Goal: Task Accomplishment & Management: Manage account settings

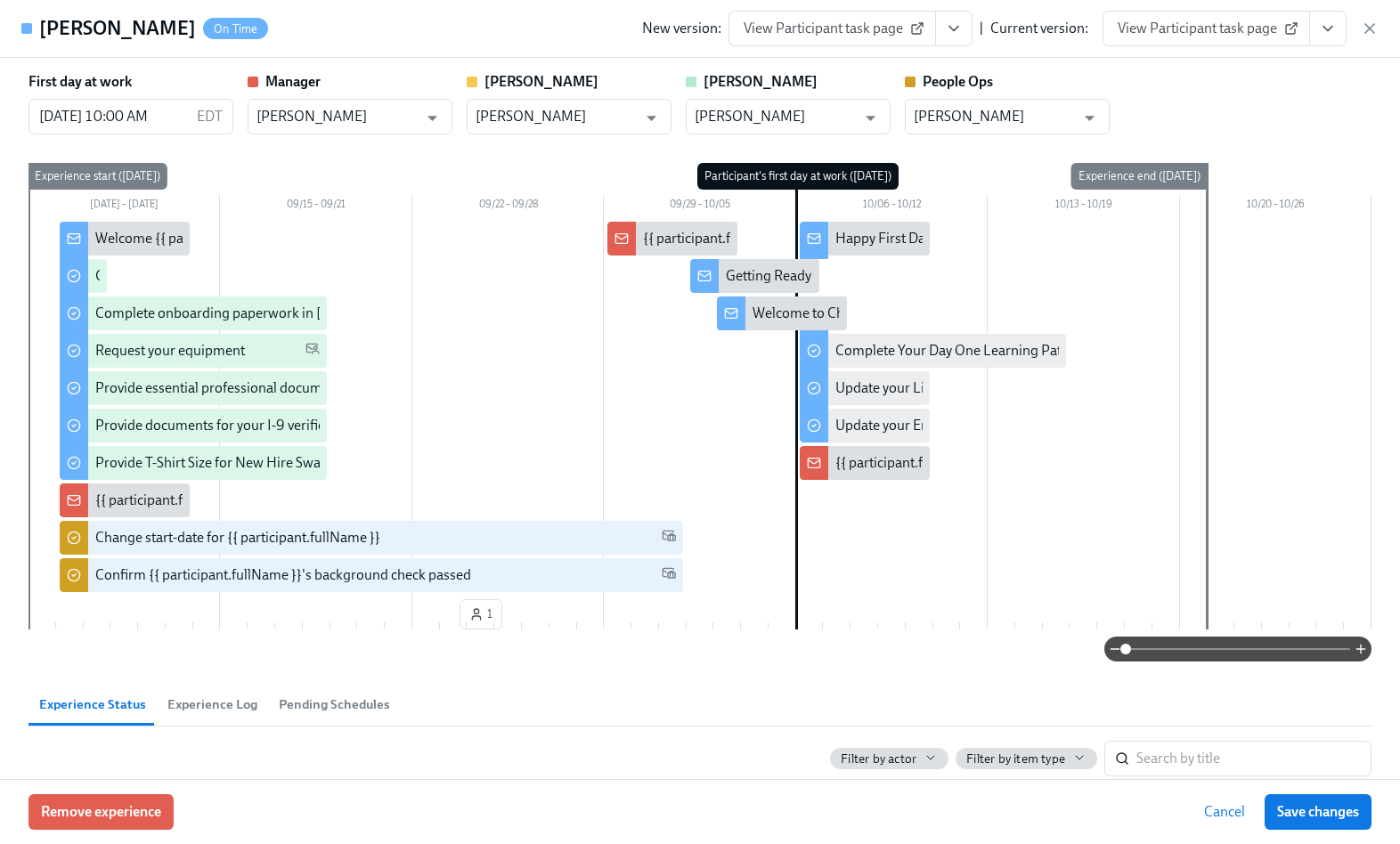
scroll to position [1473, 0]
click at [1363, 24] on icon "button" at bounding box center [1370, 28] width 18 height 18
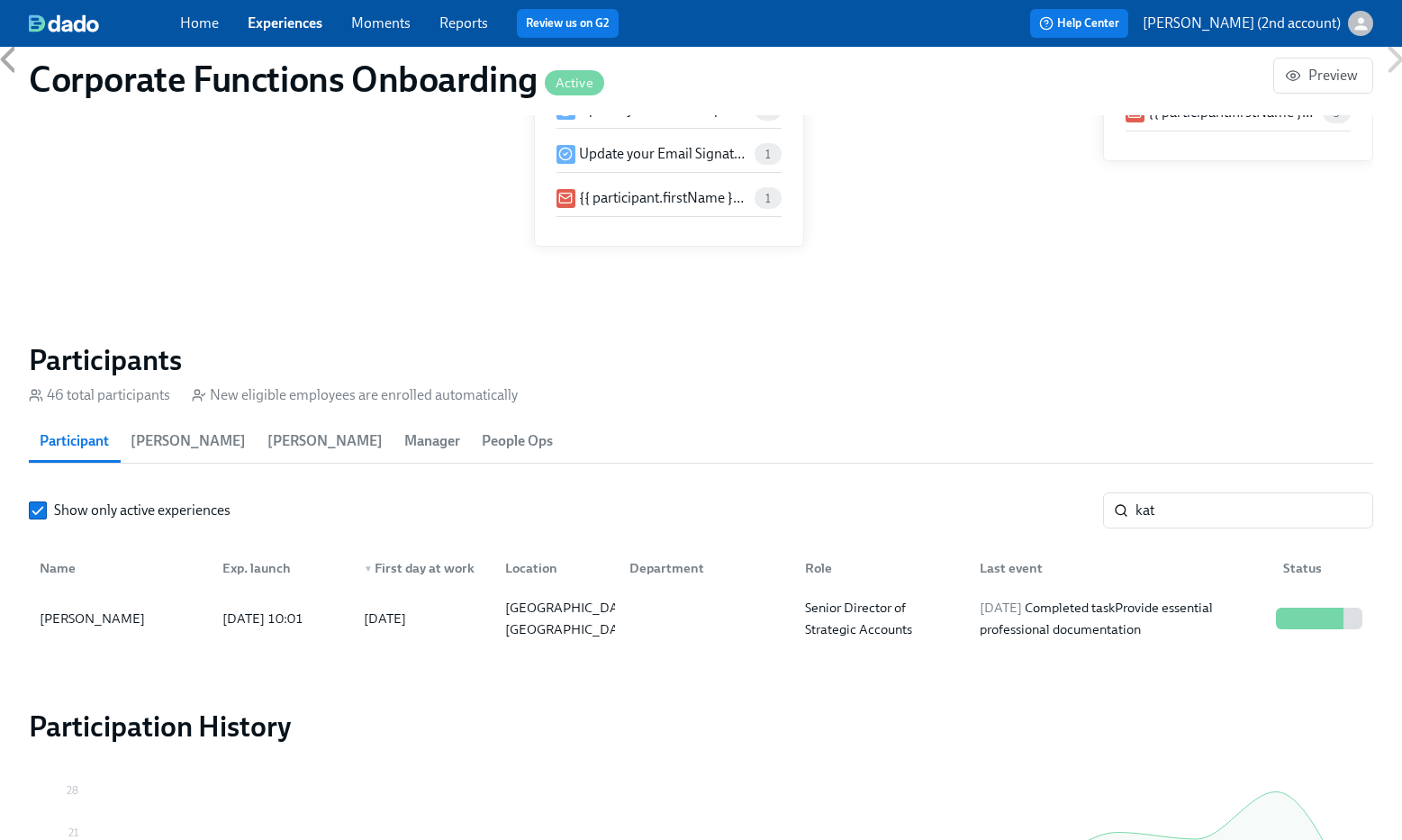
scroll to position [0, 9454]
click at [1170, 515] on input "kat" at bounding box center [1254, 510] width 238 height 36
paste input "Pamela Pepper"
type input "Pamela Pepper"
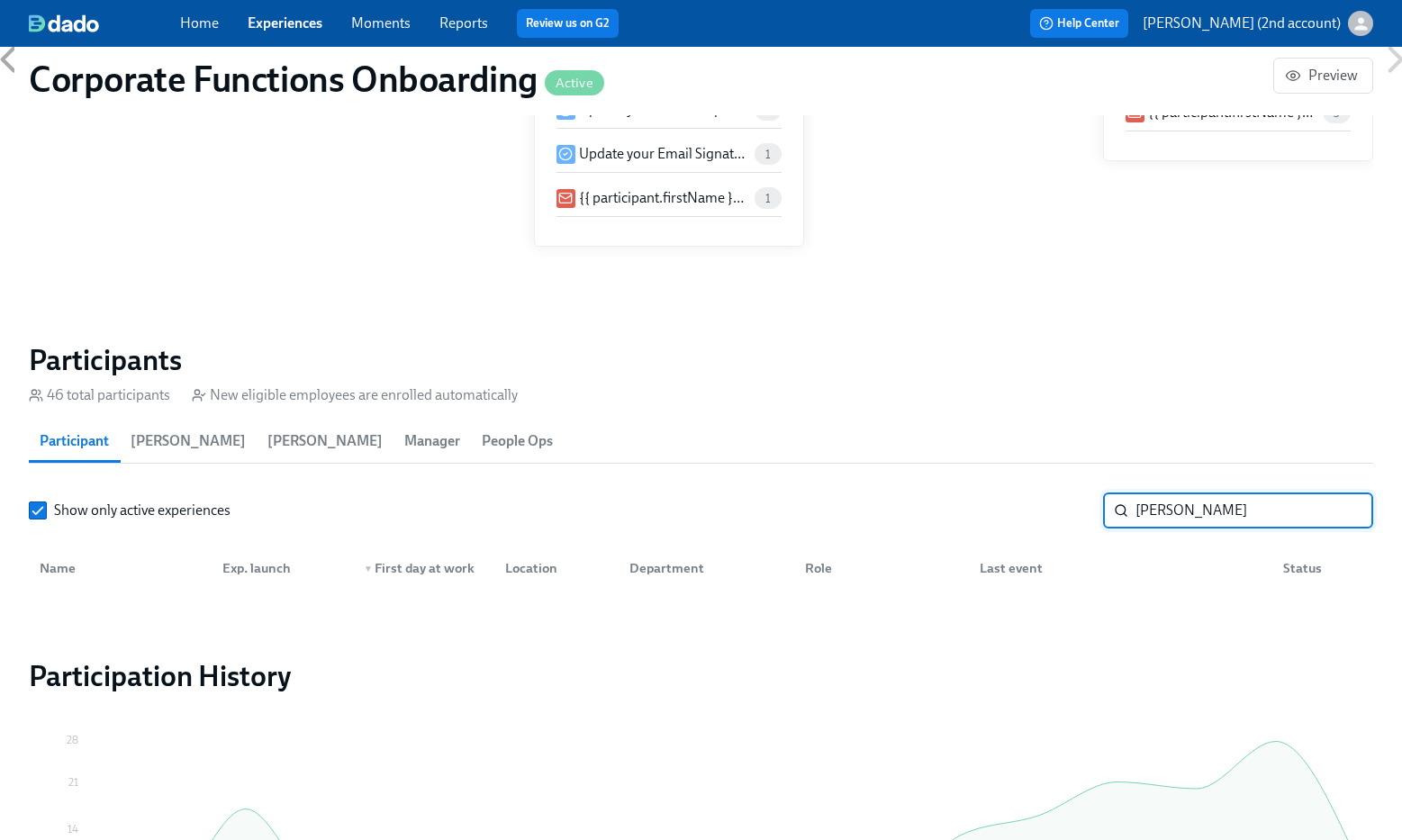
click at [272, 23] on link "Experiences" at bounding box center [285, 23] width 75 height 17
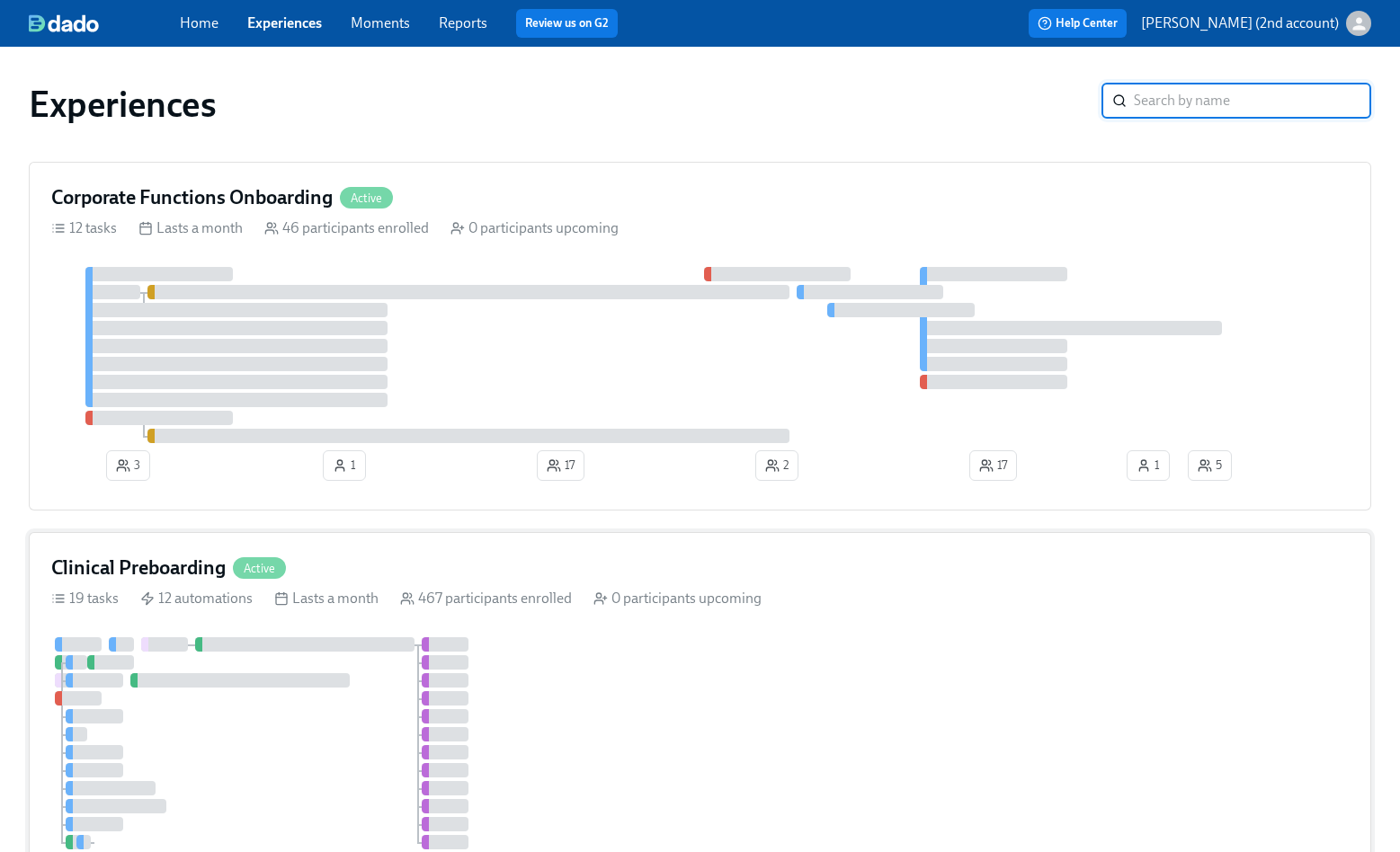
click at [880, 632] on div "Clinical Preboarding Active 19 tasks 12 automations Lasts a month 467 participa…" at bounding box center [700, 742] width 1343 height 421
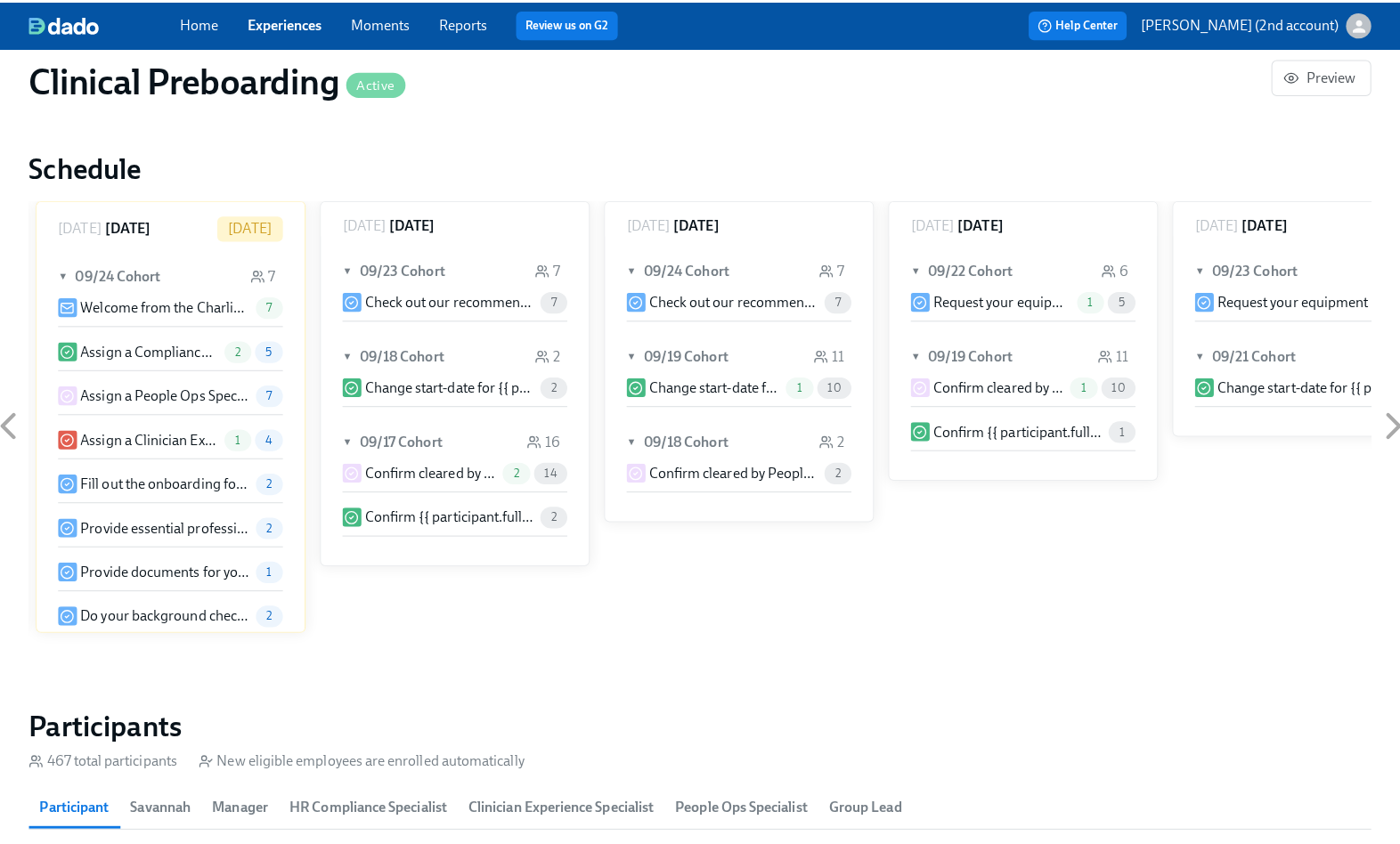
scroll to position [1548, 0]
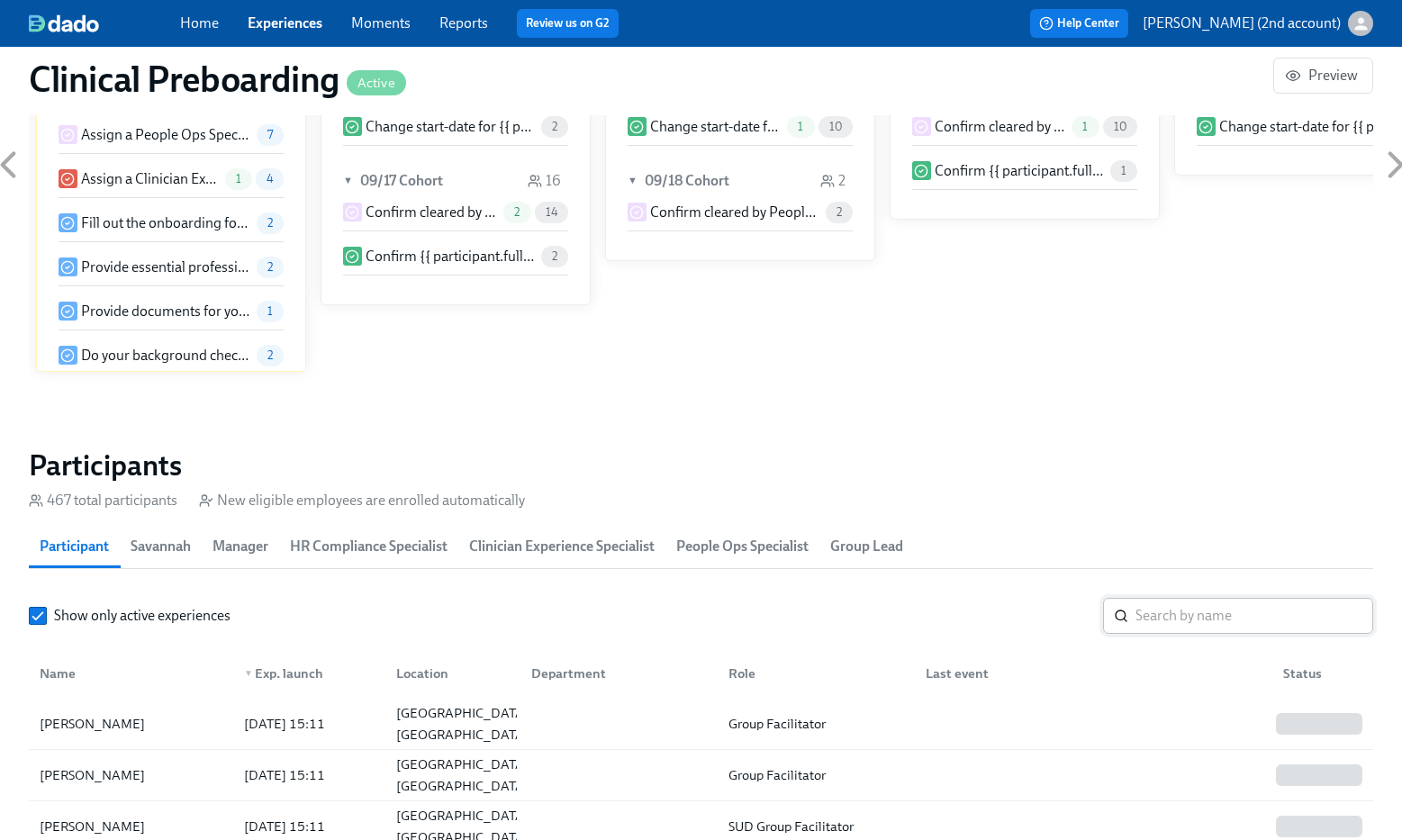
click at [1225, 615] on input "search" at bounding box center [1254, 616] width 238 height 36
paste input "Pamela Pepper"
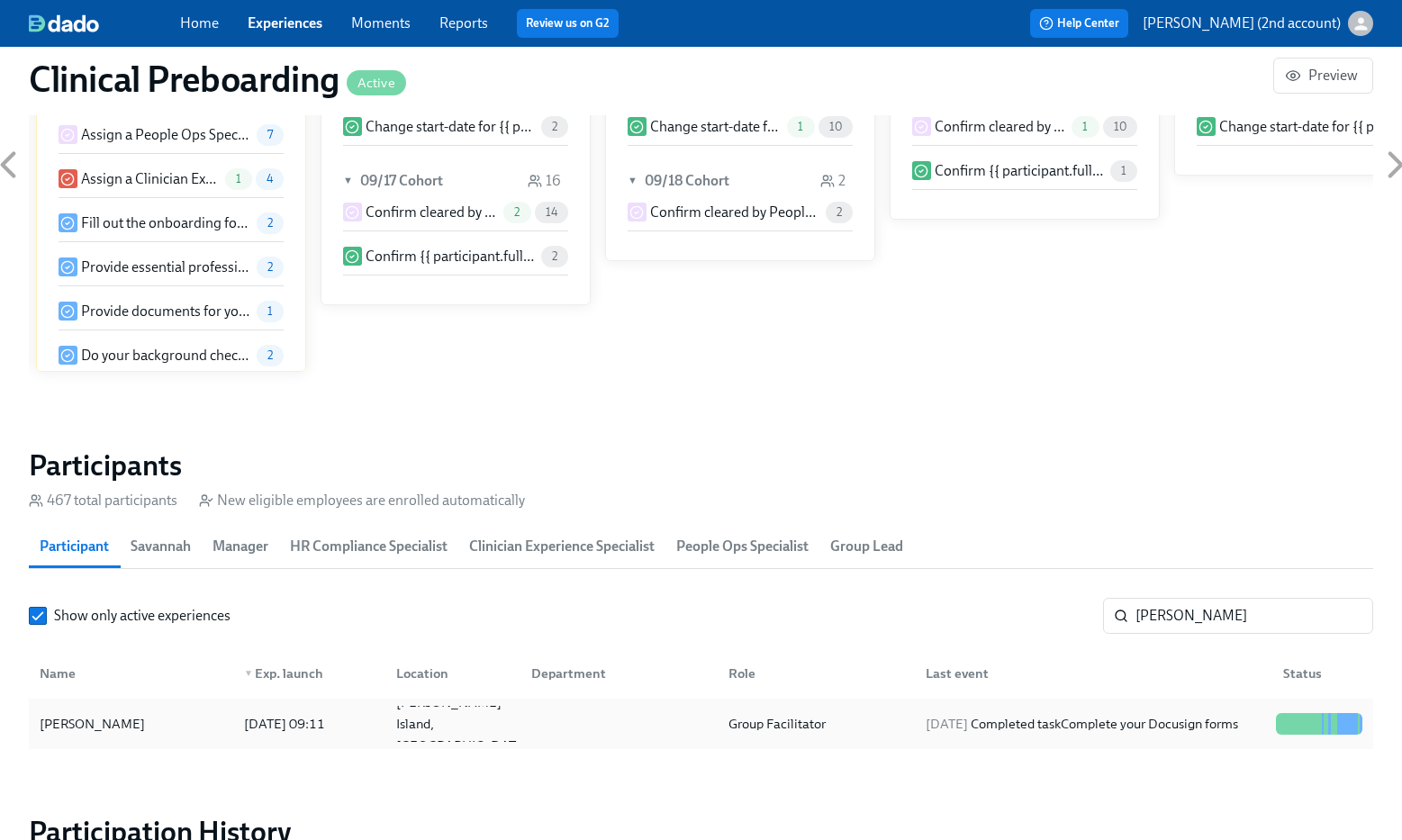
click at [1240, 720] on div "2025/09/24 Completed task Complete your Docusign forms" at bounding box center [1082, 723] width 327 height 22
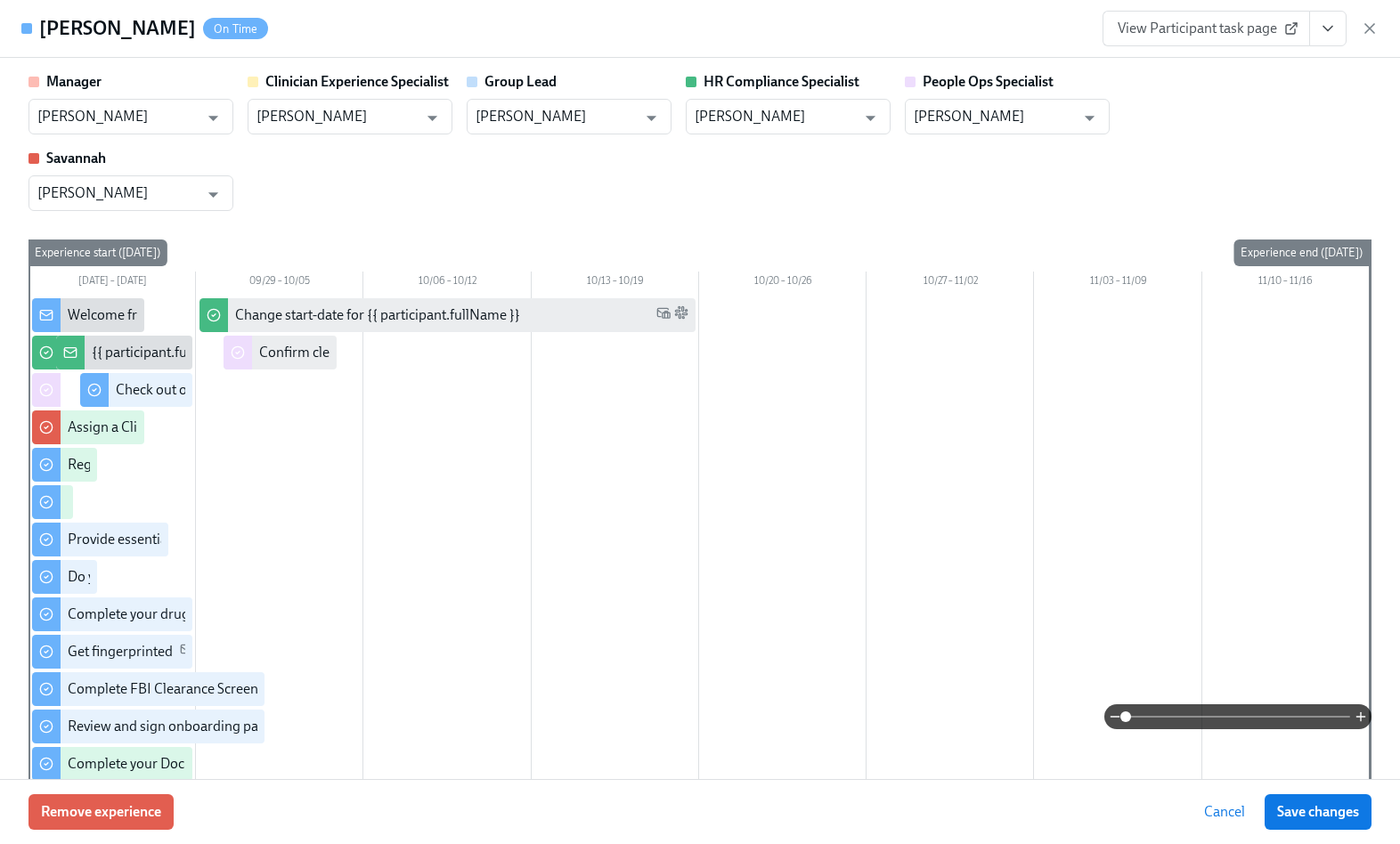
click at [1323, 30] on icon "View task page" at bounding box center [1327, 28] width 18 height 18
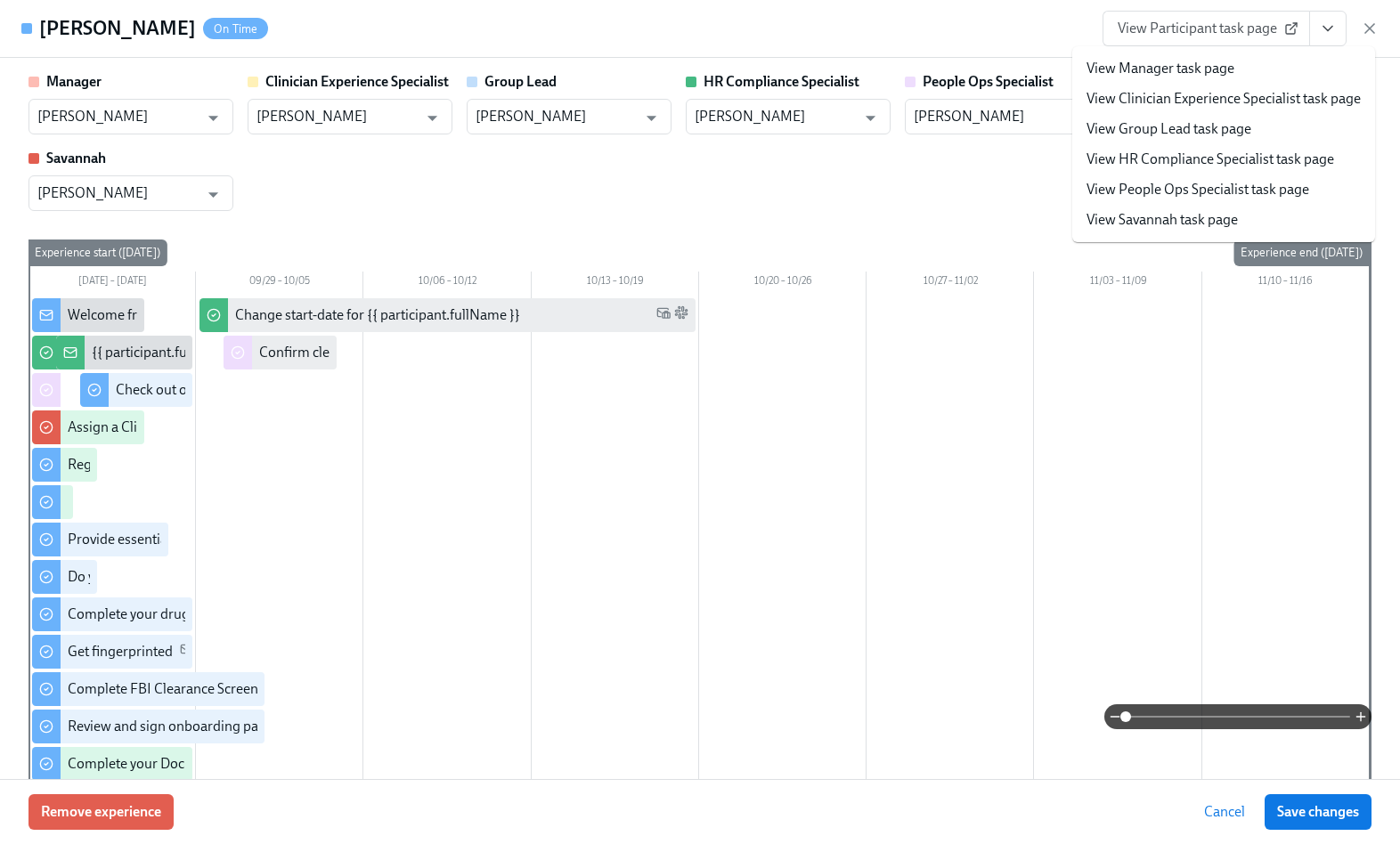
click at [1230, 178] on li "View People Ops Specialist task page" at bounding box center [1223, 190] width 302 height 30
click at [1240, 185] on link "View People Ops Specialist task page" at bounding box center [1198, 189] width 223 height 20
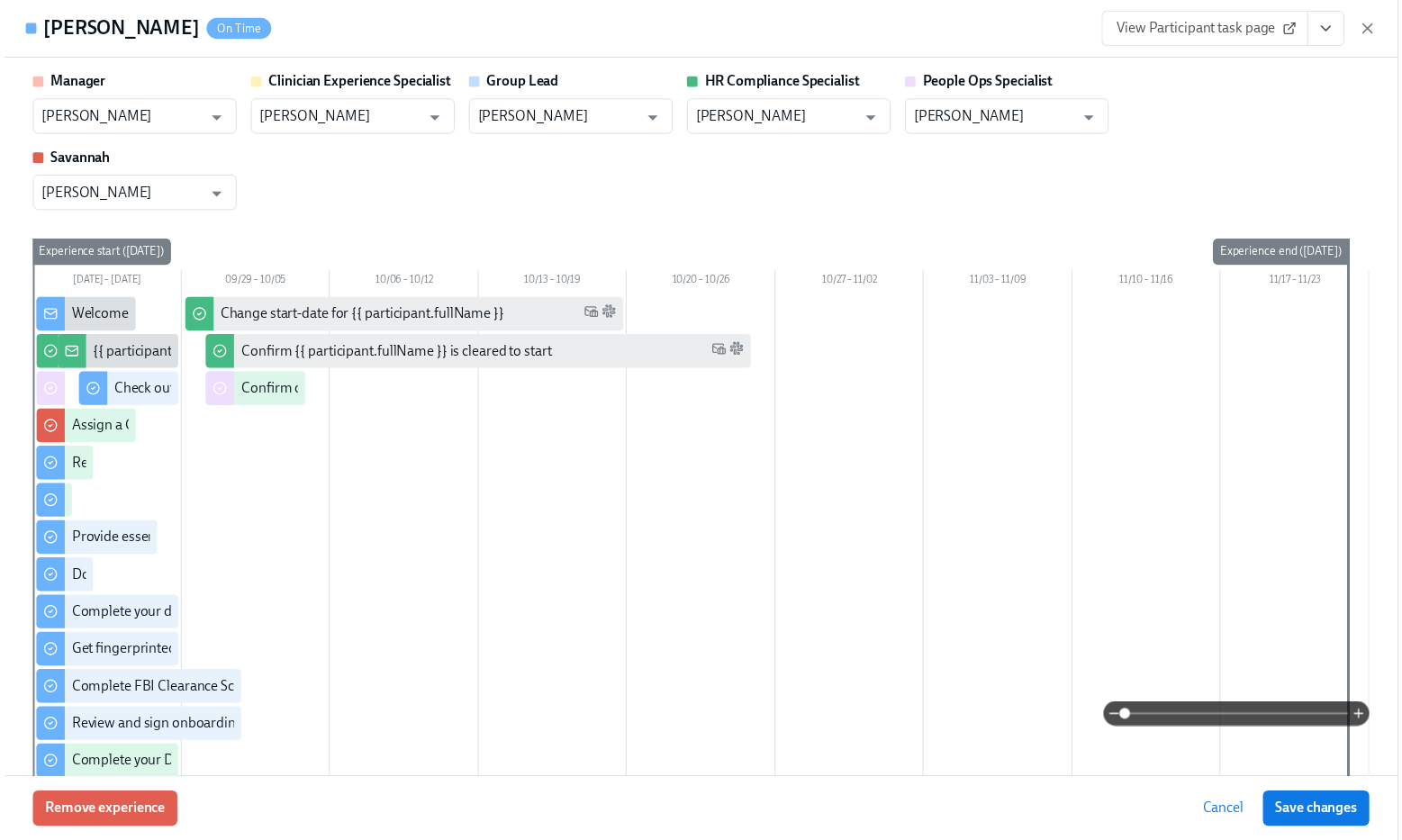
scroll to position [0, 22258]
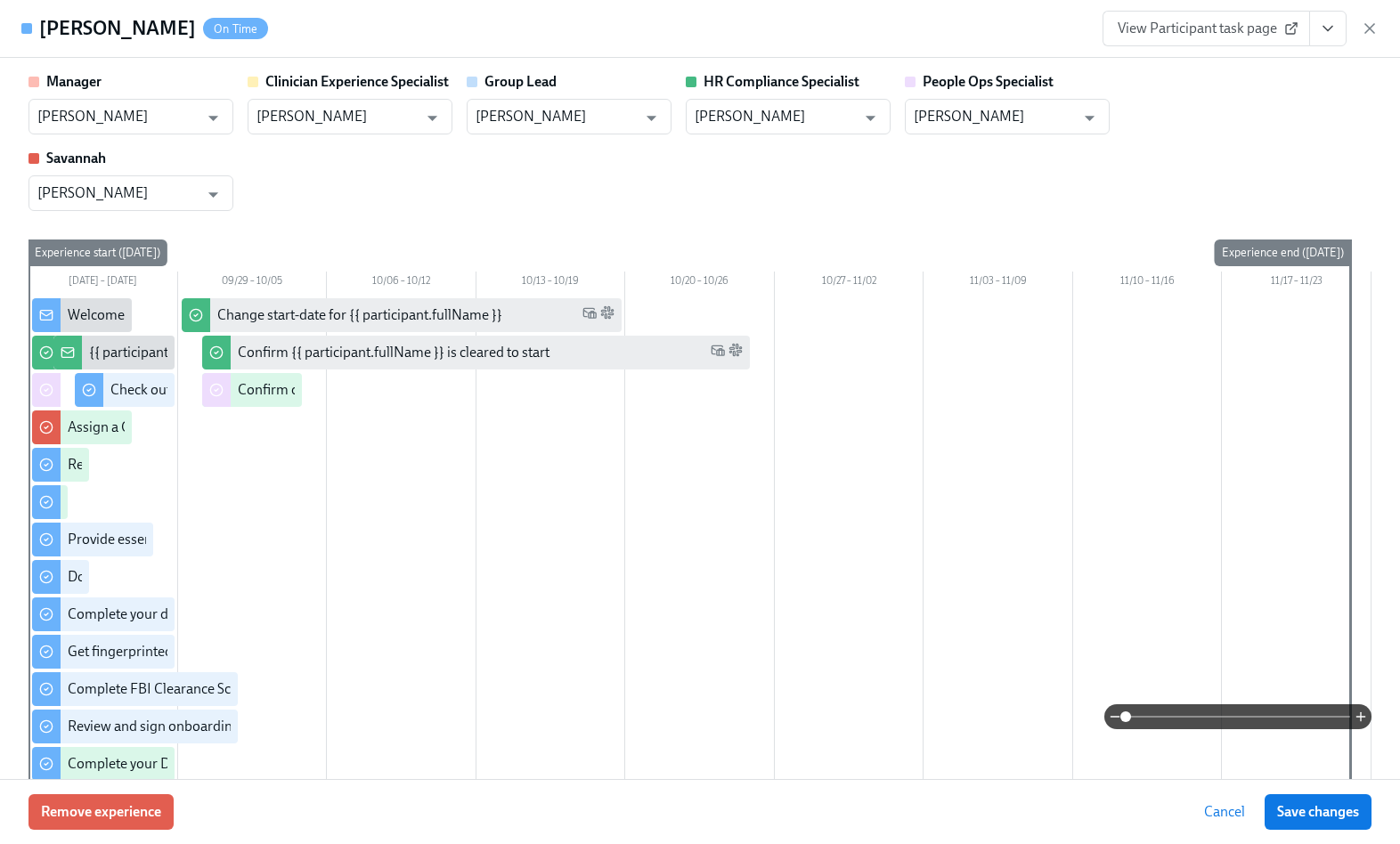
click at [1366, 23] on icon "button" at bounding box center [1370, 28] width 18 height 18
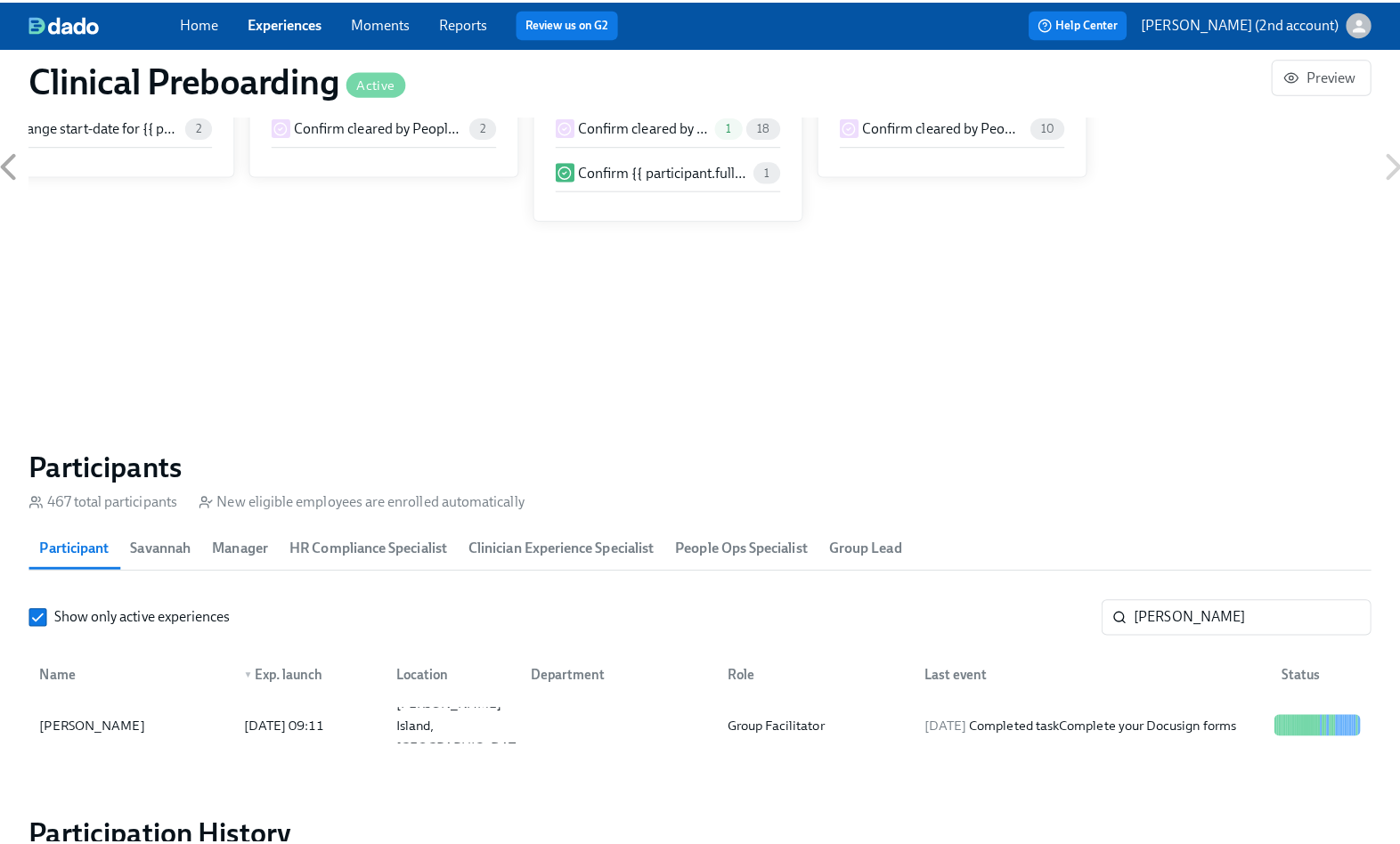
scroll to position [0, 22003]
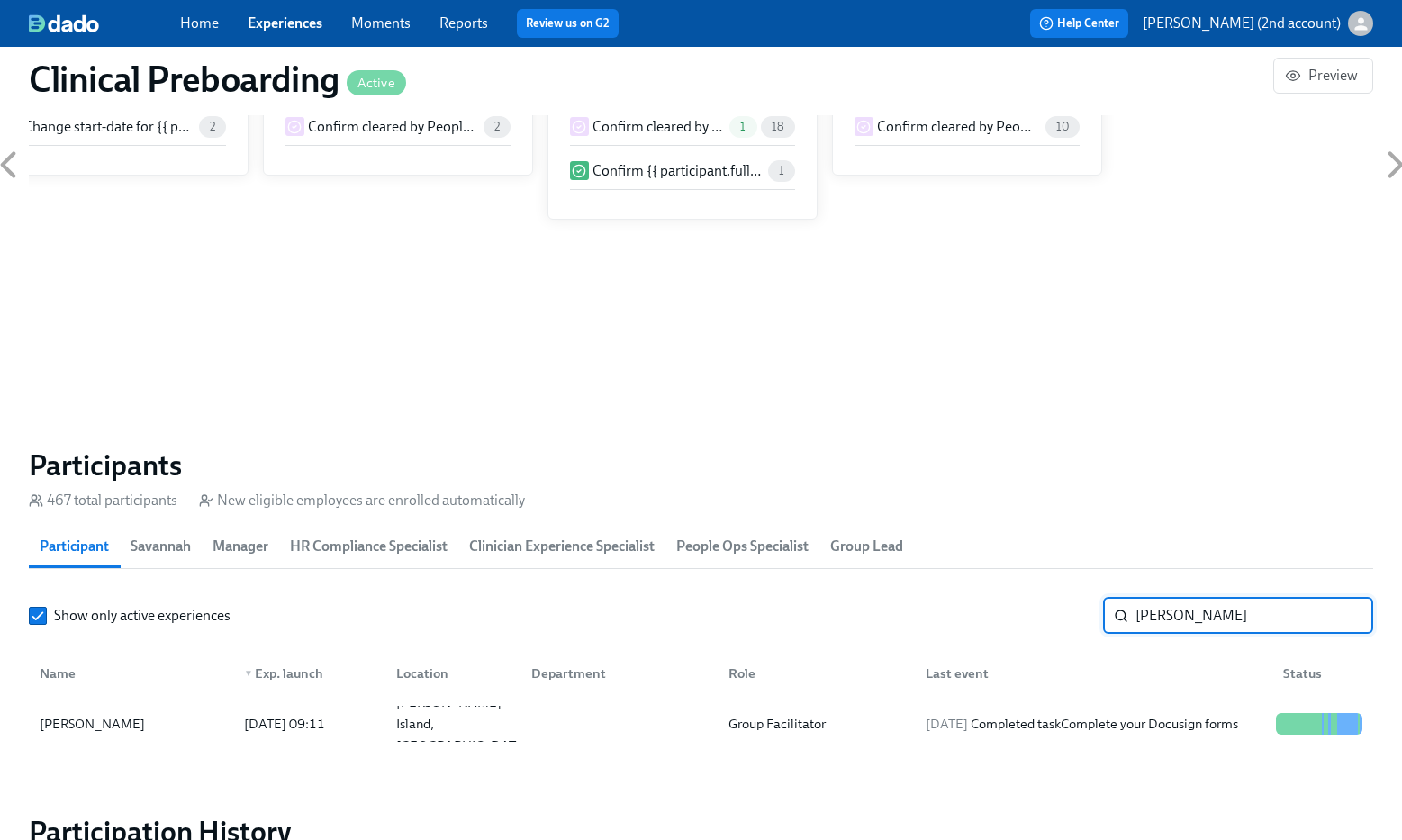
click at [1195, 615] on input "Pamela Pepper" at bounding box center [1254, 616] width 238 height 36
paste input "Joel Correa"
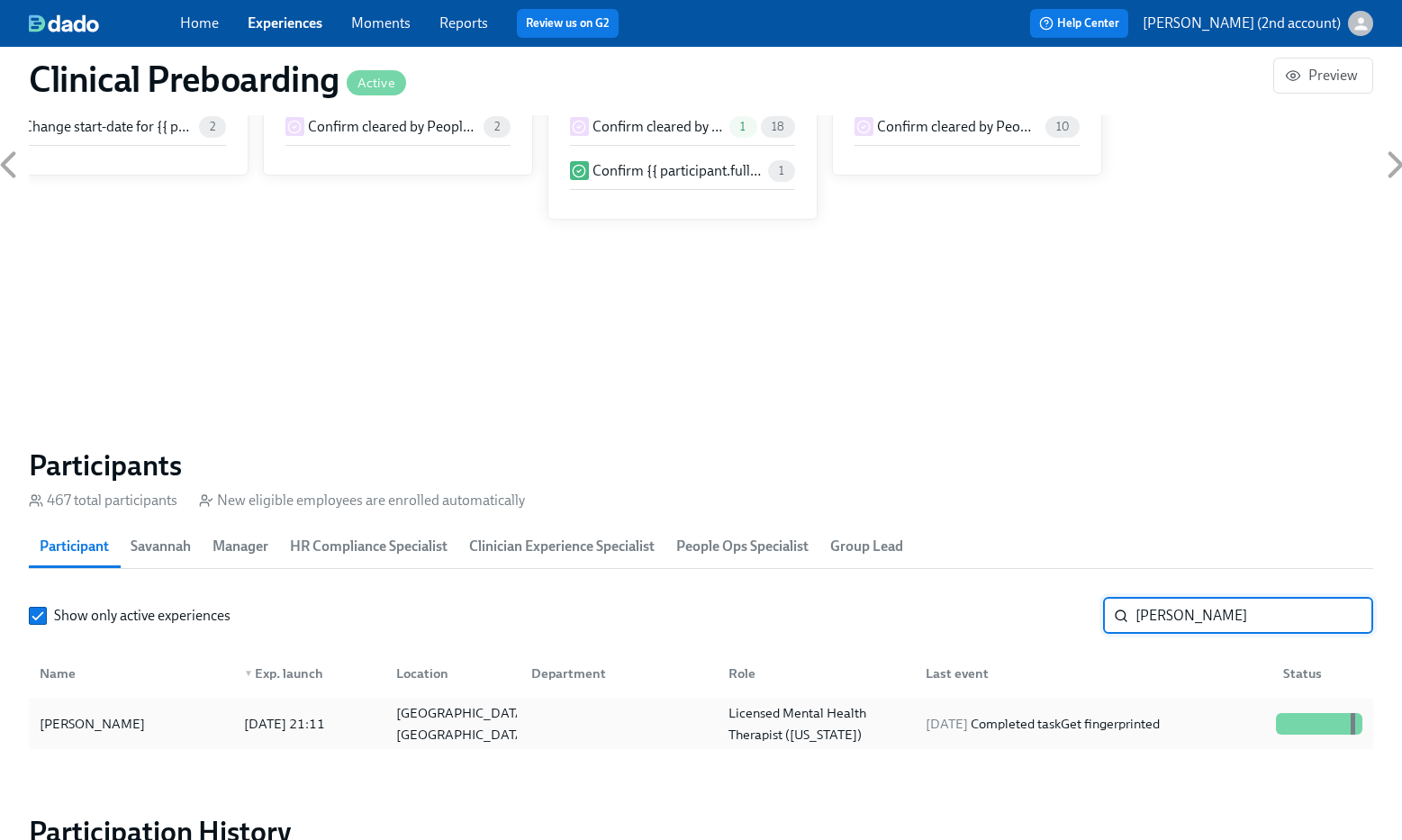
click at [1145, 707] on div "2025/09/23 Completed task Get fingerprinted" at bounding box center [1089, 724] width 357 height 36
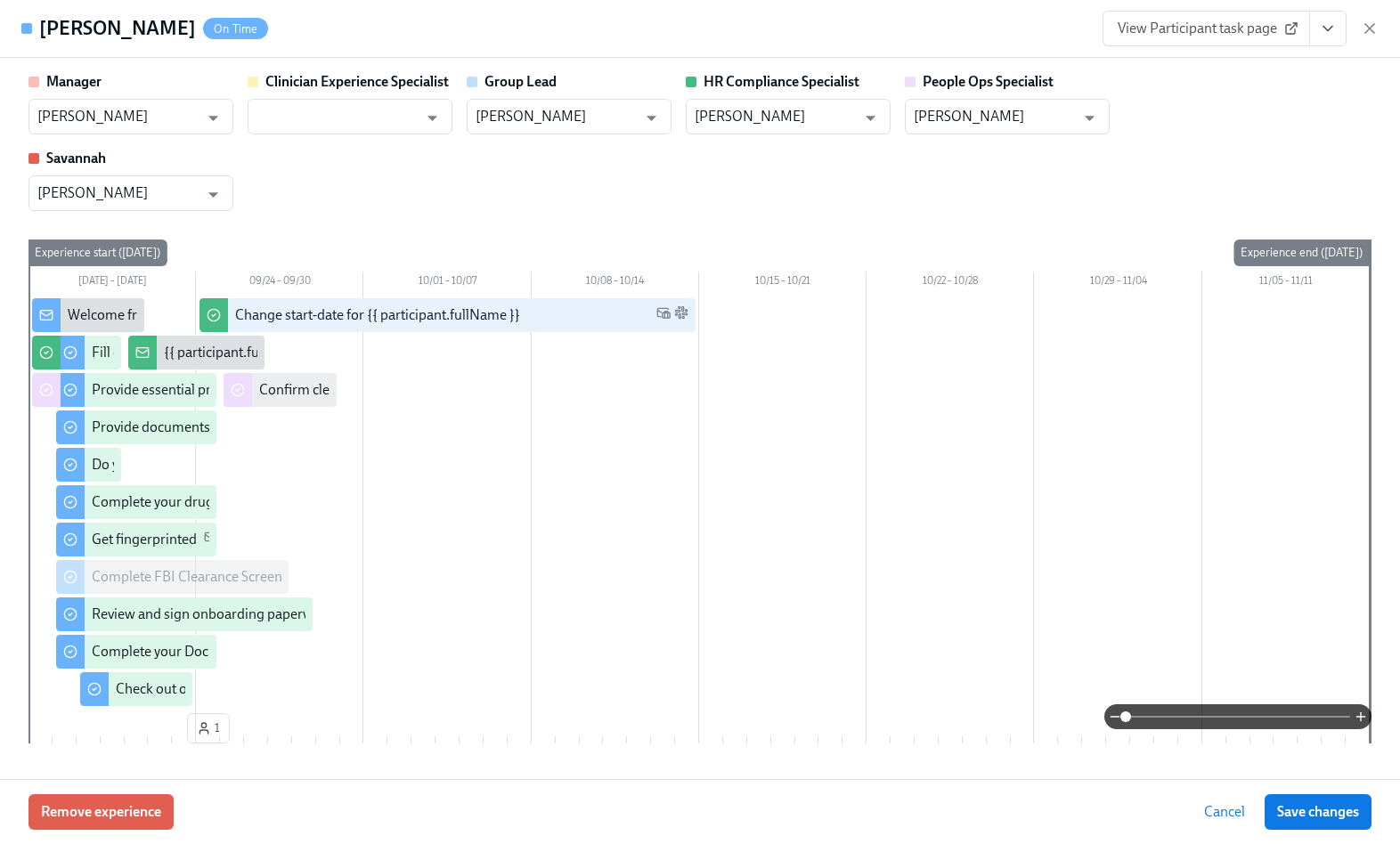
click at [1322, 26] on icon "View task page" at bounding box center [1327, 28] width 18 height 18
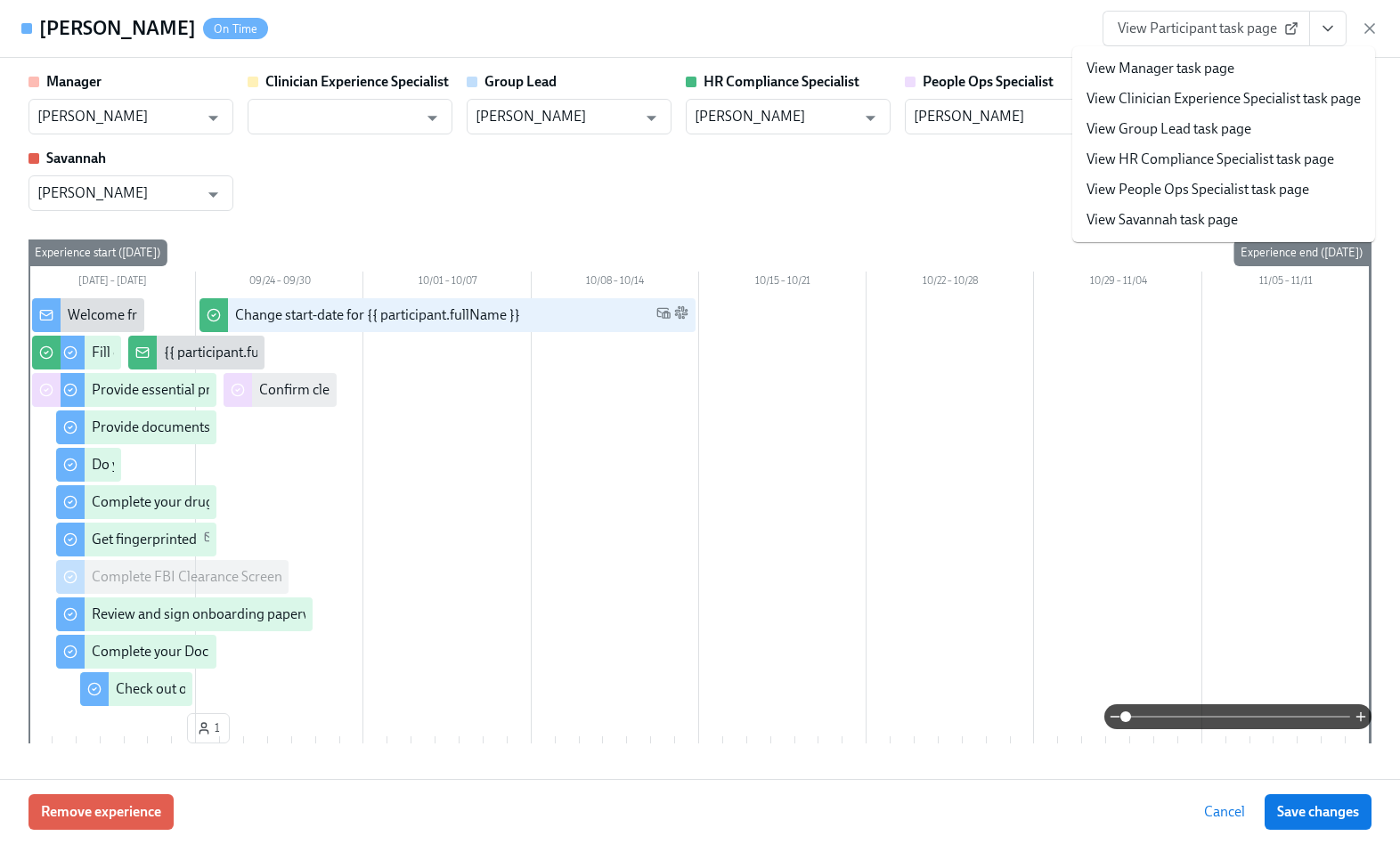
click at [1224, 182] on link "View People Ops Specialist task page" at bounding box center [1198, 189] width 223 height 20
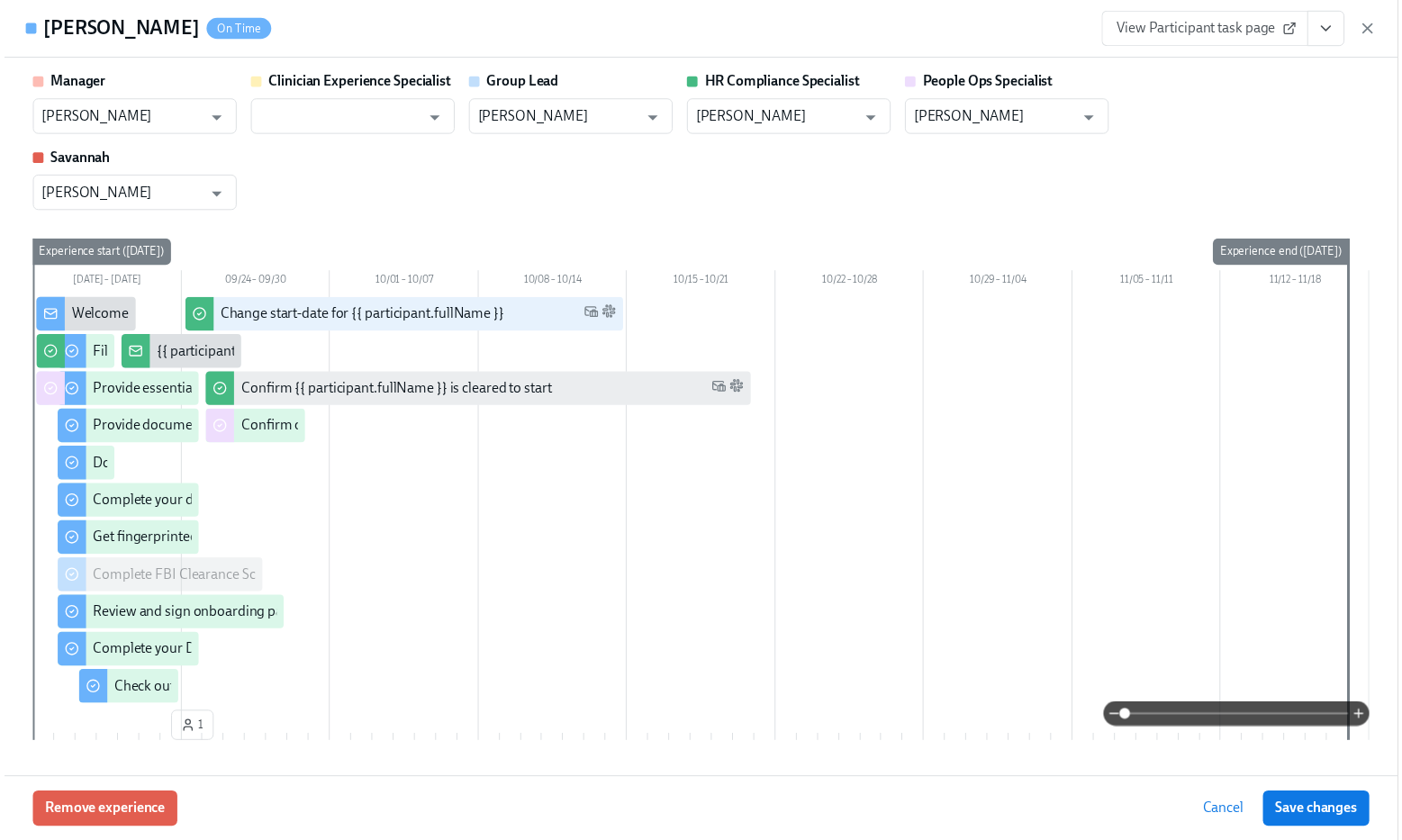
scroll to position [0, 22258]
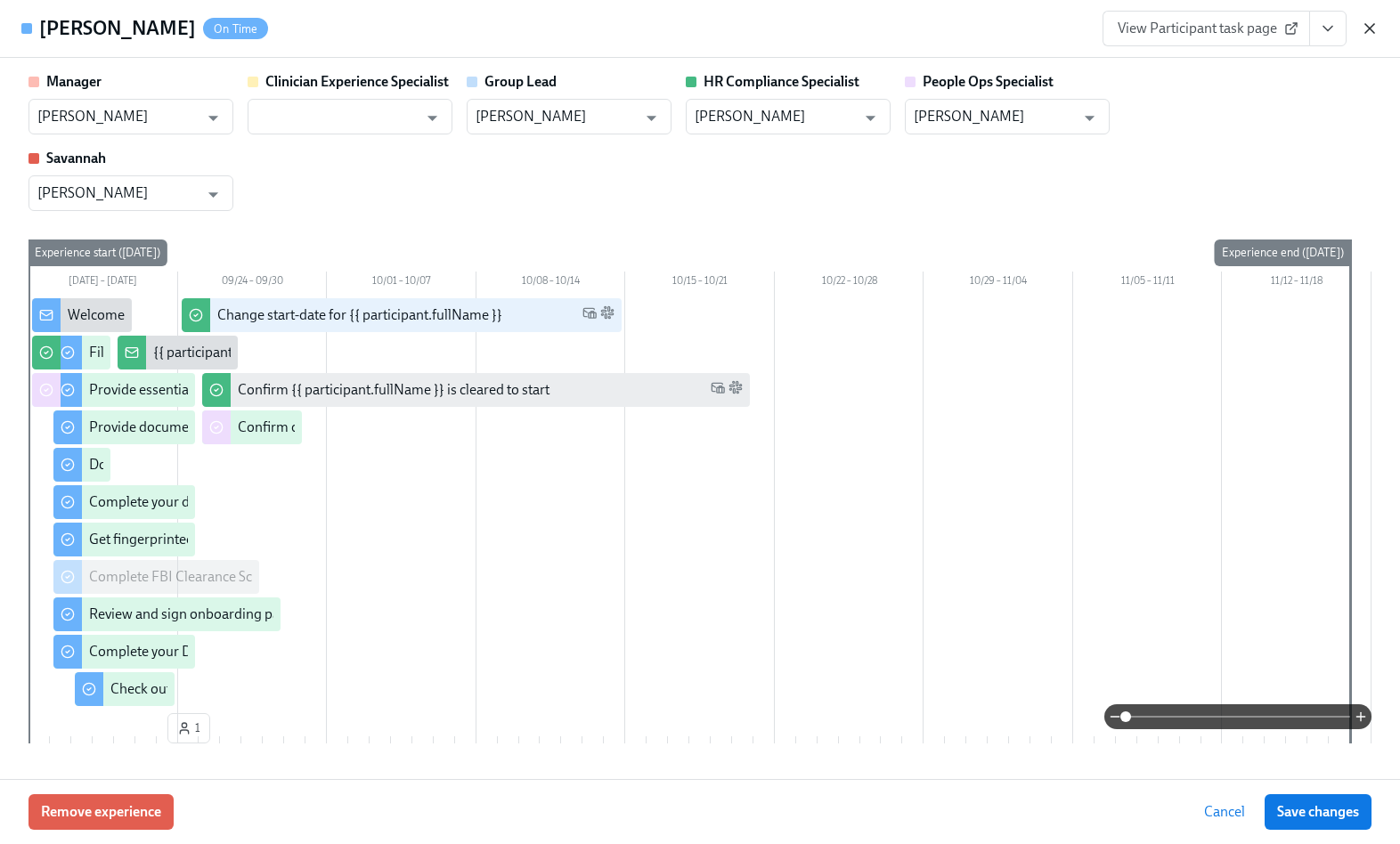
click at [1376, 26] on icon "button" at bounding box center [1370, 28] width 18 height 18
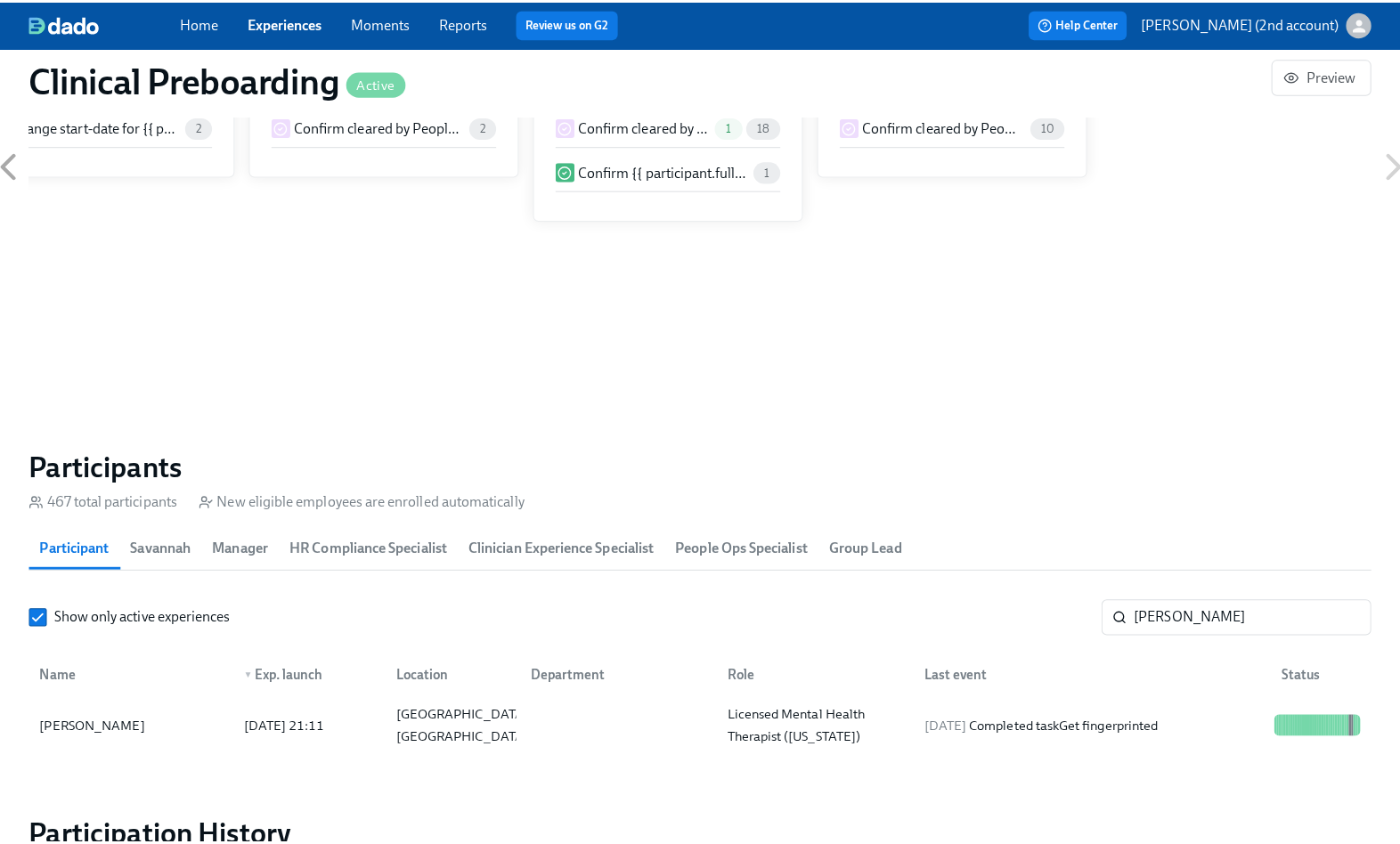
scroll to position [0, 22003]
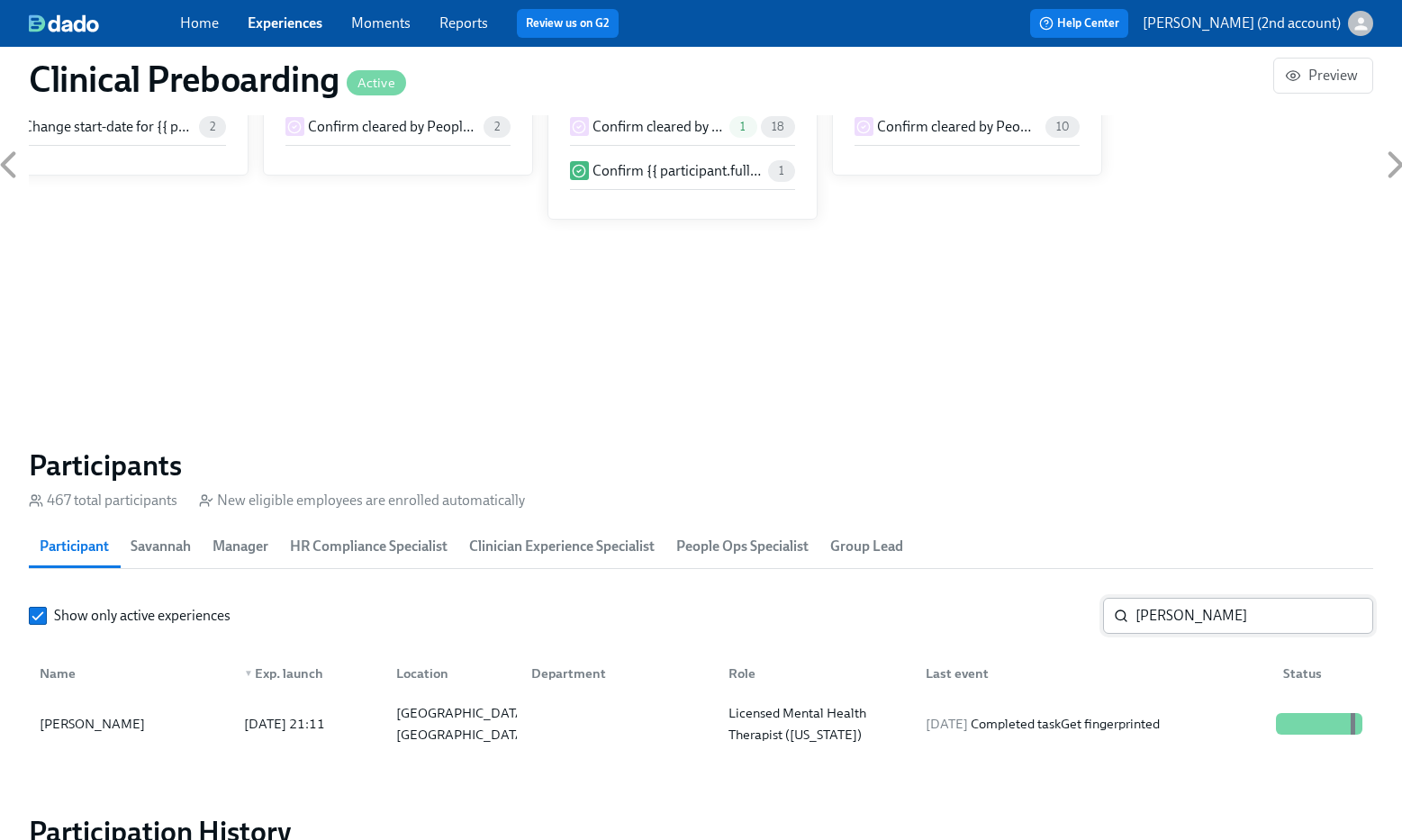
click at [1231, 620] on input "Joel Correa" at bounding box center [1254, 616] width 238 height 36
paste input "Sajayah Baker"
click at [1146, 716] on div "2025/09/21 Completed task Complete your Docusign forms" at bounding box center [1082, 723] width 327 height 22
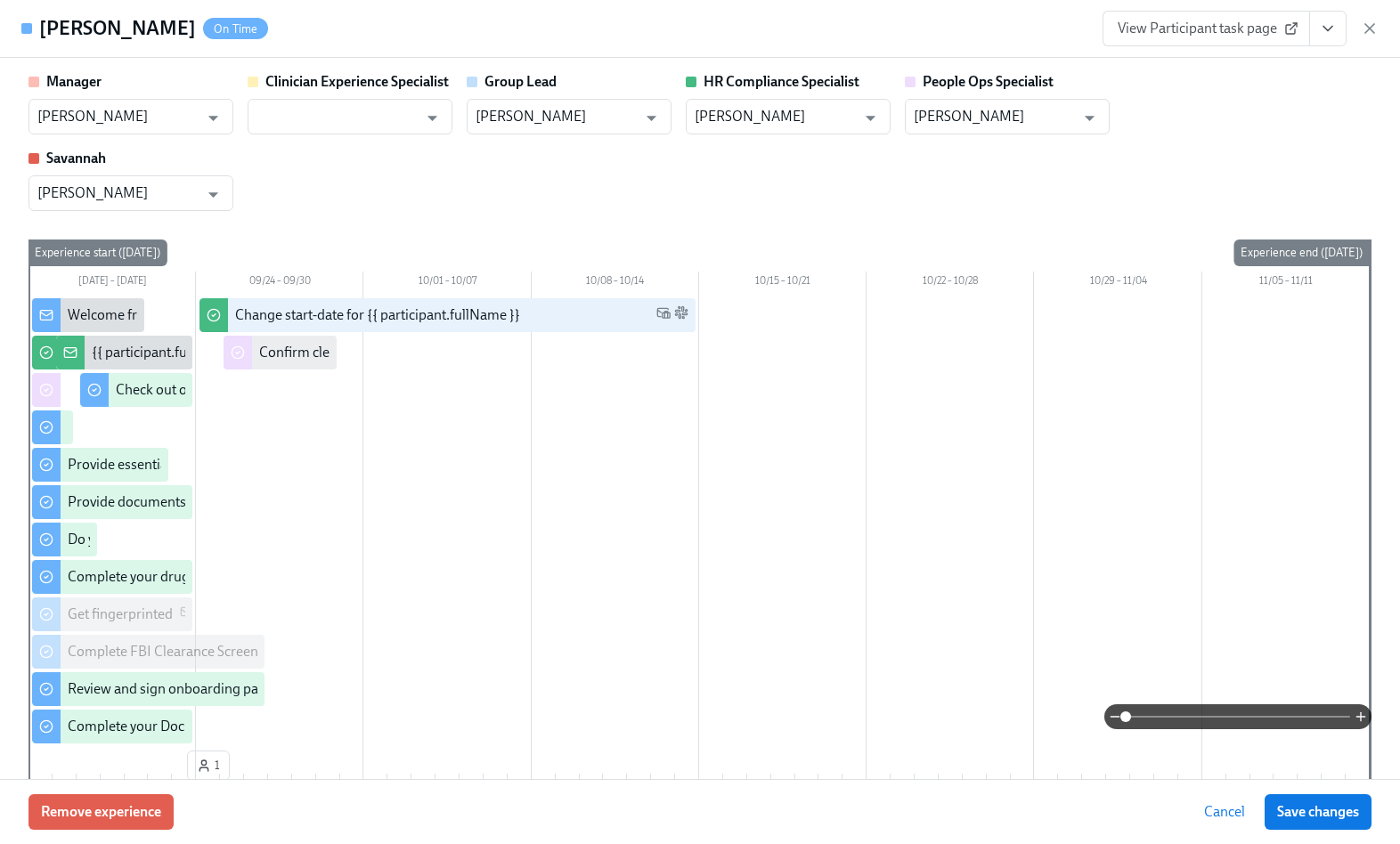
click at [1327, 25] on icon "View task page" at bounding box center [1327, 28] width 18 height 18
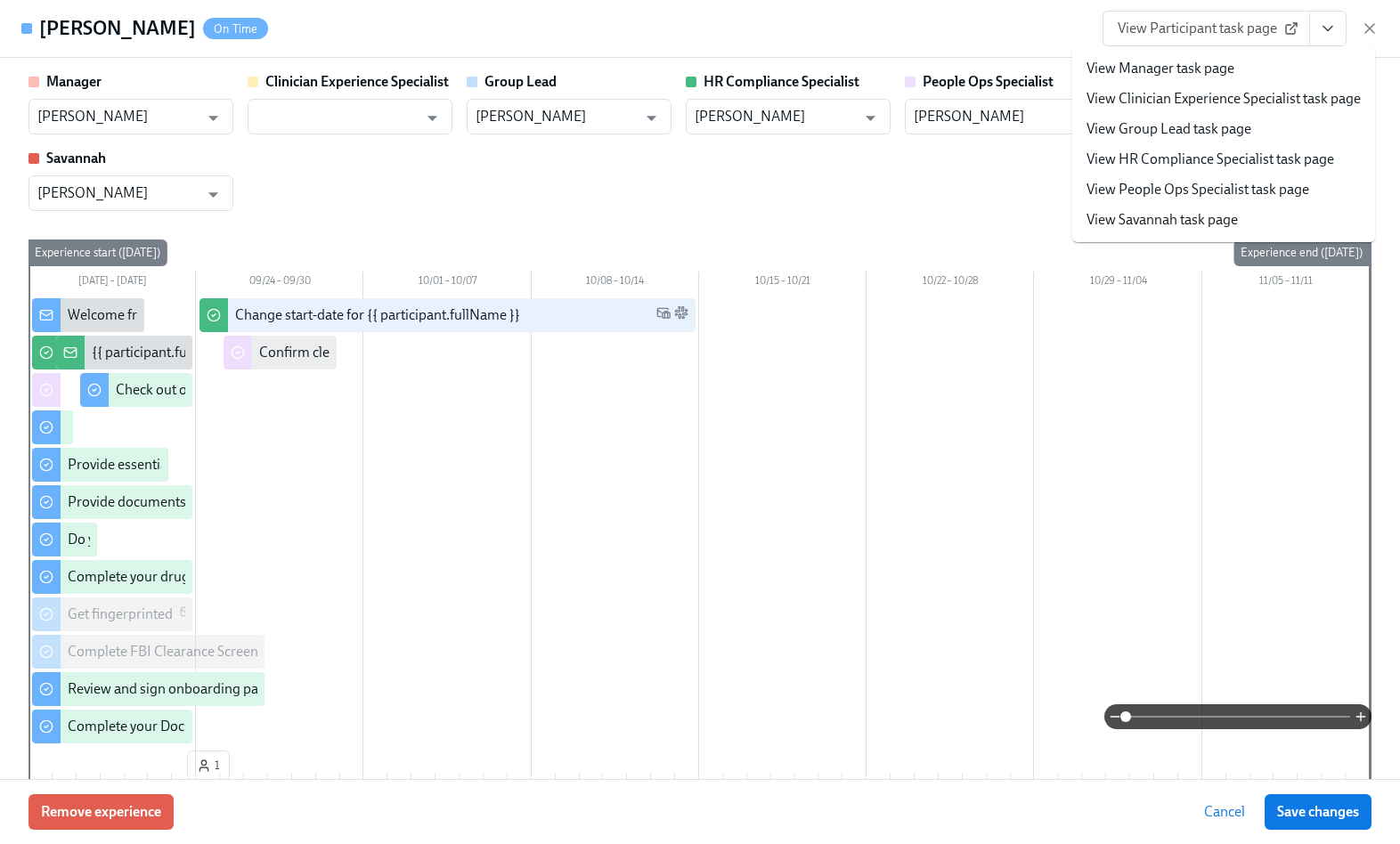
click at [1201, 177] on li "View People Ops Specialist task page" at bounding box center [1223, 190] width 302 height 30
click at [1154, 201] on li "View People Ops Specialist task page" at bounding box center [1223, 190] width 302 height 30
click at [1152, 195] on link "View People Ops Specialist task page" at bounding box center [1198, 189] width 223 height 20
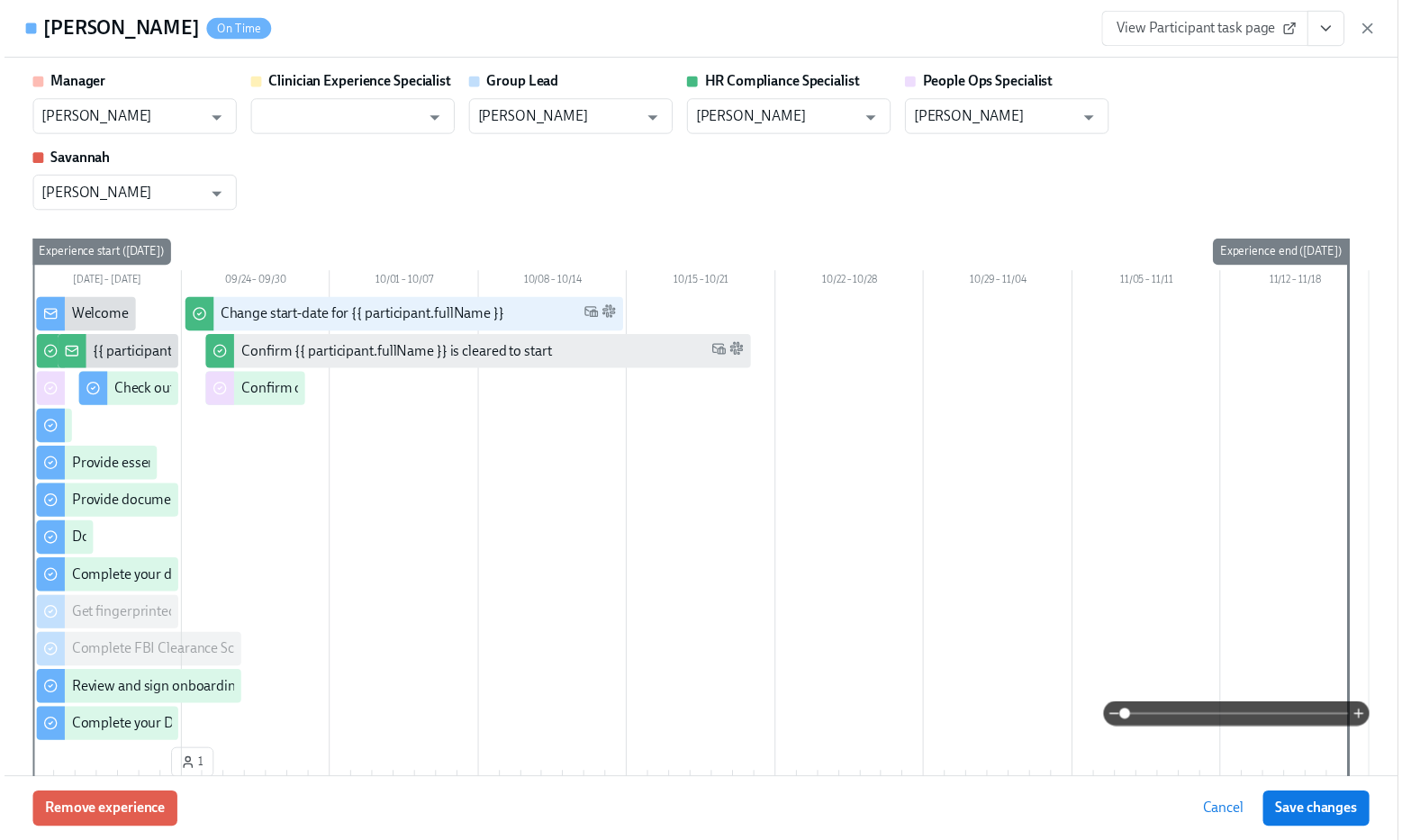
scroll to position [0, 22258]
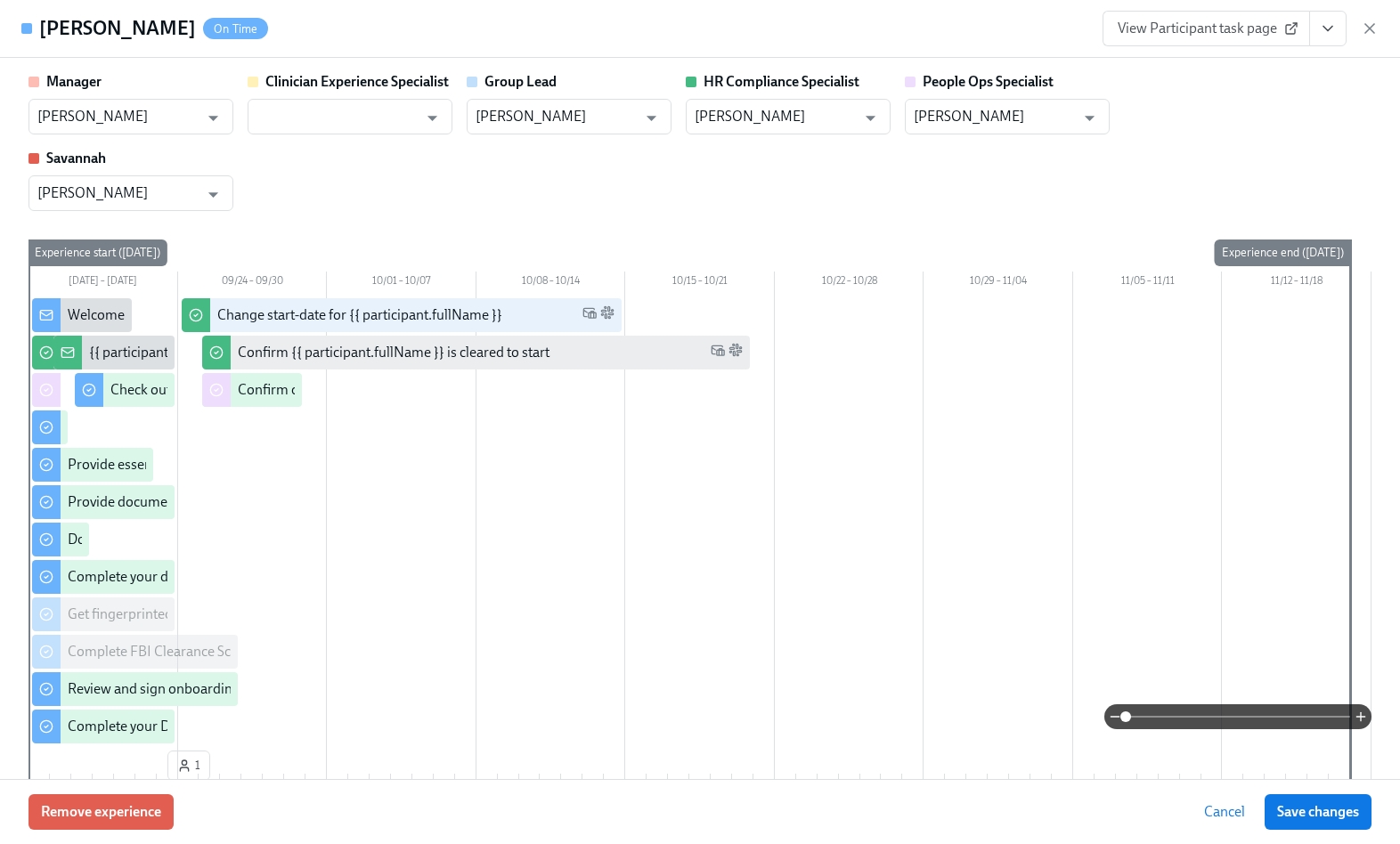
click at [1371, 34] on icon "button" at bounding box center [1370, 28] width 18 height 18
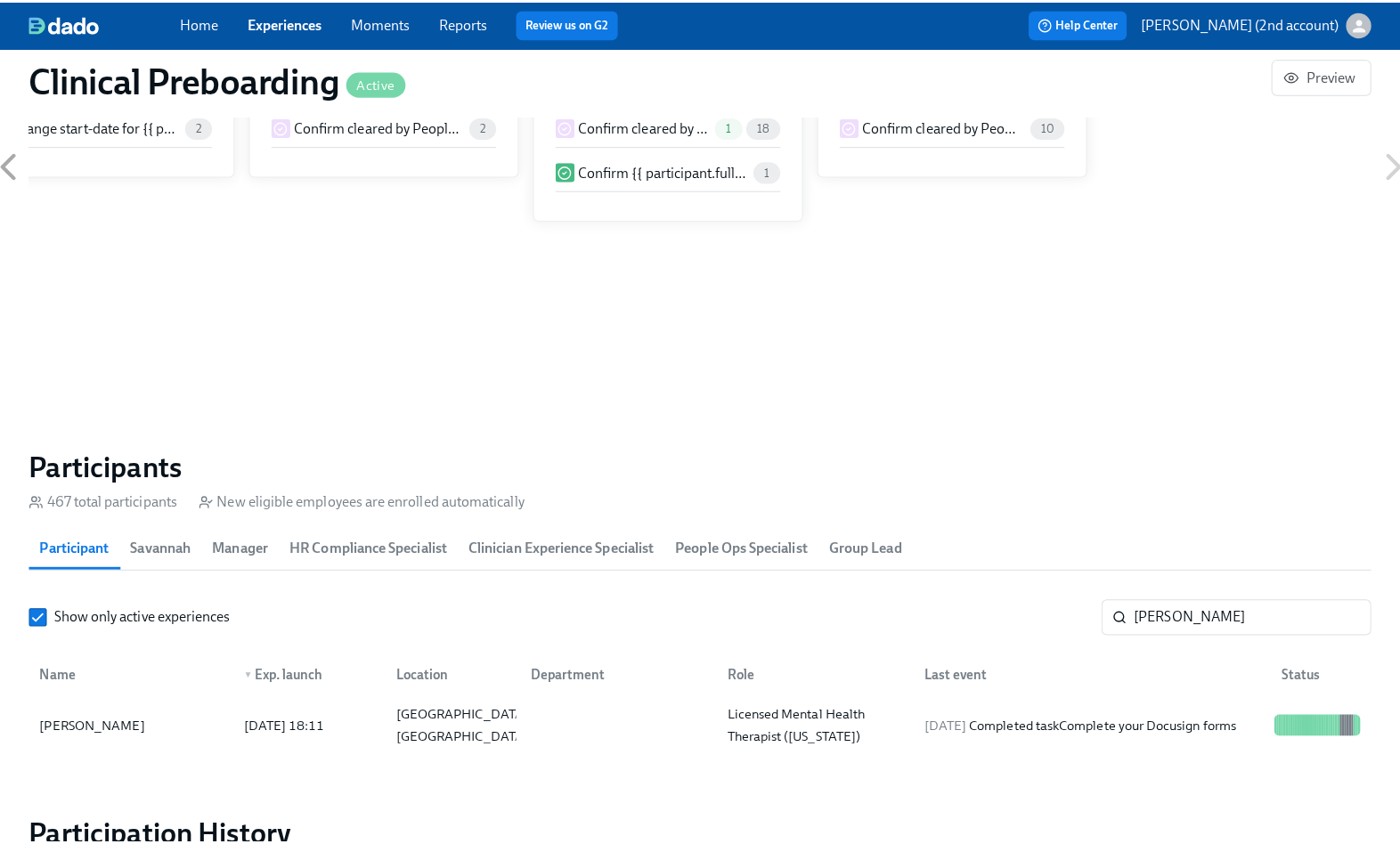
scroll to position [0, 22003]
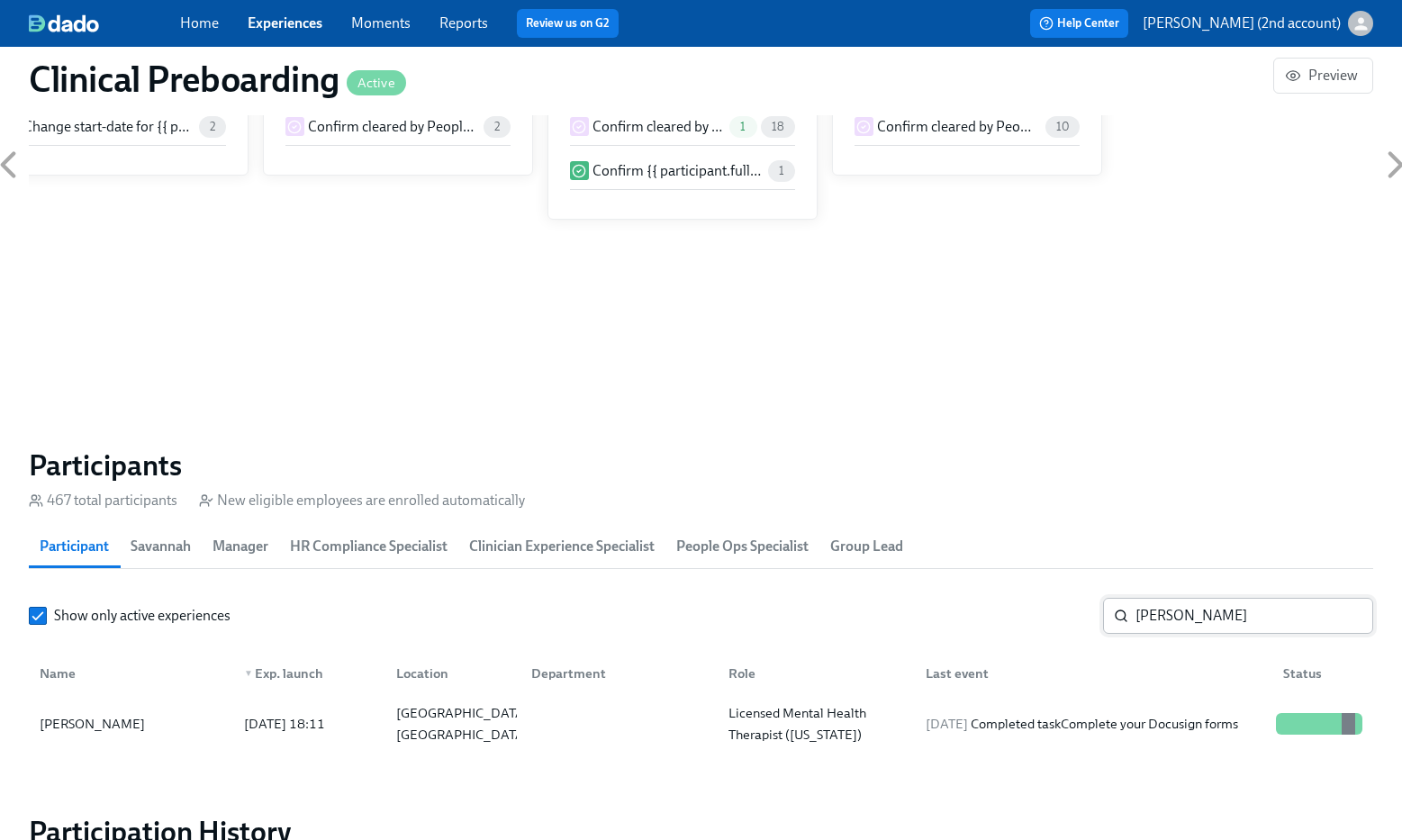
click at [1216, 618] on input "Sajayah Baker" at bounding box center [1254, 616] width 238 height 36
paste input "tephanie Huggins"
click at [1154, 713] on div "2025/09/23 Completed task Complete your Docusign forms" at bounding box center [1082, 723] width 327 height 22
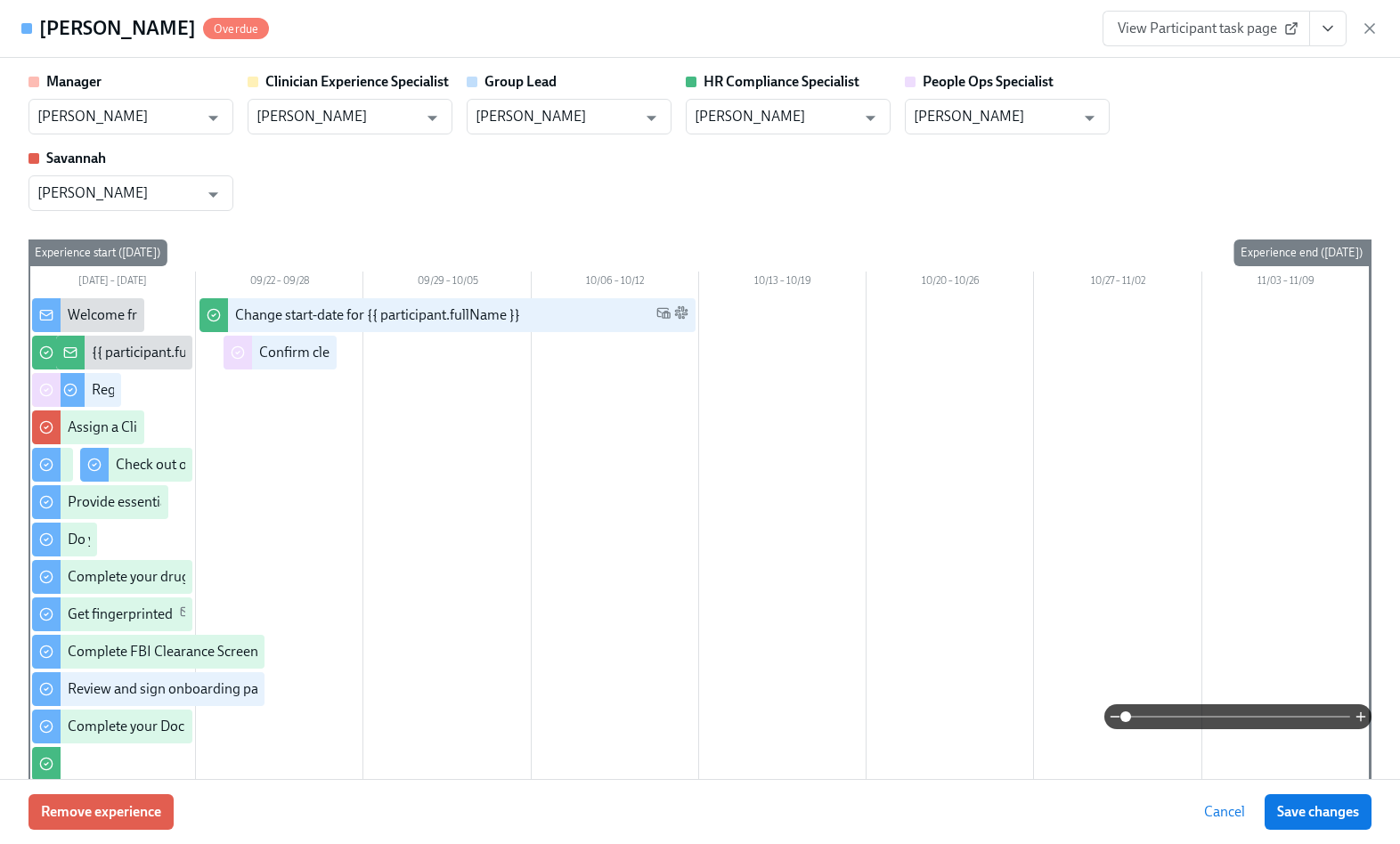
click at [1333, 26] on icon "View task page" at bounding box center [1327, 28] width 18 height 18
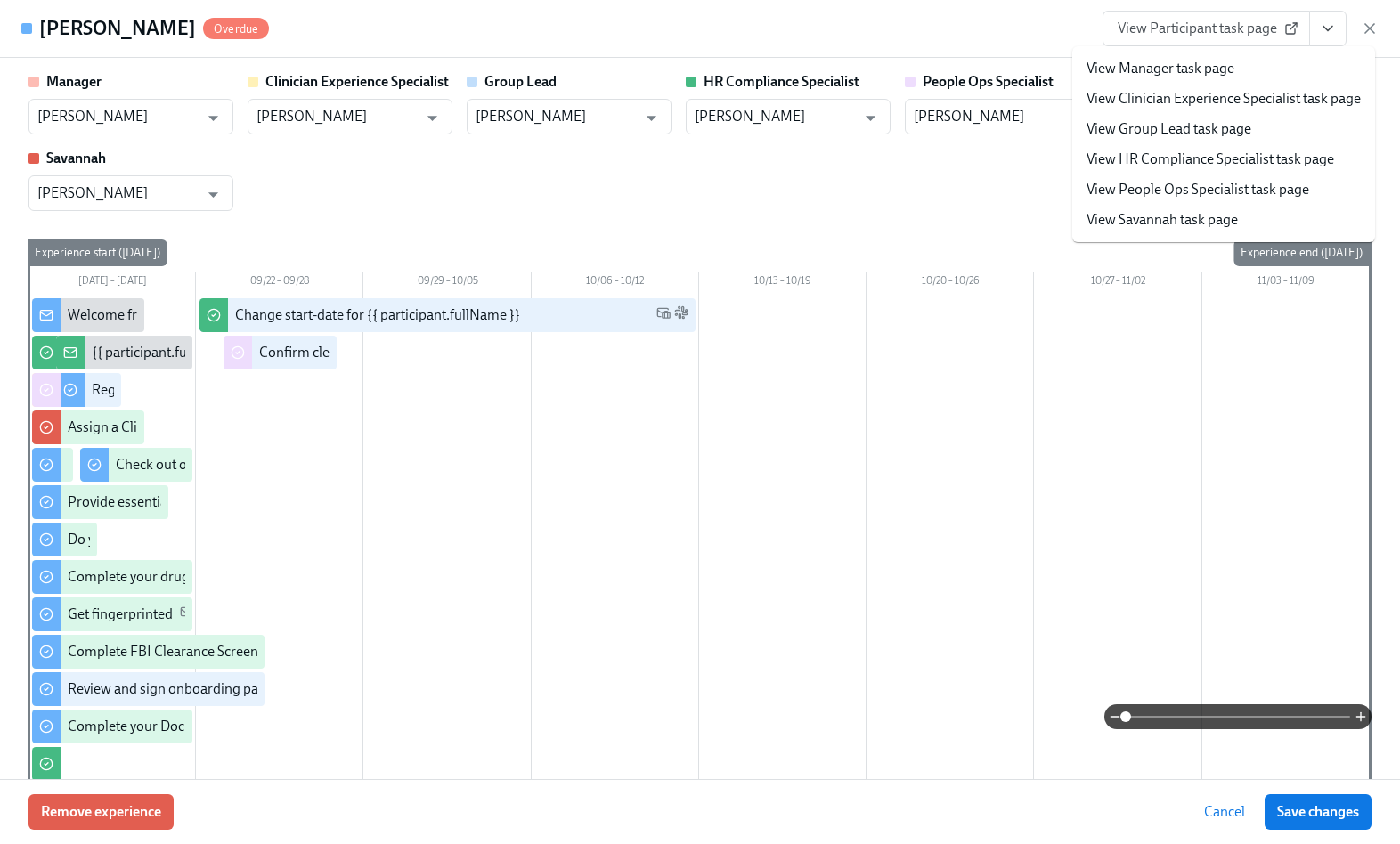
click at [1209, 177] on li "View People Ops Specialist task page" at bounding box center [1223, 190] width 302 height 30
click at [1223, 186] on link "View People Ops Specialist task page" at bounding box center [1198, 189] width 223 height 20
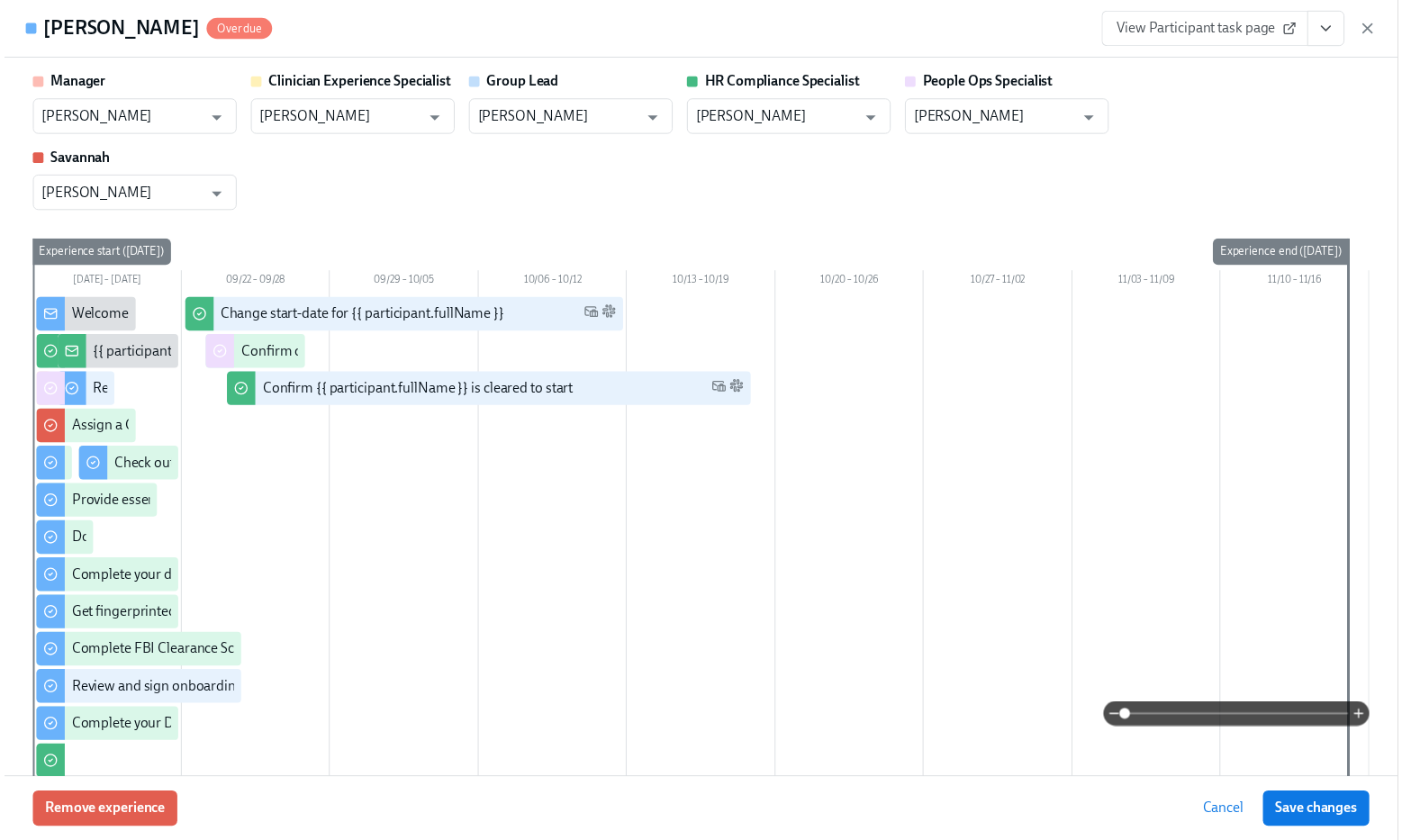
scroll to position [0, 22258]
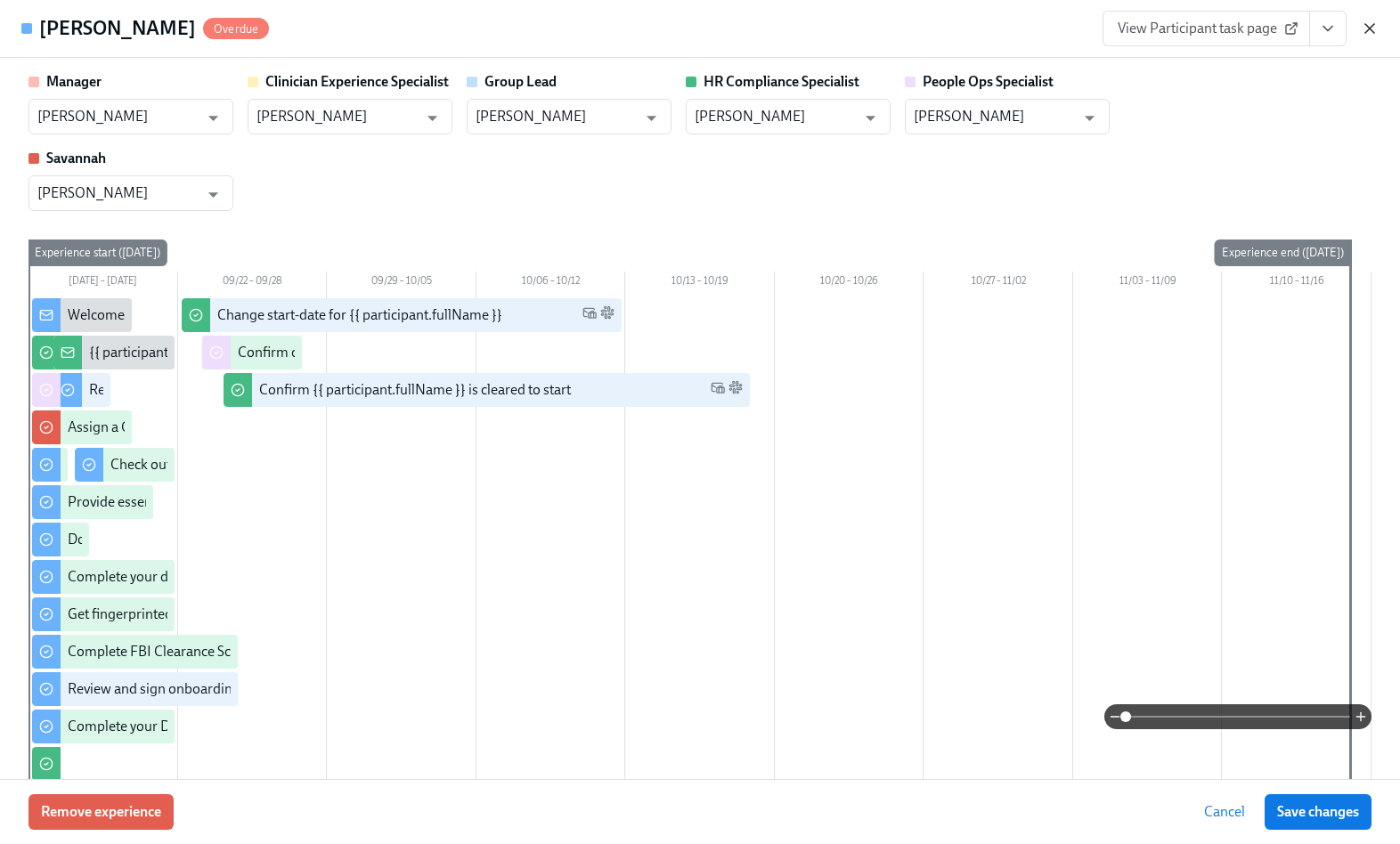
click at [1375, 31] on icon "button" at bounding box center [1370, 28] width 18 height 18
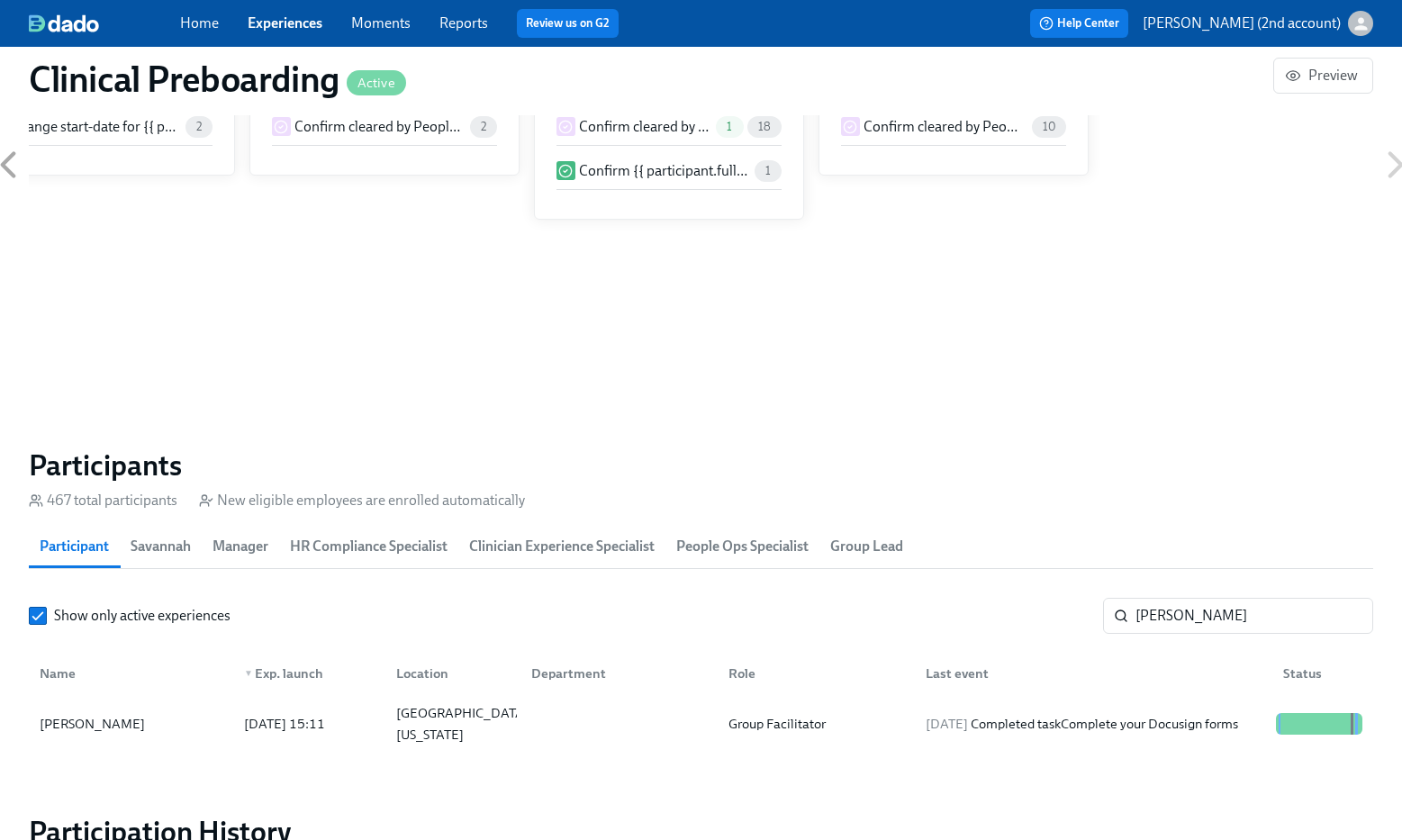
scroll to position [0, 22245]
click at [1225, 619] on input "Stephanie Huggins" at bounding box center [1254, 616] width 238 height 36
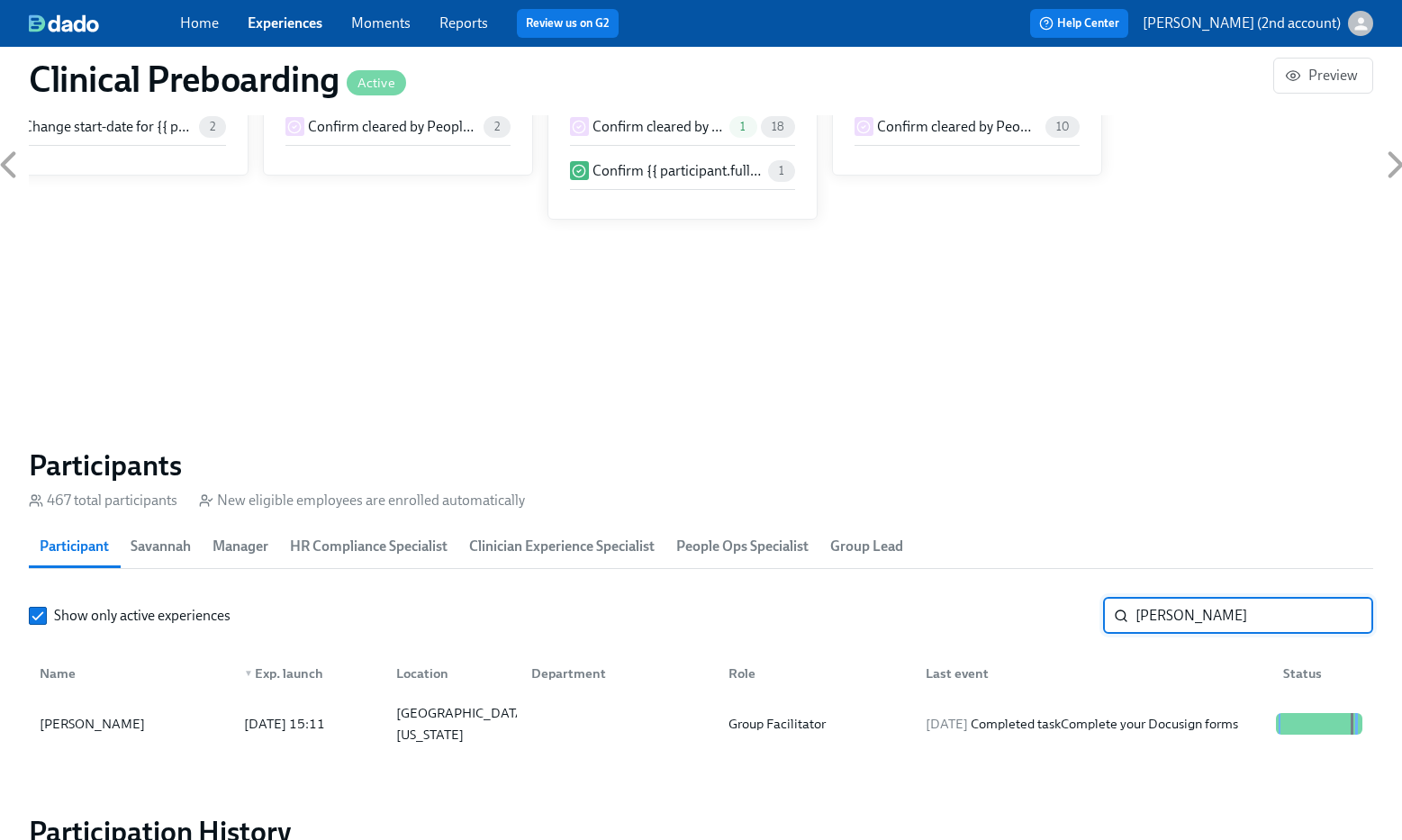
click at [1225, 618] on input "Stephanie Huggins" at bounding box center [1254, 616] width 238 height 36
paste input "Maddalyn Carpenter-Boyd"
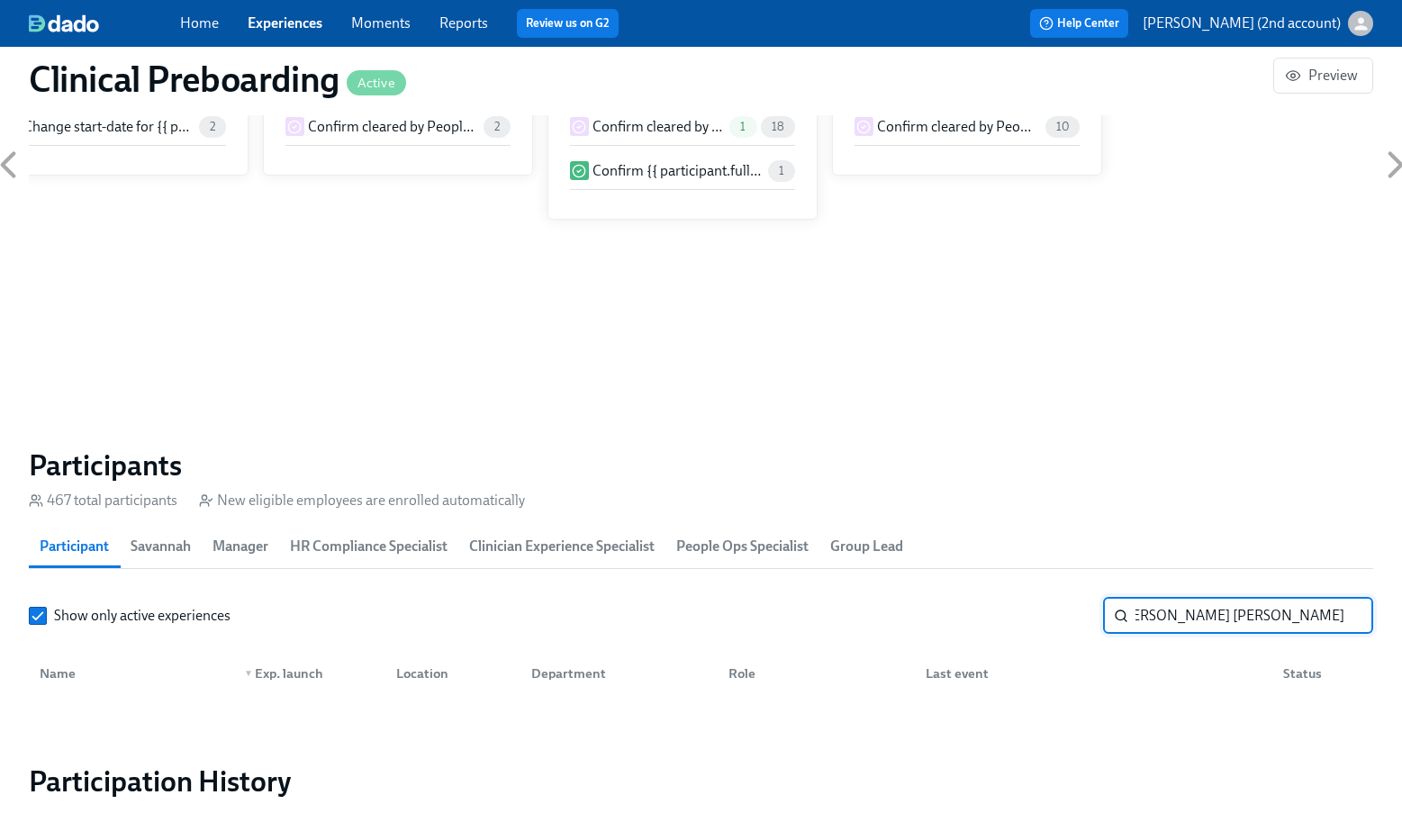
click at [1224, 615] on input "Stephanie Maddalyn Carpenter-Boyd" at bounding box center [1254, 616] width 238 height 36
type input "Maddalyn Carpenter-Boyd"
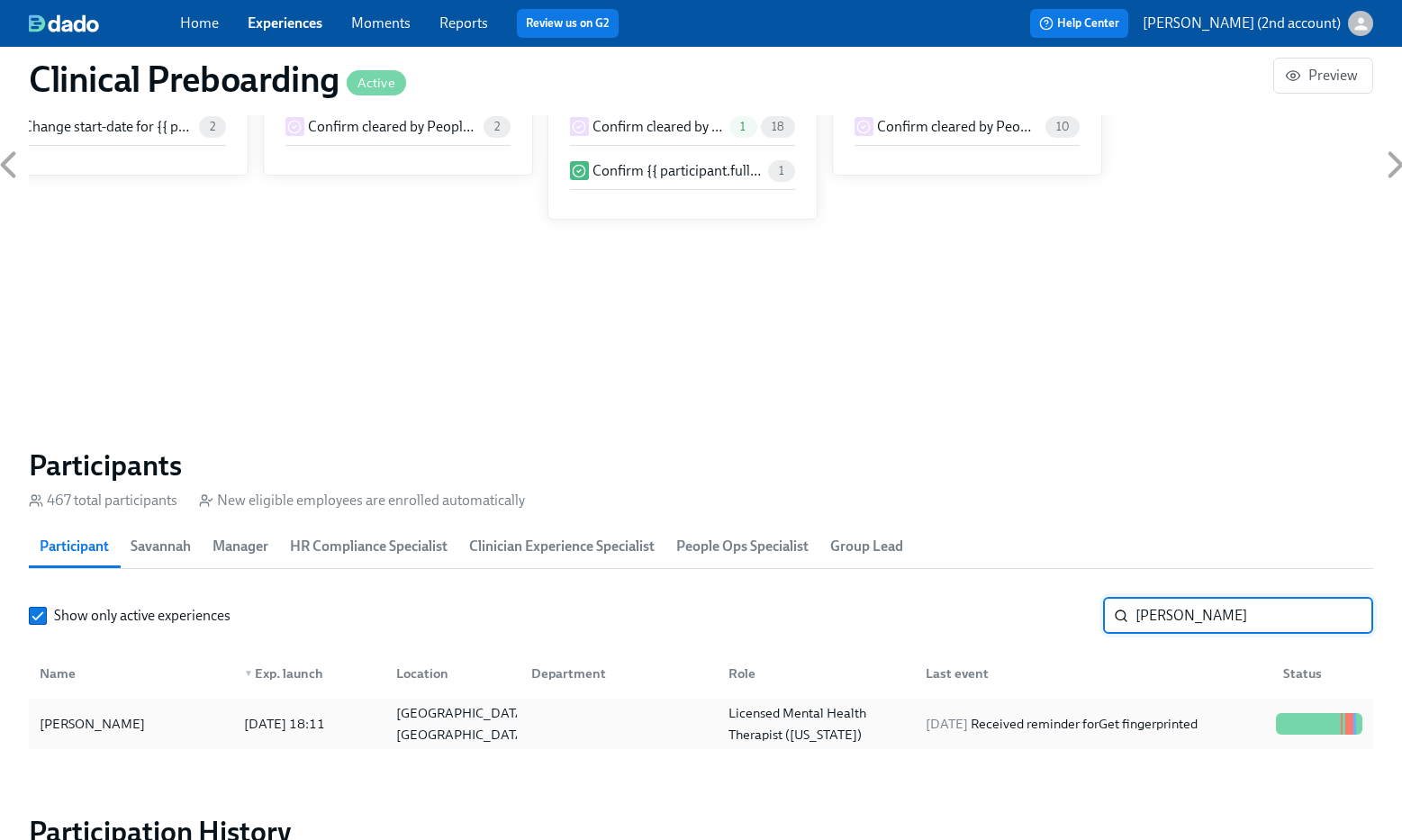
click at [1131, 735] on div "2025/09/22 Received reminder for Get fingerprinted" at bounding box center [1089, 724] width 357 height 36
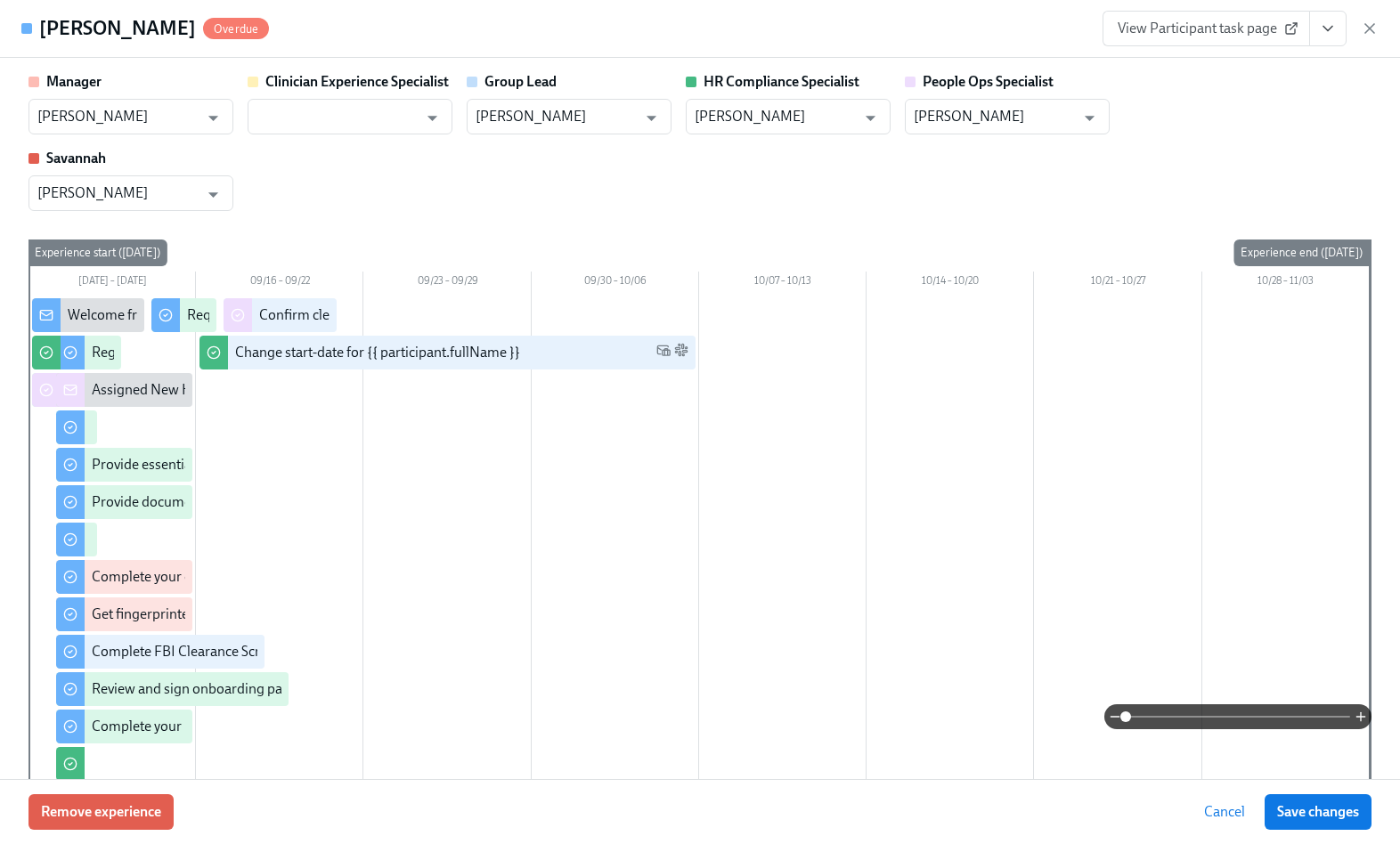
click at [1322, 44] on button "View task page" at bounding box center [1328, 28] width 38 height 36
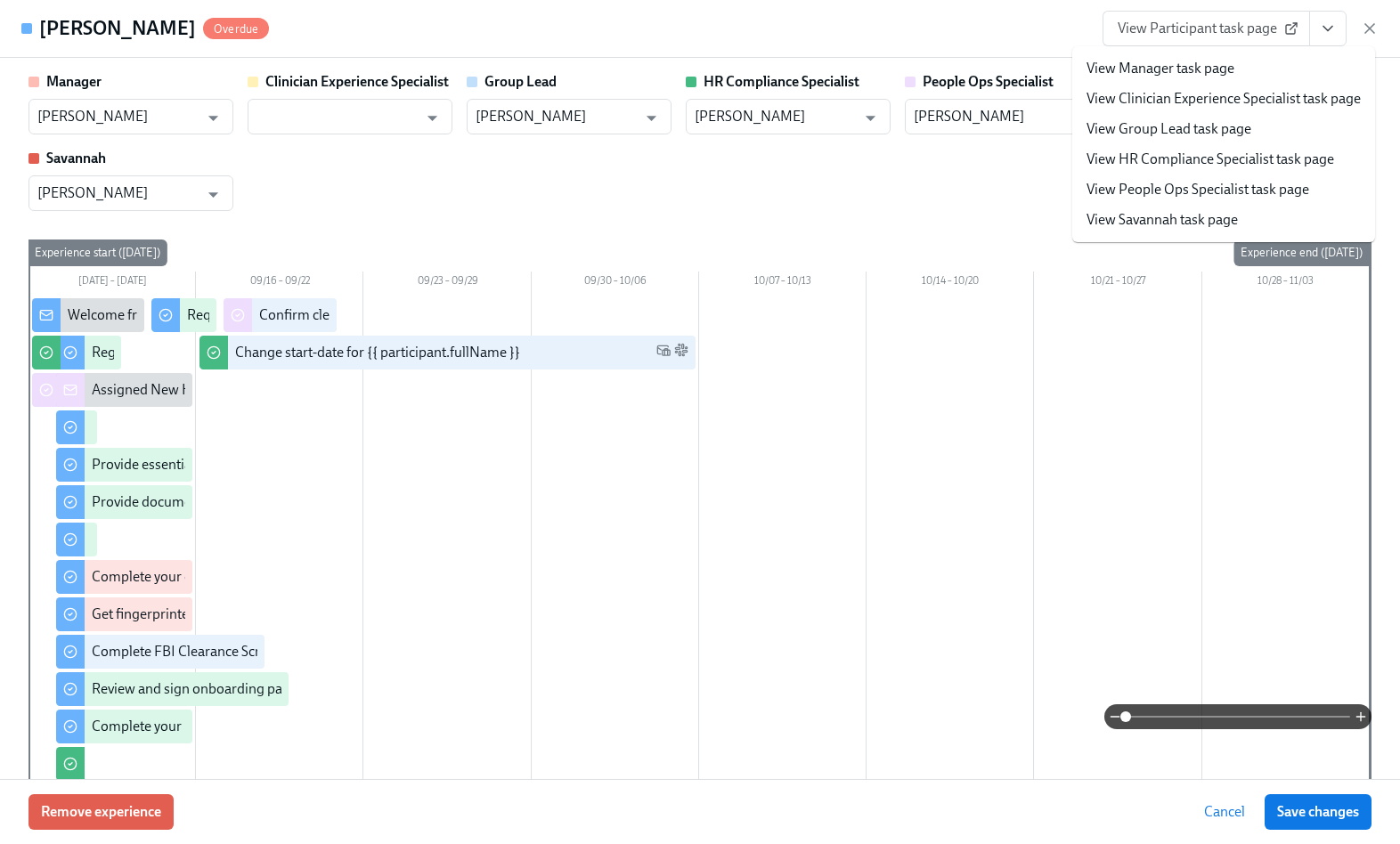
click at [1254, 186] on link "View People Ops Specialist task page" at bounding box center [1198, 189] width 223 height 20
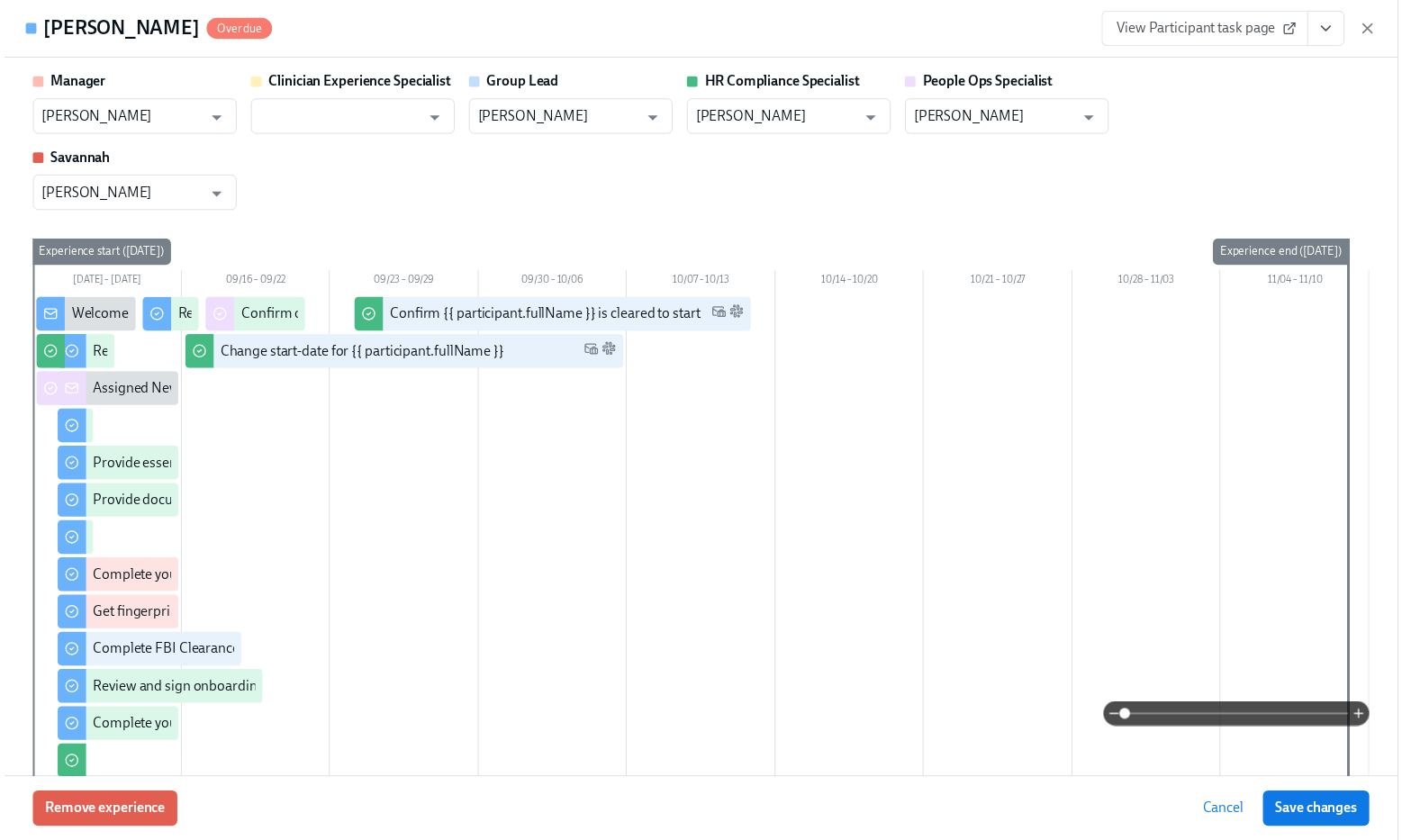
scroll to position [0, 22258]
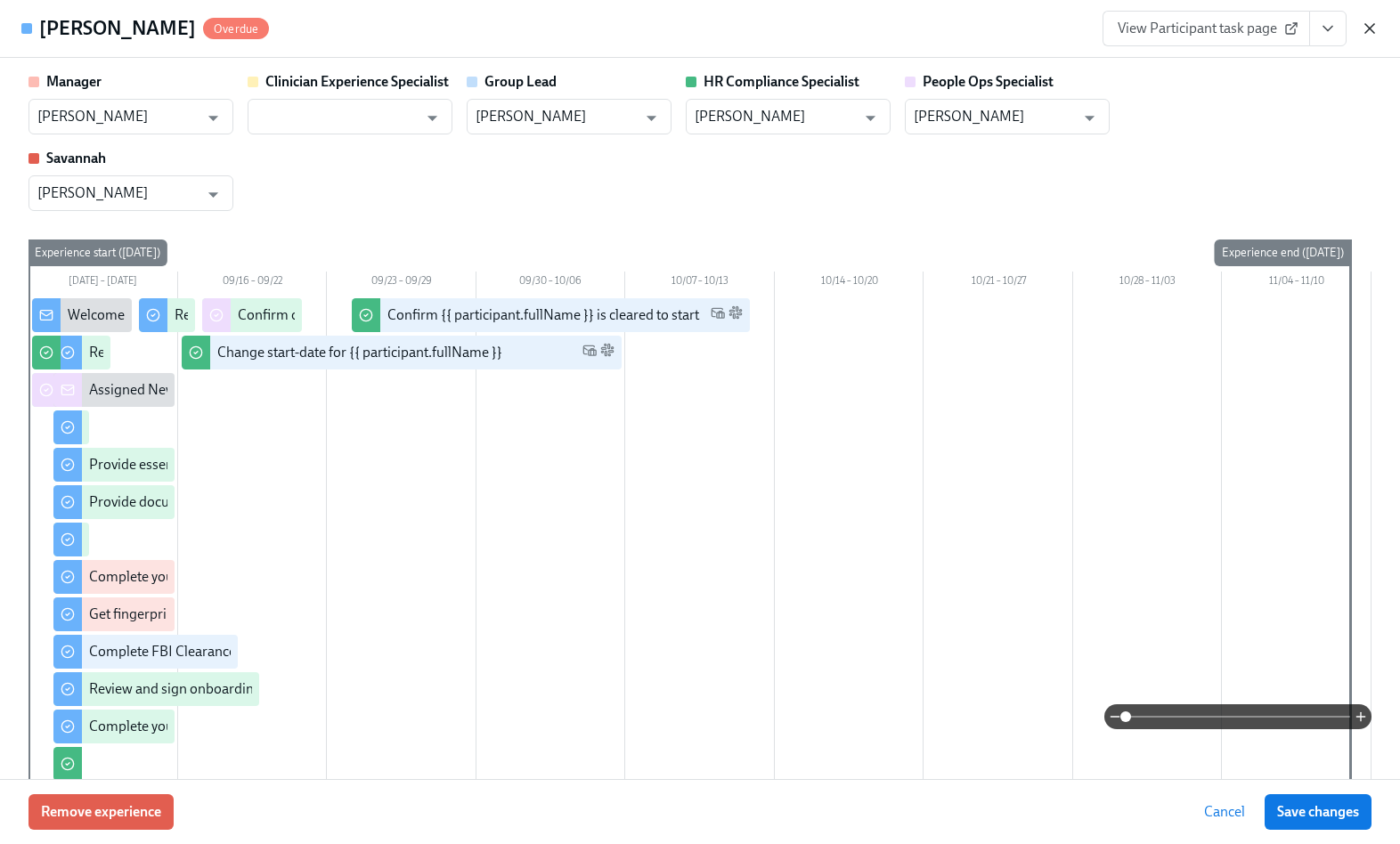
click at [1365, 29] on icon "button" at bounding box center [1370, 28] width 18 height 18
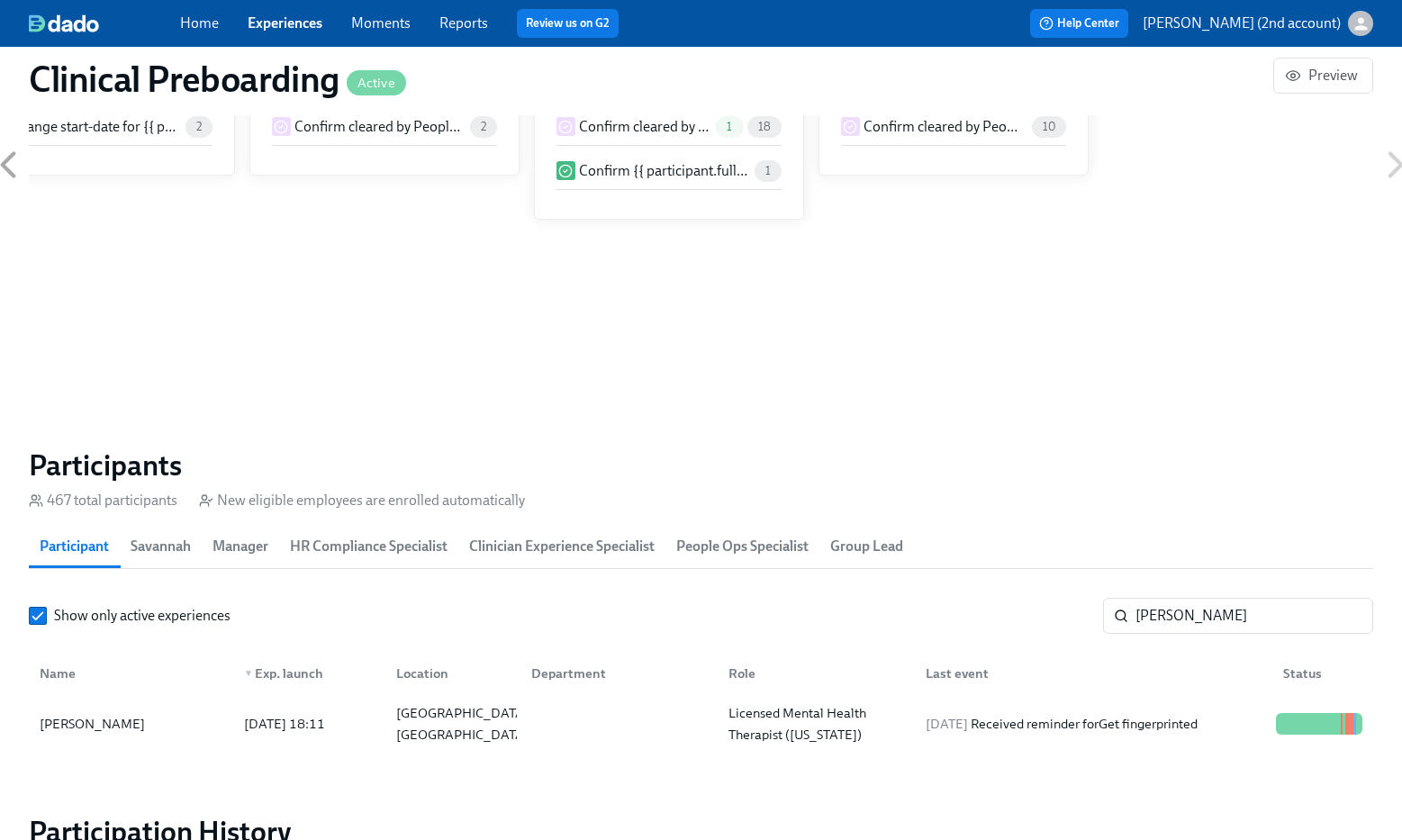
scroll to position [0, 22245]
click at [371, 25] on link "Moments" at bounding box center [380, 23] width 59 height 17
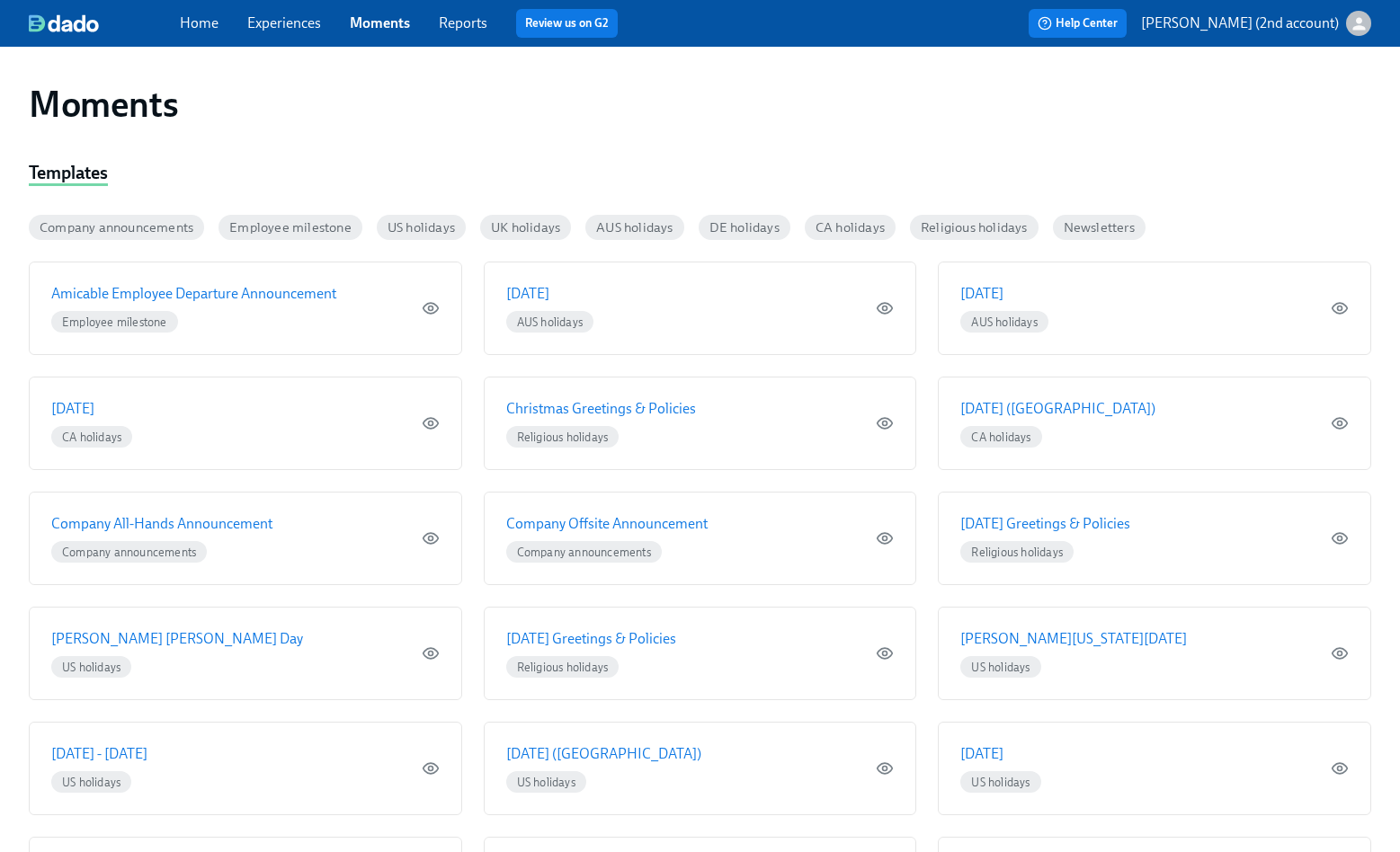
click at [462, 35] on div "Home Experiences Moments Reports Review us on G2" at bounding box center [477, 23] width 596 height 29
click at [462, 32] on span "Reports" at bounding box center [463, 23] width 49 height 20
click at [463, 28] on link "Reports" at bounding box center [463, 23] width 49 height 17
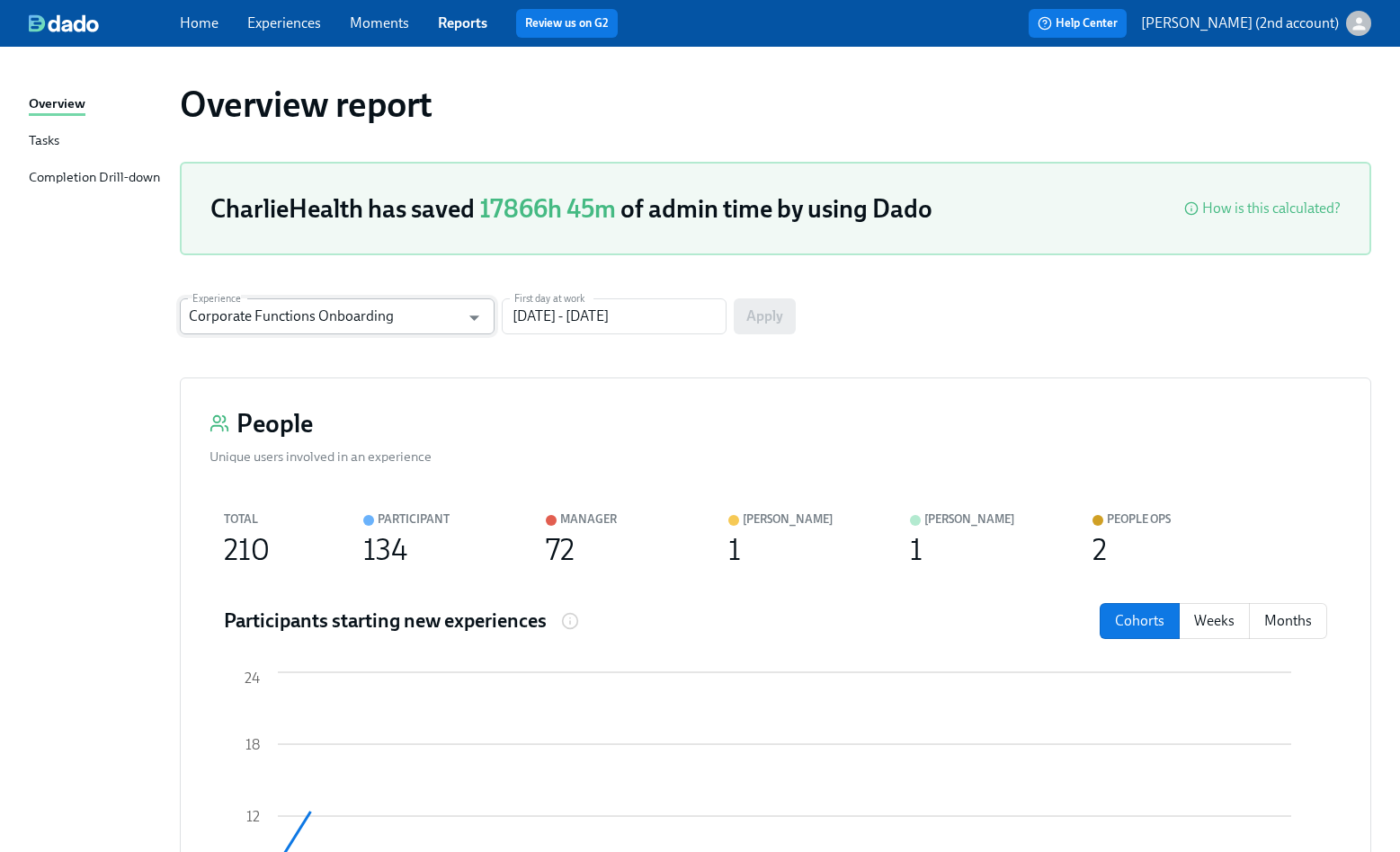
click at [382, 314] on input "Corporate Functions Onboarding" at bounding box center [324, 317] width 271 height 36
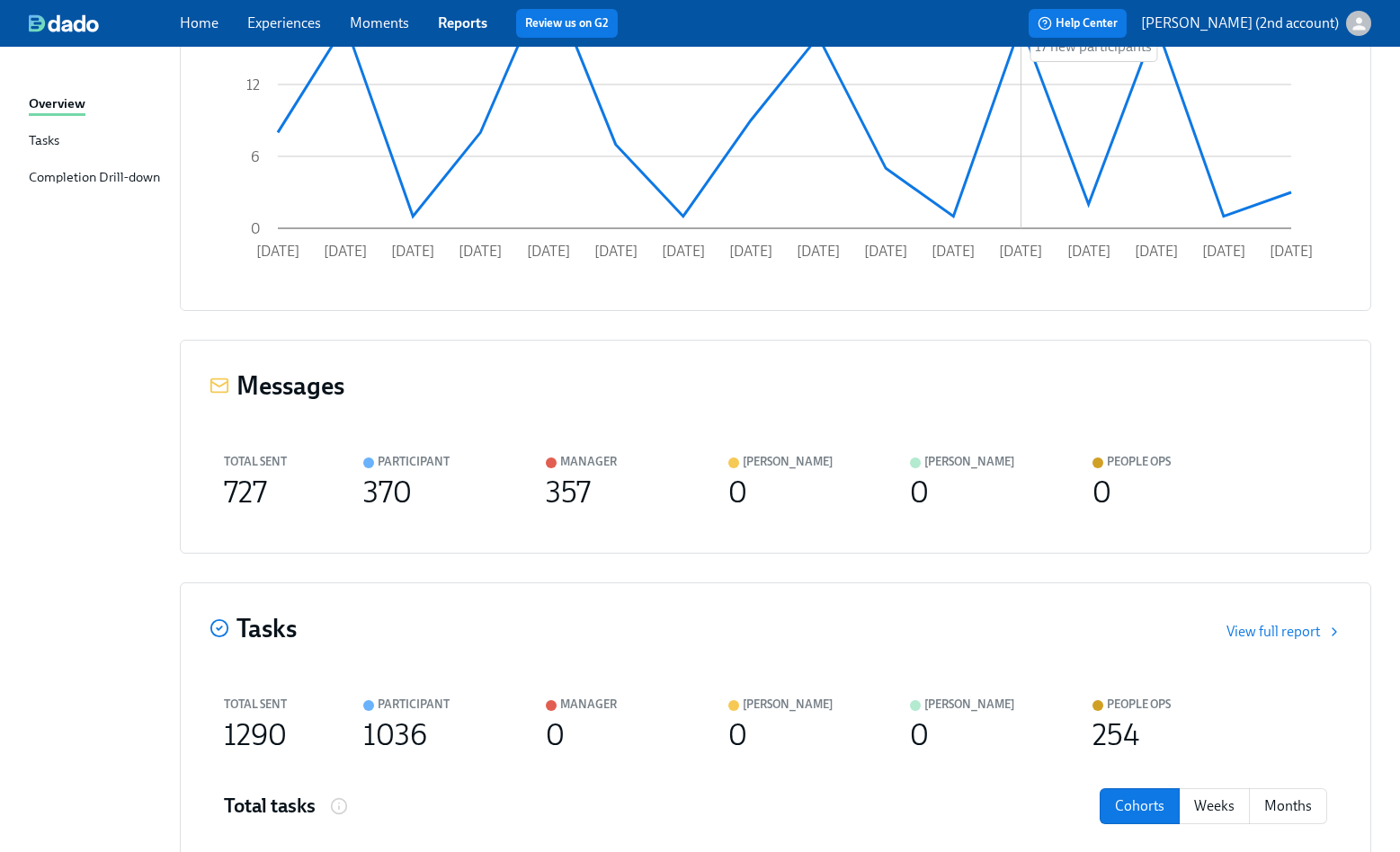
scroll to position [404, 0]
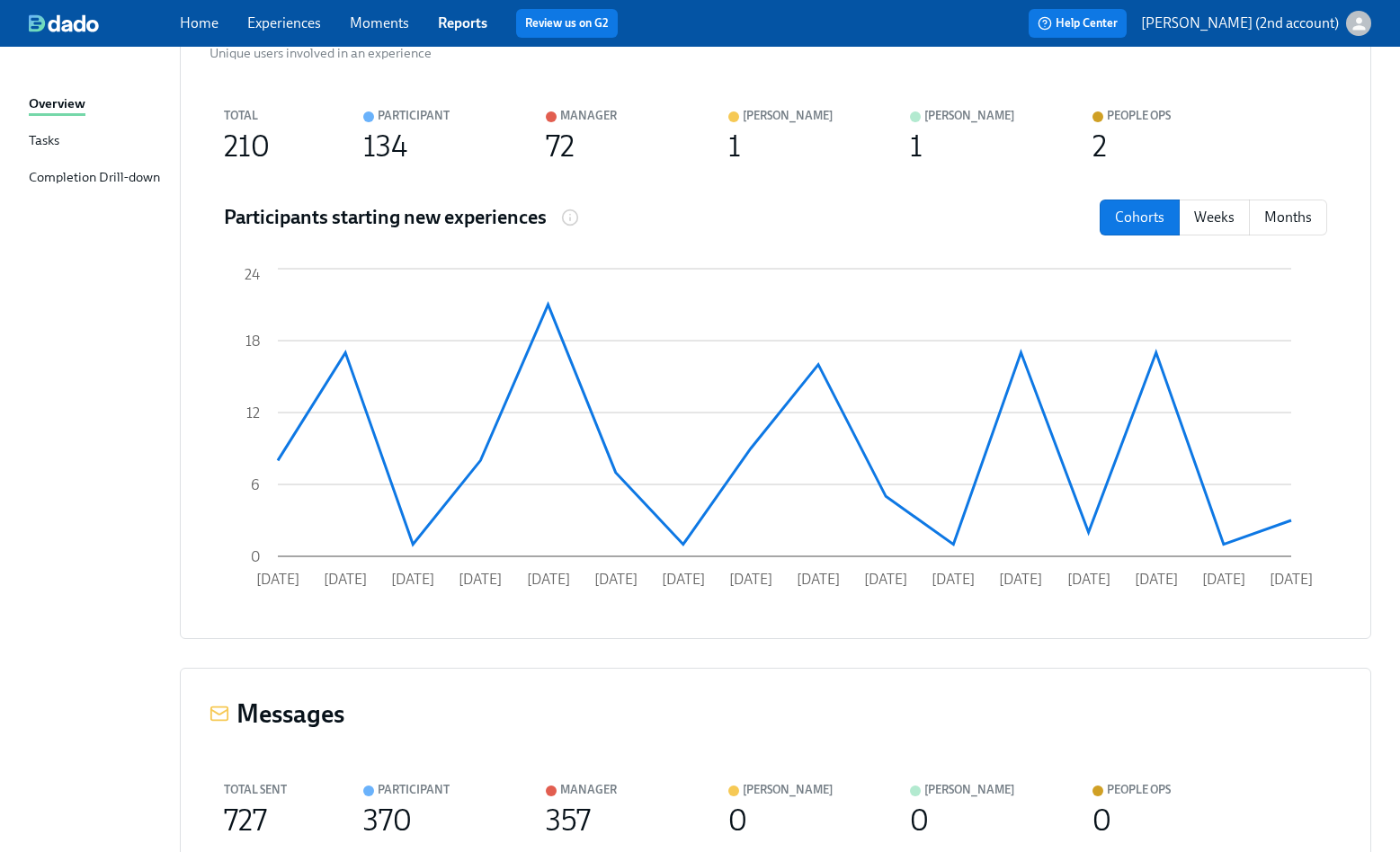
click at [382, 32] on span "Moments" at bounding box center [380, 23] width 59 height 20
click at [382, 30] on link "Moments" at bounding box center [380, 23] width 59 height 17
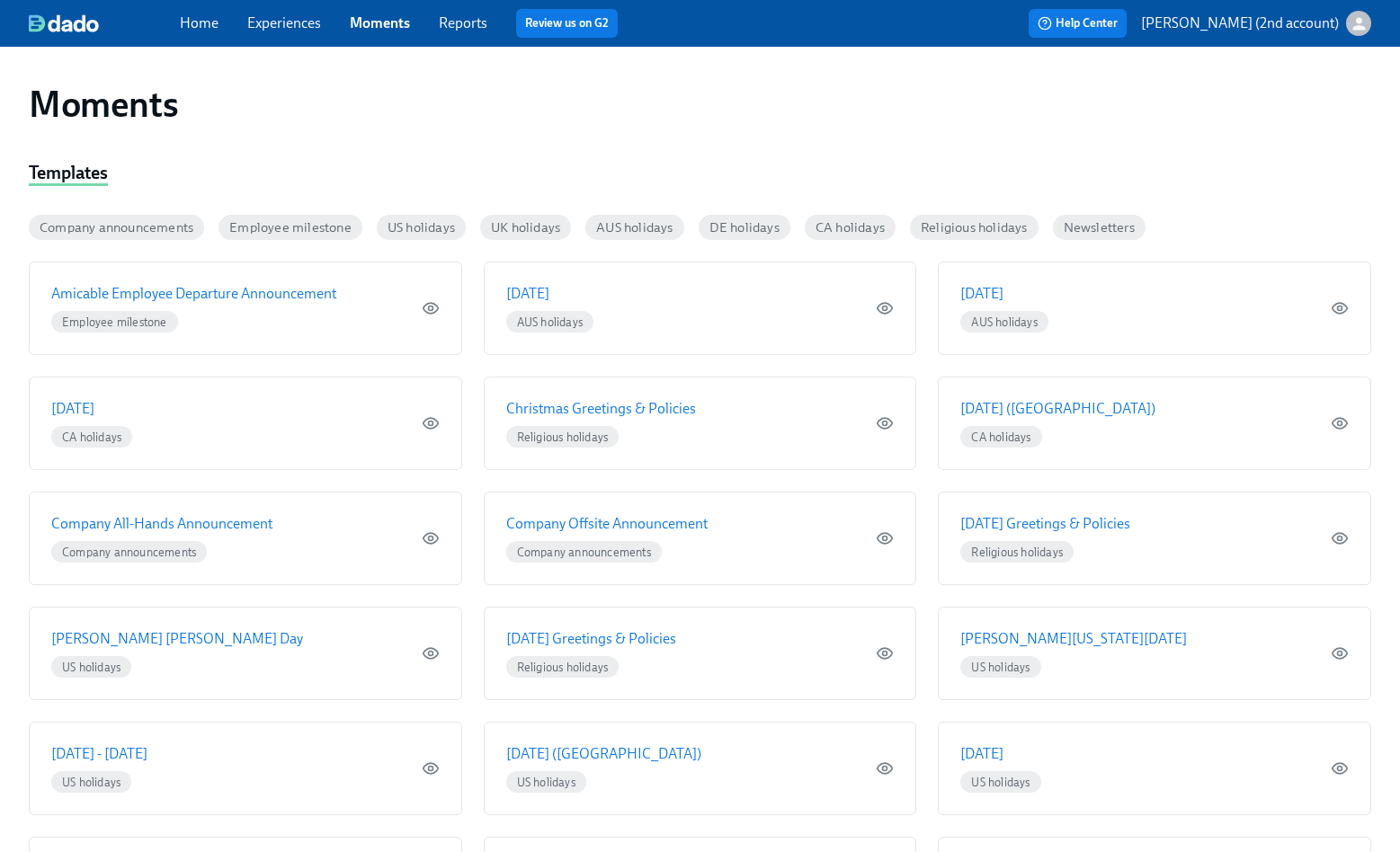
click at [207, 23] on link "Home" at bounding box center [199, 23] width 39 height 17
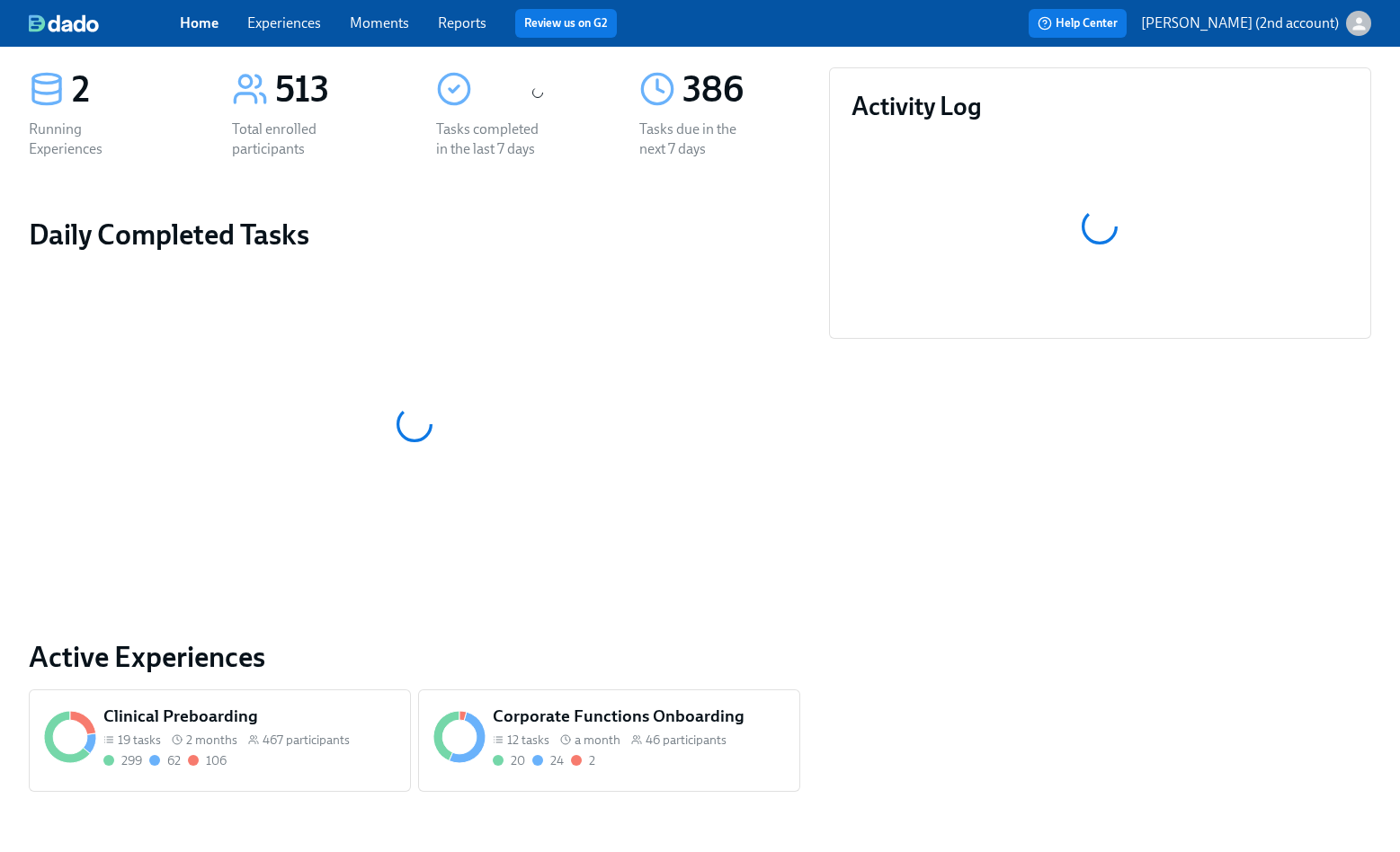
scroll to position [135, 0]
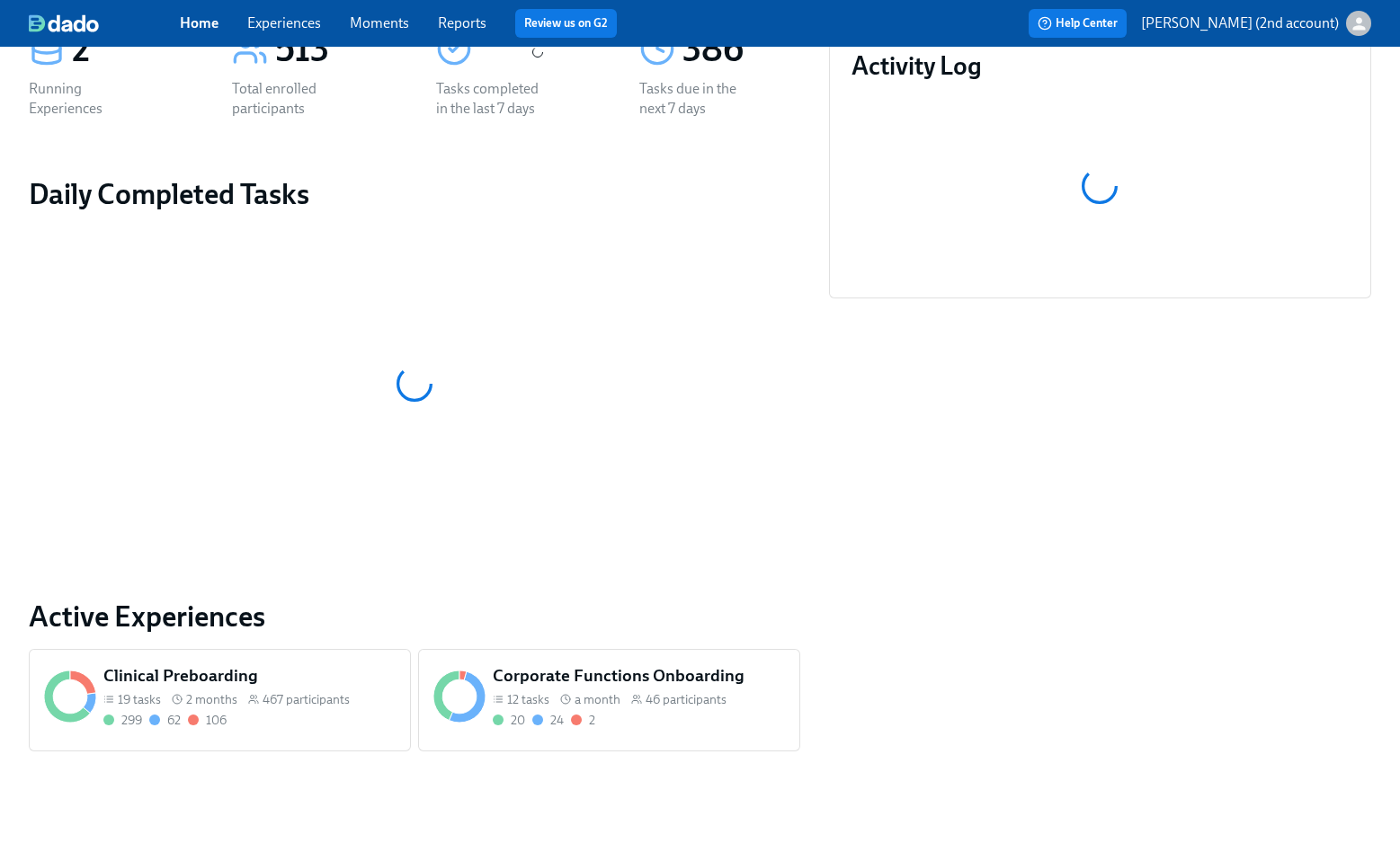
click at [282, 28] on link "Experiences" at bounding box center [283, 23] width 73 height 17
click at [294, 29] on link "Experiences" at bounding box center [283, 23] width 73 height 17
click at [403, 21] on link "Moments" at bounding box center [380, 23] width 59 height 17
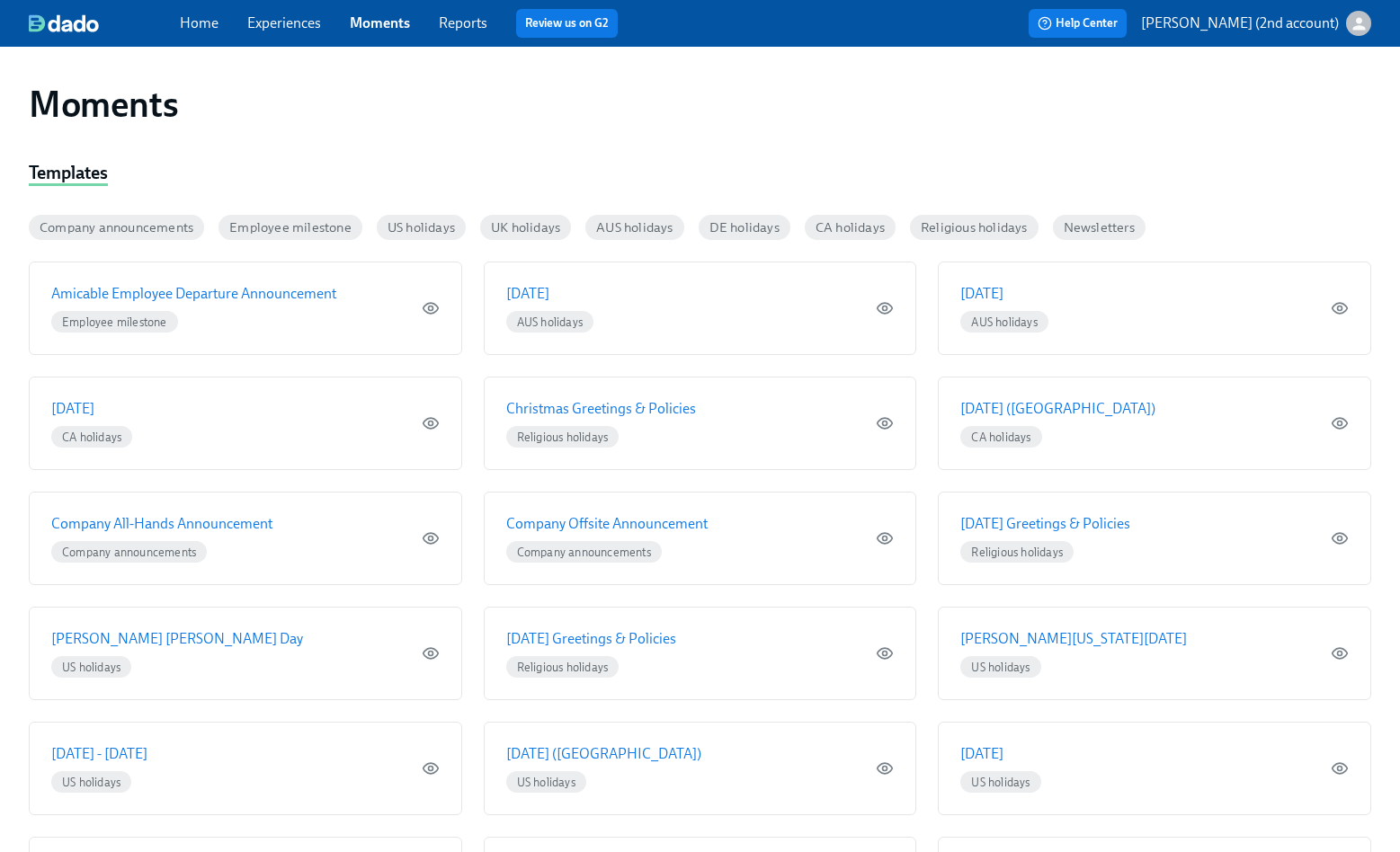
click at [443, 21] on link "Reports" at bounding box center [463, 23] width 49 height 17
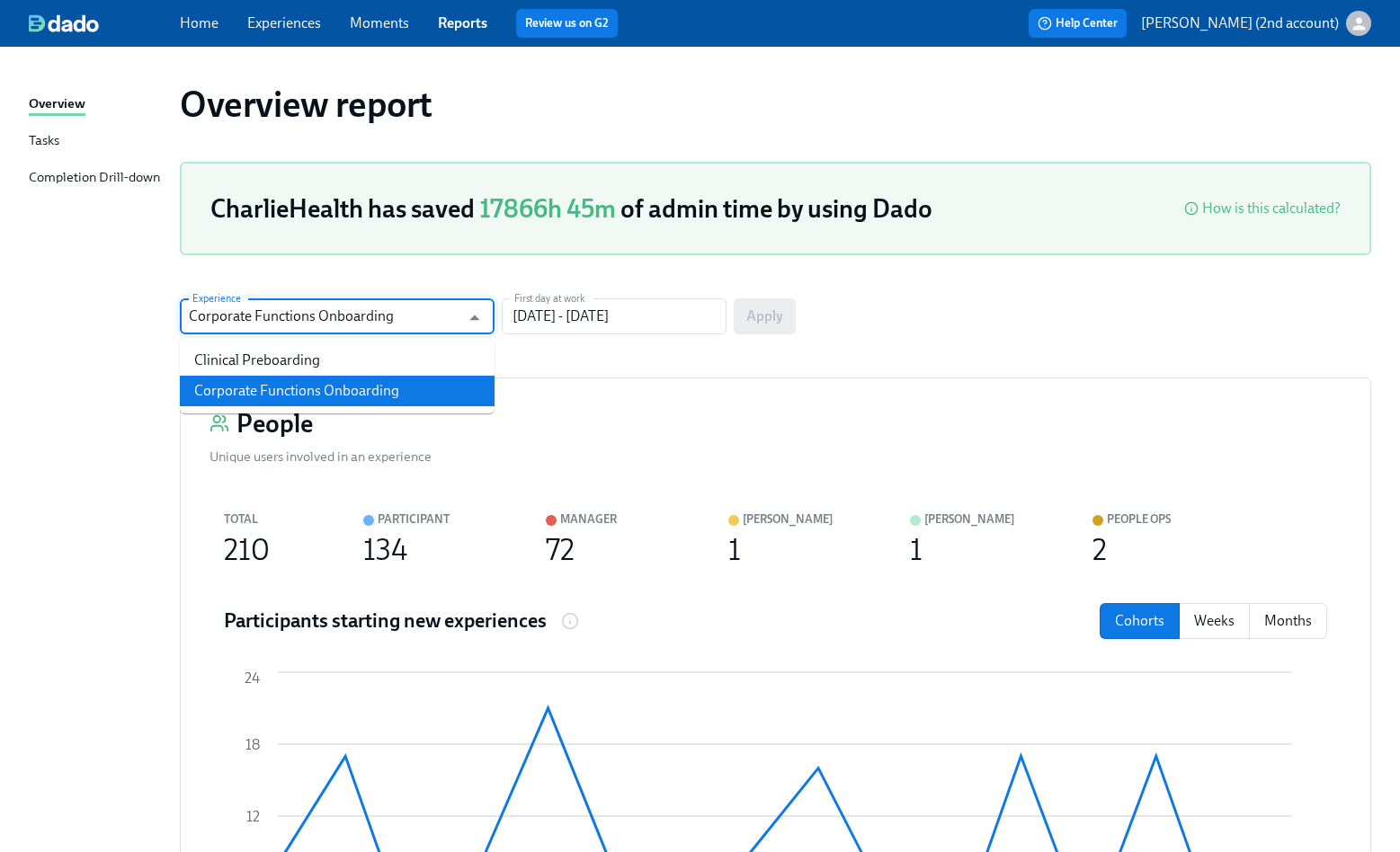
click at [350, 327] on input "Corporate Functions Onboarding" at bounding box center [324, 317] width 271 height 36
click at [52, 136] on div "Tasks" at bounding box center [44, 142] width 31 height 23
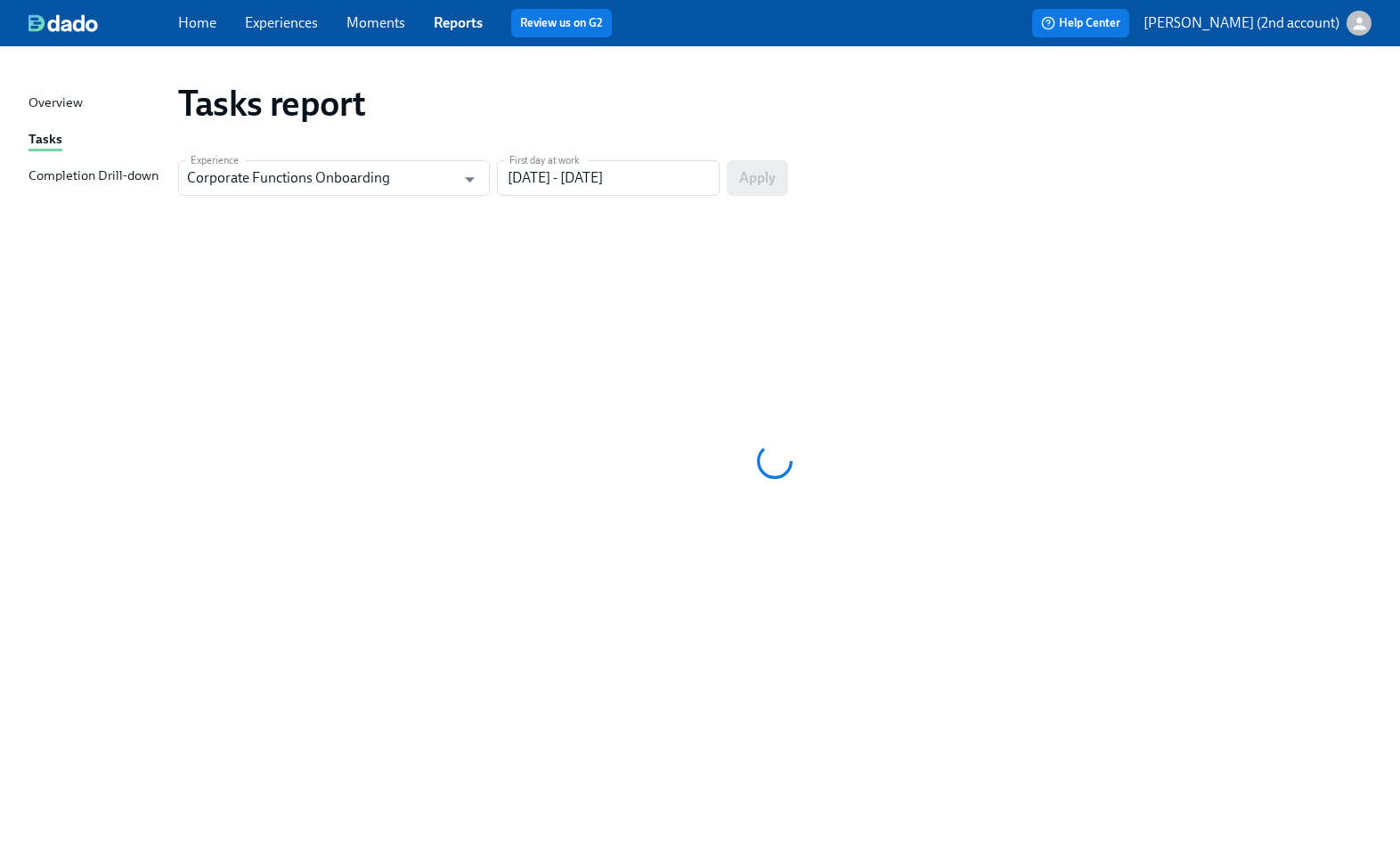
click at [86, 181] on div "Completion Drill-down" at bounding box center [94, 177] width 130 height 23
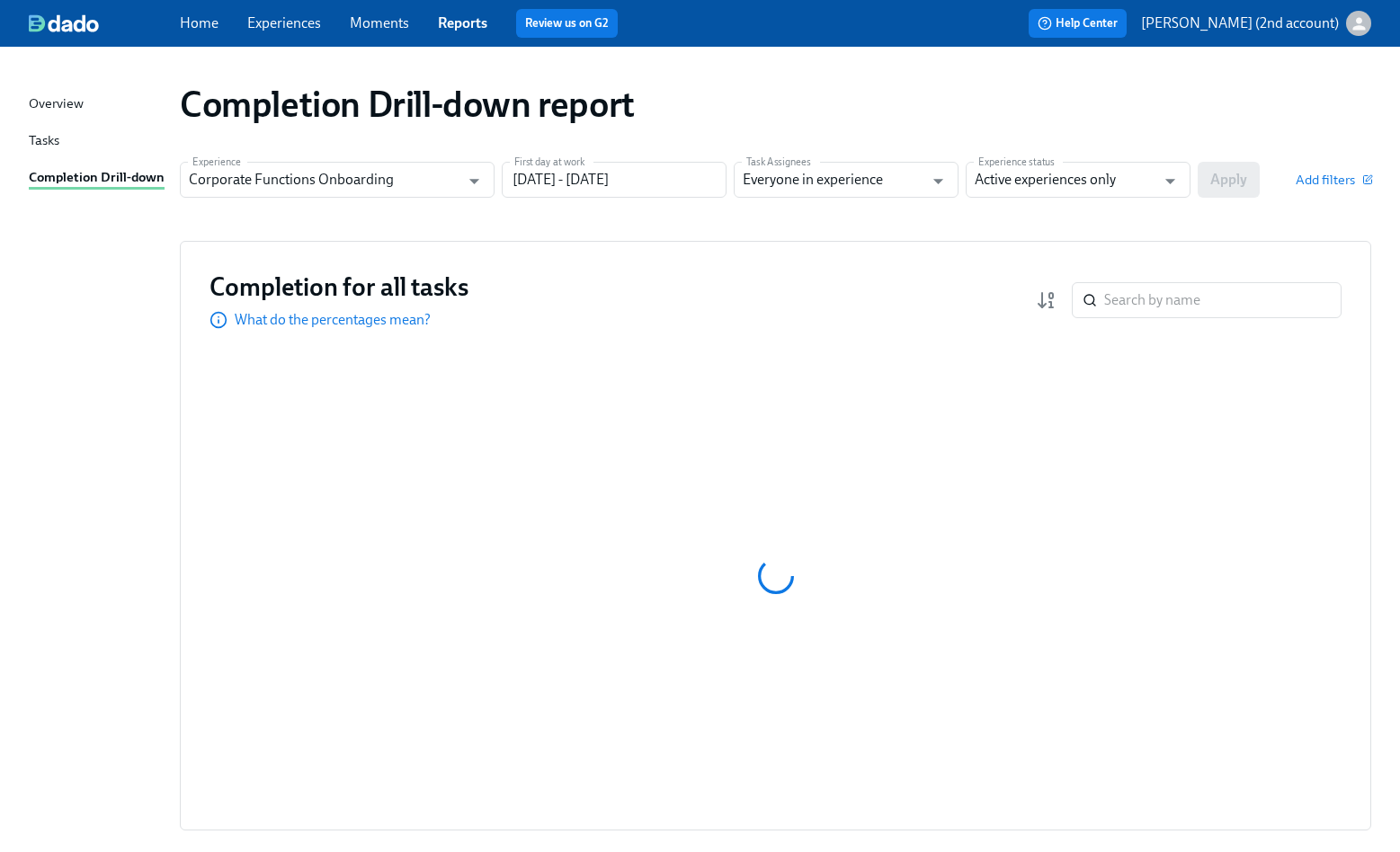
click at [72, 102] on div "Overview" at bounding box center [55, 105] width 54 height 23
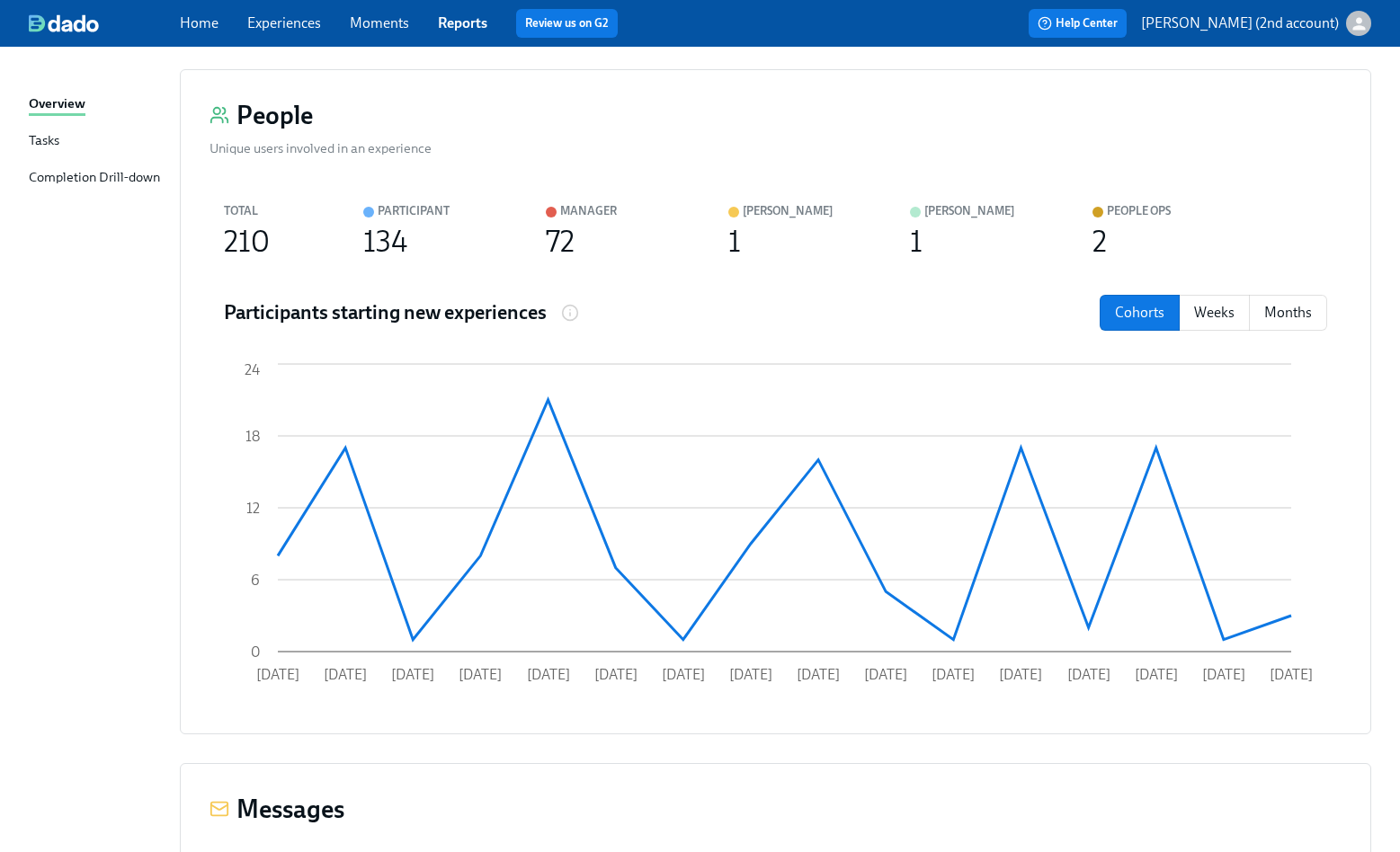
scroll to position [317, 0]
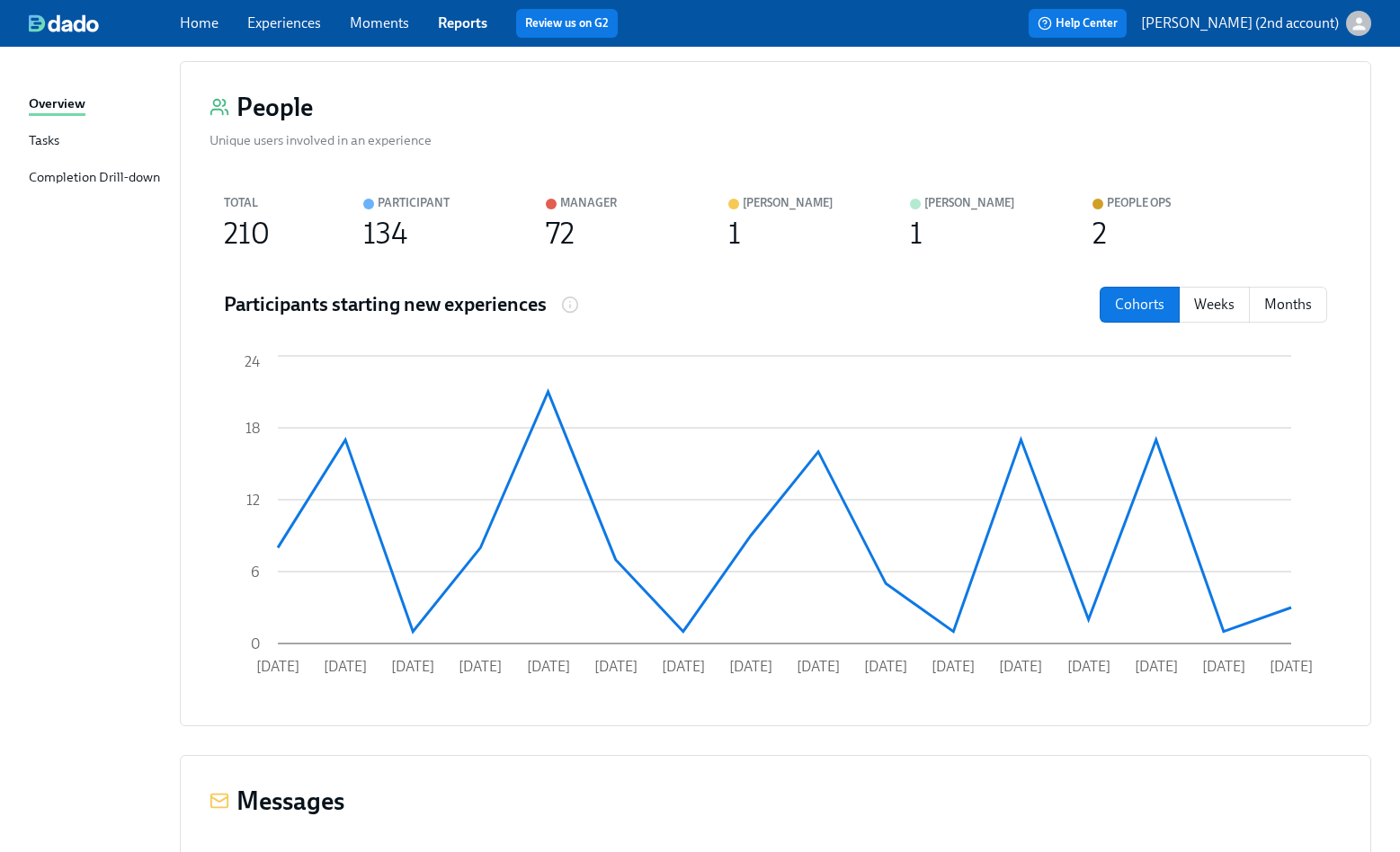
click at [459, 31] on span "Reports" at bounding box center [463, 23] width 50 height 20
click at [389, 20] on link "Moments" at bounding box center [380, 23] width 59 height 17
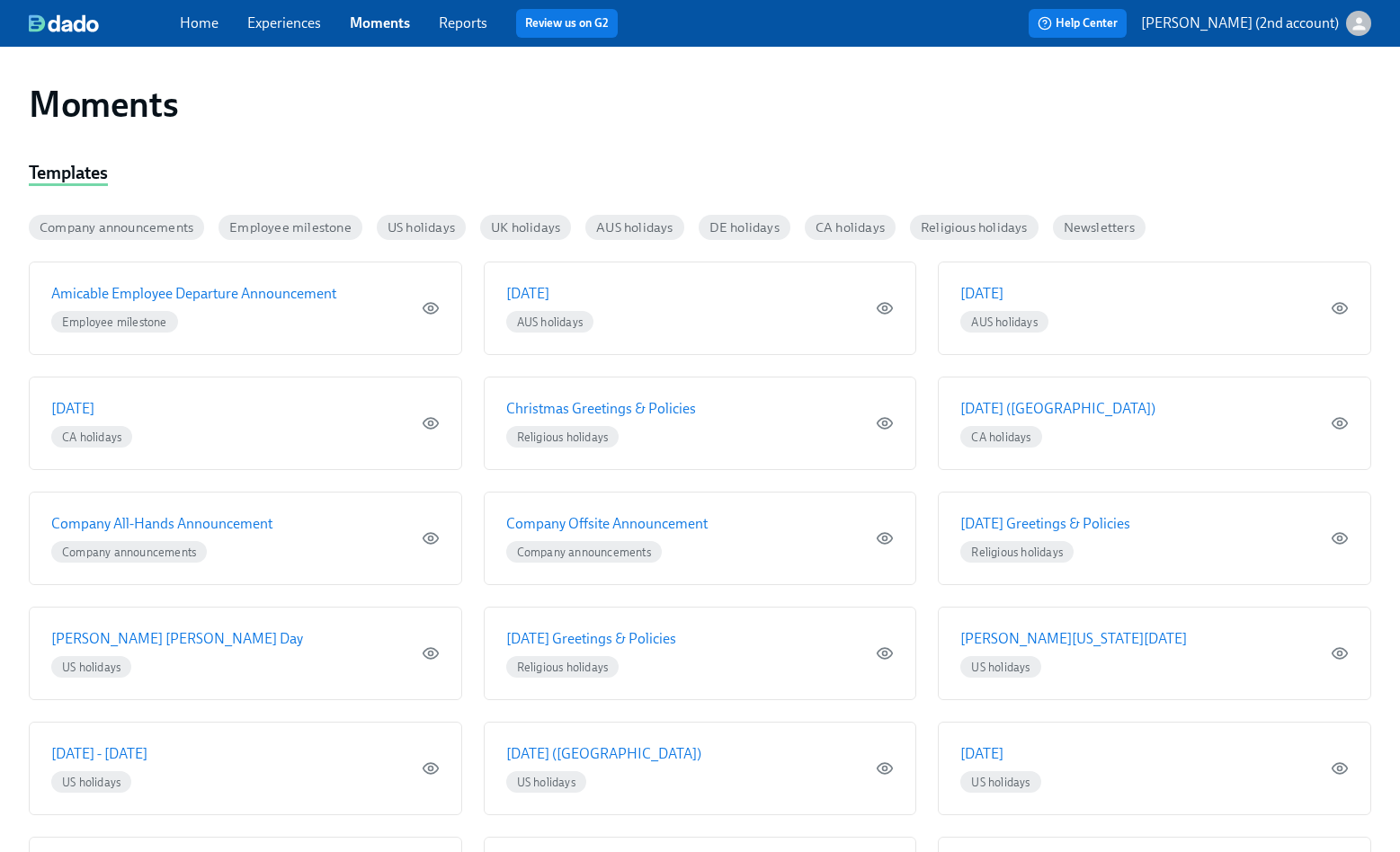
click at [262, 25] on link "Experiences" at bounding box center [283, 23] width 73 height 17
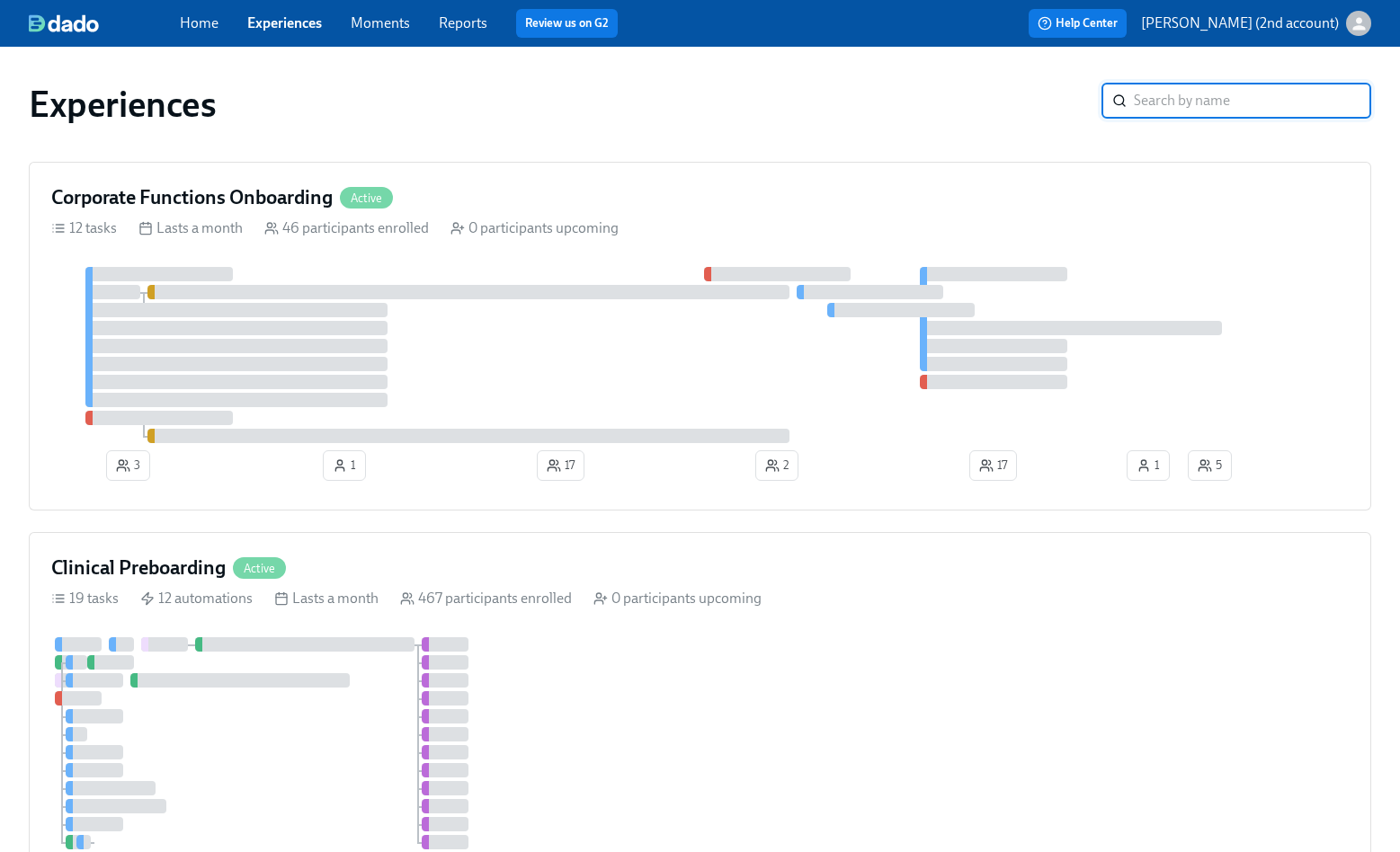
click at [186, 23] on link "Home" at bounding box center [199, 23] width 39 height 17
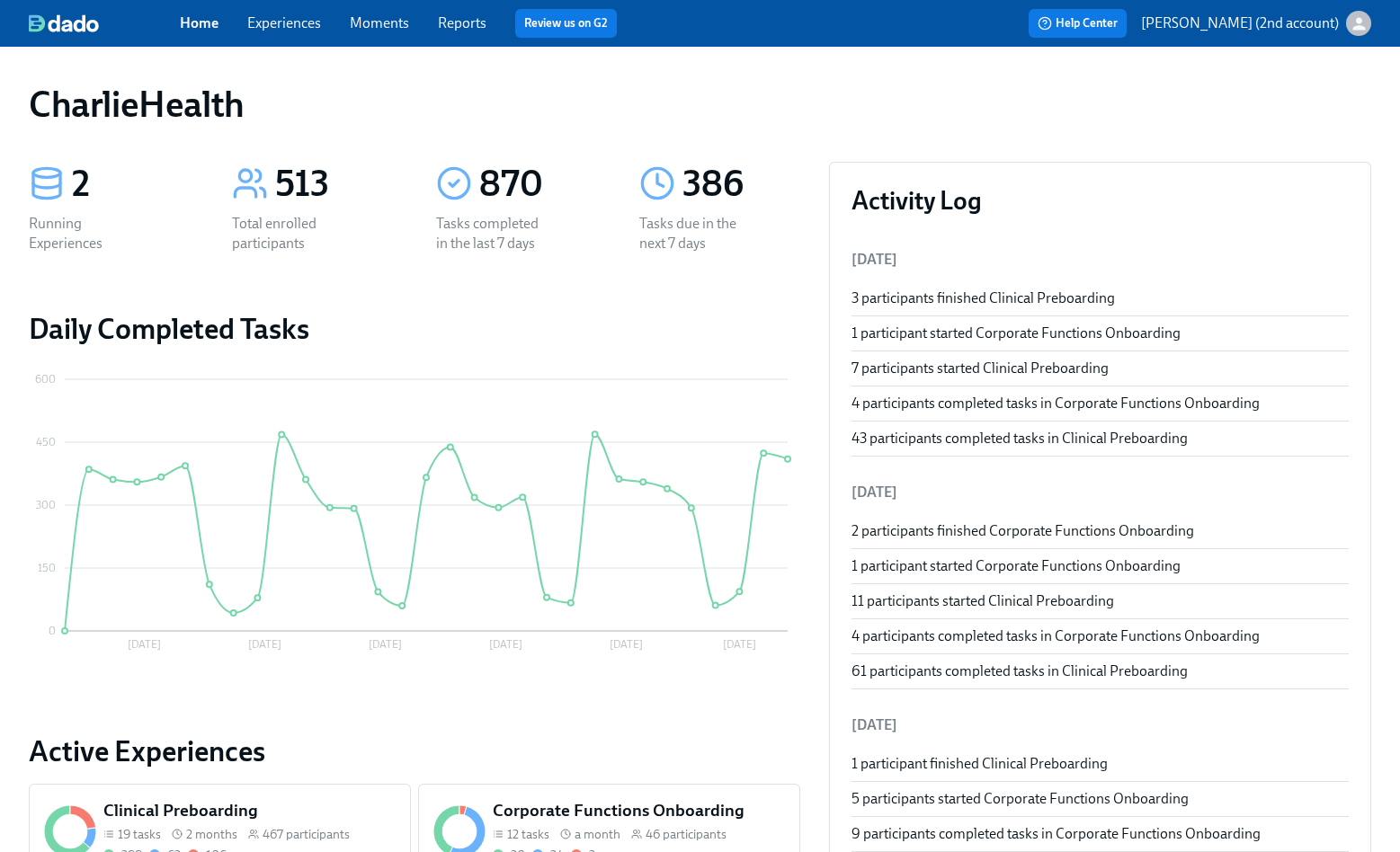
click at [300, 22] on link "Experiences" at bounding box center [283, 23] width 73 height 17
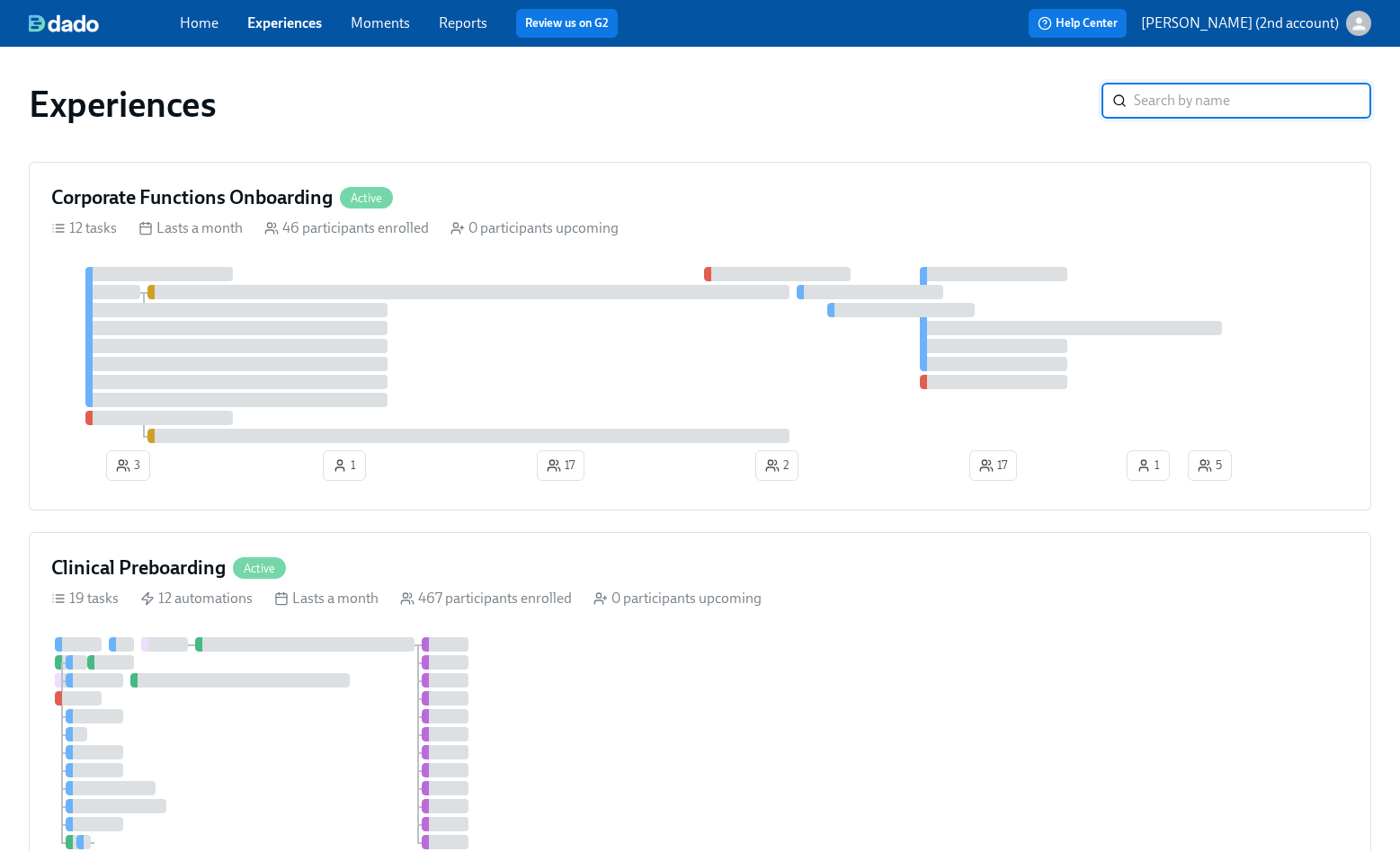
click at [366, 14] on link "Moments" at bounding box center [380, 23] width 59 height 17
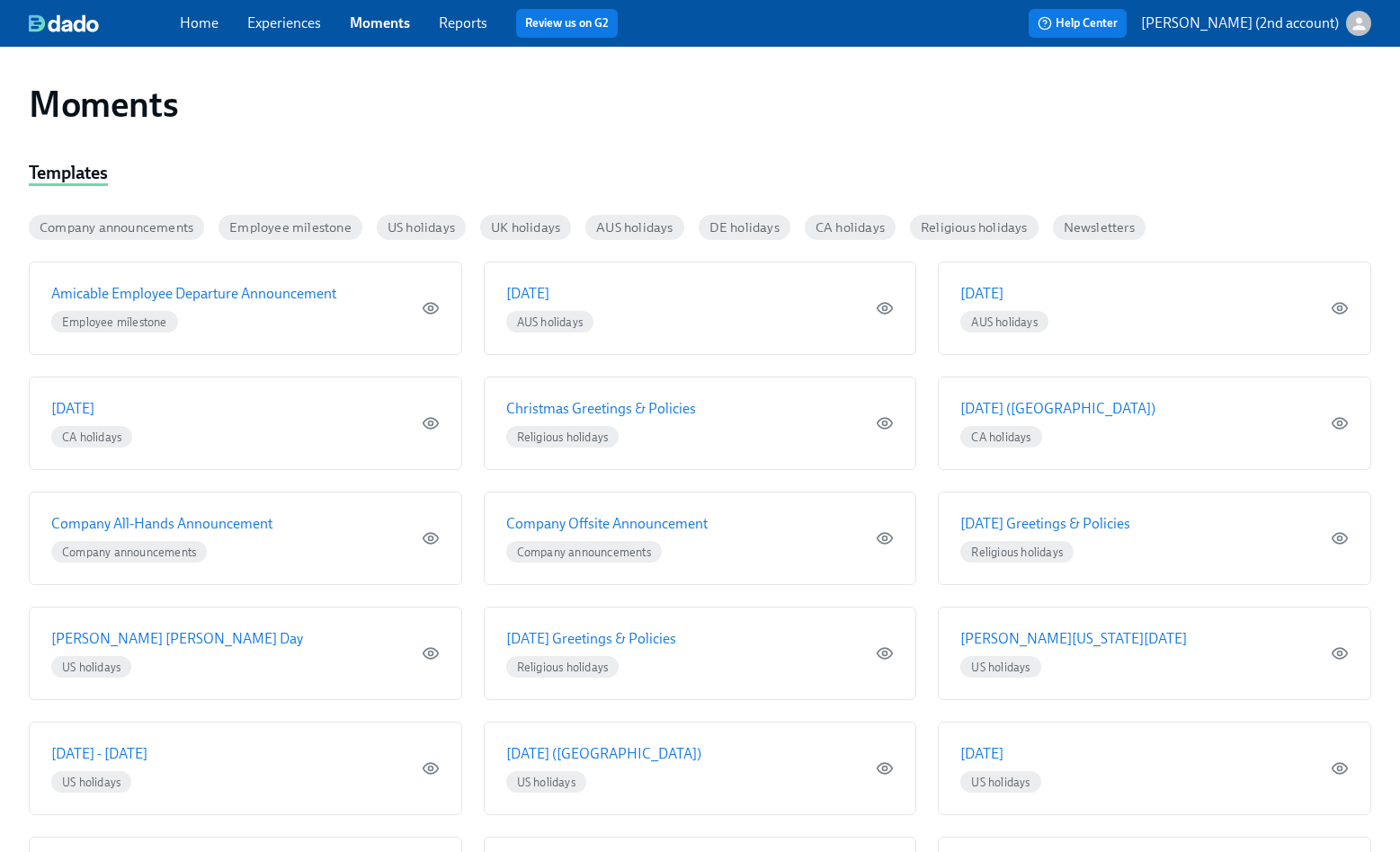
click at [88, 173] on div "Templates" at bounding box center [68, 174] width 79 height 24
click at [57, 175] on div "Templates" at bounding box center [68, 174] width 79 height 24
click at [453, 25] on link "Reports" at bounding box center [463, 23] width 49 height 17
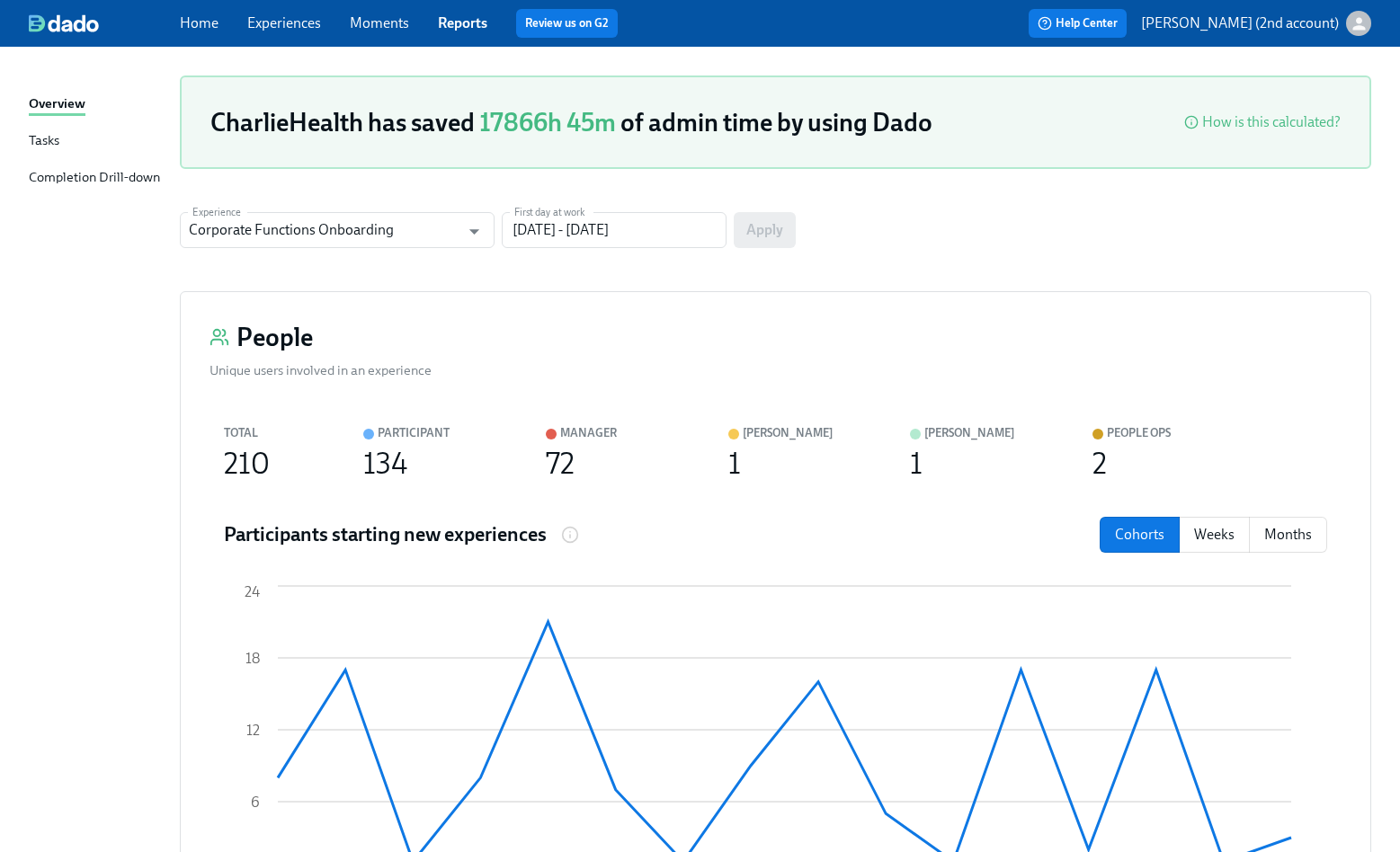
scroll to position [164, 0]
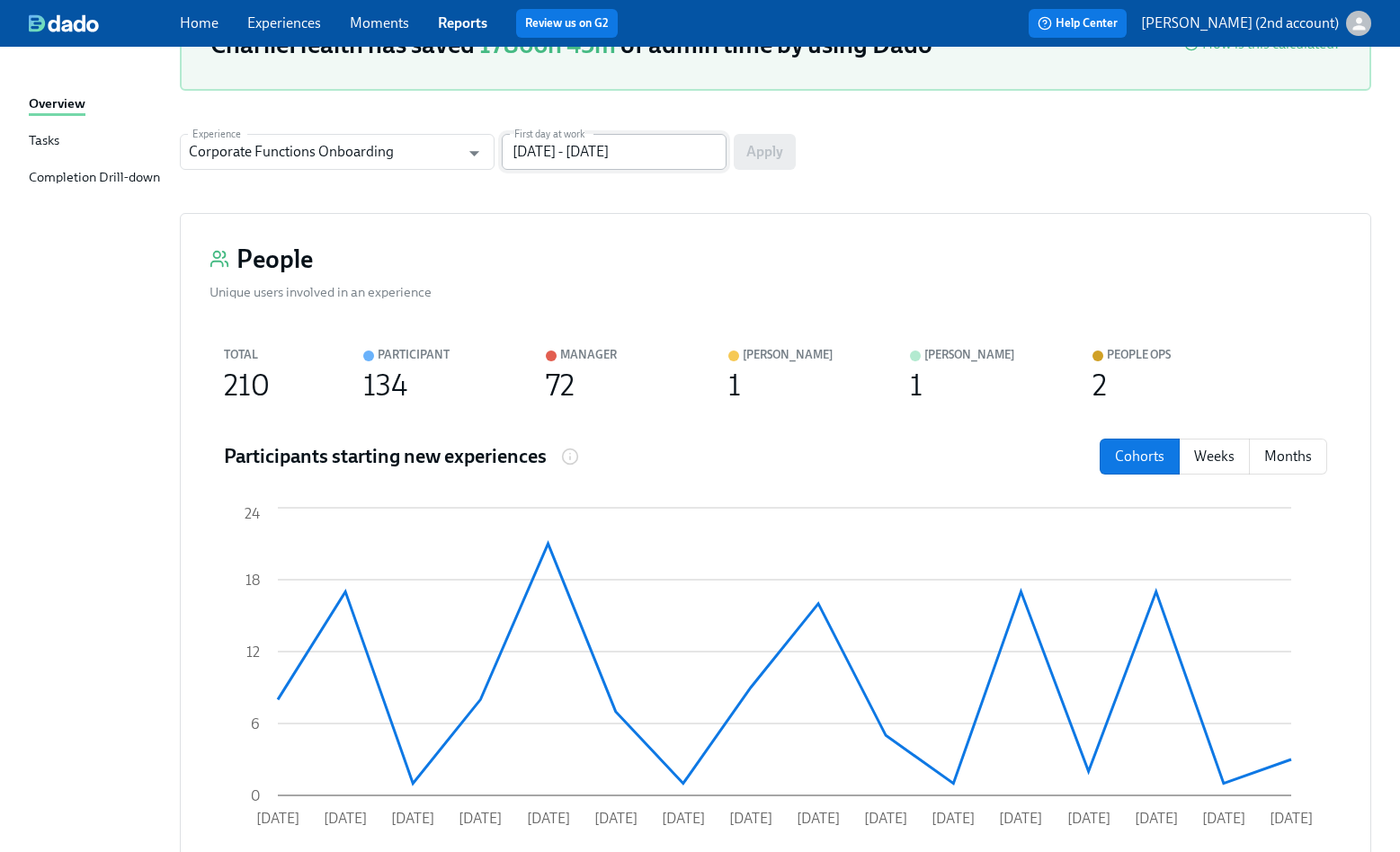
click at [600, 158] on input "07/26/2025 - 10/24/2025" at bounding box center [615, 152] width 225 height 36
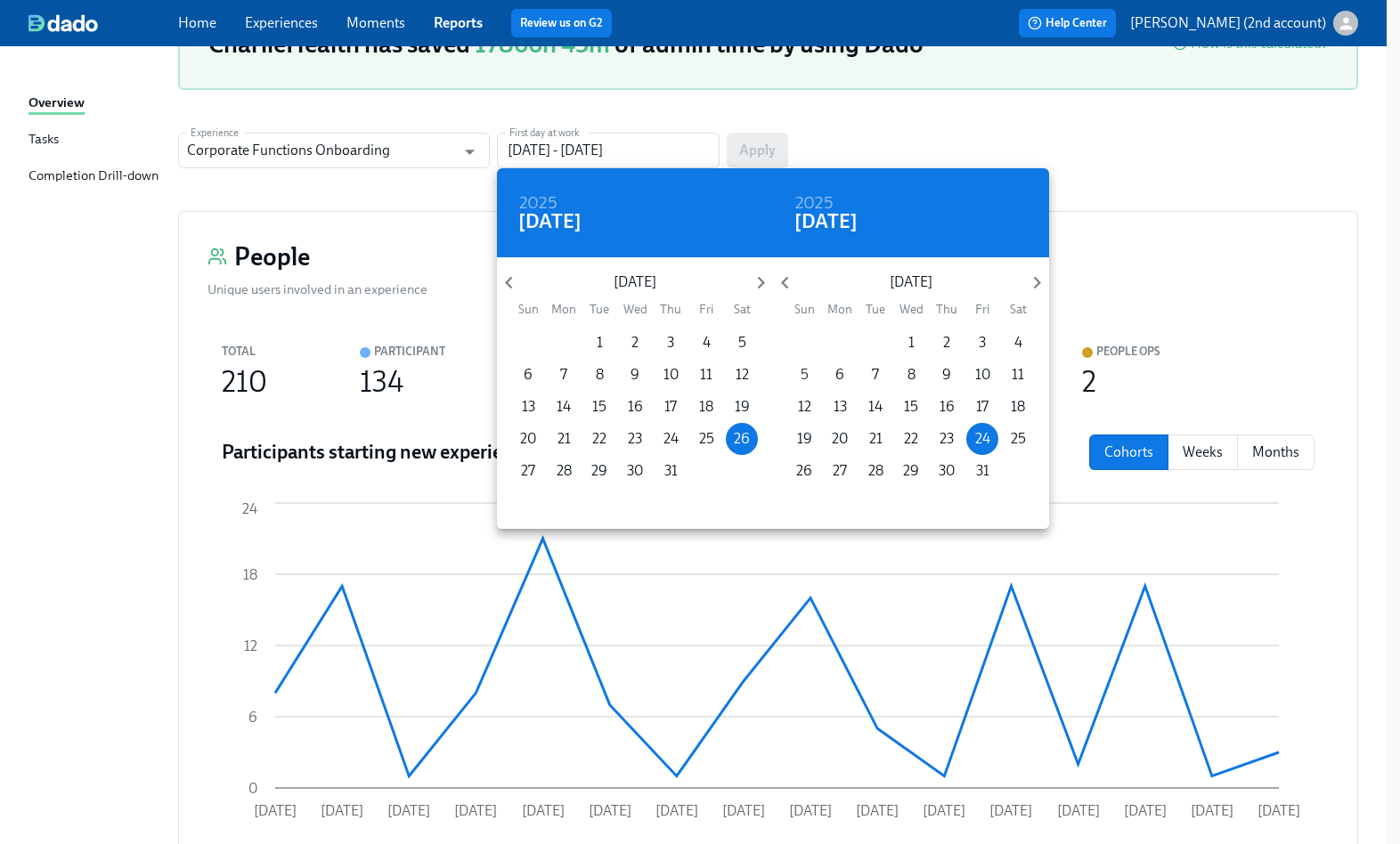
click at [799, 372] on span "5" at bounding box center [804, 374] width 32 height 20
click at [1017, 377] on p "11" at bounding box center [1017, 374] width 12 height 20
click at [846, 369] on span "6" at bounding box center [840, 374] width 32 height 20
click at [581, 227] on h4 "Sat, Jul 26" at bounding box center [549, 221] width 63 height 26
click at [769, 284] on icon "button" at bounding box center [760, 282] width 24 height 24
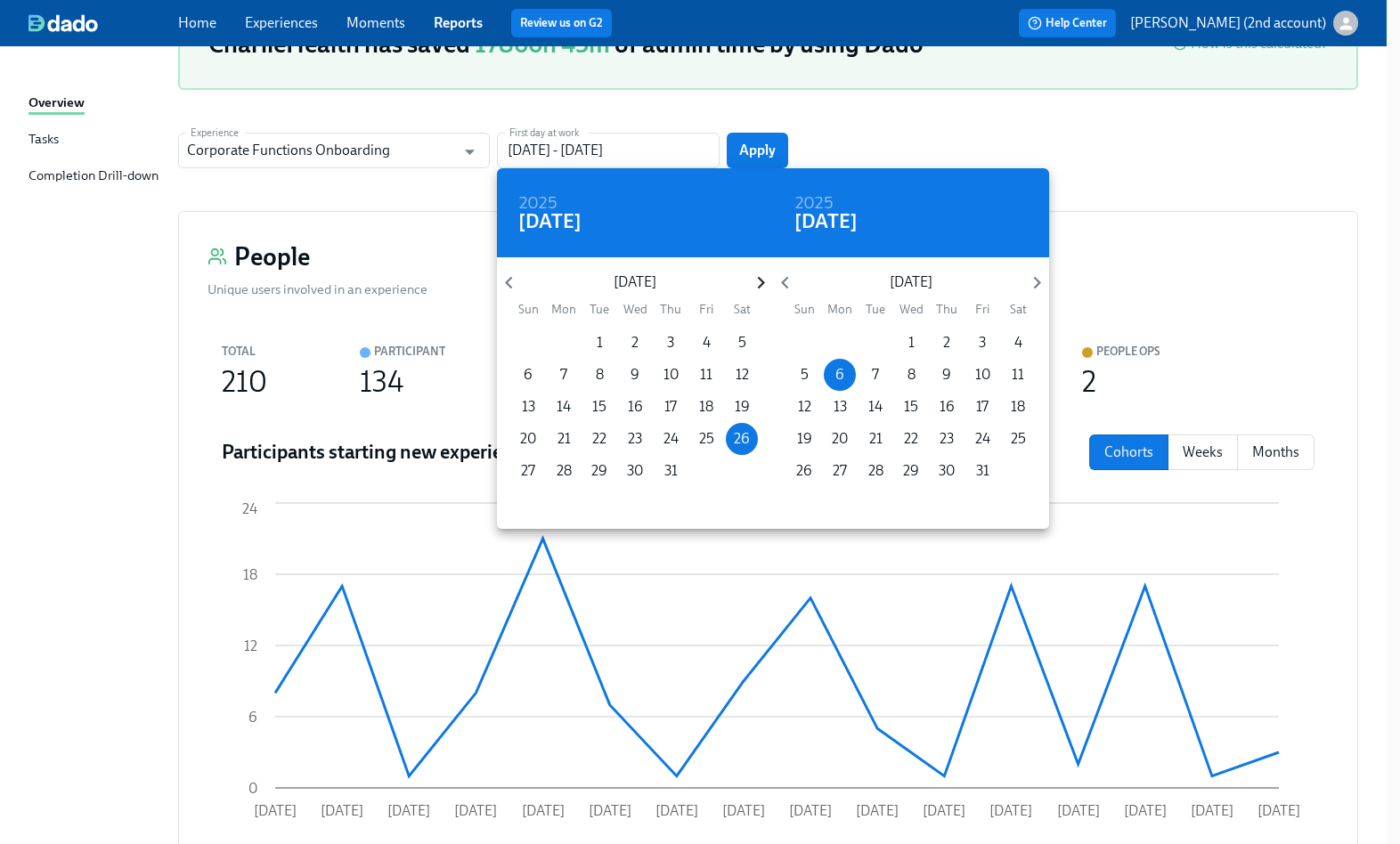
click at [769, 284] on icon "button" at bounding box center [760, 282] width 24 height 24
click at [516, 283] on icon "button" at bounding box center [509, 282] width 24 height 24
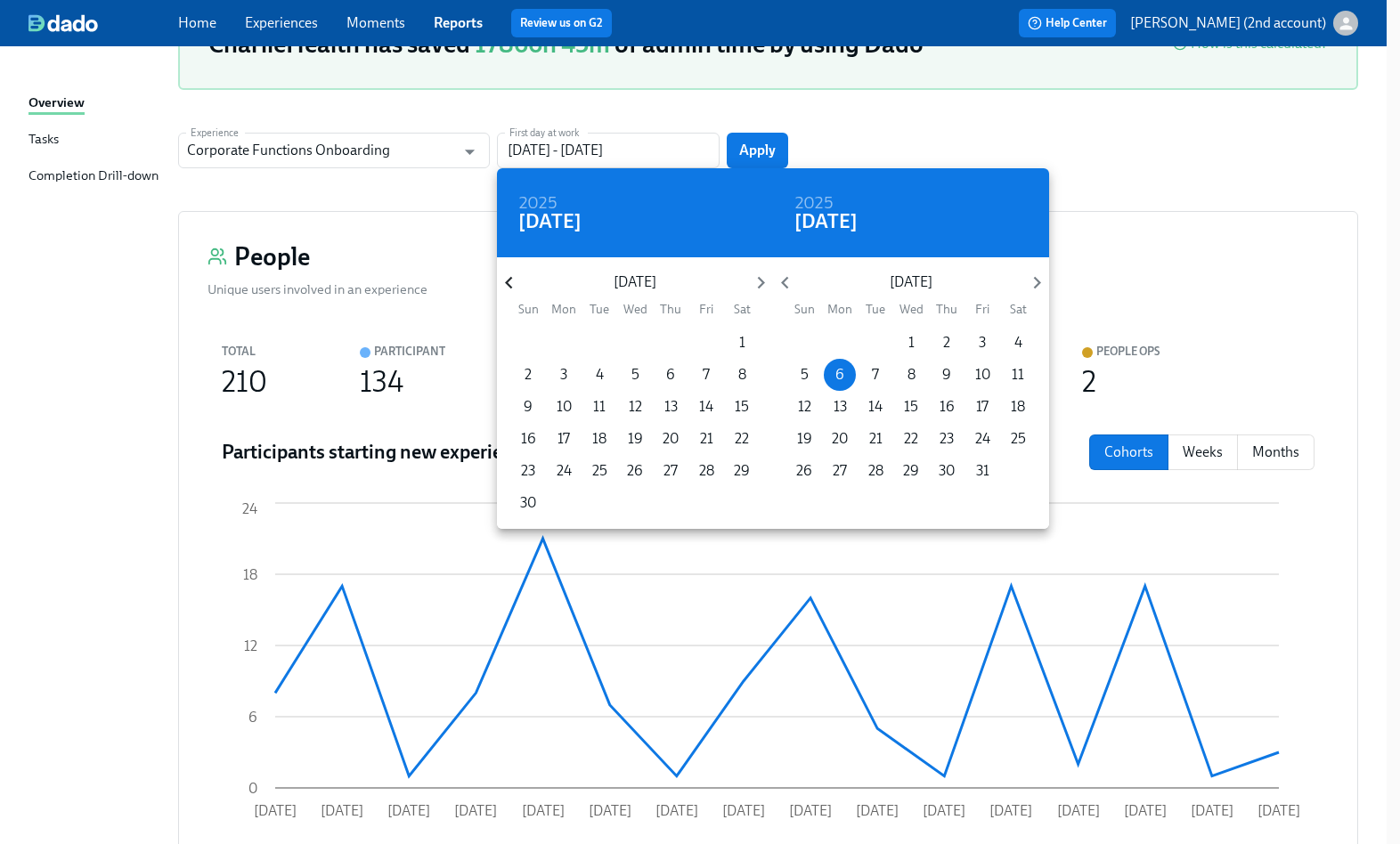
click at [510, 283] on icon "button" at bounding box center [509, 282] width 24 height 24
click at [566, 370] on p "6" at bounding box center [563, 374] width 9 height 20
type input "10/06/2025 - 10/06/2025"
click at [1146, 239] on div at bounding box center [700, 422] width 1400 height 844
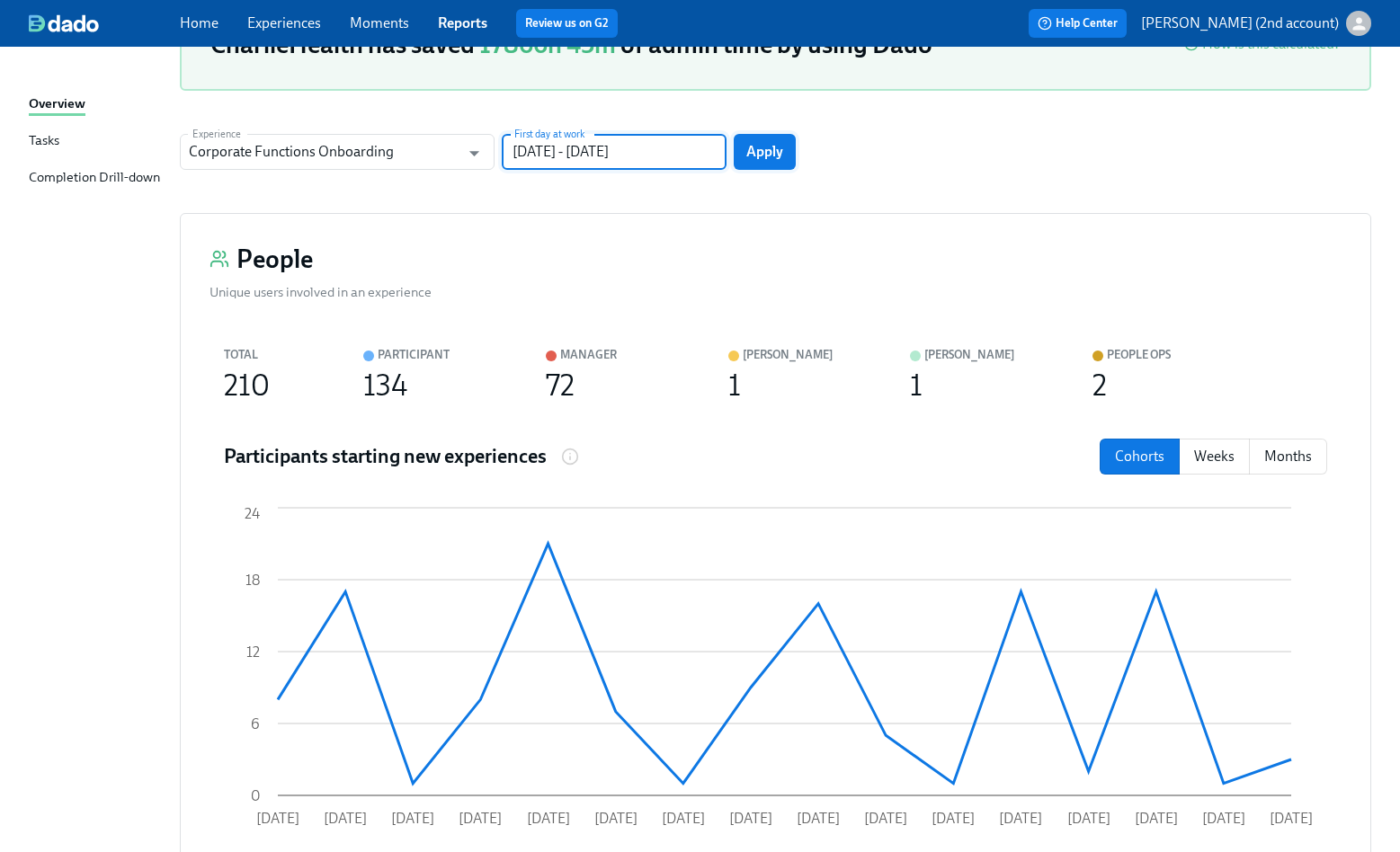
click at [760, 148] on span "Apply" at bounding box center [764, 152] width 37 height 18
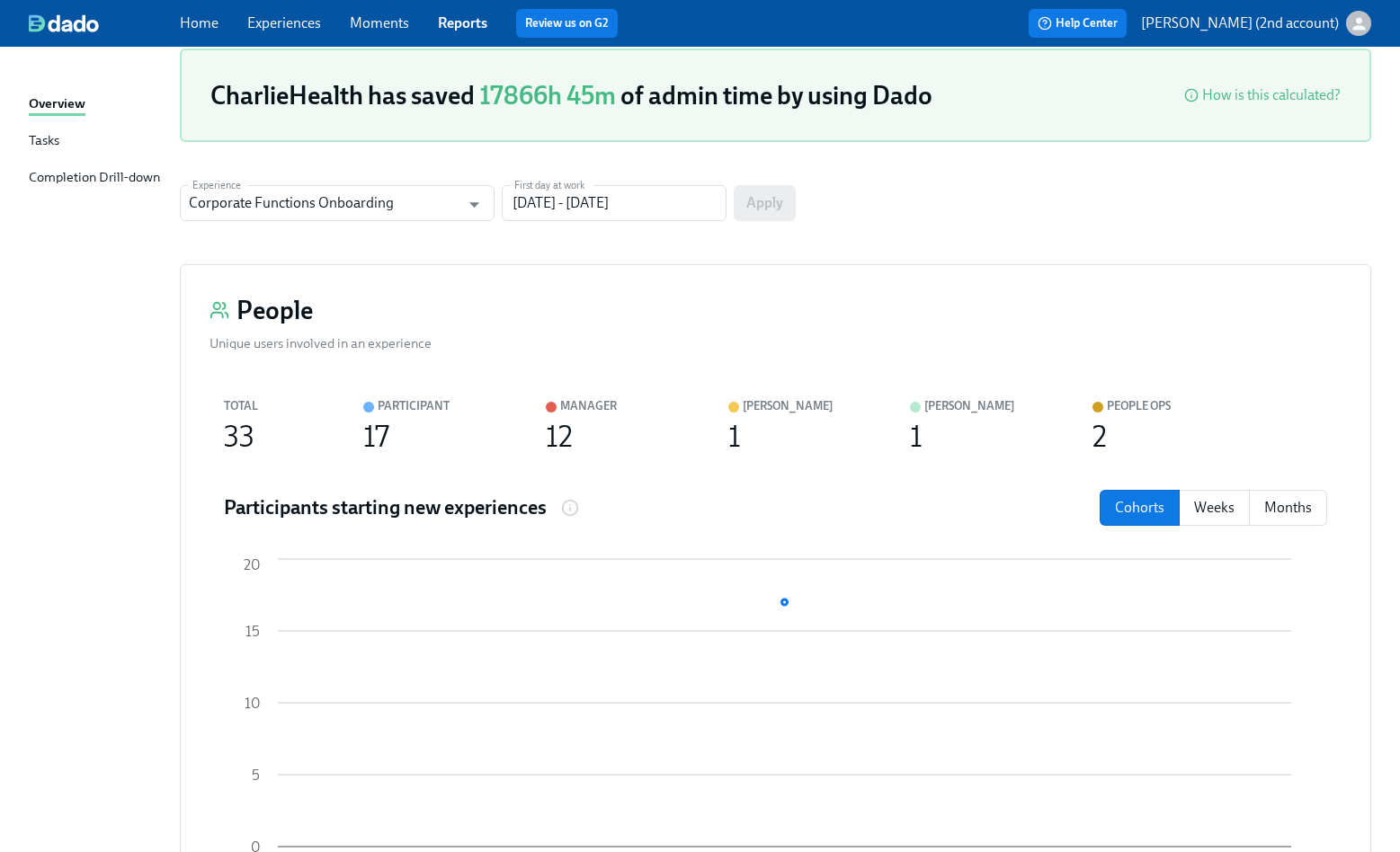
scroll to position [85, 0]
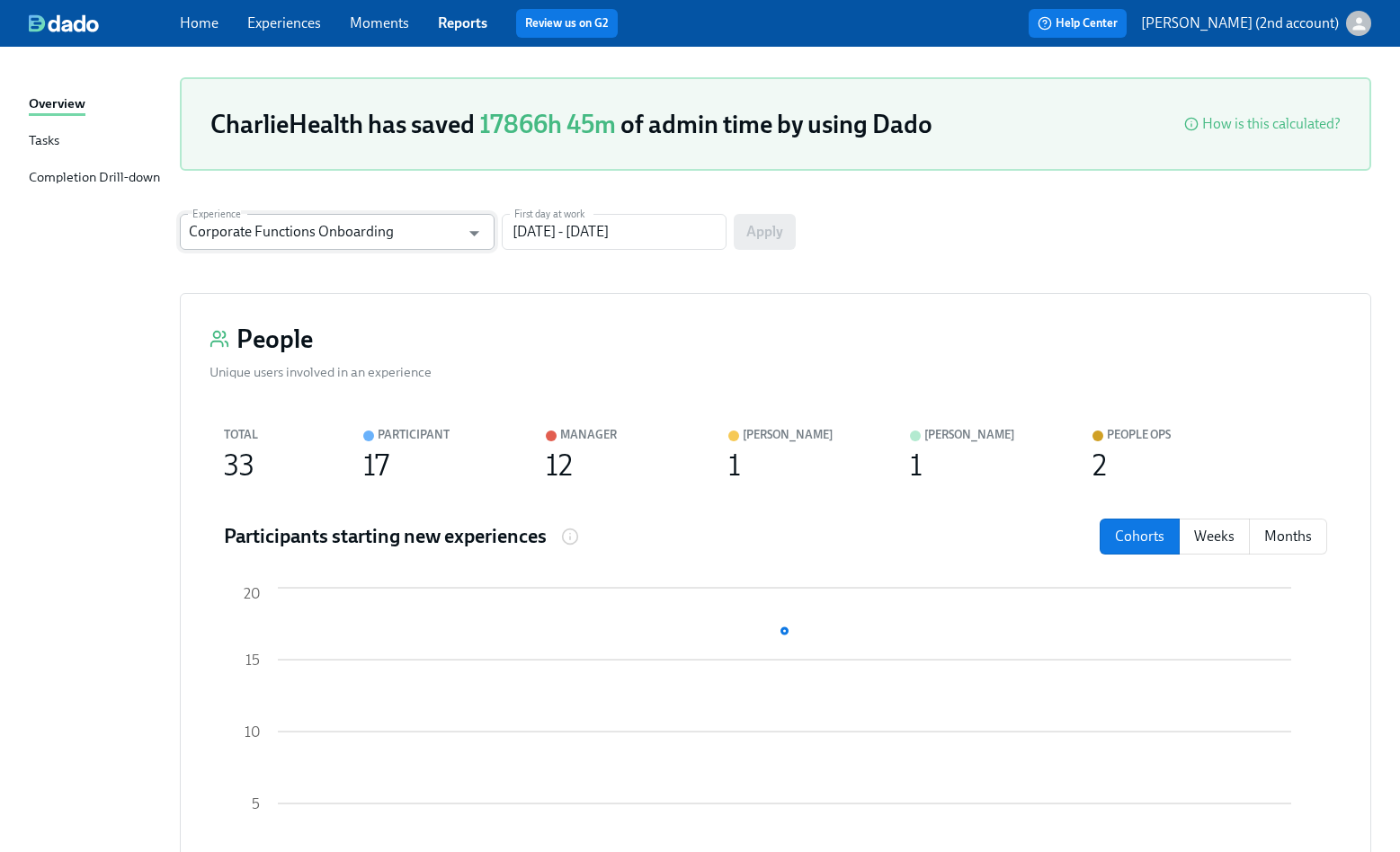
click at [412, 232] on input "Corporate Functions Onboarding" at bounding box center [324, 232] width 271 height 36
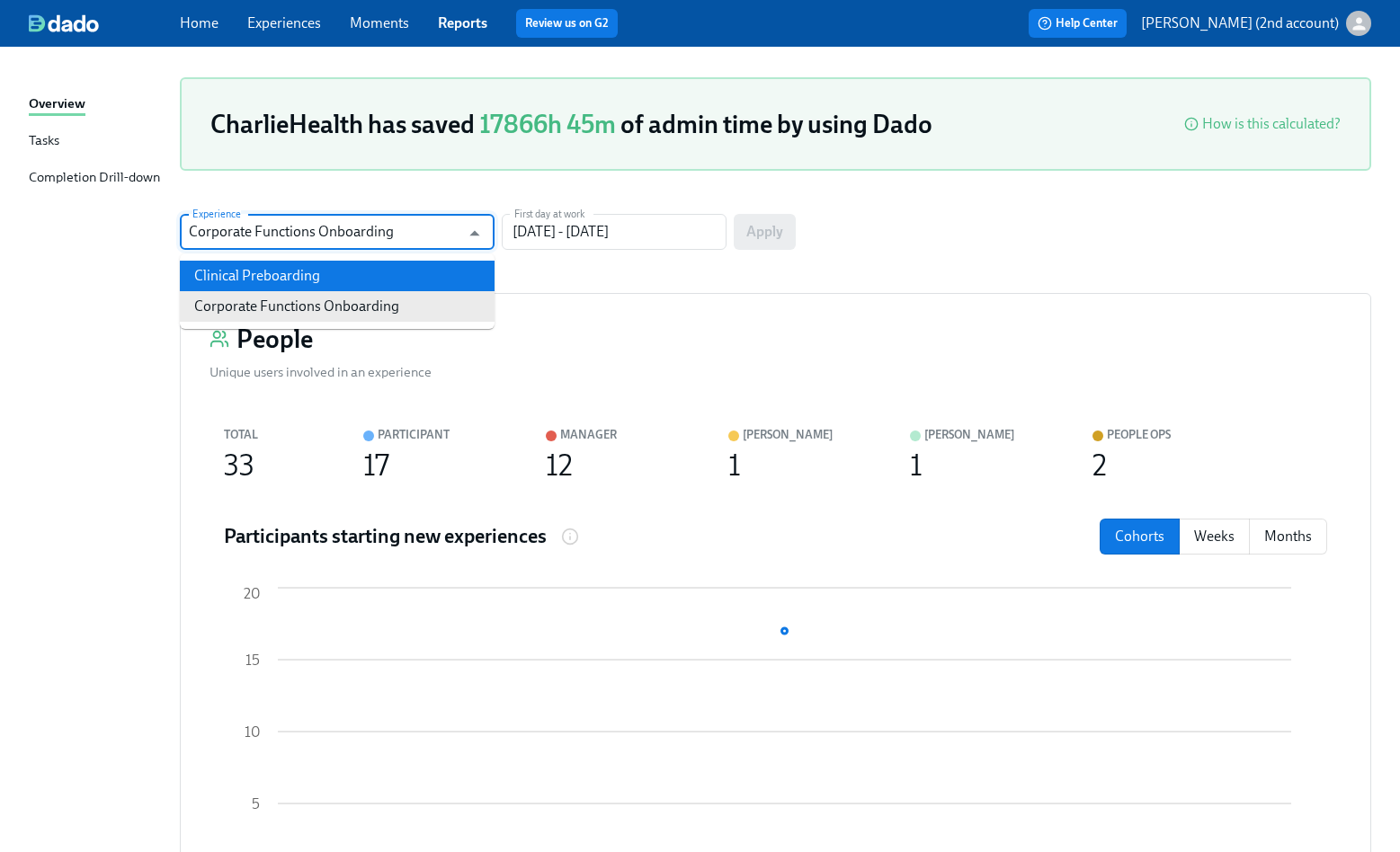
click at [373, 279] on li "Clinical Preboarding" at bounding box center [337, 276] width 315 height 31
type input "Clinical Preboarding"
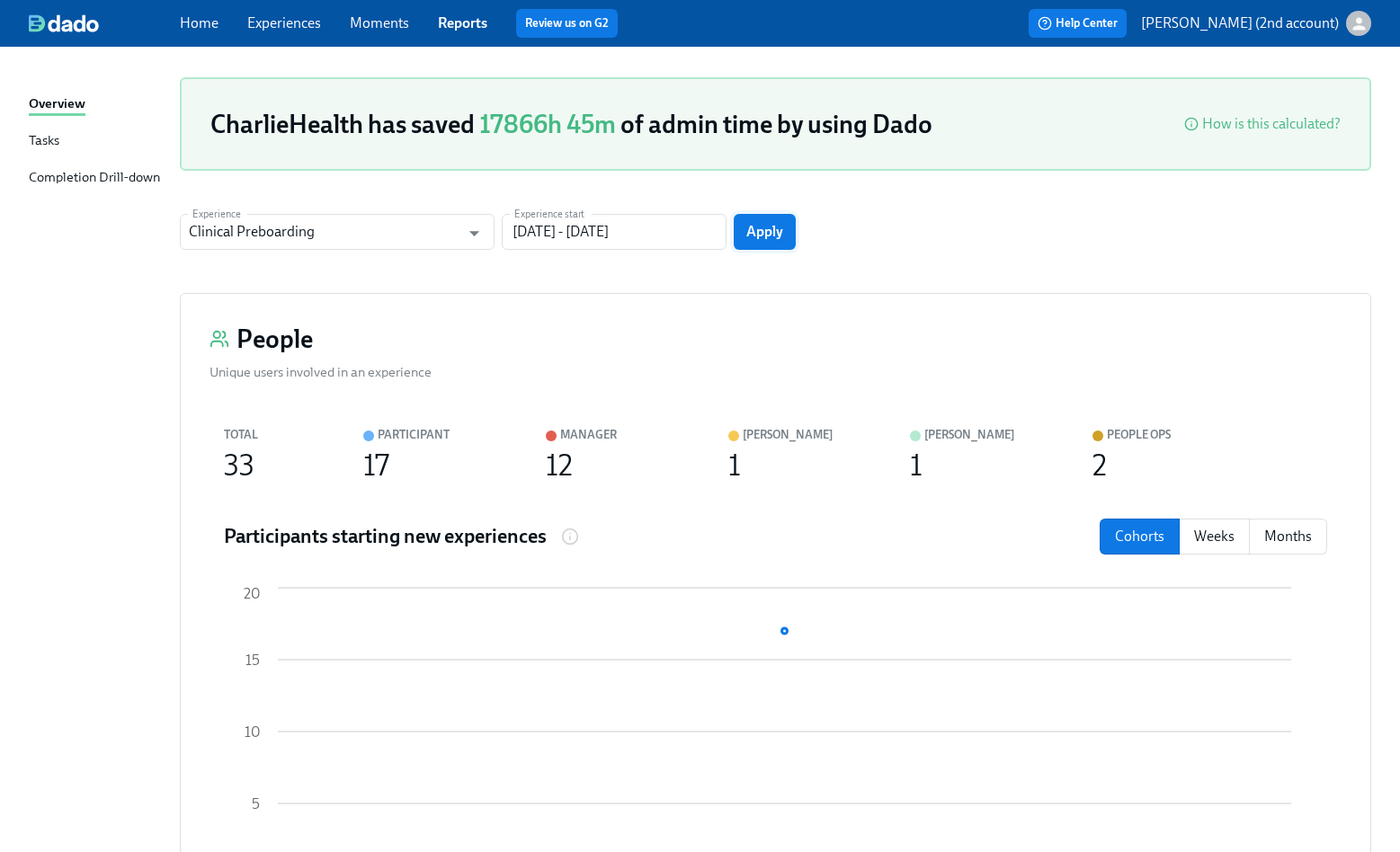
click at [764, 241] on button "Apply" at bounding box center [764, 232] width 62 height 36
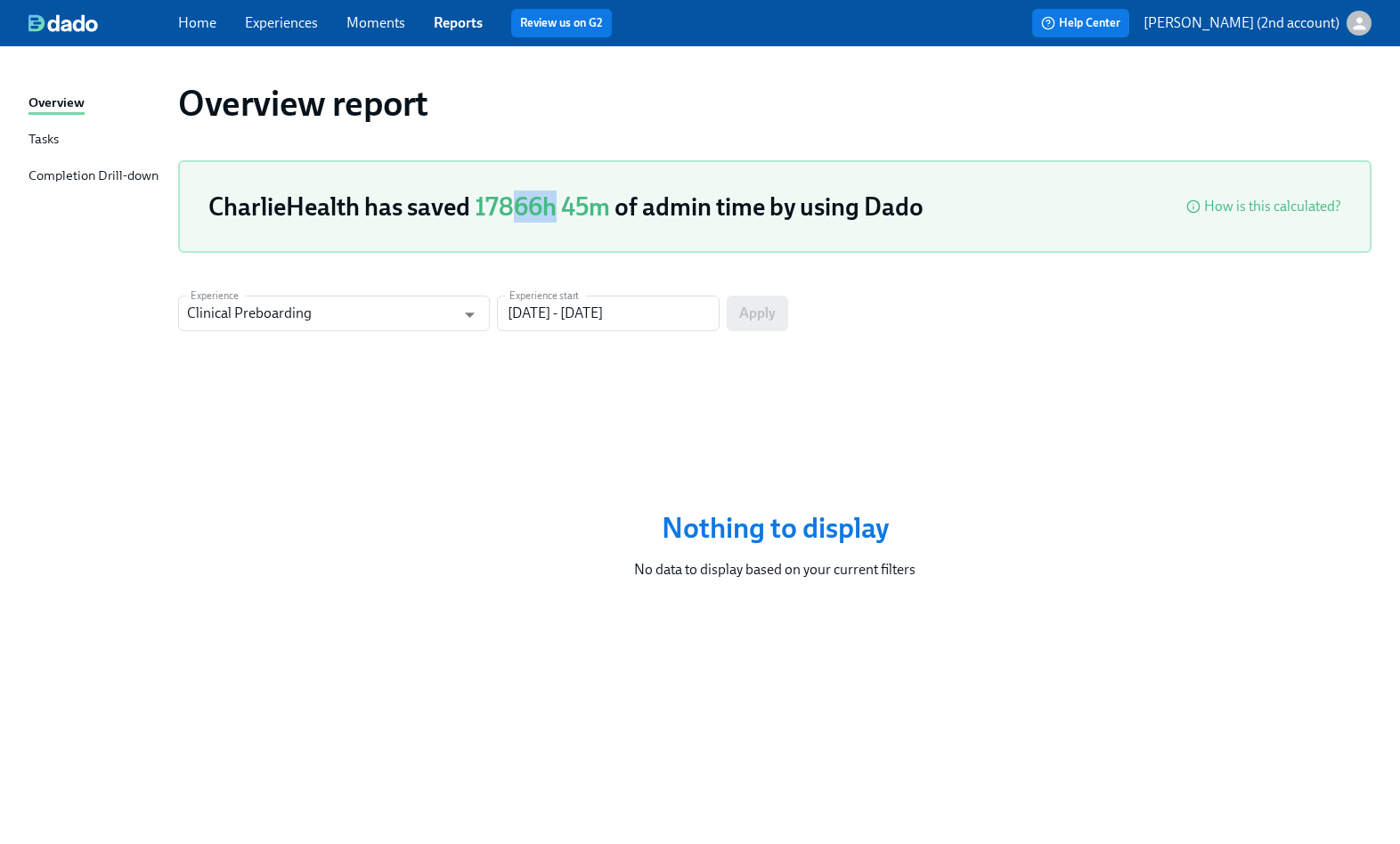
drag, startPoint x: 517, startPoint y: 208, endPoint x: 553, endPoint y: 205, distance: 36.1
click at [553, 205] on span "17866h 45m" at bounding box center [542, 207] width 135 height 30
click at [465, 296] on div "Clinical Preboarding Experience" at bounding box center [334, 314] width 312 height 36
click at [461, 307] on icon "Open" at bounding box center [469, 314] width 24 height 24
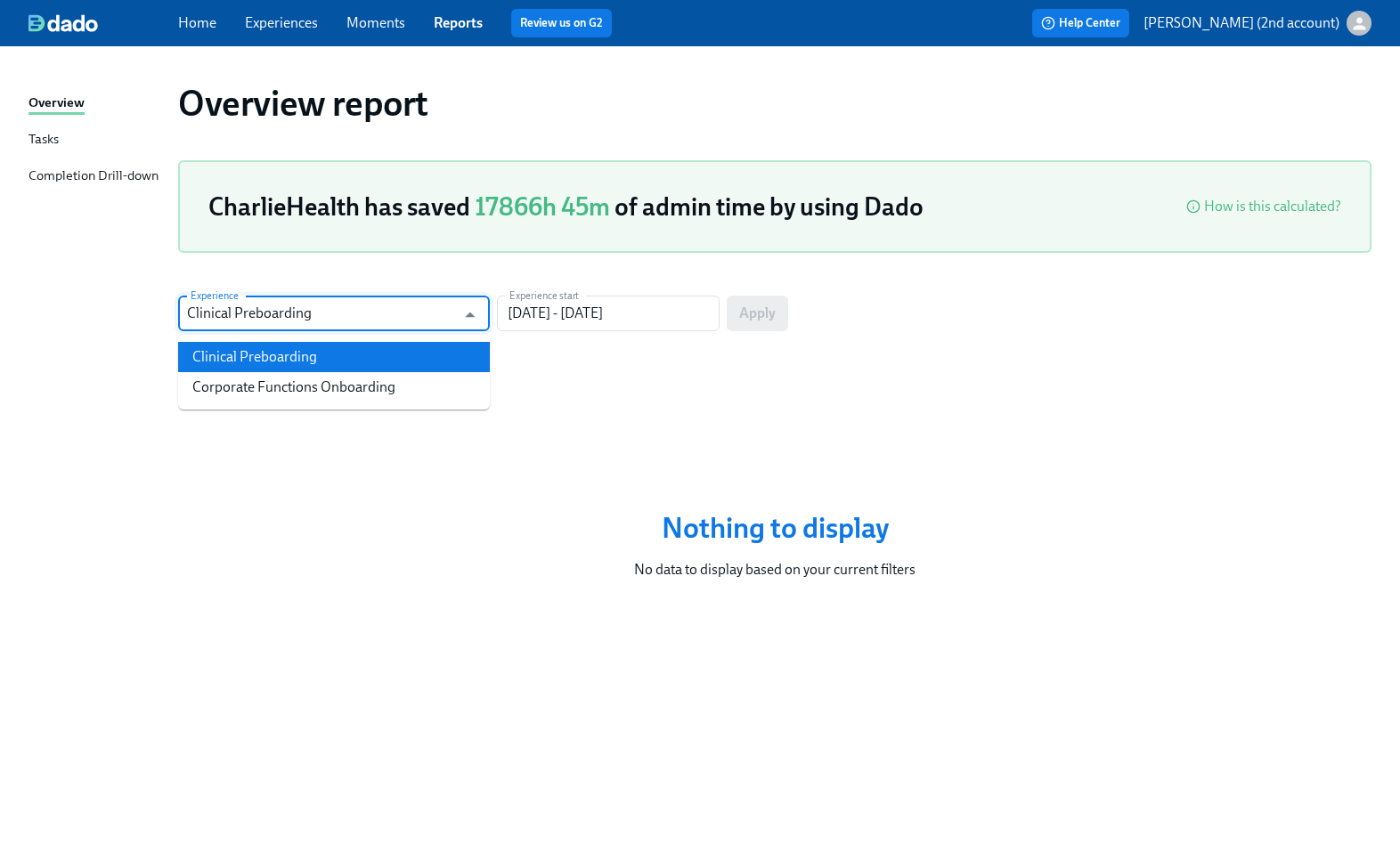
click at [284, 26] on link "Experiences" at bounding box center [281, 23] width 73 height 17
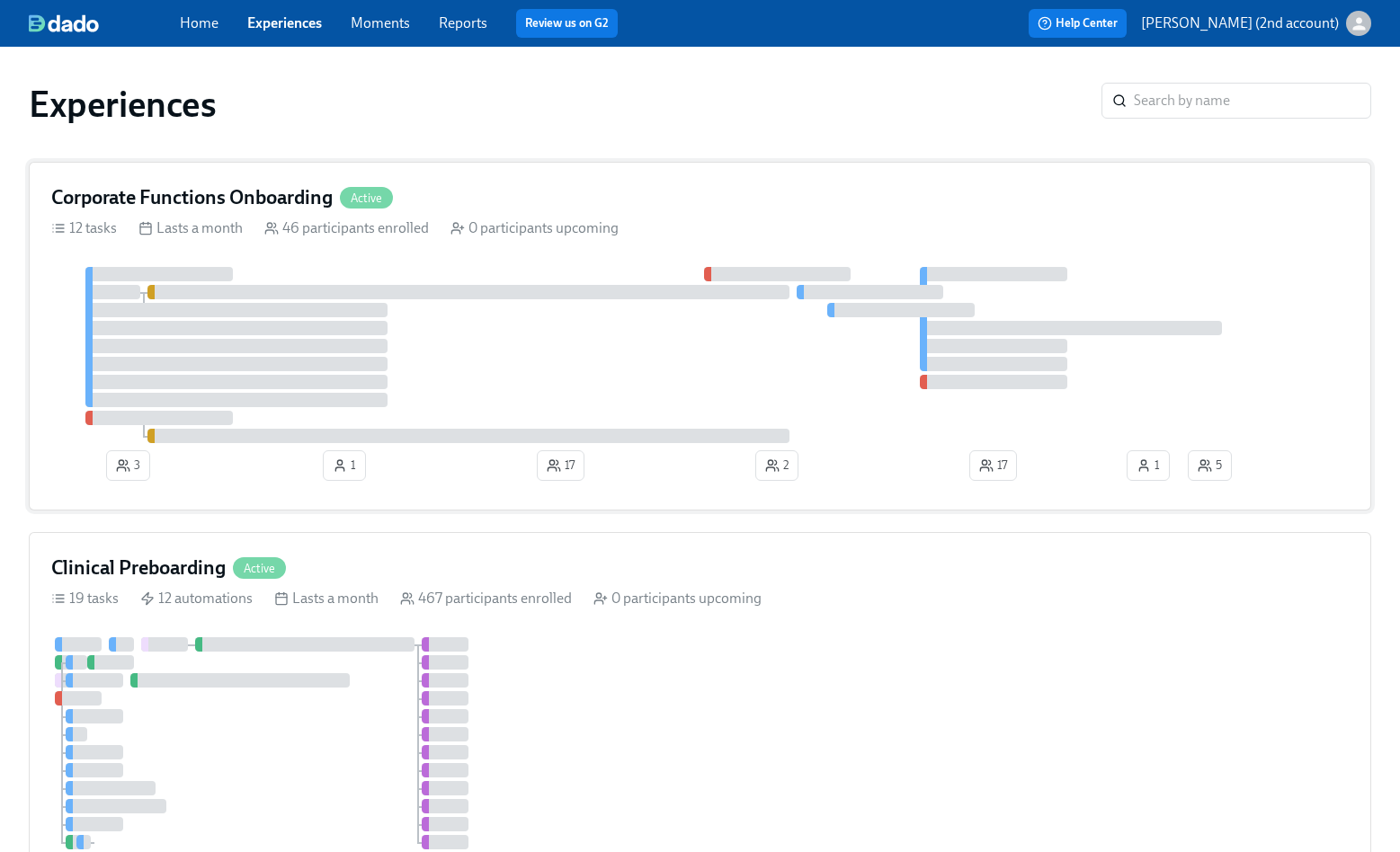
click at [492, 207] on div "Corporate Functions Onboarding Active" at bounding box center [700, 197] width 1298 height 27
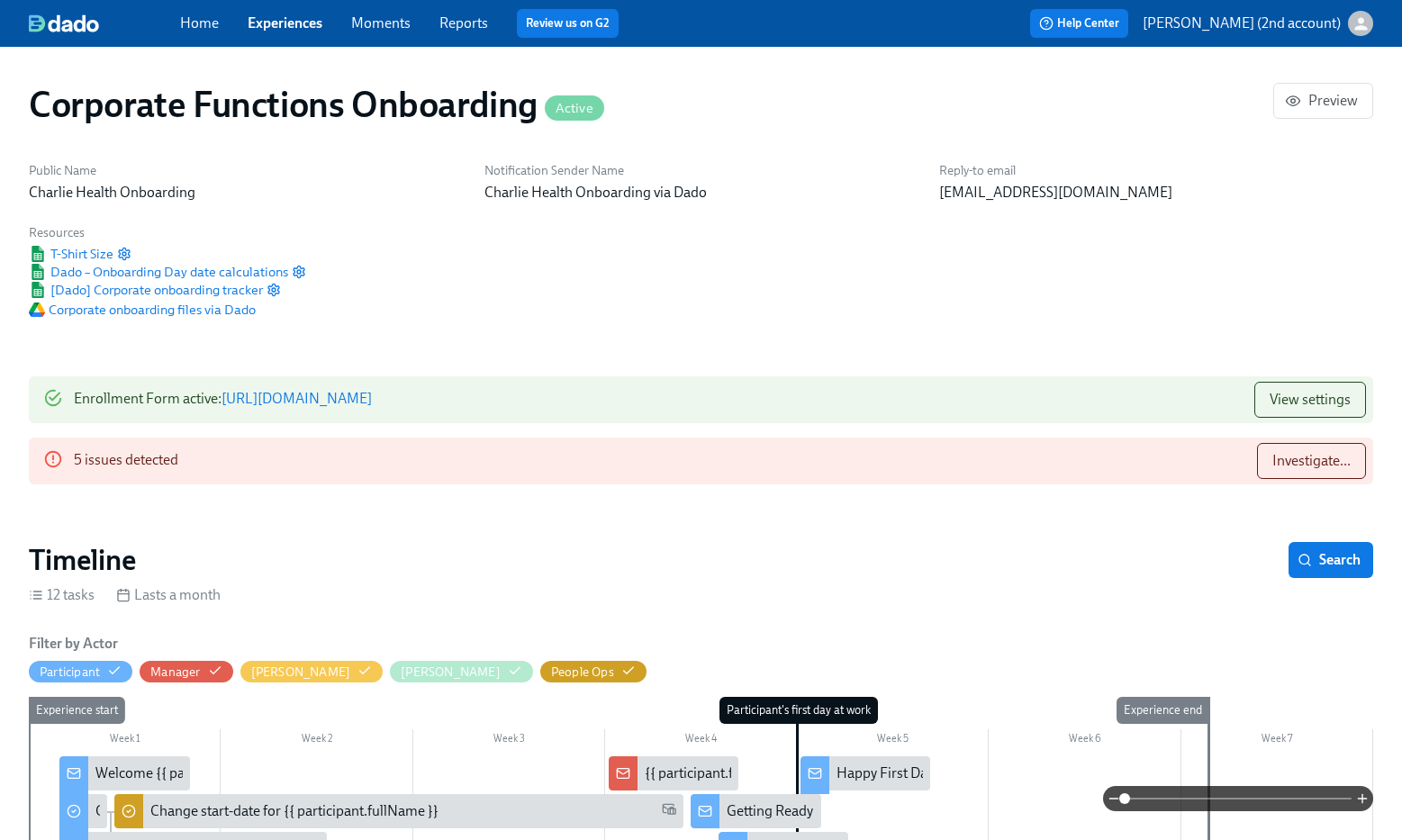
scroll to position [0, 7390]
click at [158, 454] on div "5 issues detected" at bounding box center [125, 462] width 104 height 36
click at [95, 253] on span "T-Shirt Size" at bounding box center [71, 253] width 85 height 18
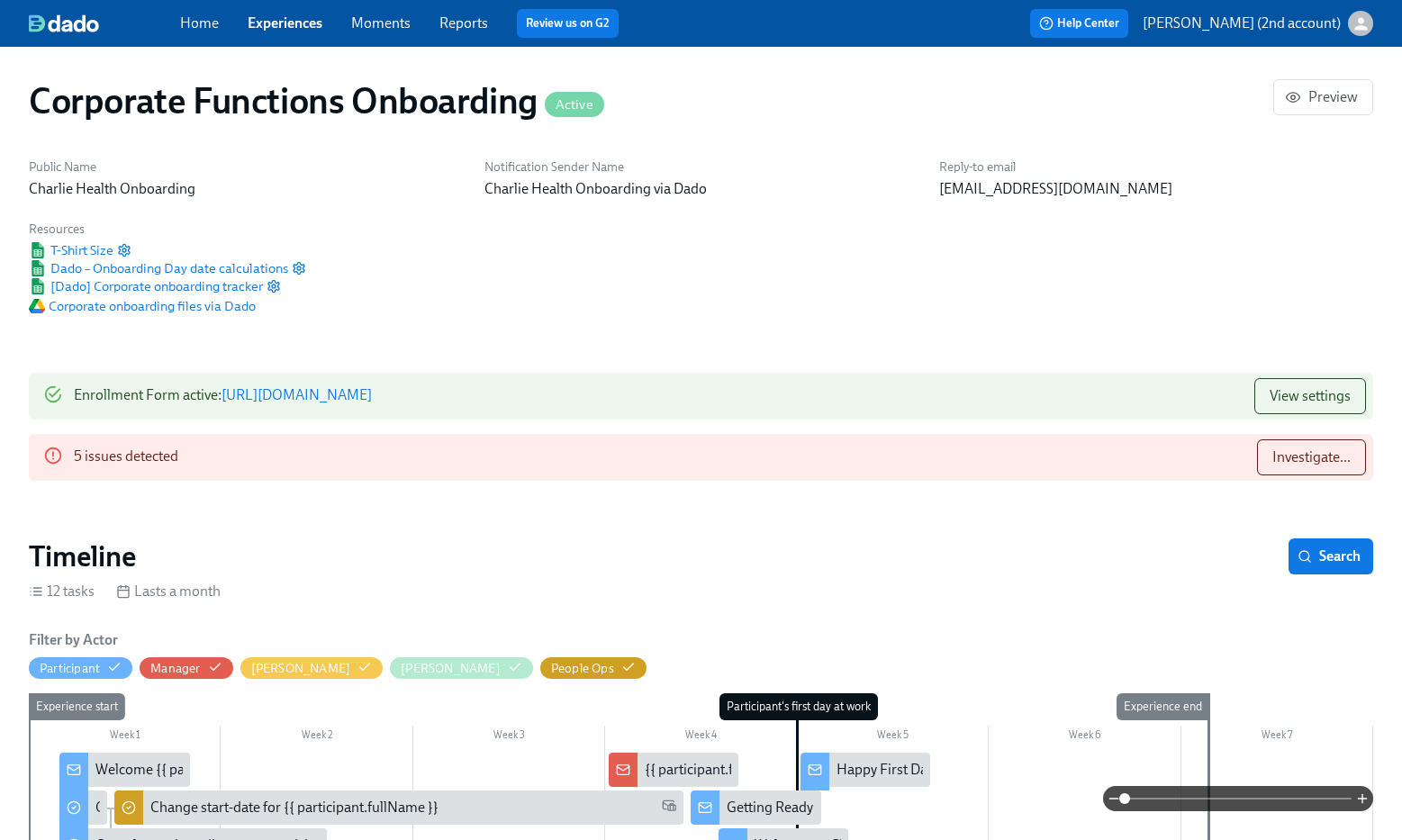
click at [266, 14] on link "Experiences" at bounding box center [285, 23] width 75 height 17
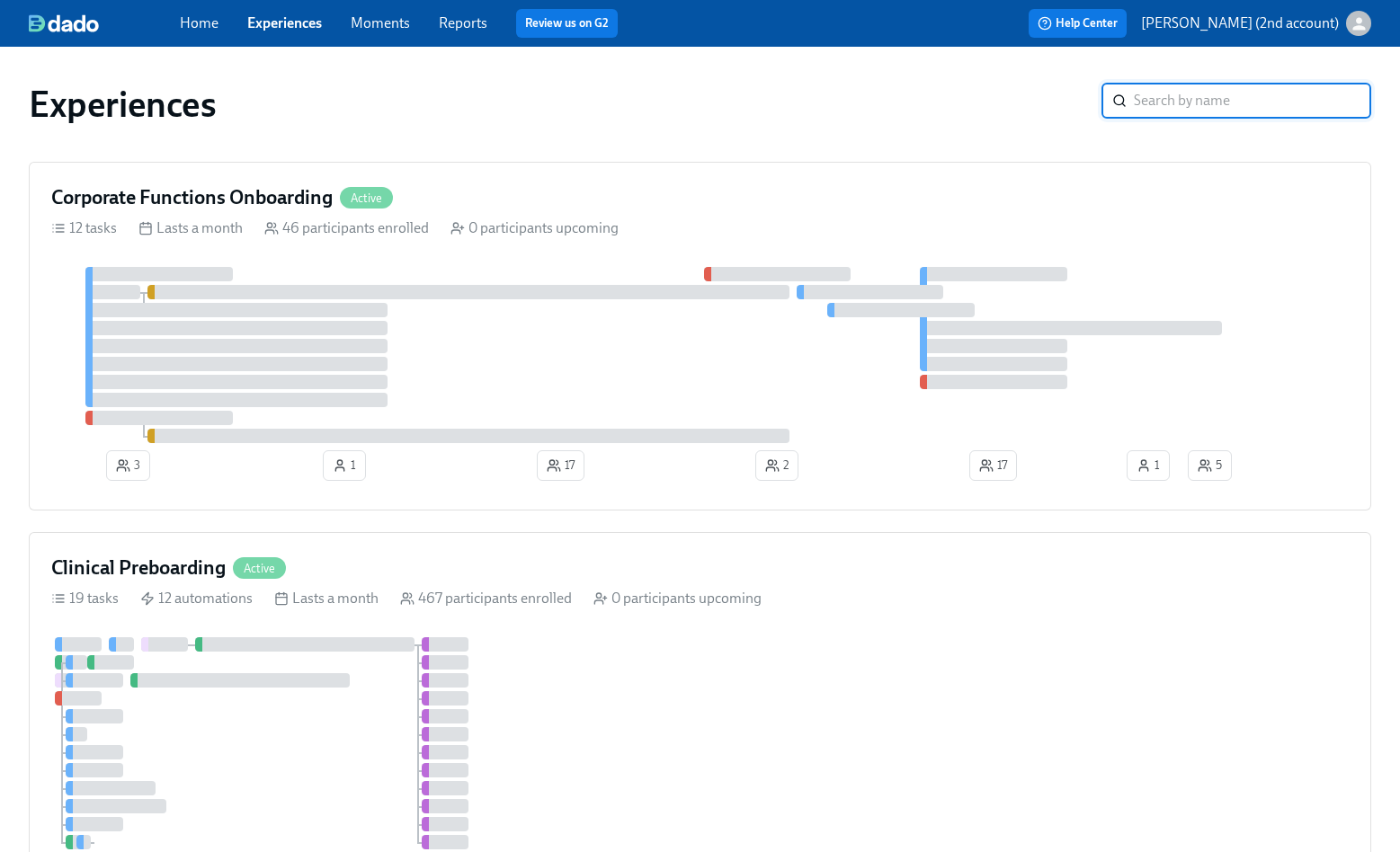
drag, startPoint x: 324, startPoint y: 575, endPoint x: 1405, endPoint y: 400, distance: 1095.1
click at [324, 575] on div "Clinical Preboarding Active" at bounding box center [700, 568] width 1298 height 27
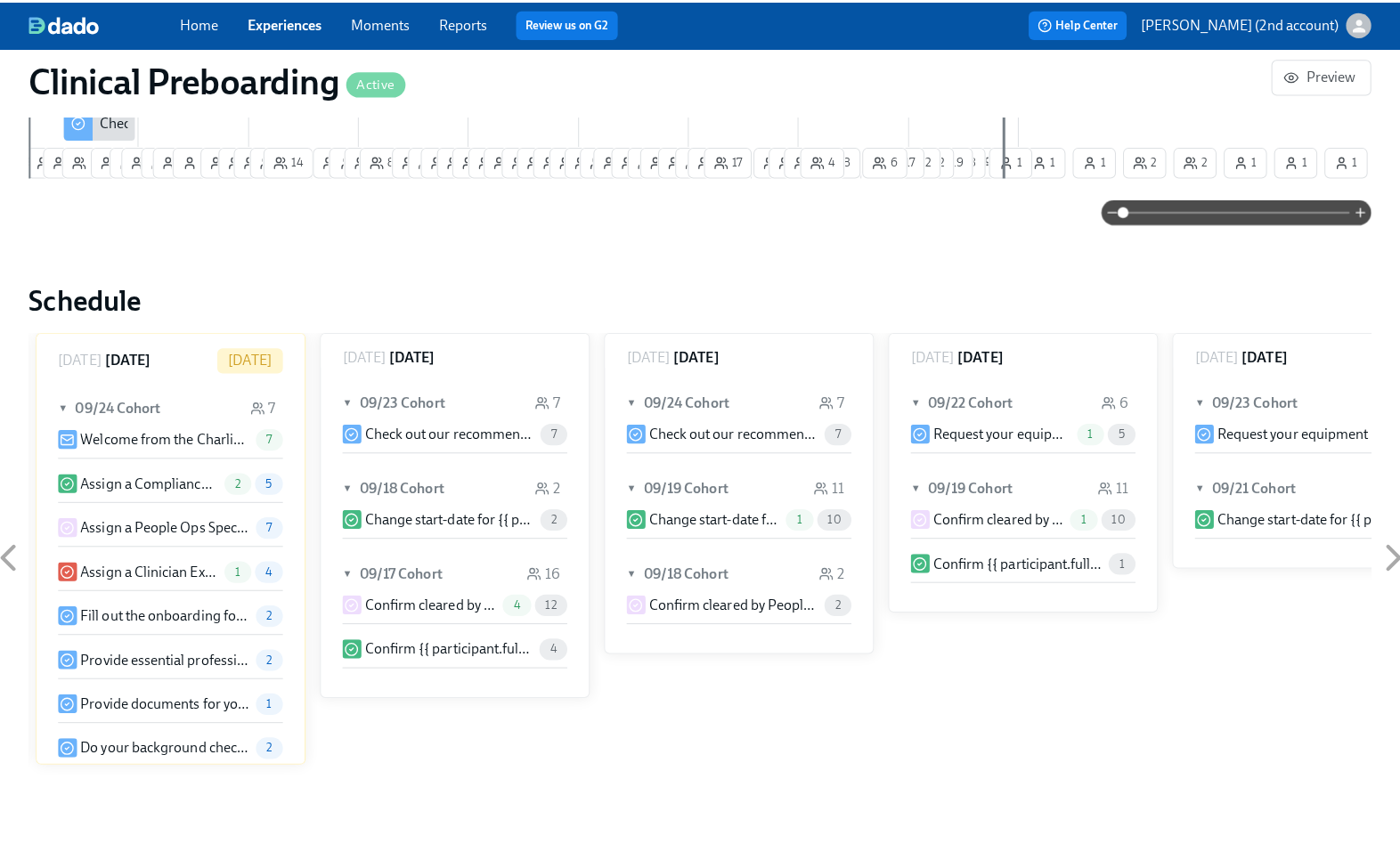
scroll to position [1688, 0]
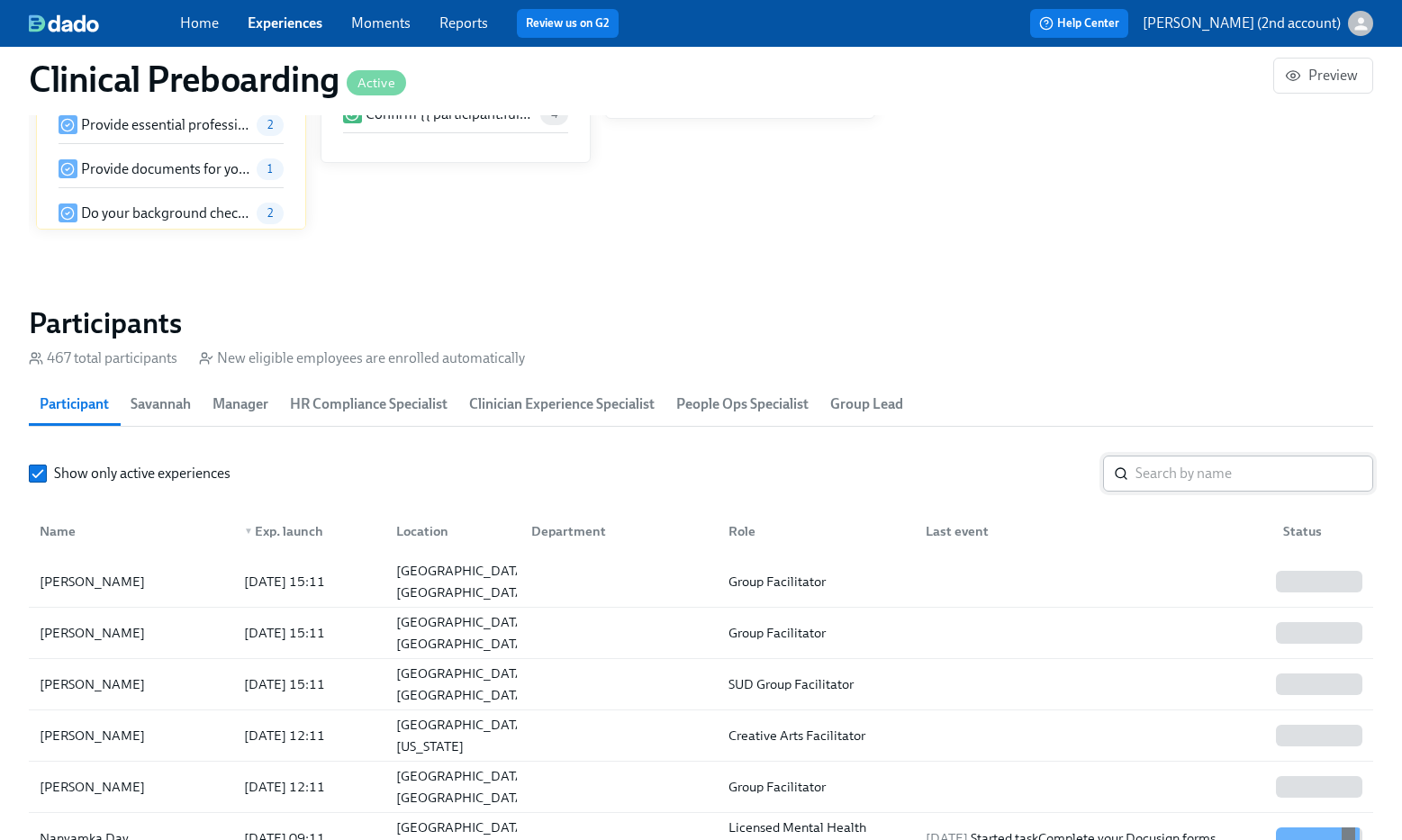
click at [1215, 475] on input "search" at bounding box center [1254, 474] width 238 height 36
paste input "Tiffany Atkins"
type input "Tiffany Atkins"
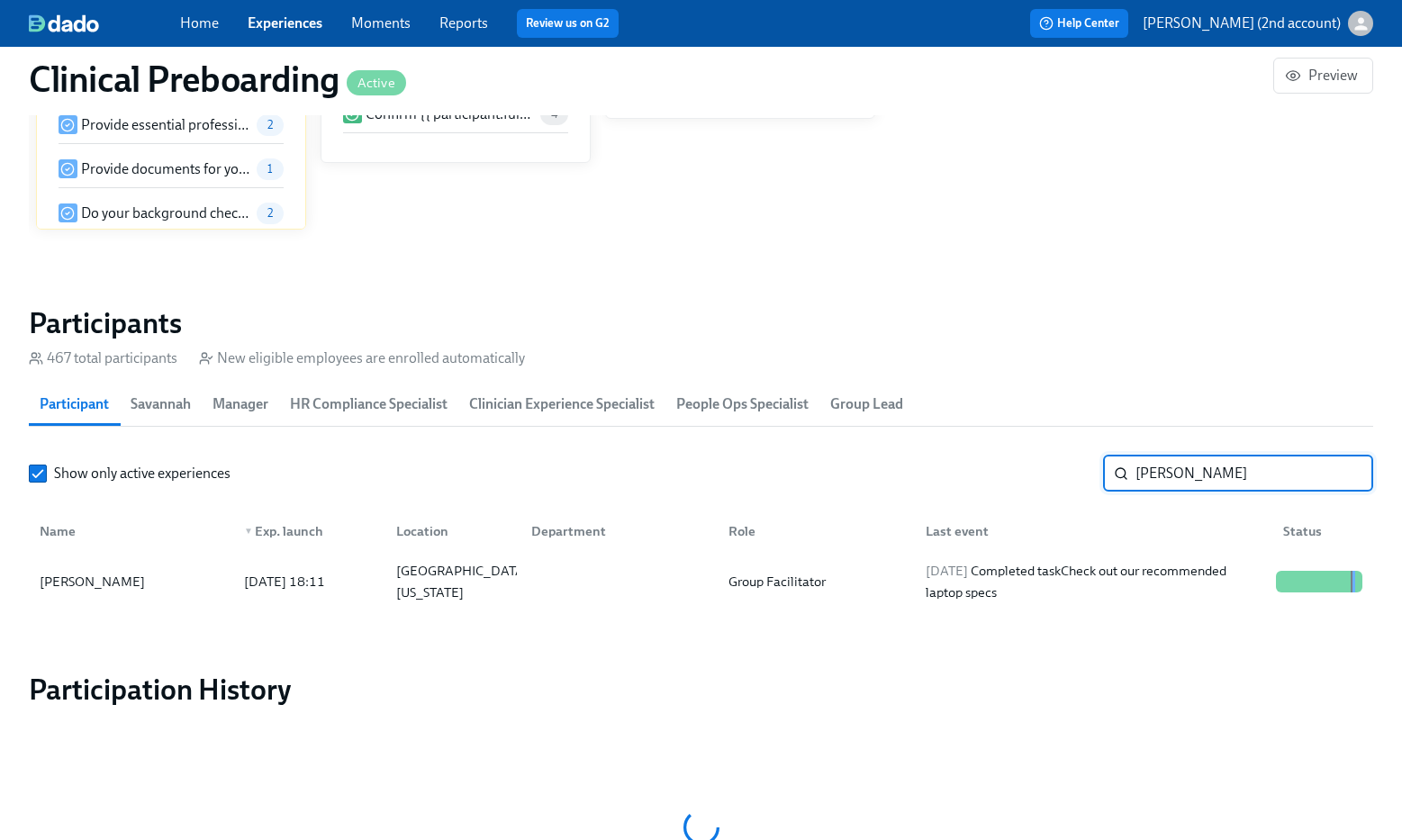
click at [1079, 555] on div "Name ▼ Exp. launch Location Department Role Last event Status" at bounding box center [701, 528] width 1345 height 57
click at [1080, 567] on div "2025/09/24 Completed task Check out our recommended laptop specs" at bounding box center [1093, 581] width 351 height 43
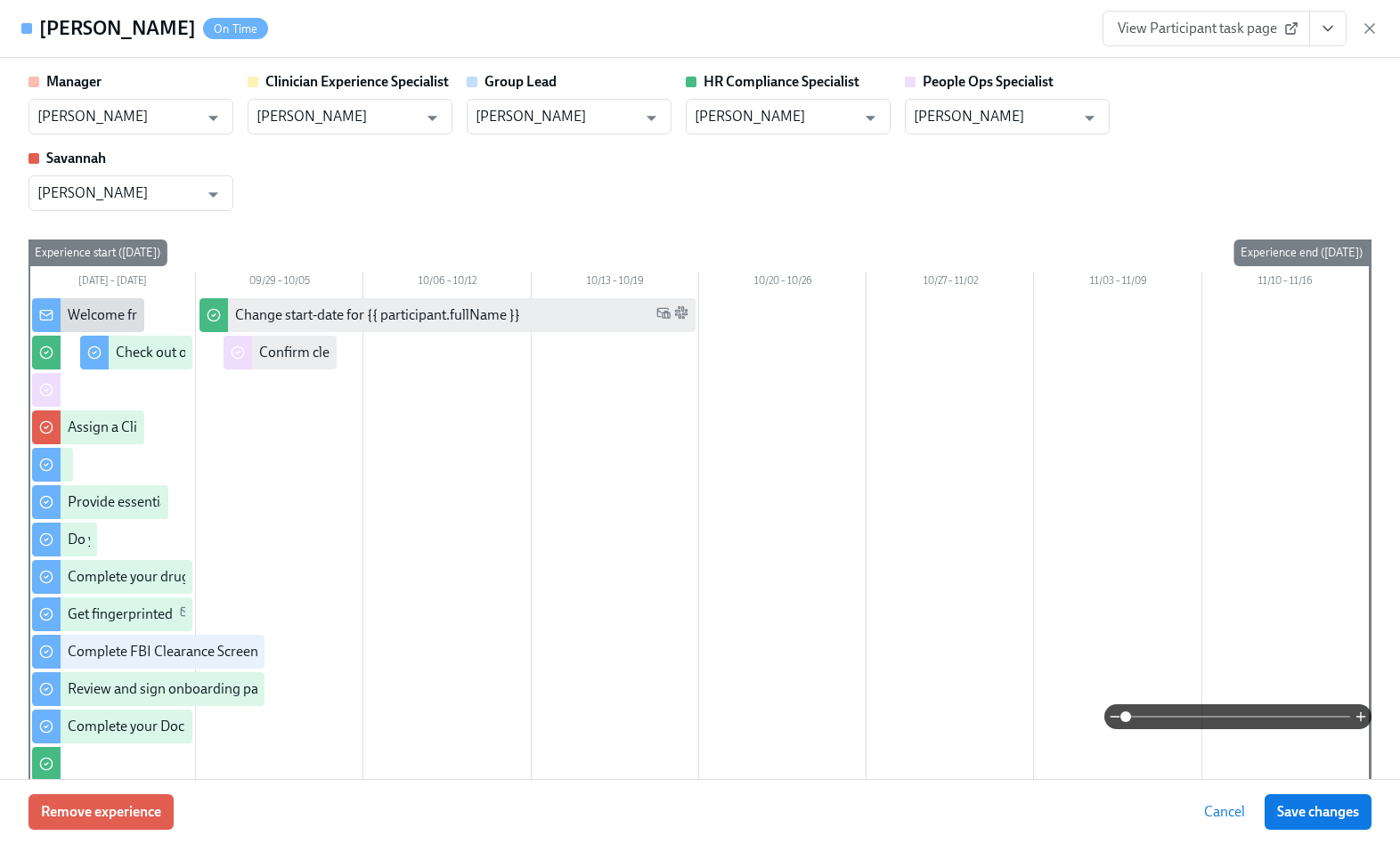
click at [1322, 34] on icon "View task page" at bounding box center [1327, 28] width 18 height 18
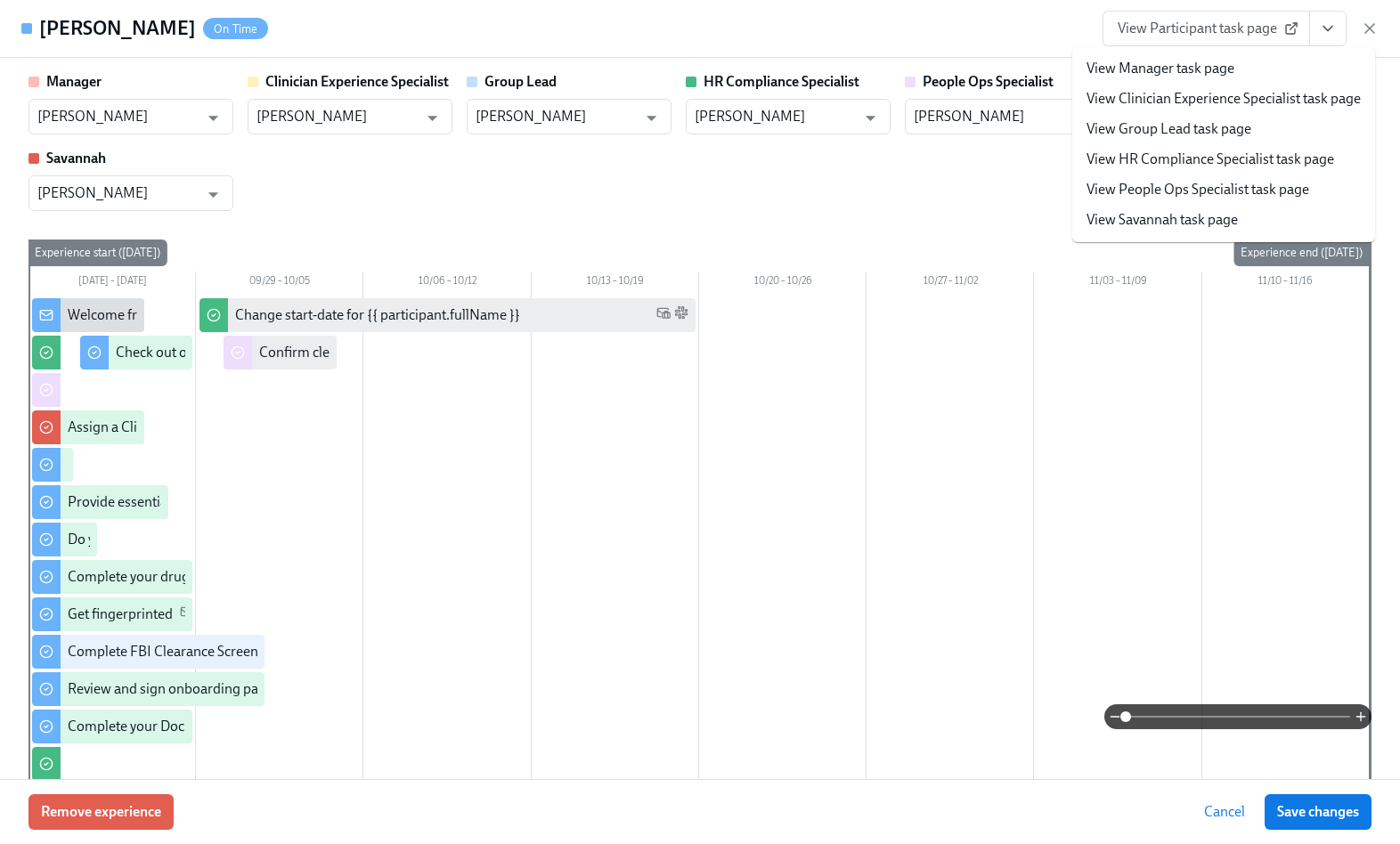
click at [1223, 182] on link "View People Ops Specialist task page" at bounding box center [1198, 189] width 223 height 20
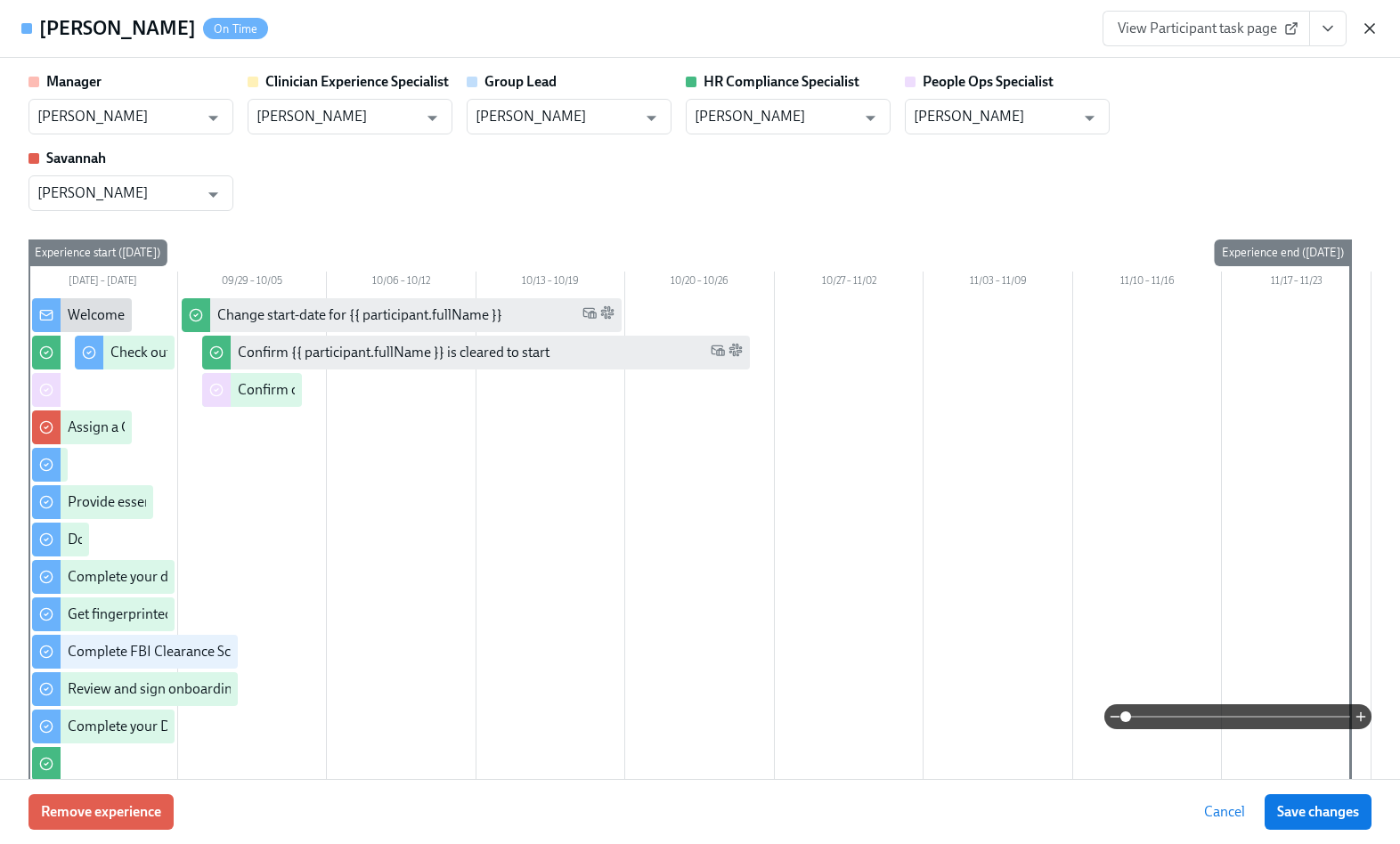
click at [1366, 25] on icon "button" at bounding box center [1369, 27] width 9 height 9
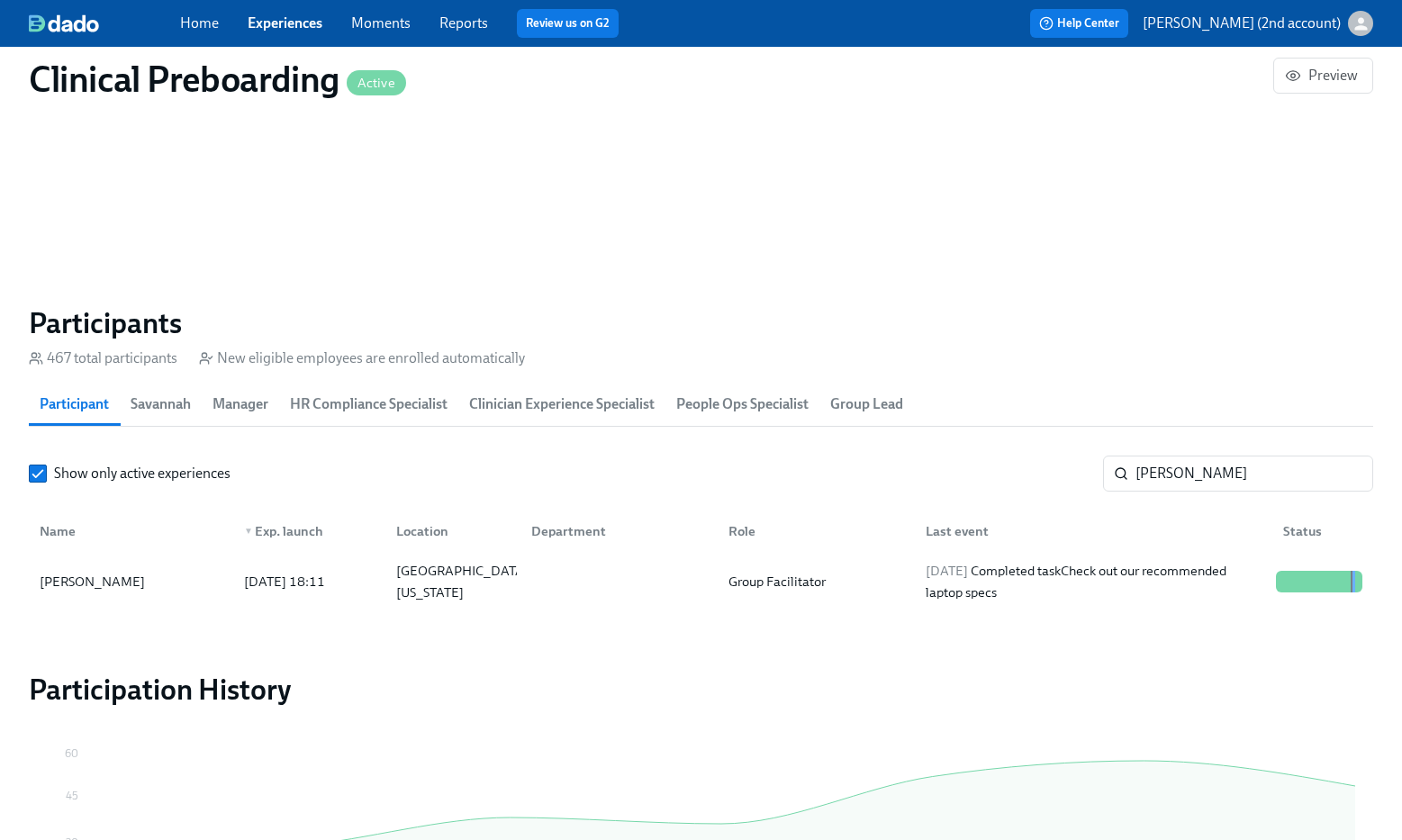
scroll to position [0, 22245]
click at [1162, 480] on input "Tiffany Atkins" at bounding box center [1254, 474] width 238 height 36
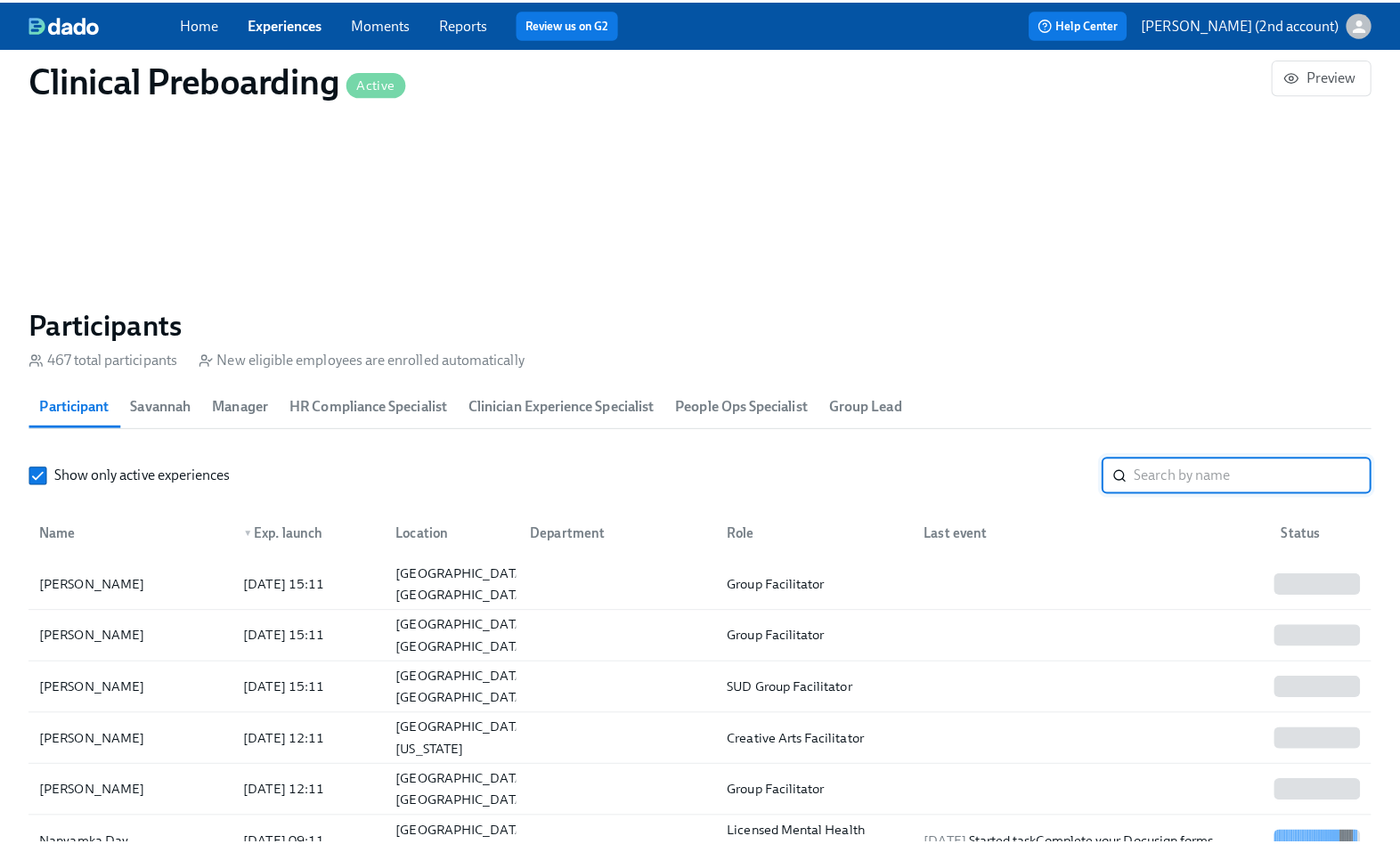
scroll to position [0, 22003]
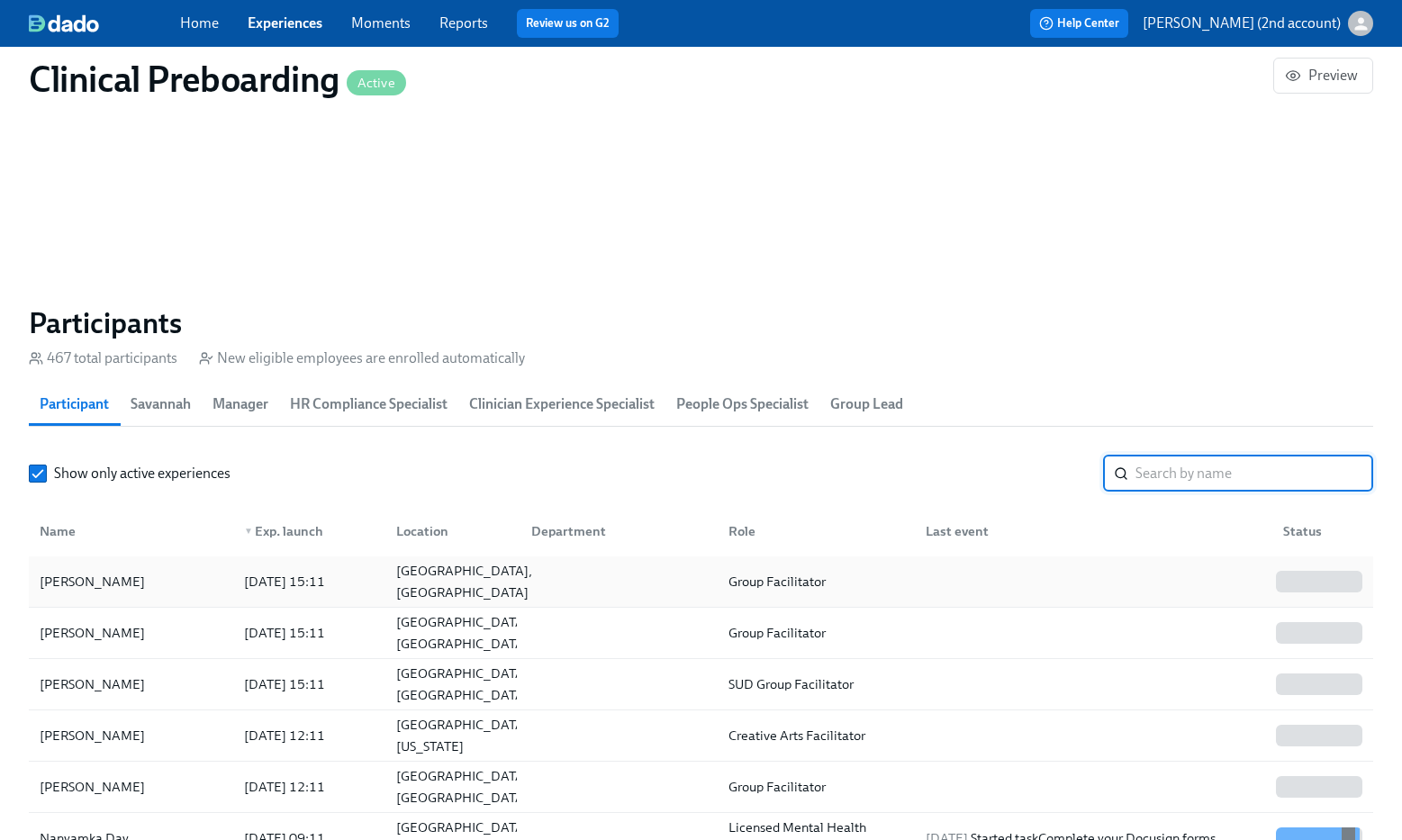
click at [418, 584] on div "Phoenix, AZ" at bounding box center [464, 581] width 150 height 43
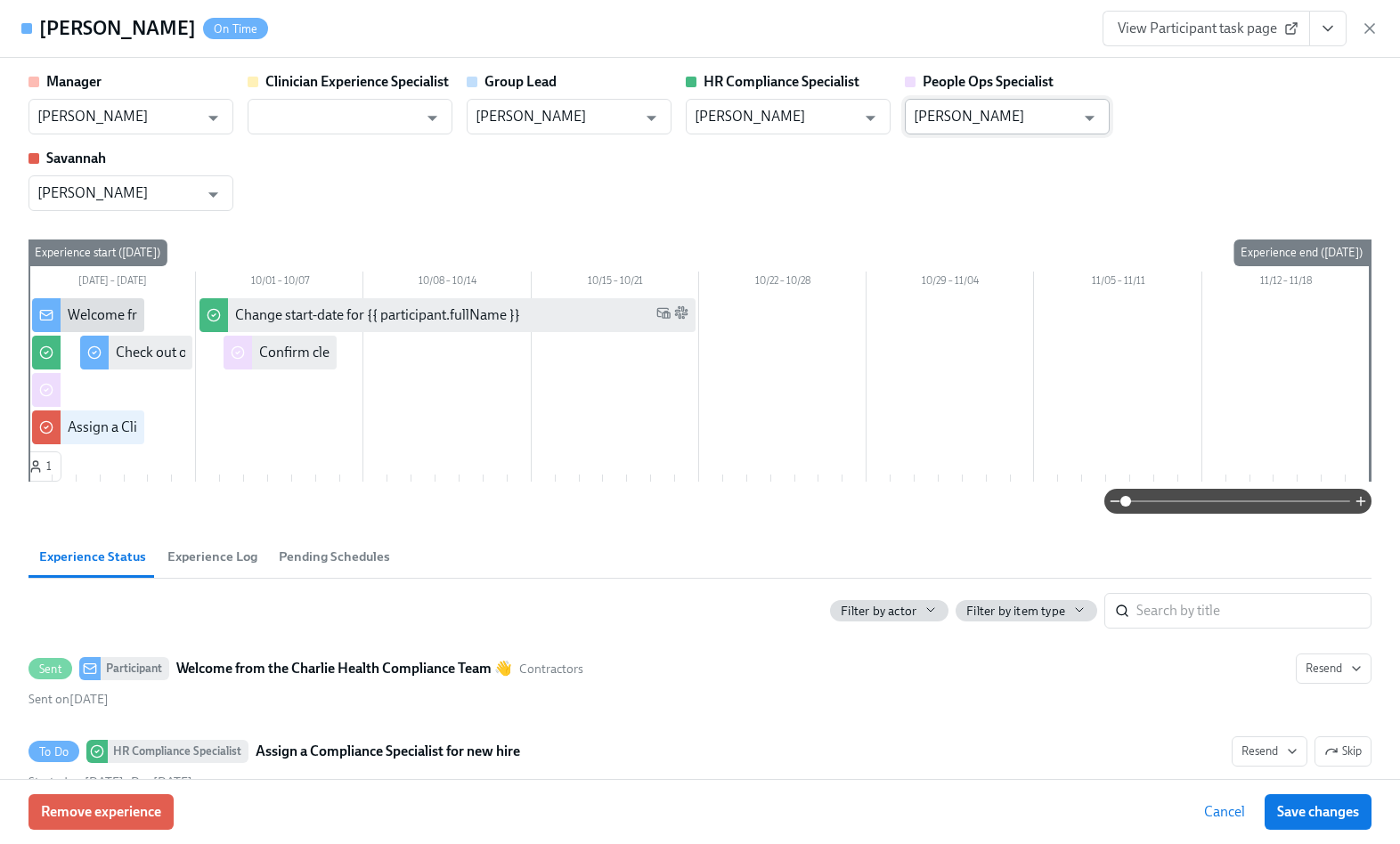
click at [1018, 123] on input "Jacqueline Jean" at bounding box center [994, 117] width 162 height 36
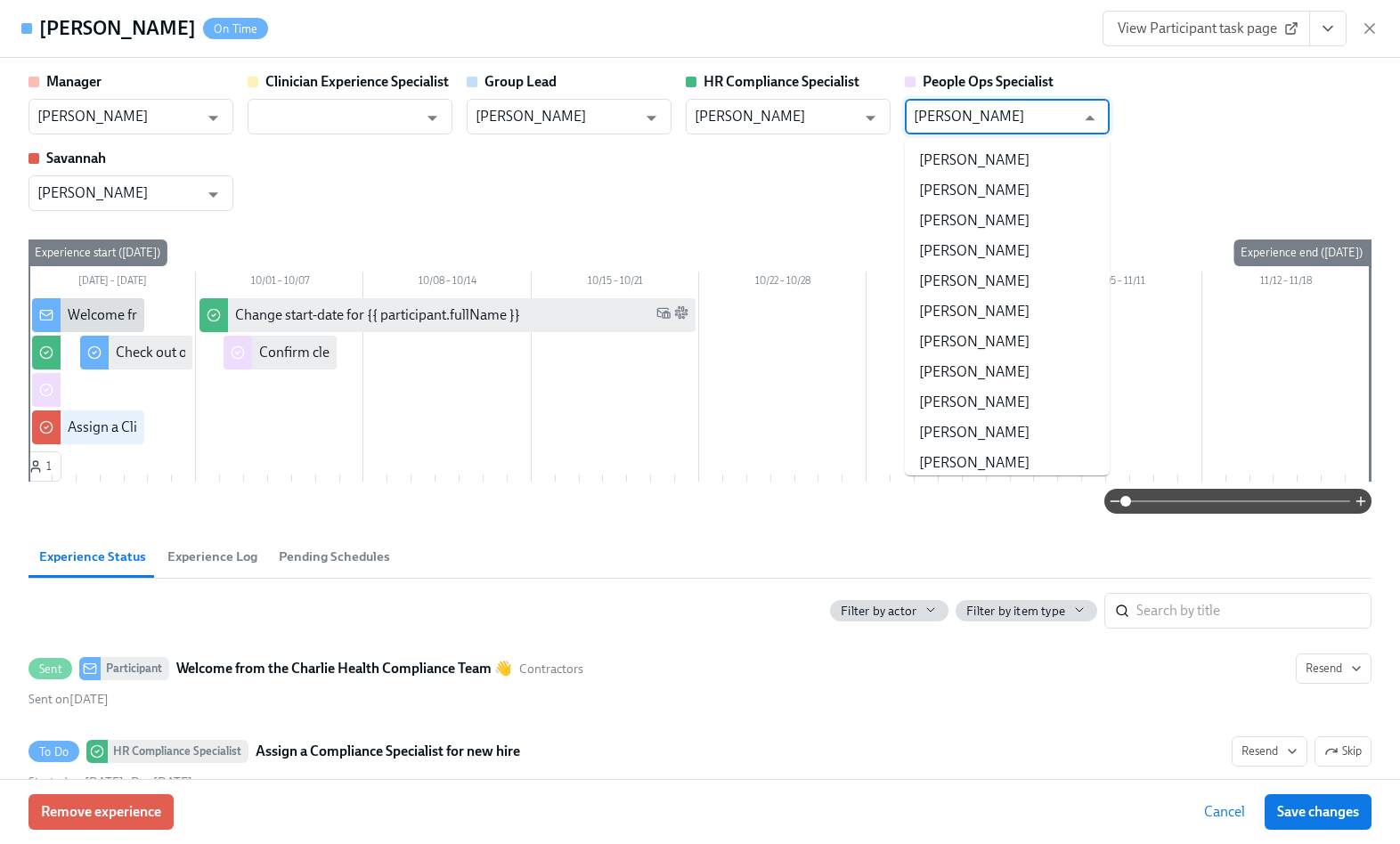
scroll to position [171728, 0]
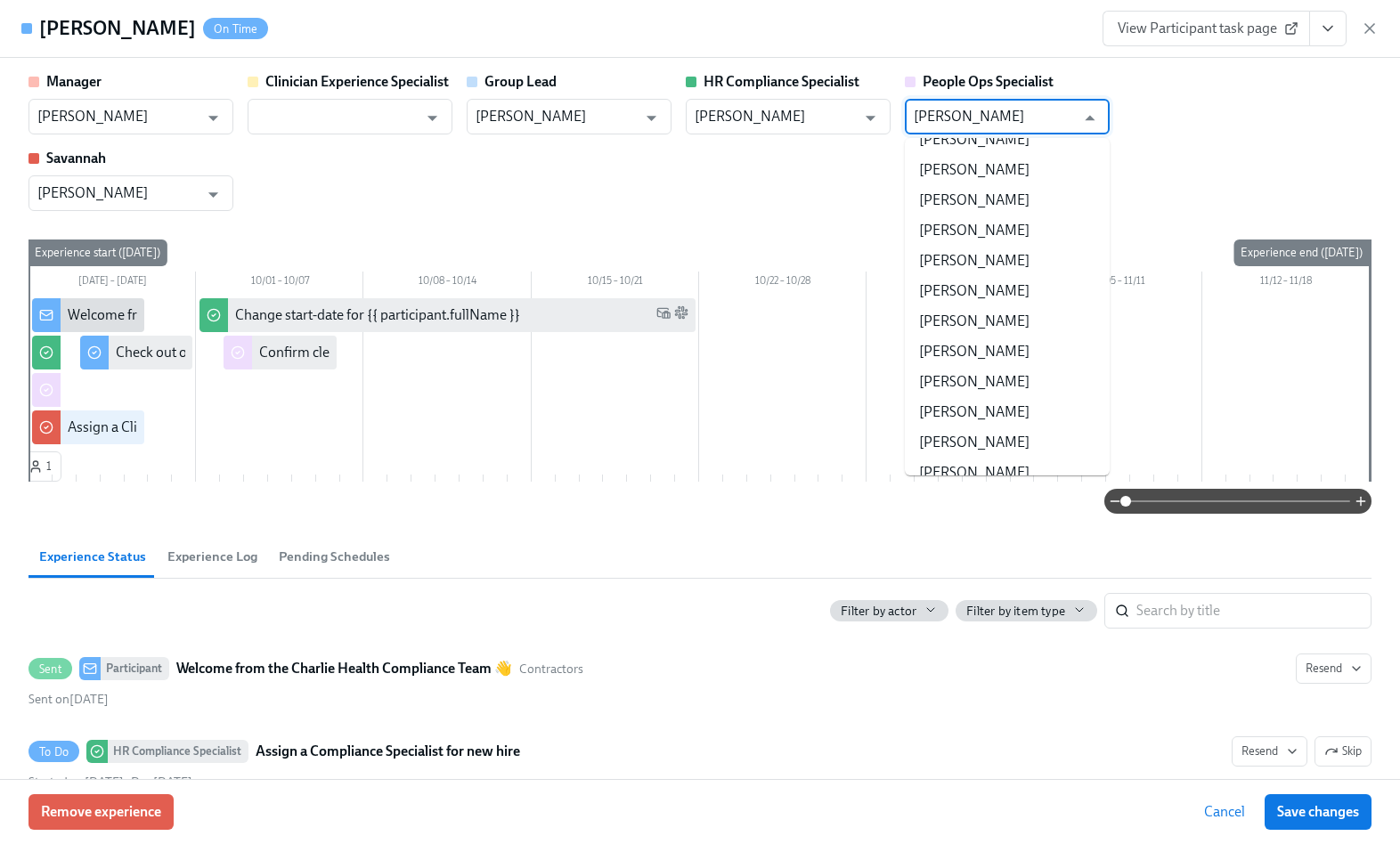
click at [1018, 124] on input "Jacqueline Jean" at bounding box center [994, 117] width 162 height 36
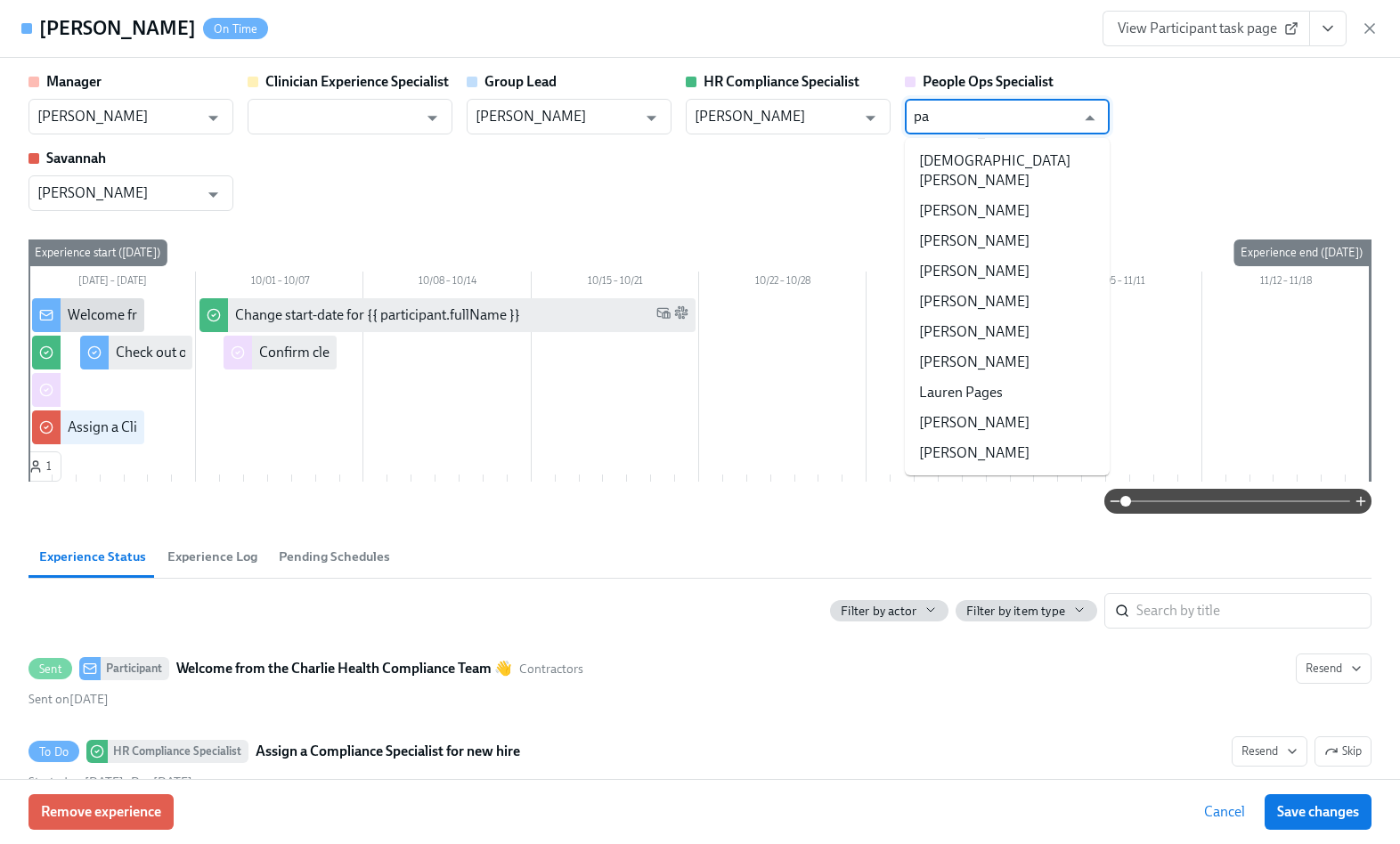
scroll to position [0, 0]
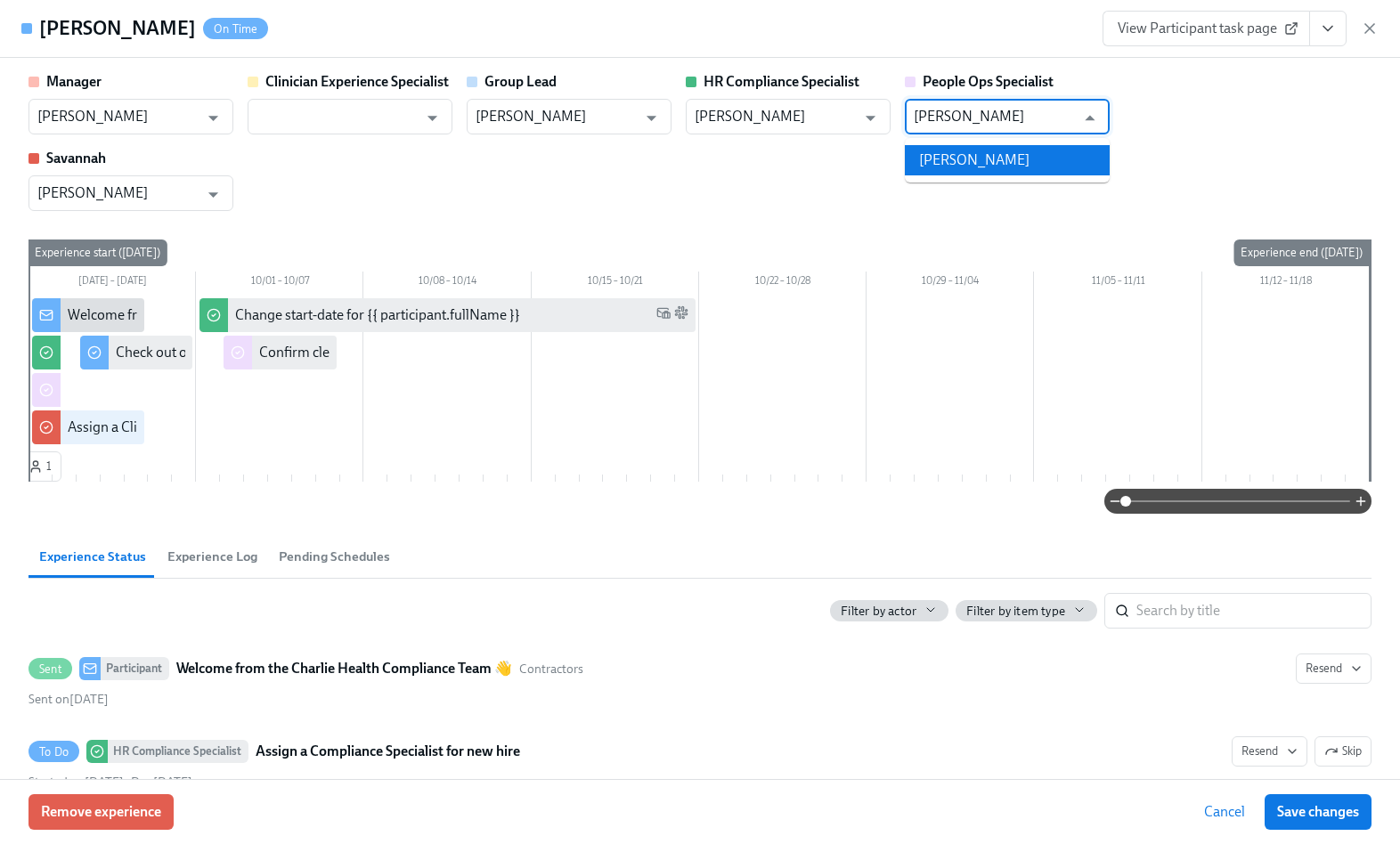
click at [1022, 168] on li "Paige White" at bounding box center [1007, 161] width 205 height 30
type input "Paige White"
click at [1302, 819] on span "Save changes" at bounding box center [1318, 812] width 82 height 18
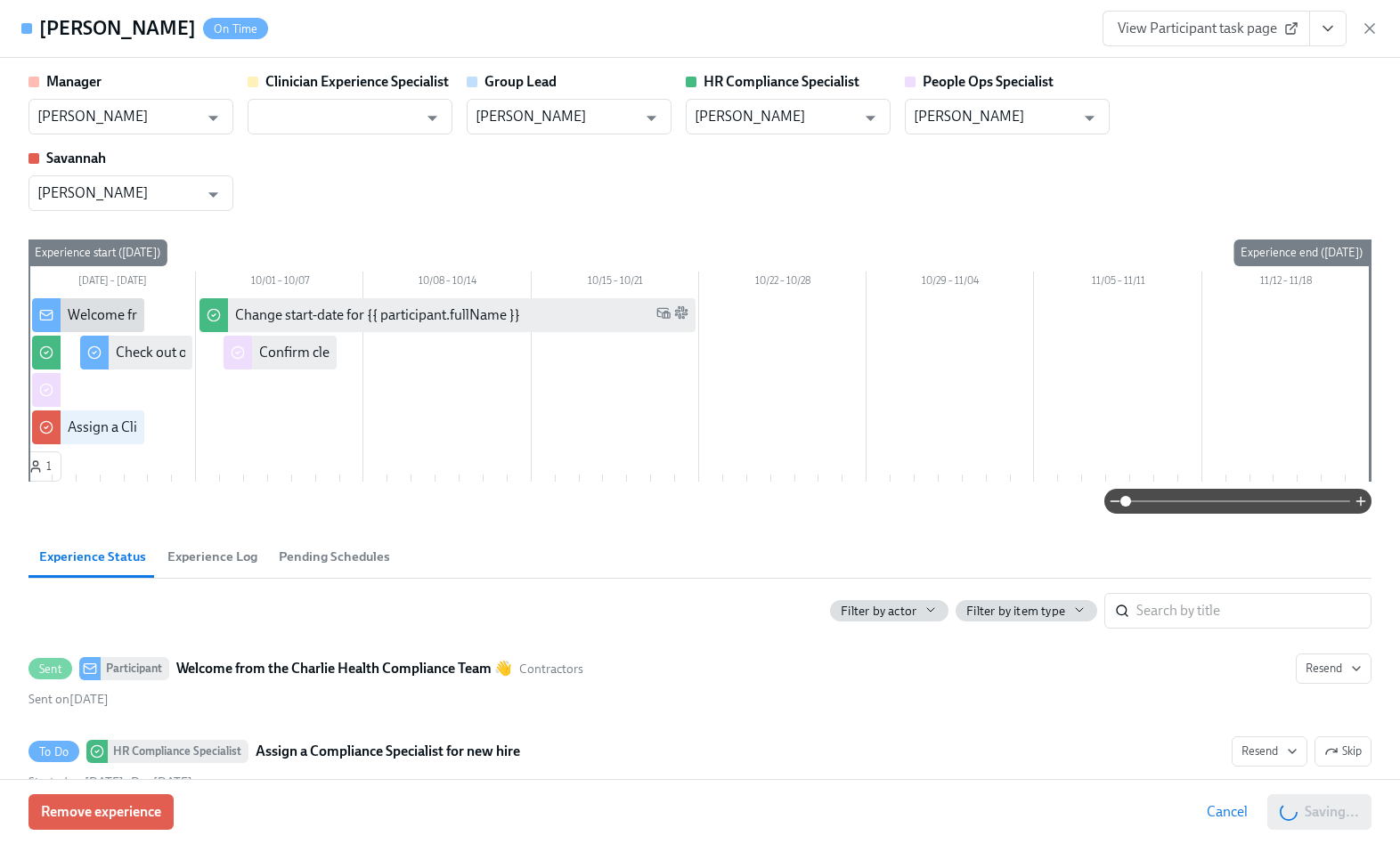
type input "Paige White"
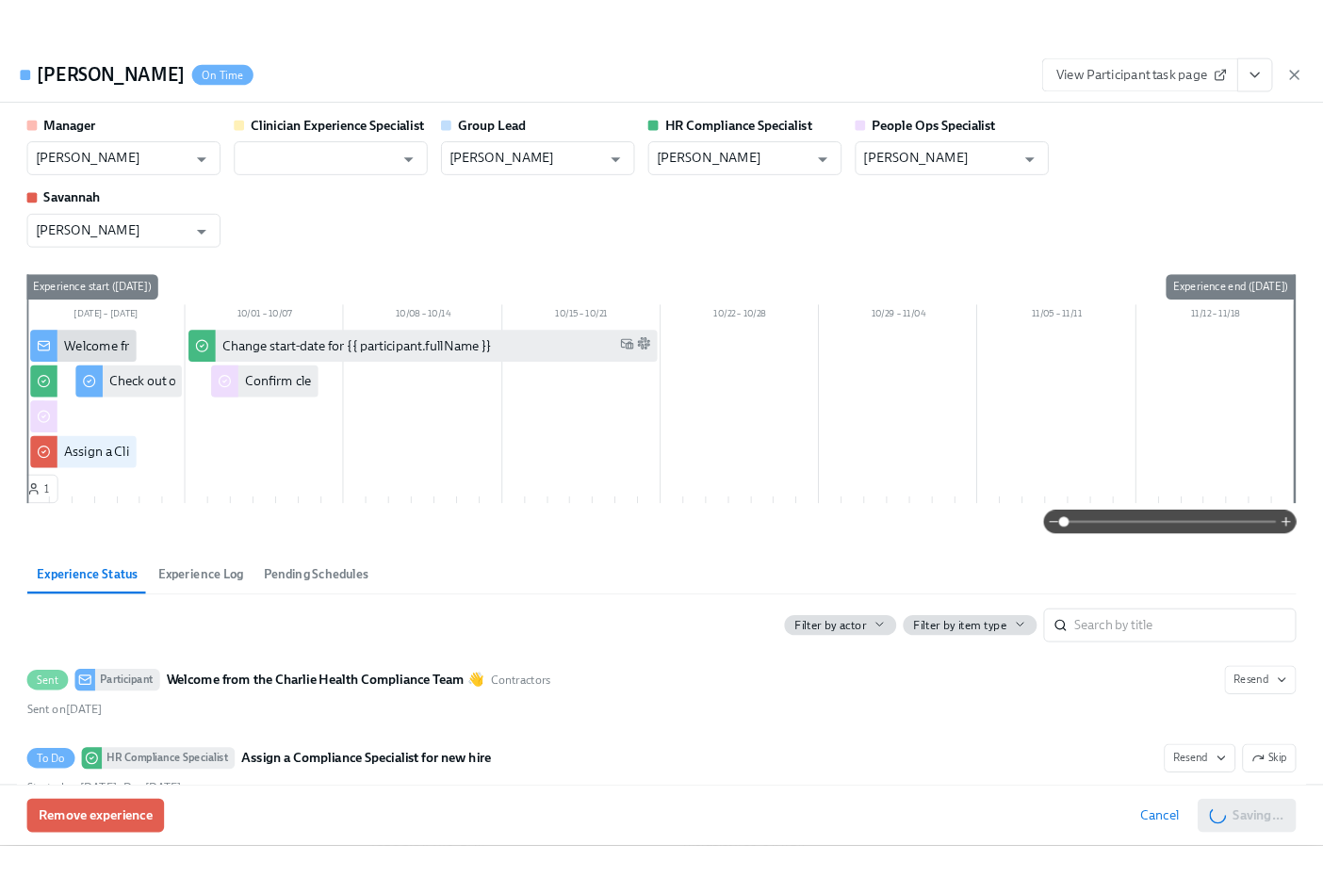
scroll to position [0, 23290]
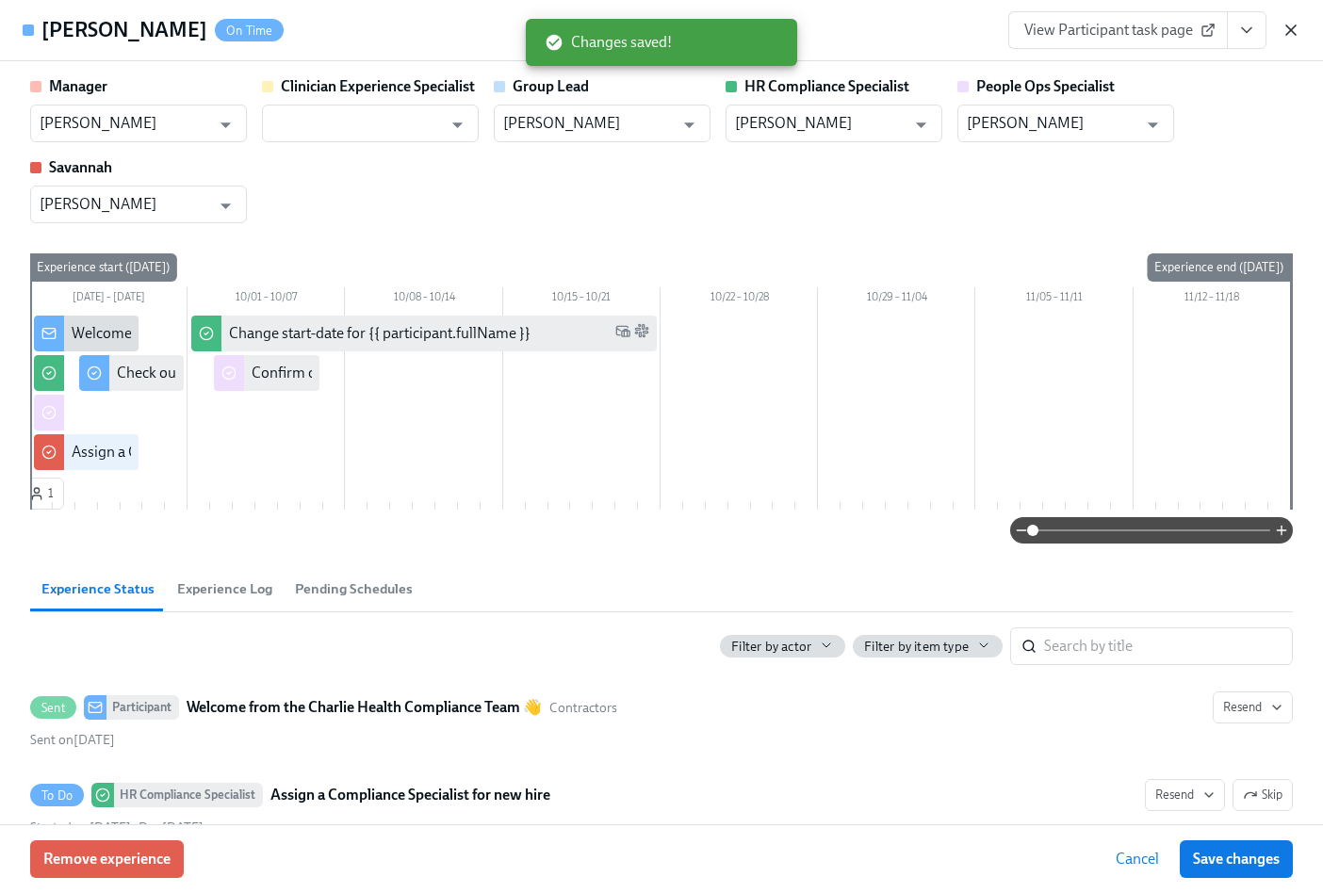
click at [1294, 33] on icon "button" at bounding box center [1290, 29] width 9 height 9
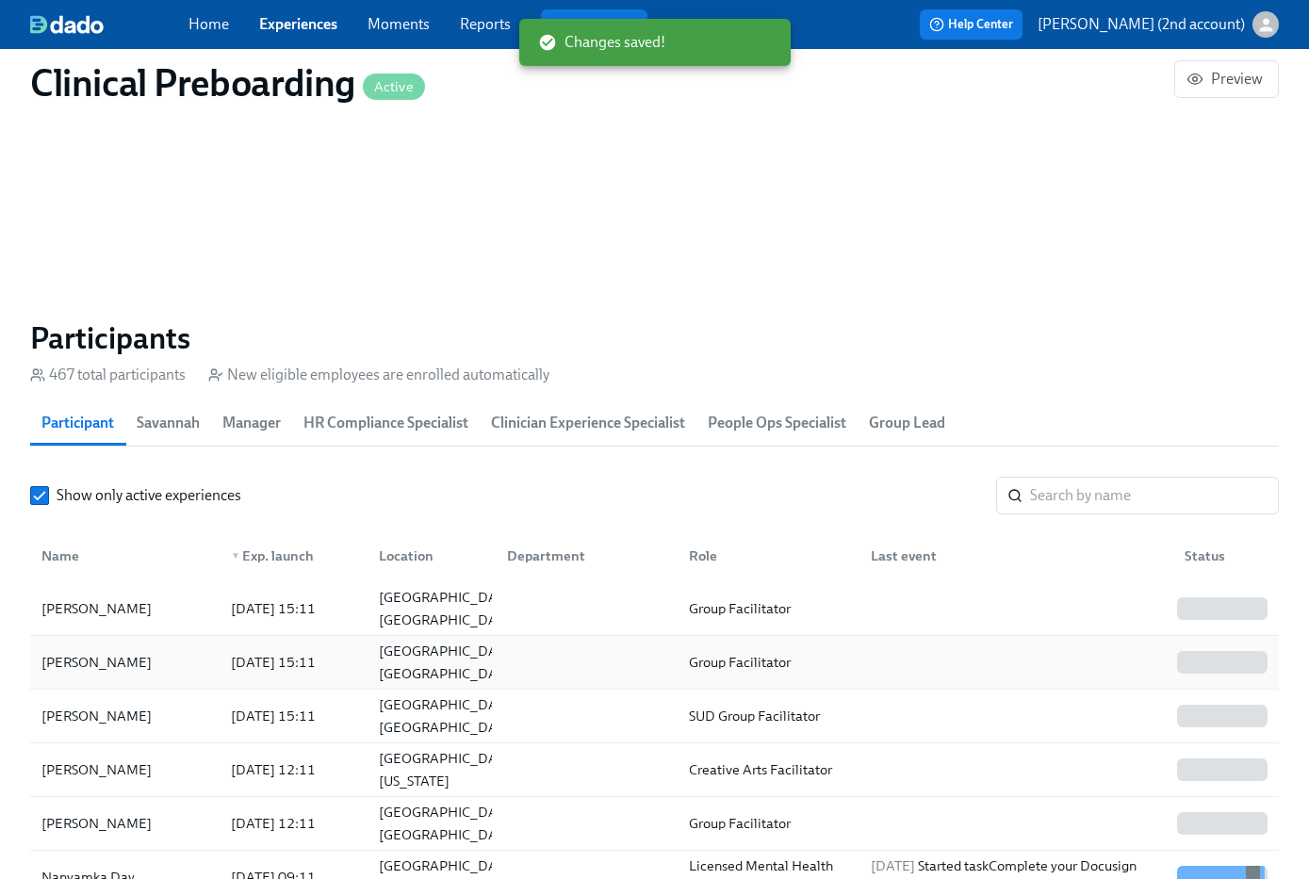
click at [323, 653] on div "2025/09/24 15:11" at bounding box center [273, 662] width 100 height 23
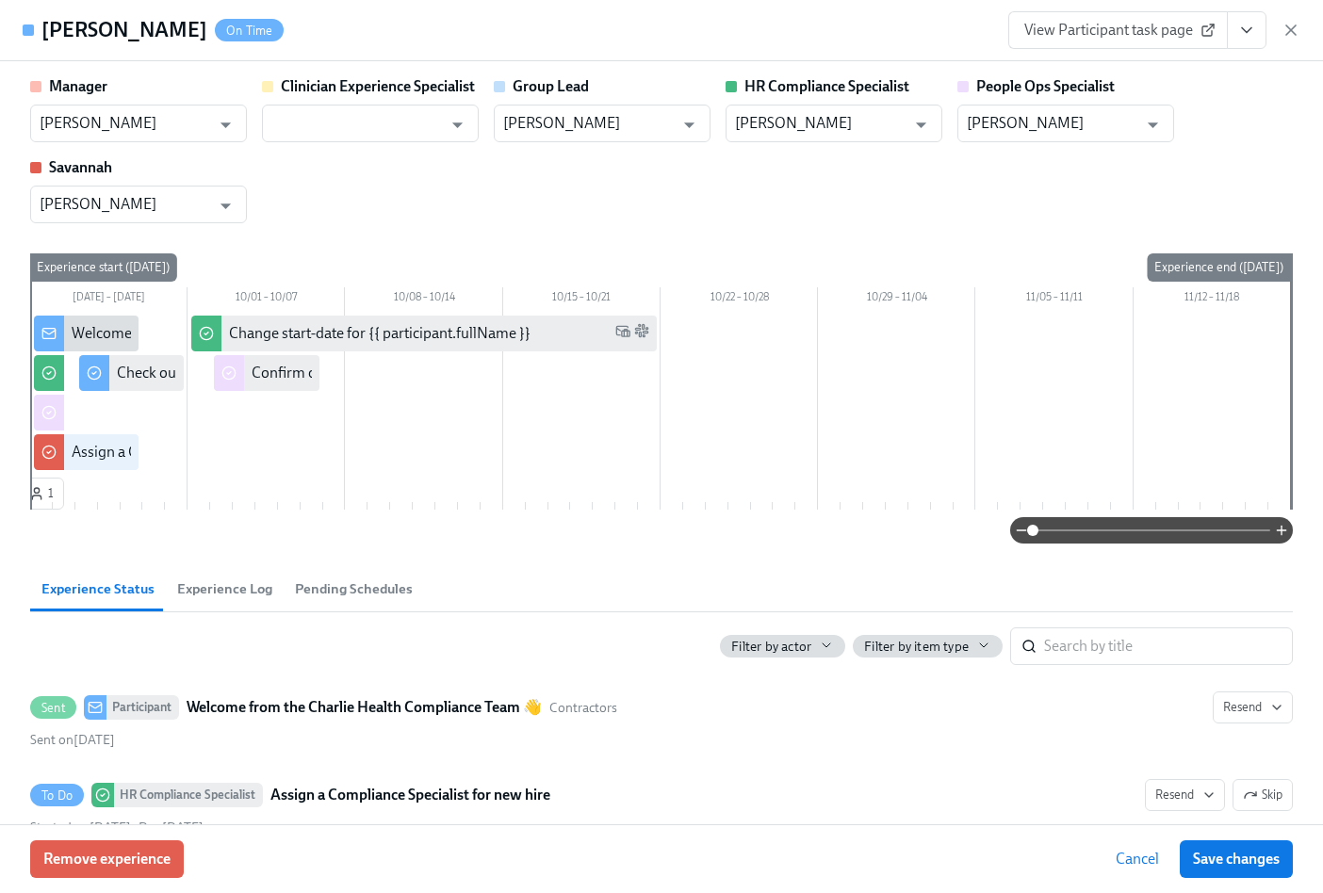
drag, startPoint x: 1299, startPoint y: 27, endPoint x: 937, endPoint y: 649, distance: 719.4
click at [1299, 27] on icon "button" at bounding box center [1290, 30] width 19 height 19
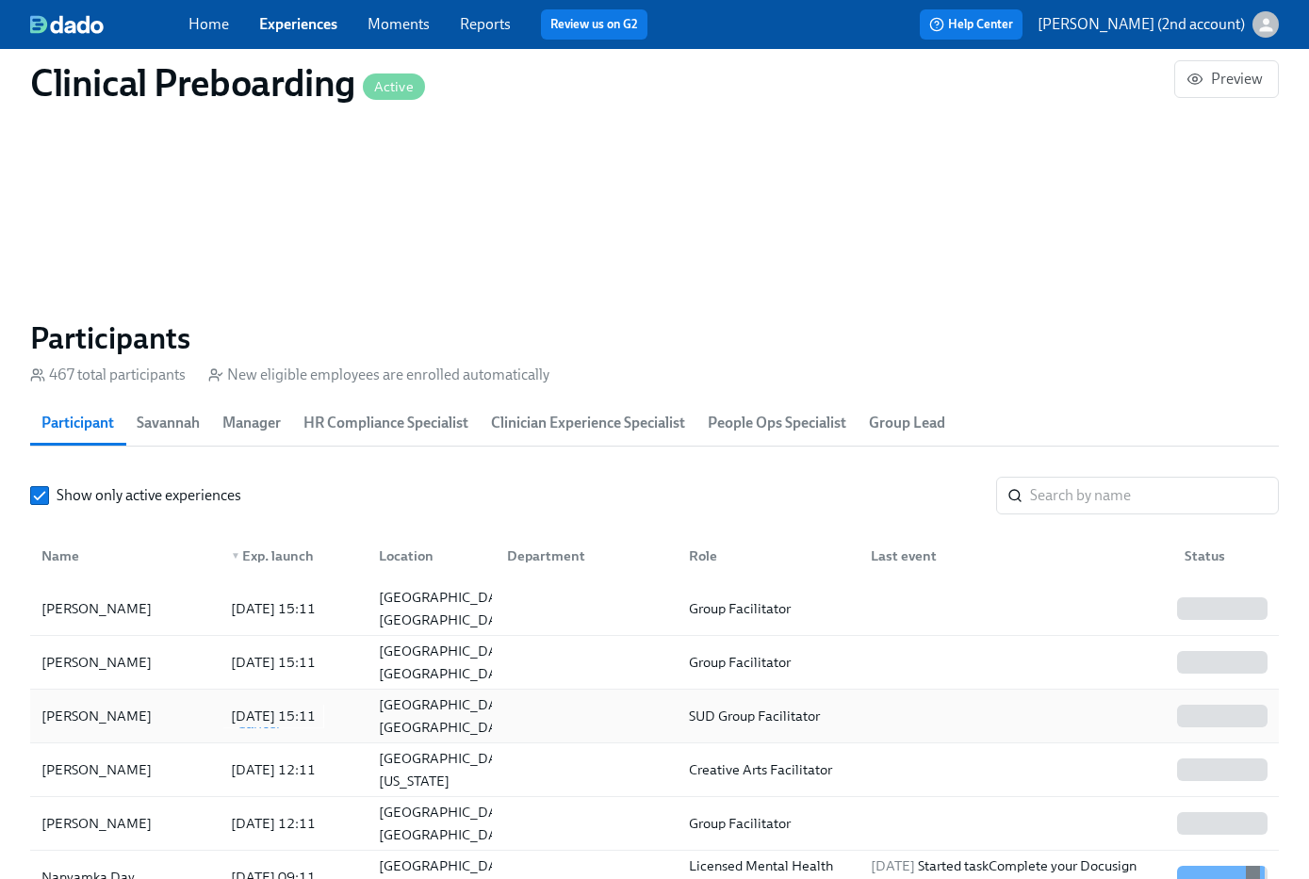
click at [243, 721] on div "2025/09/24 15:11" at bounding box center [273, 716] width 100 height 23
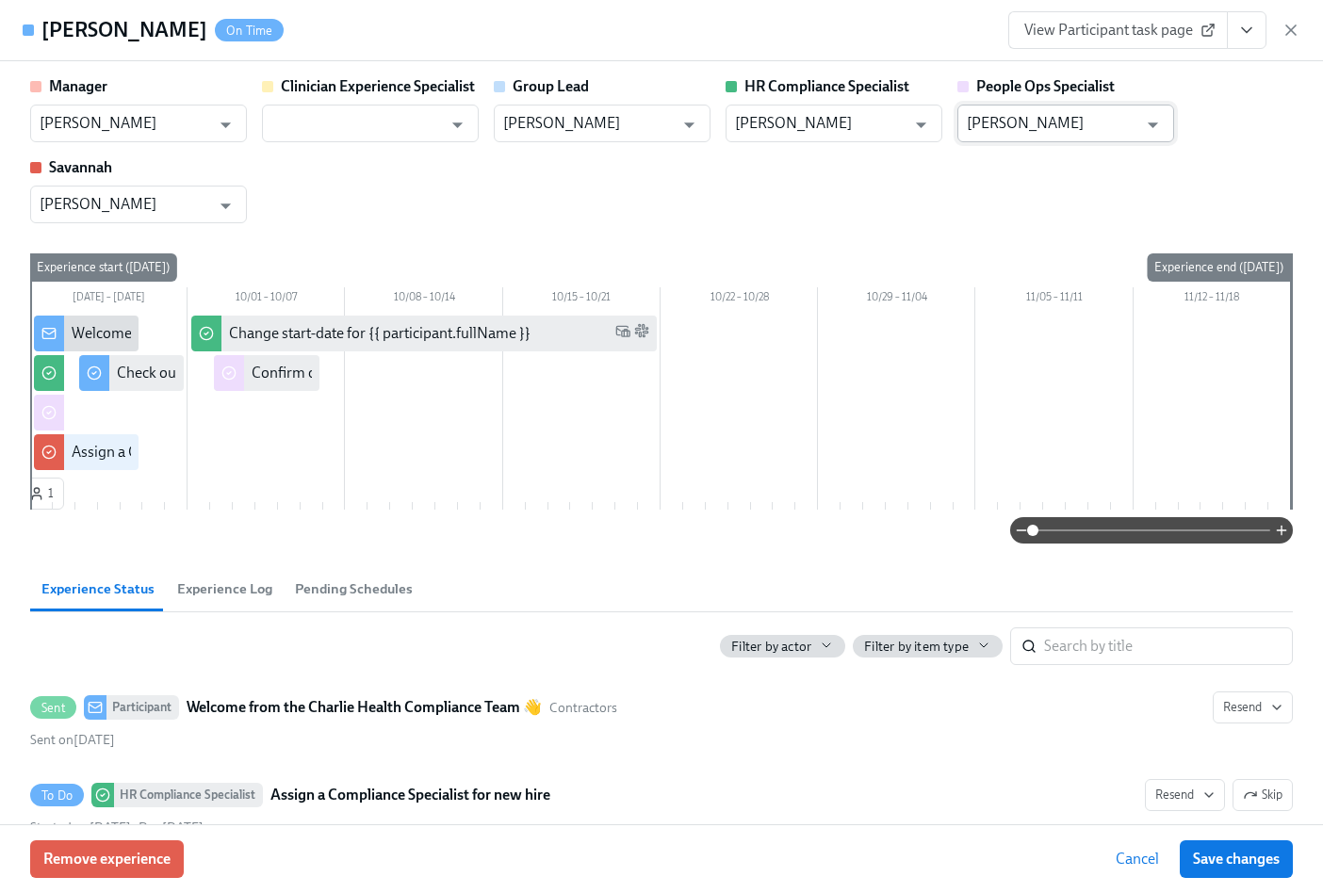
click at [1058, 127] on input "Jacqueline Jean" at bounding box center [1052, 124] width 171 height 38
click at [1058, 126] on input "Jacqueline Jean" at bounding box center [1052, 124] width 171 height 38
click at [1057, 126] on input "Jacqueline Jean" at bounding box center [1052, 124] width 171 height 38
click at [1067, 168] on li "Brianna Keach" at bounding box center [1065, 170] width 217 height 32
type input "Brianna Keach"
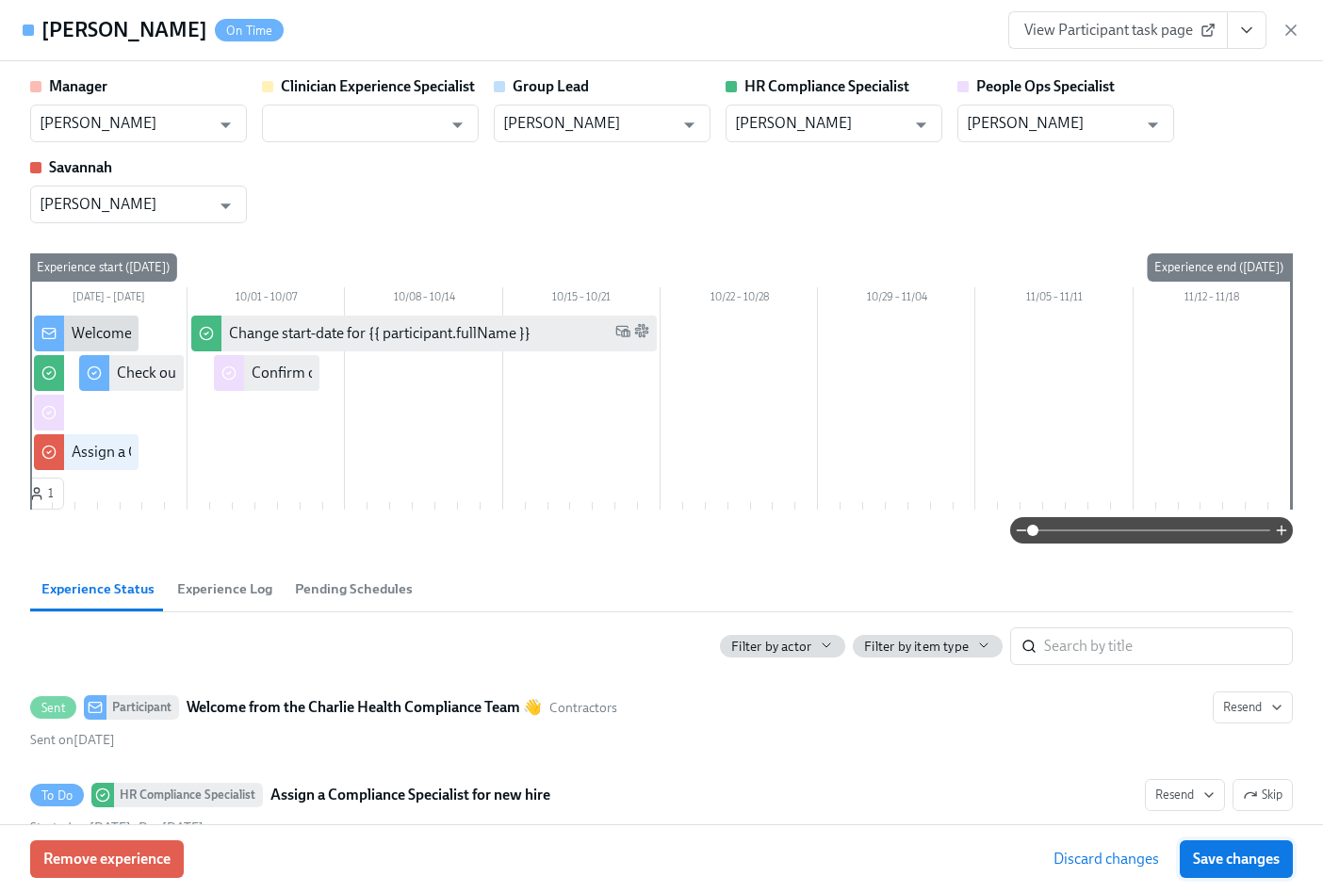
click at [1261, 859] on span "Save changes" at bounding box center [1236, 859] width 87 height 19
type input "Brianna Keach"
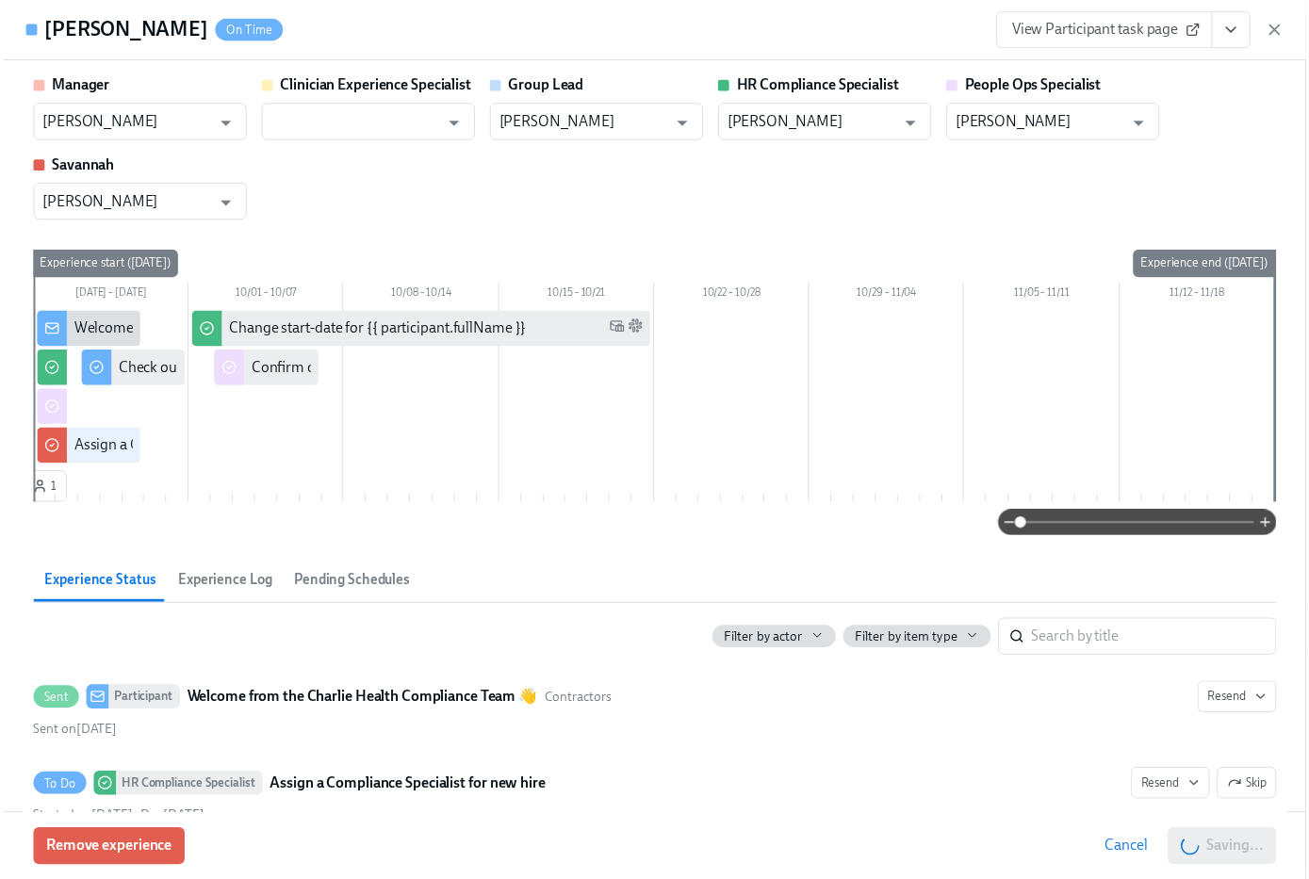
scroll to position [0, 23448]
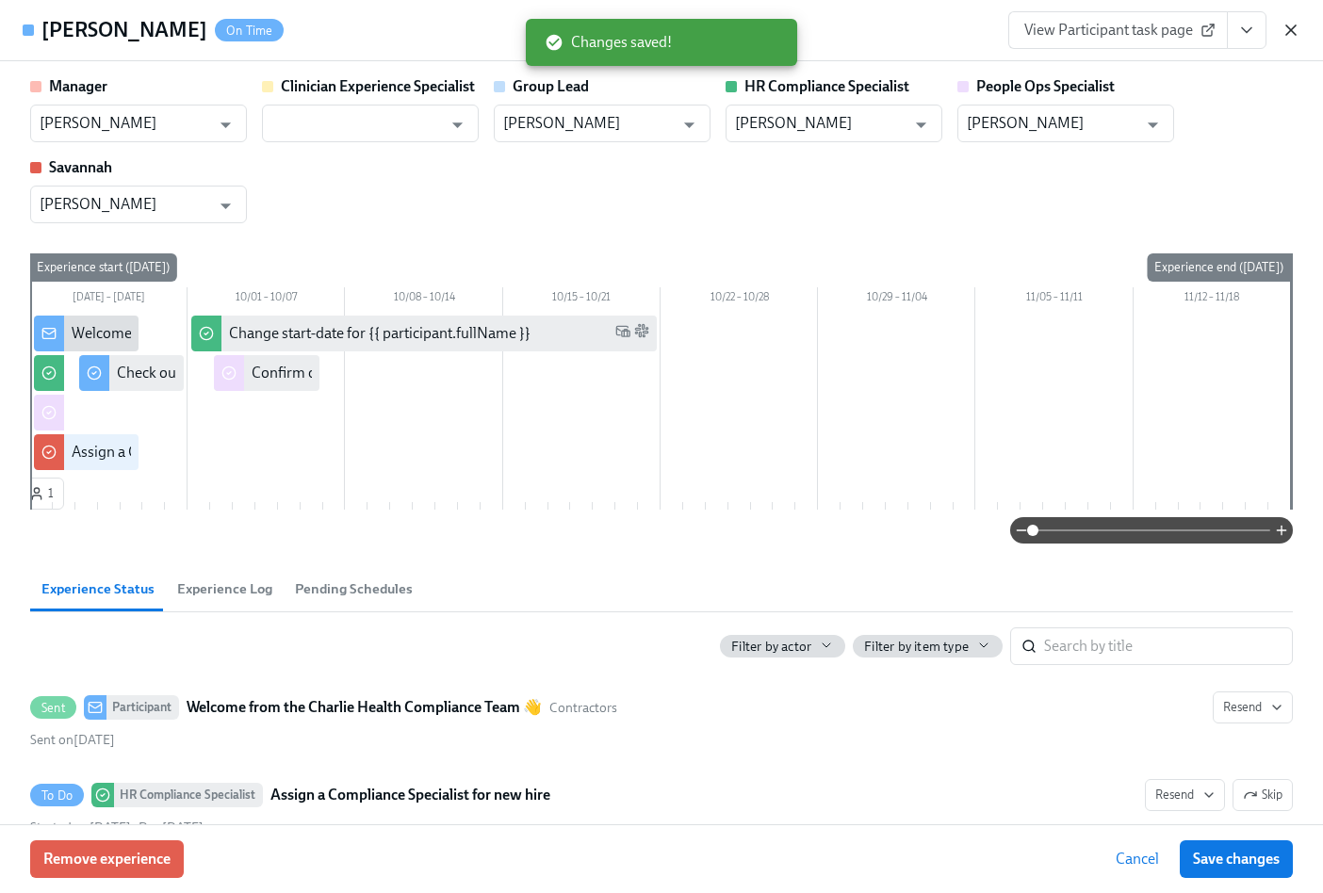
click at [1291, 32] on icon "button" at bounding box center [1290, 30] width 19 height 19
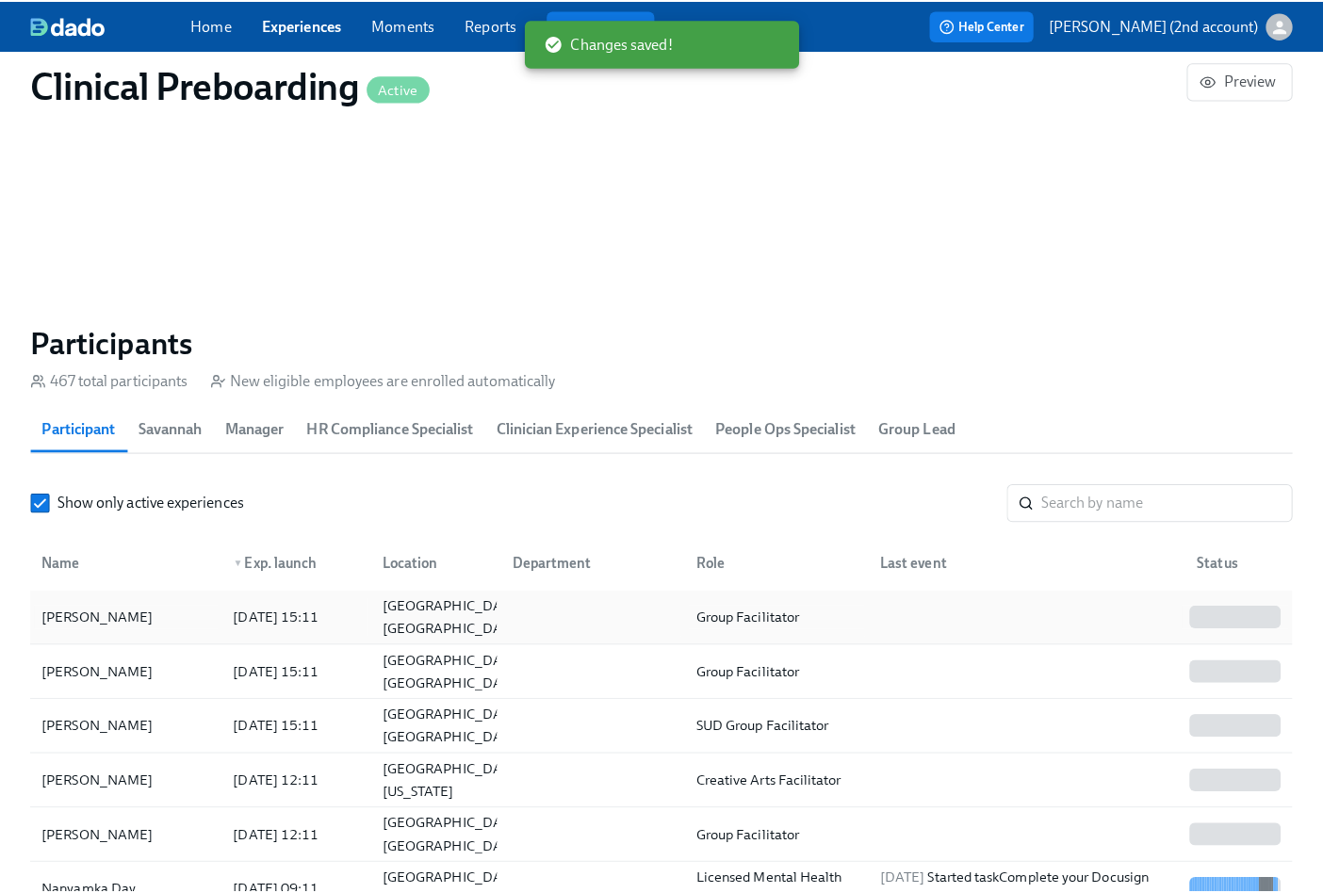
scroll to position [0, 23434]
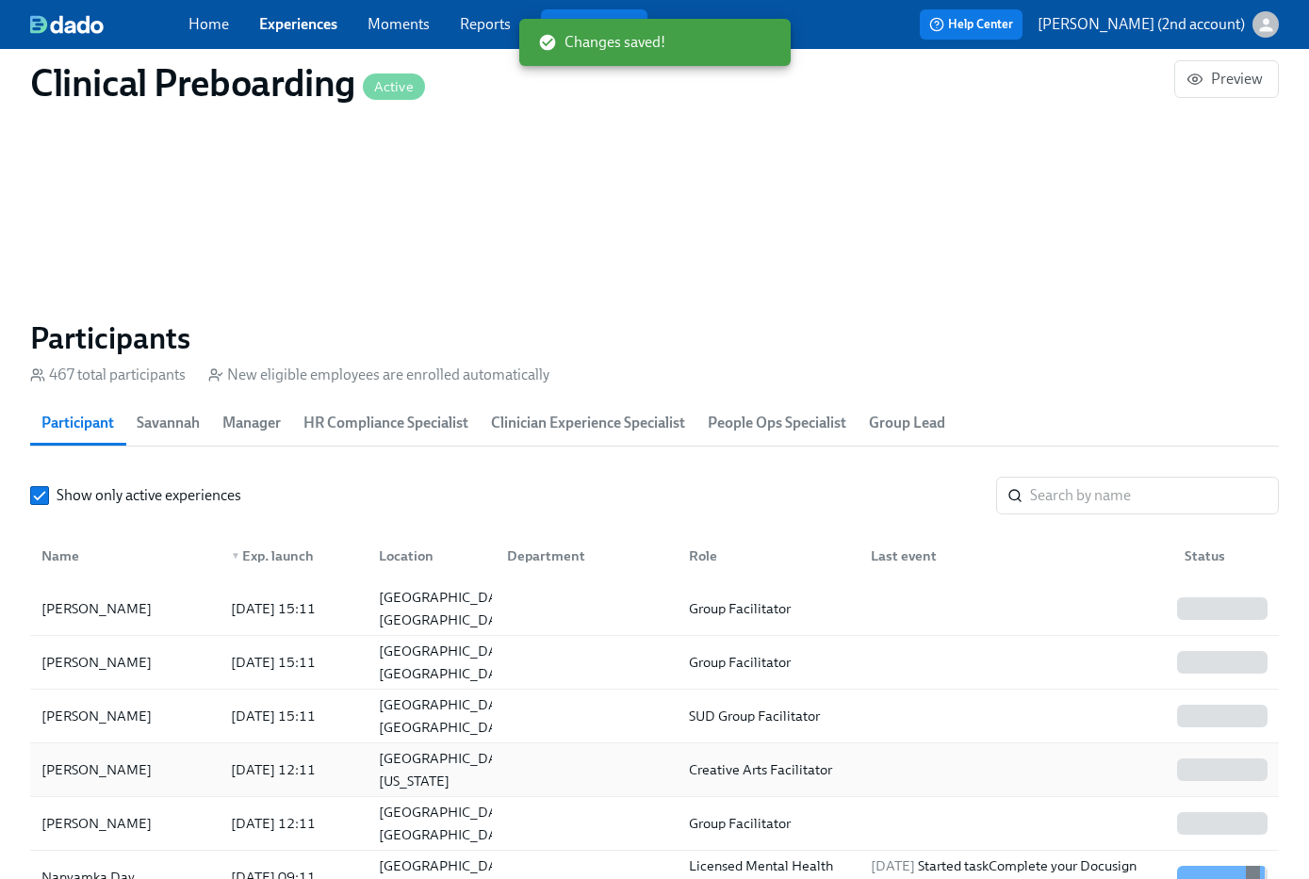
click at [204, 783] on div "Tori Langham" at bounding box center [125, 770] width 182 height 38
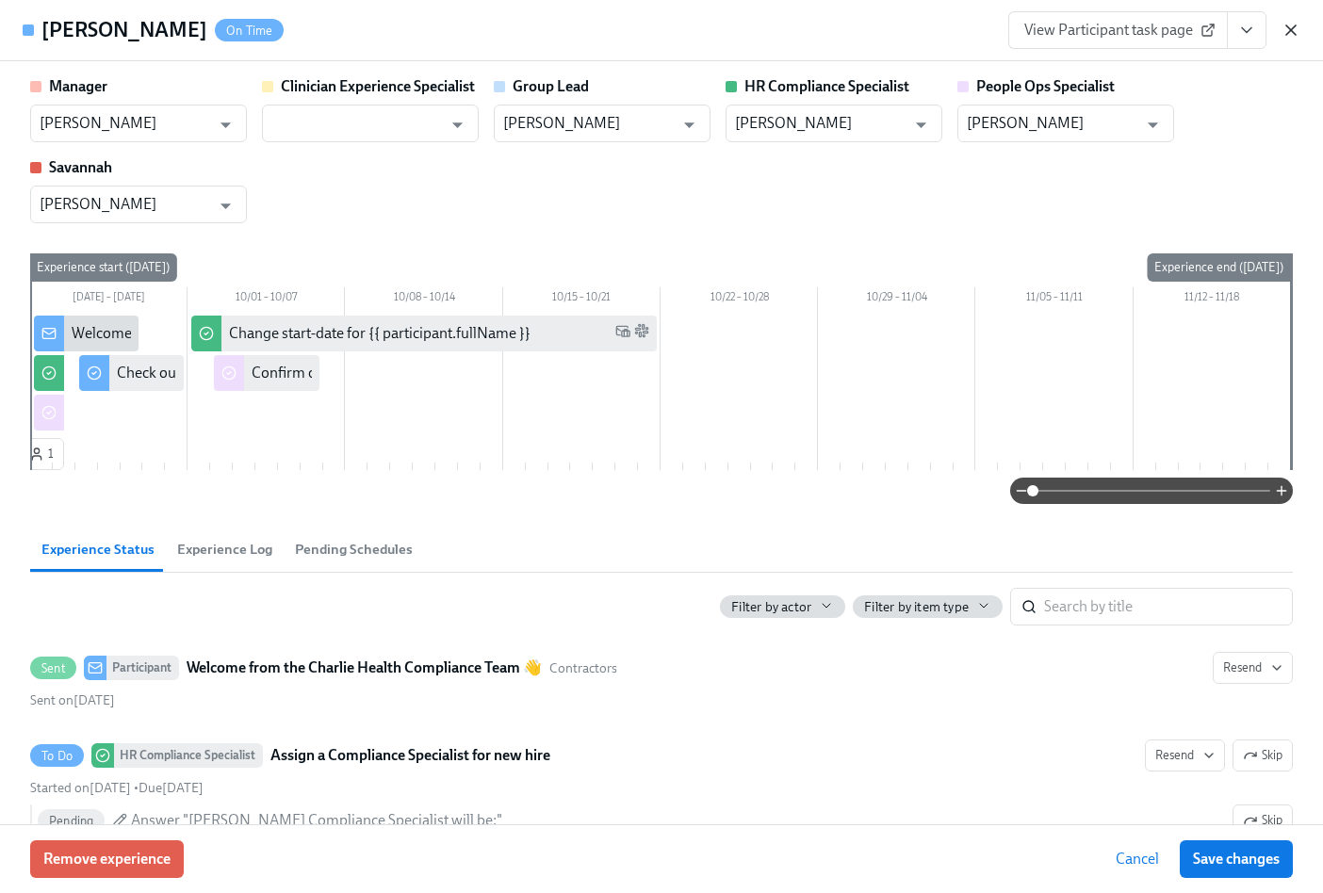
click at [1287, 27] on icon "button" at bounding box center [1290, 29] width 9 height 9
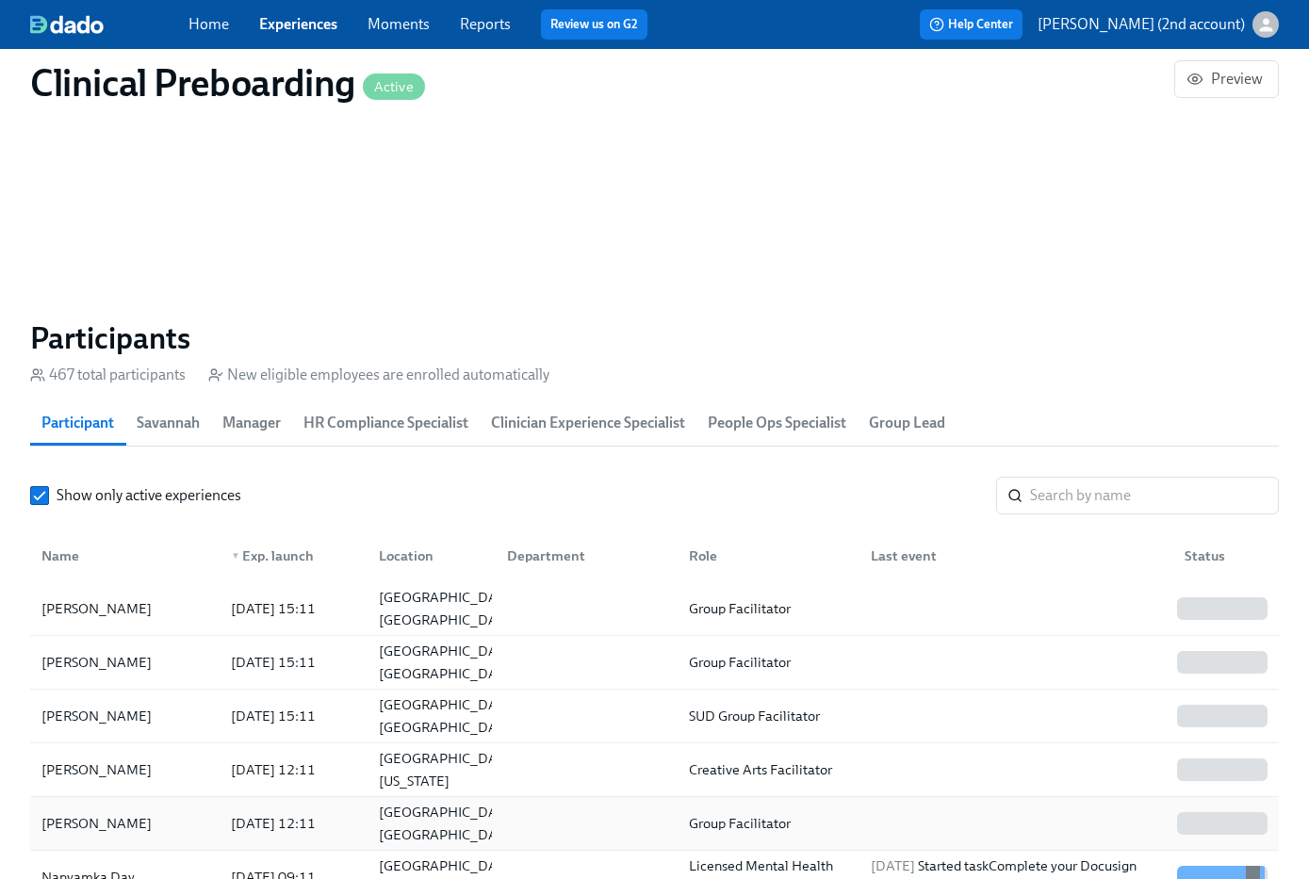
click at [323, 813] on div "2025/09/24 12:11" at bounding box center [273, 823] width 100 height 23
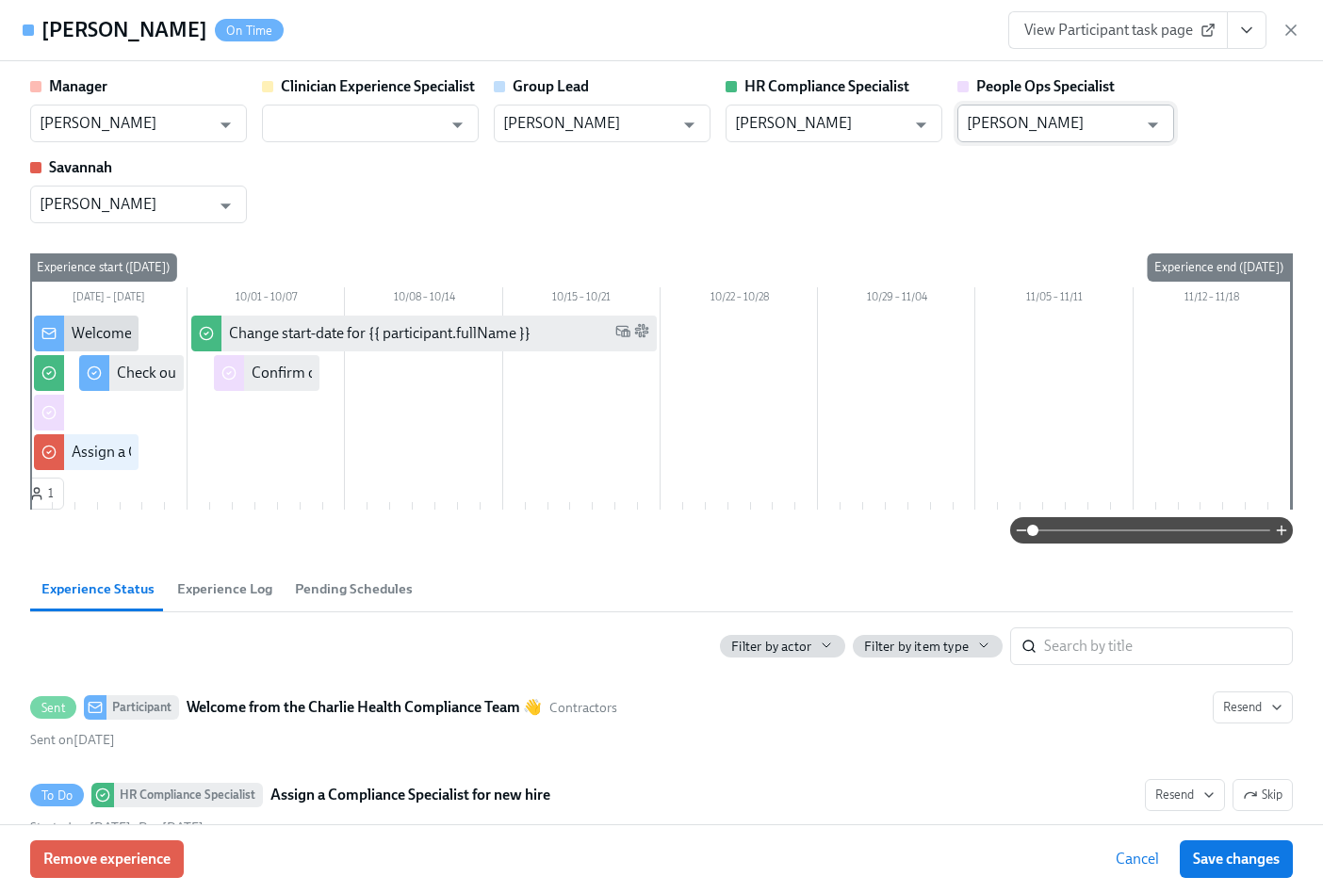
click at [1078, 127] on input "Jacqueline Jean" at bounding box center [1052, 124] width 171 height 38
click at [1092, 158] on li "Paige White" at bounding box center [1065, 170] width 217 height 32
type input "Paige White"
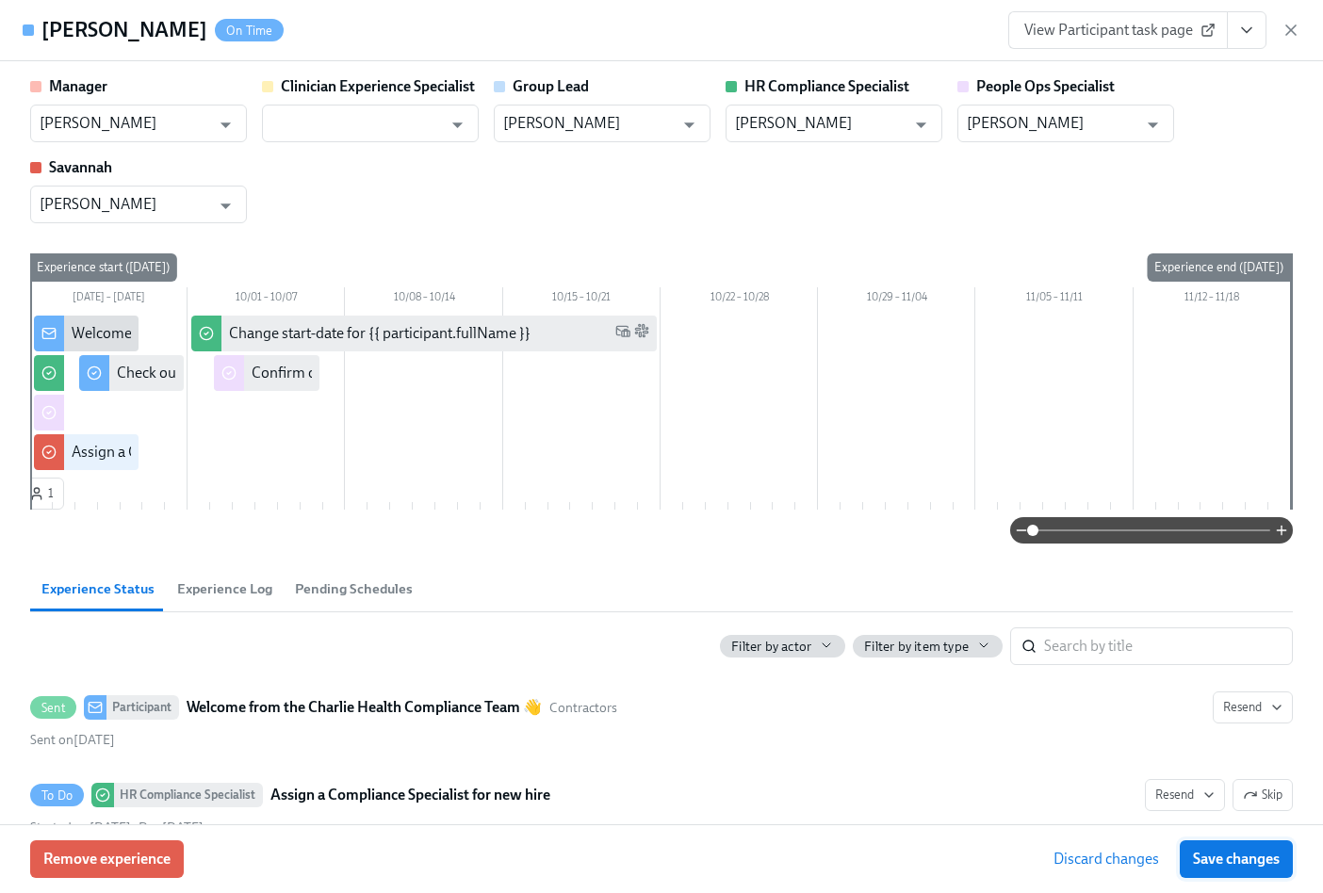
click at [1268, 855] on span "Save changes" at bounding box center [1236, 859] width 87 height 19
type input "Paige White"
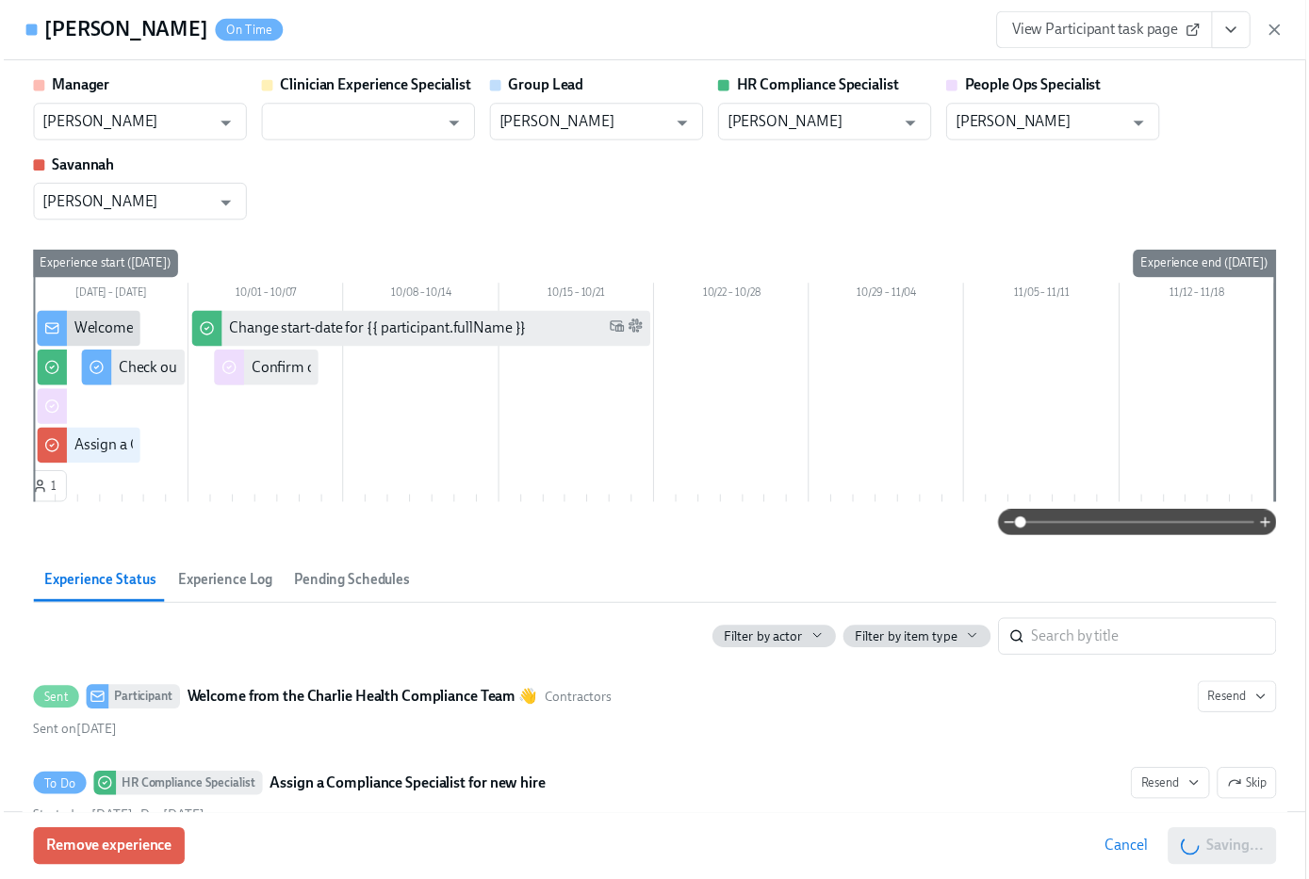
scroll to position [0, 23448]
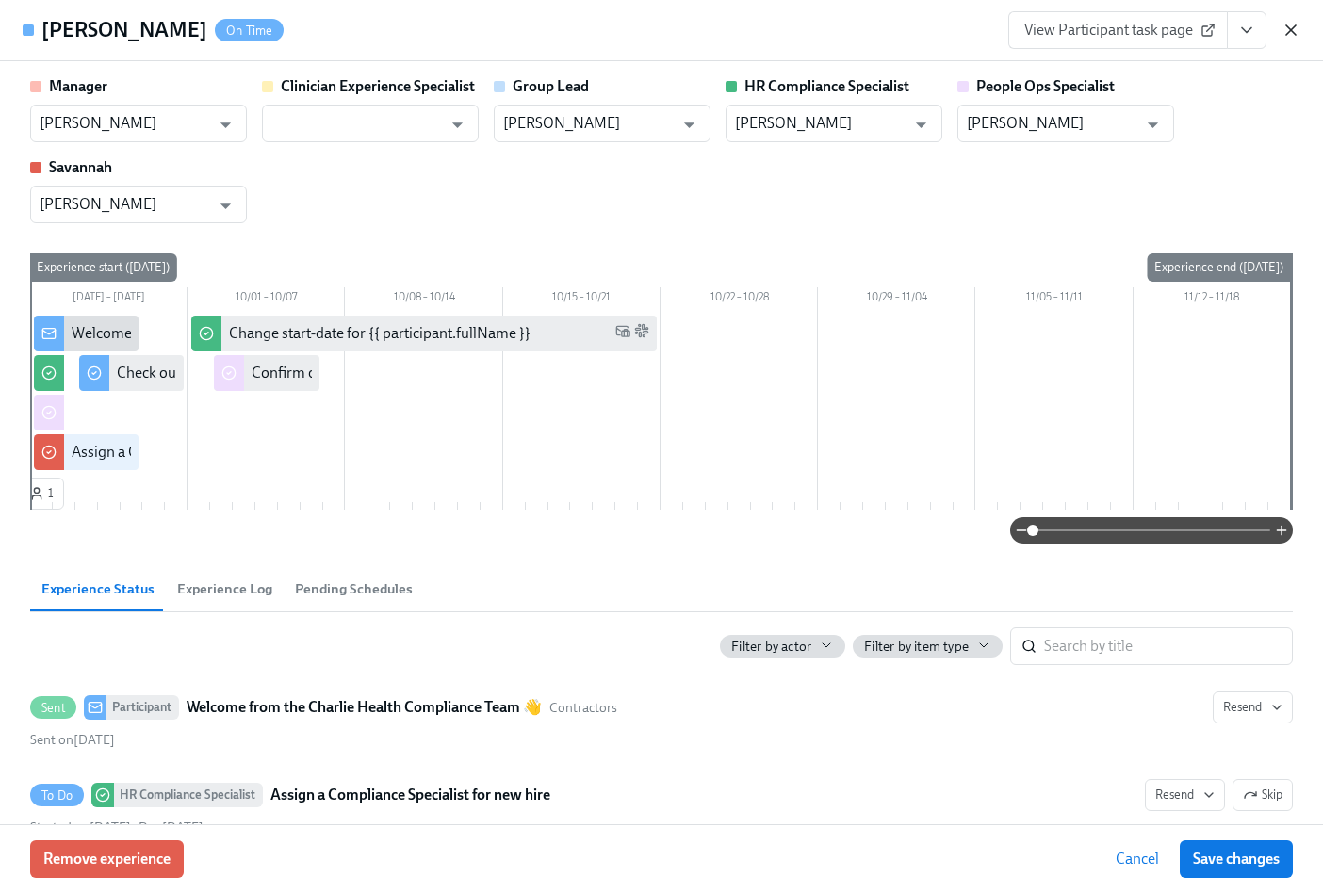
click at [1291, 26] on icon "button" at bounding box center [1290, 30] width 19 height 19
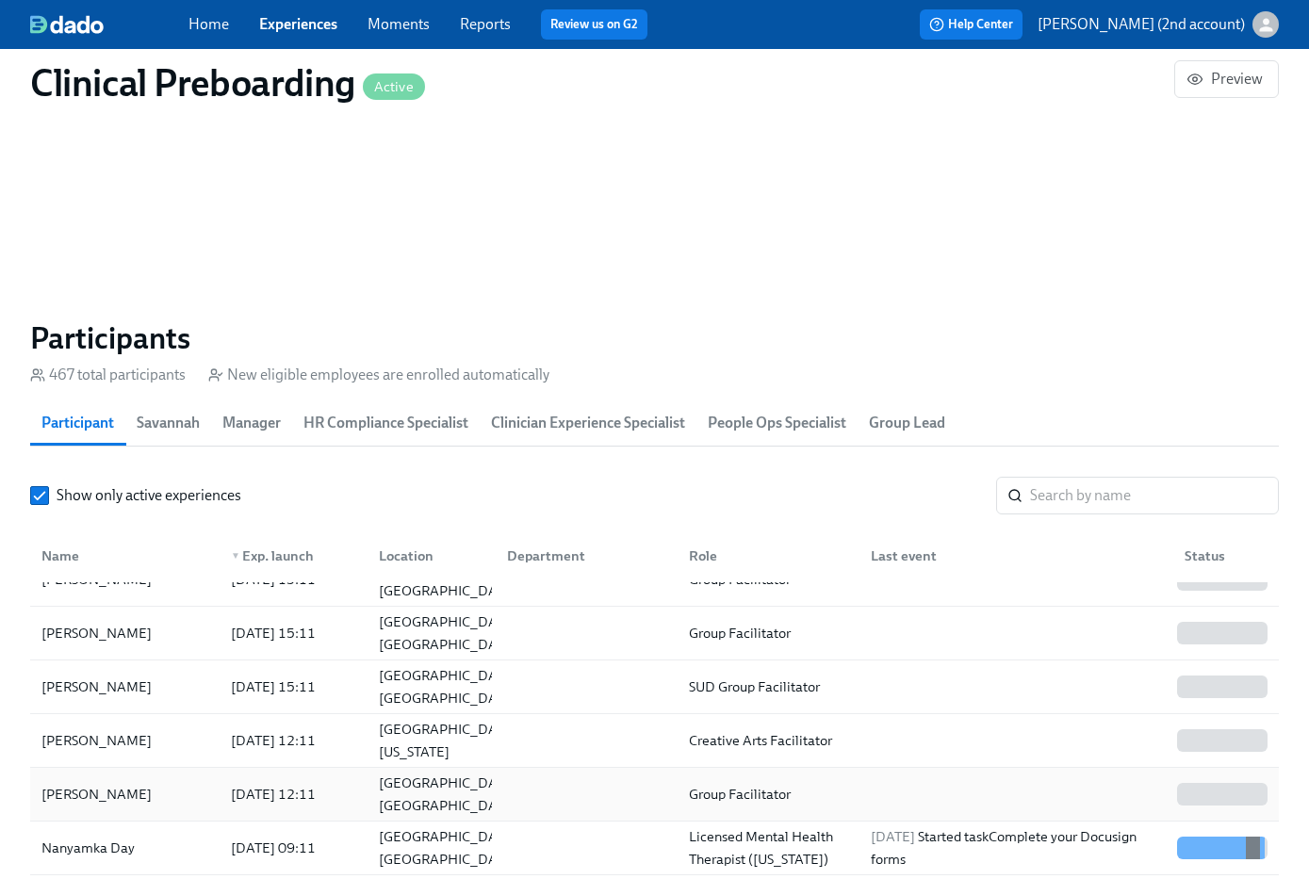
scroll to position [176, 0]
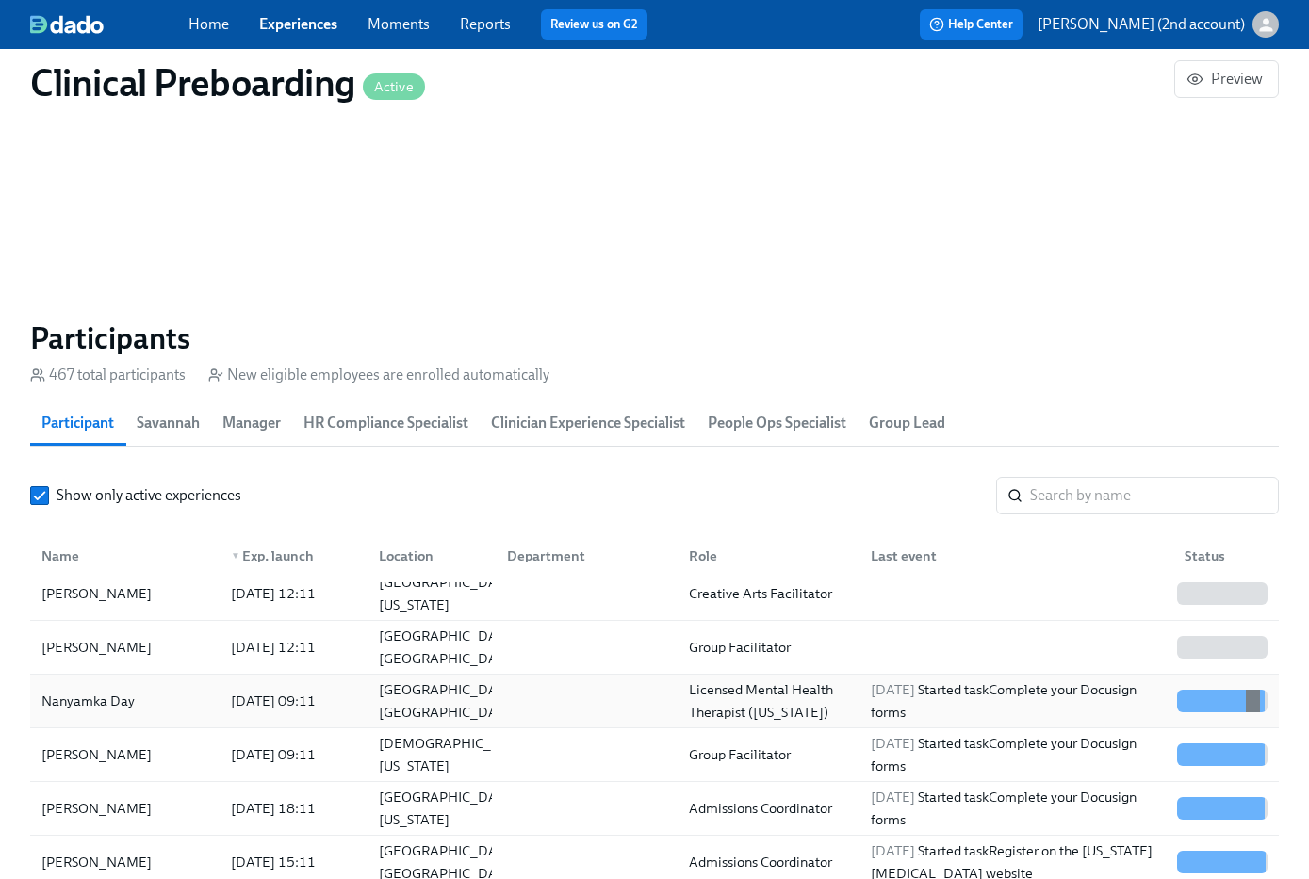
click at [309, 709] on div "2025/09/24 09:11" at bounding box center [273, 701] width 100 height 23
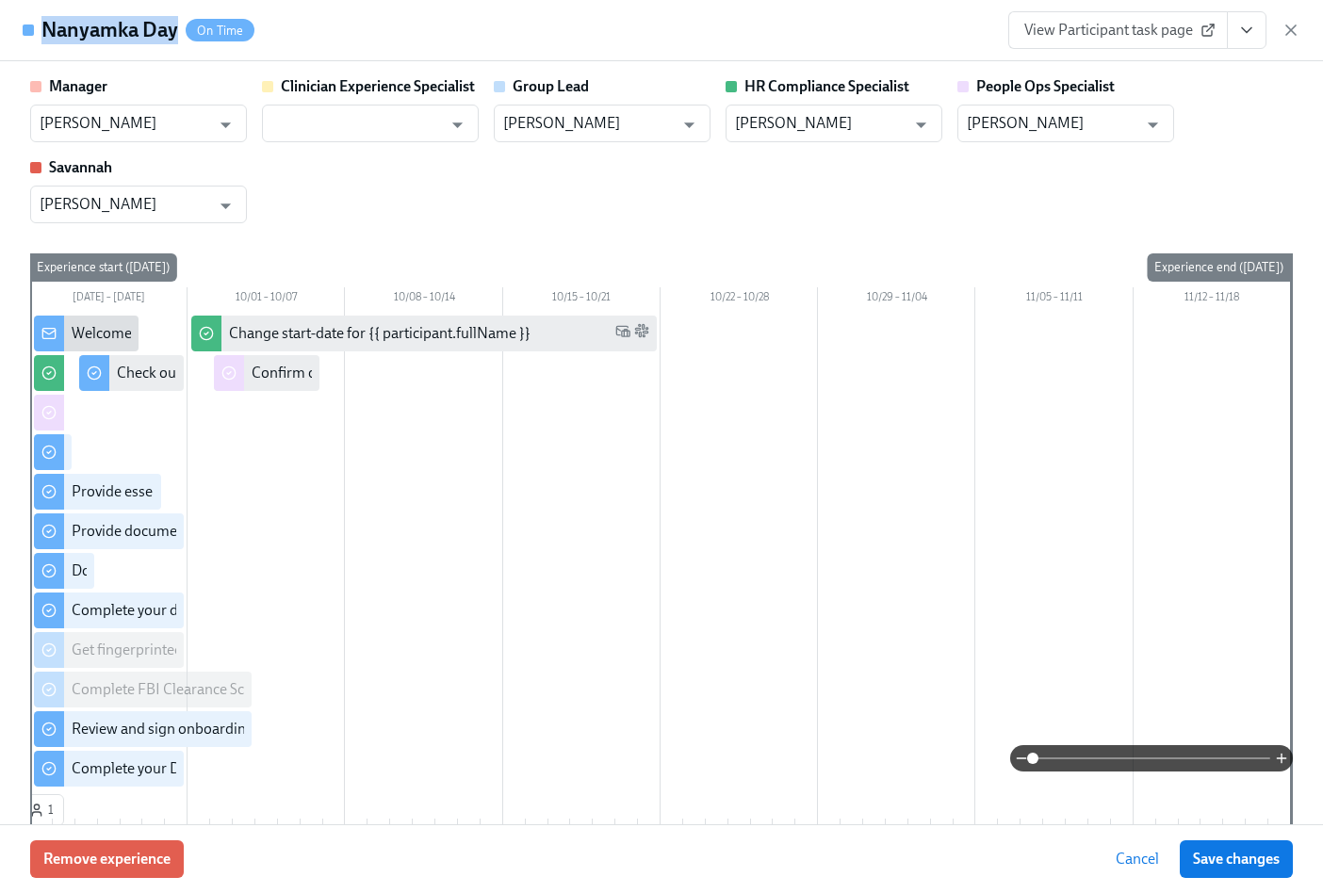
drag, startPoint x: 173, startPoint y: 32, endPoint x: 40, endPoint y: 37, distance: 133.9
click at [40, 37] on div "Nanyamka Day On Time" at bounding box center [139, 30] width 232 height 28
click at [1288, 27] on icon "button" at bounding box center [1290, 29] width 9 height 9
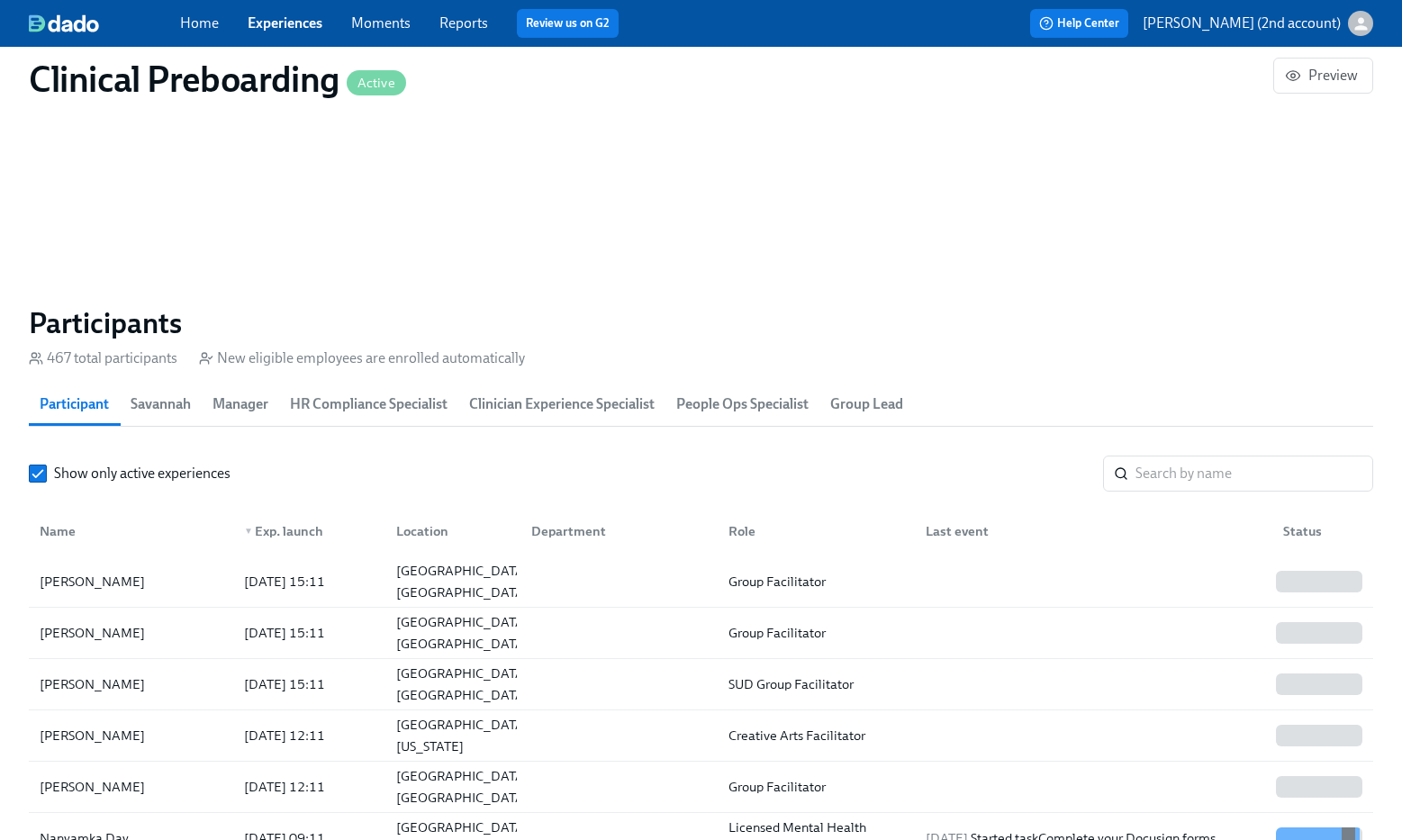
scroll to position [0, 22258]
click at [1166, 458] on input "search" at bounding box center [1254, 474] width 238 height 36
paste input "Matthias Litzmann"
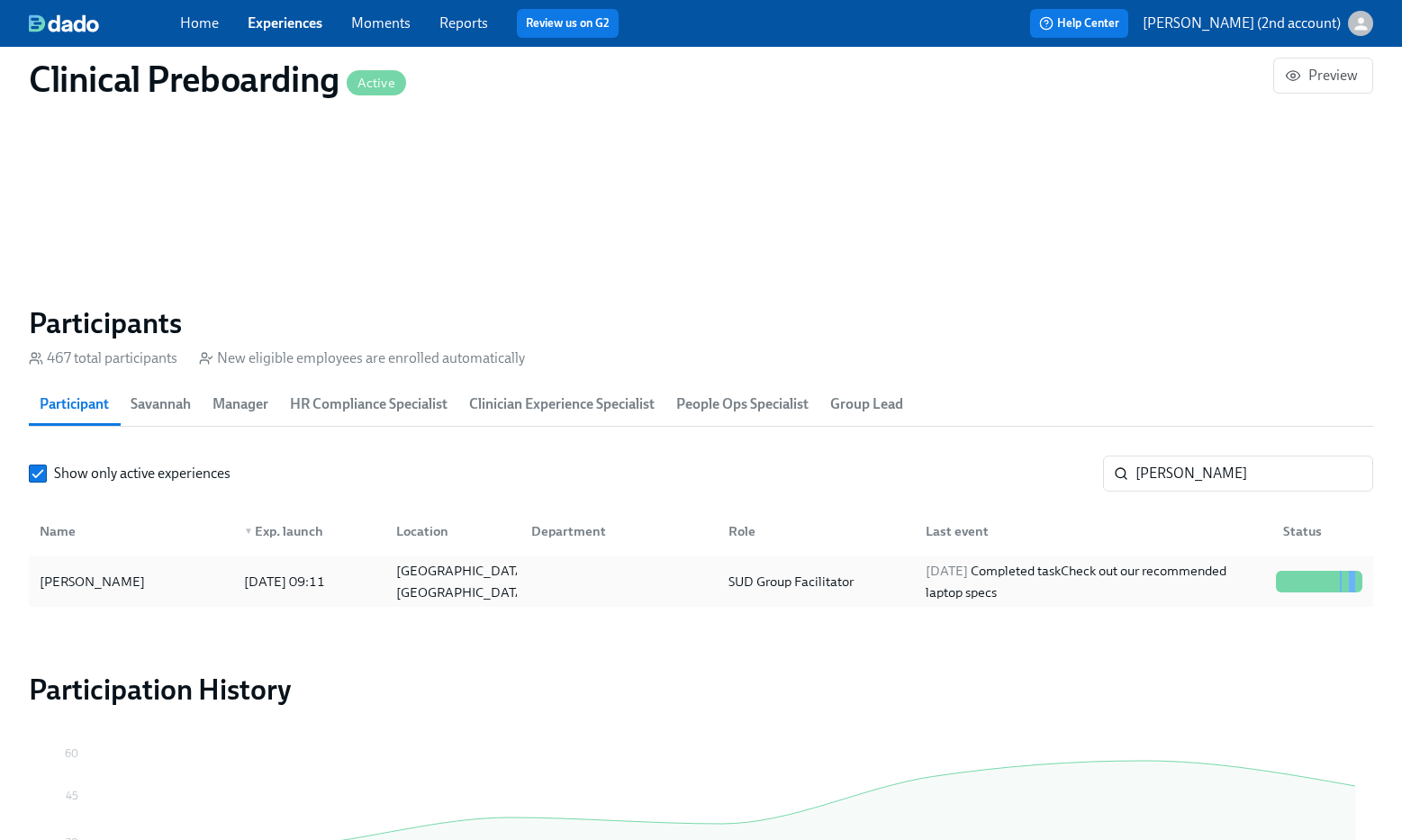
click at [1177, 593] on div "2025/09/24 Completed task Check out our recommended laptop specs" at bounding box center [1093, 581] width 351 height 43
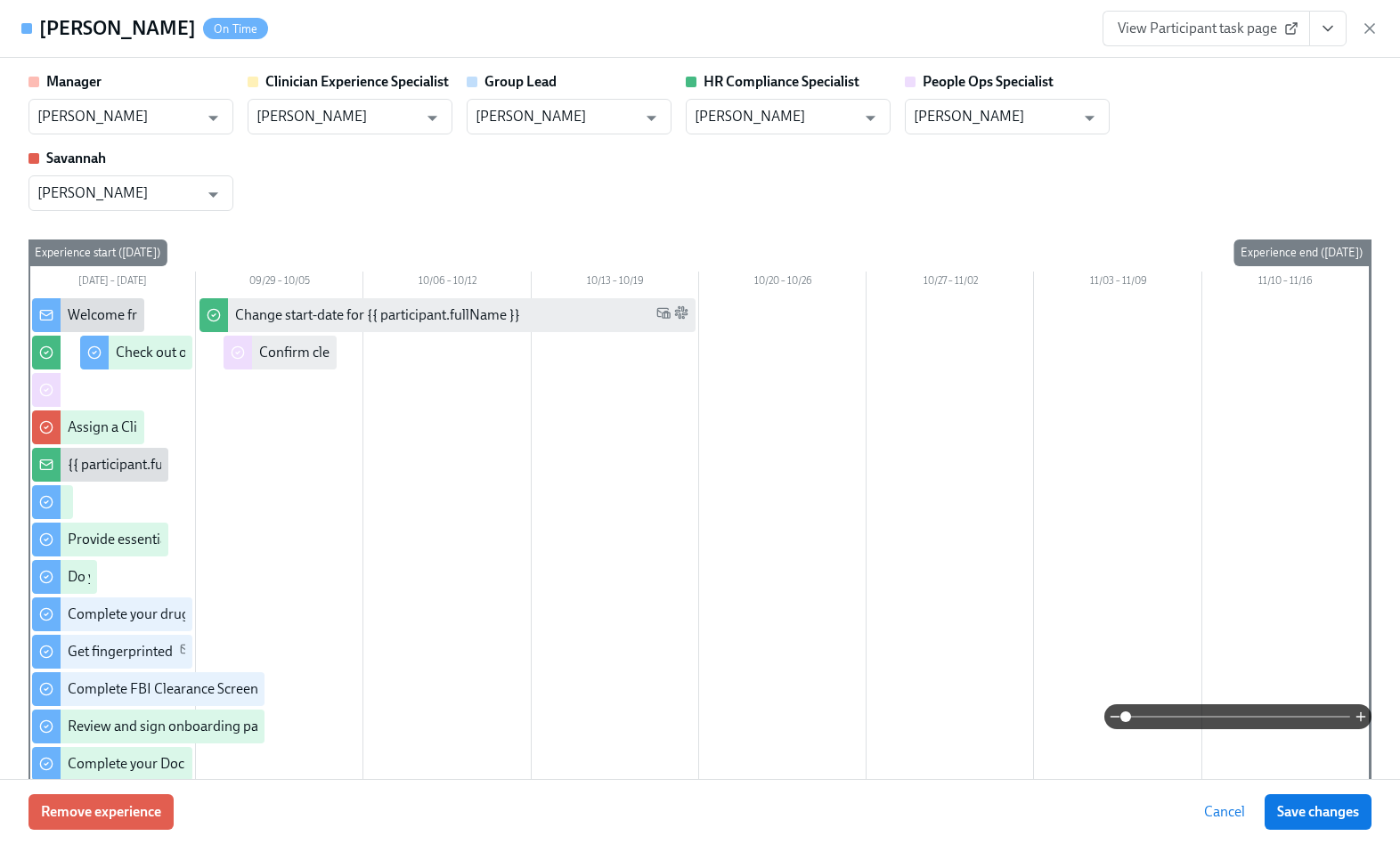
click at [1329, 18] on button "View task page" at bounding box center [1328, 28] width 38 height 36
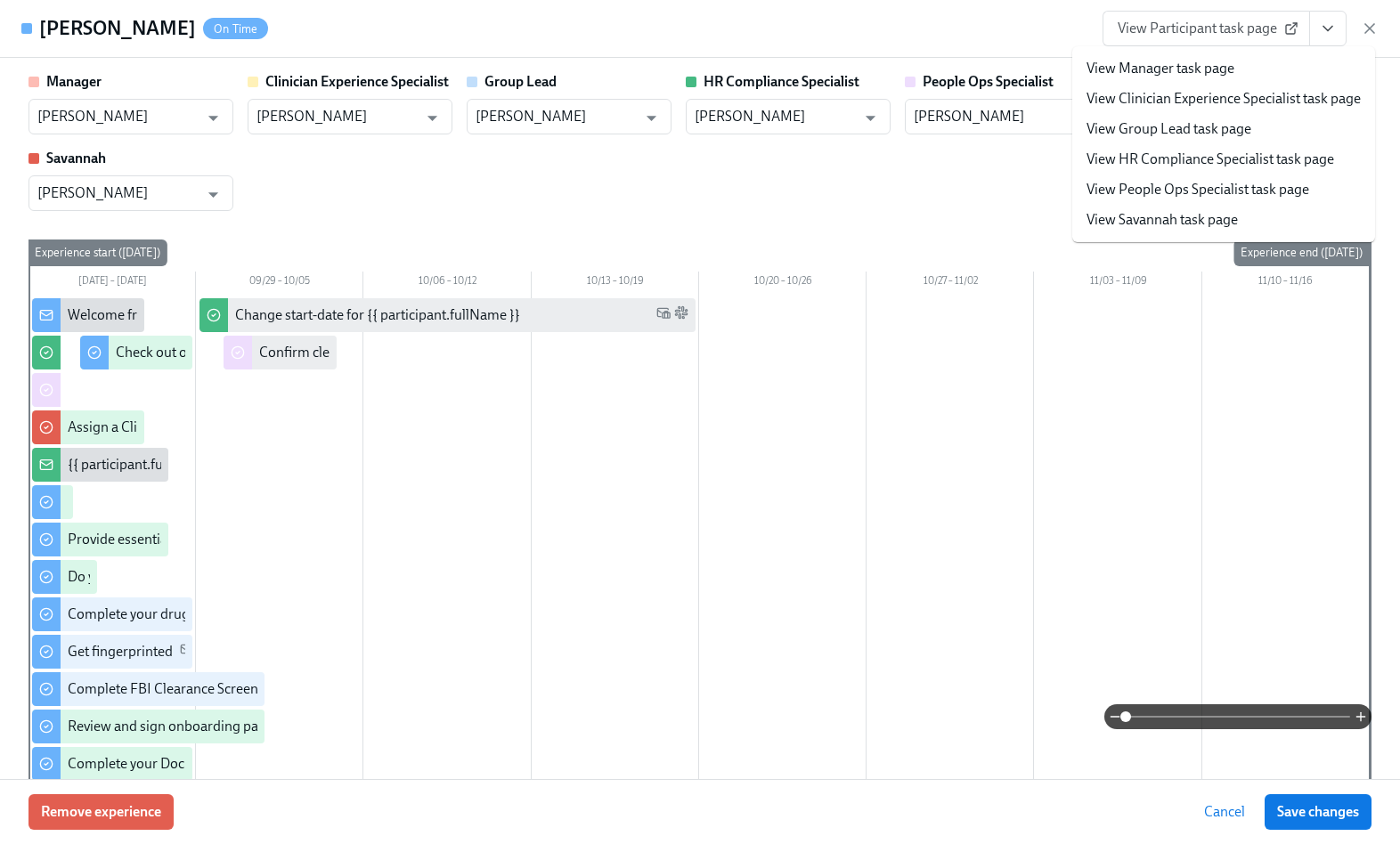
click at [1251, 186] on link "View People Ops Specialist task page" at bounding box center [1198, 189] width 223 height 20
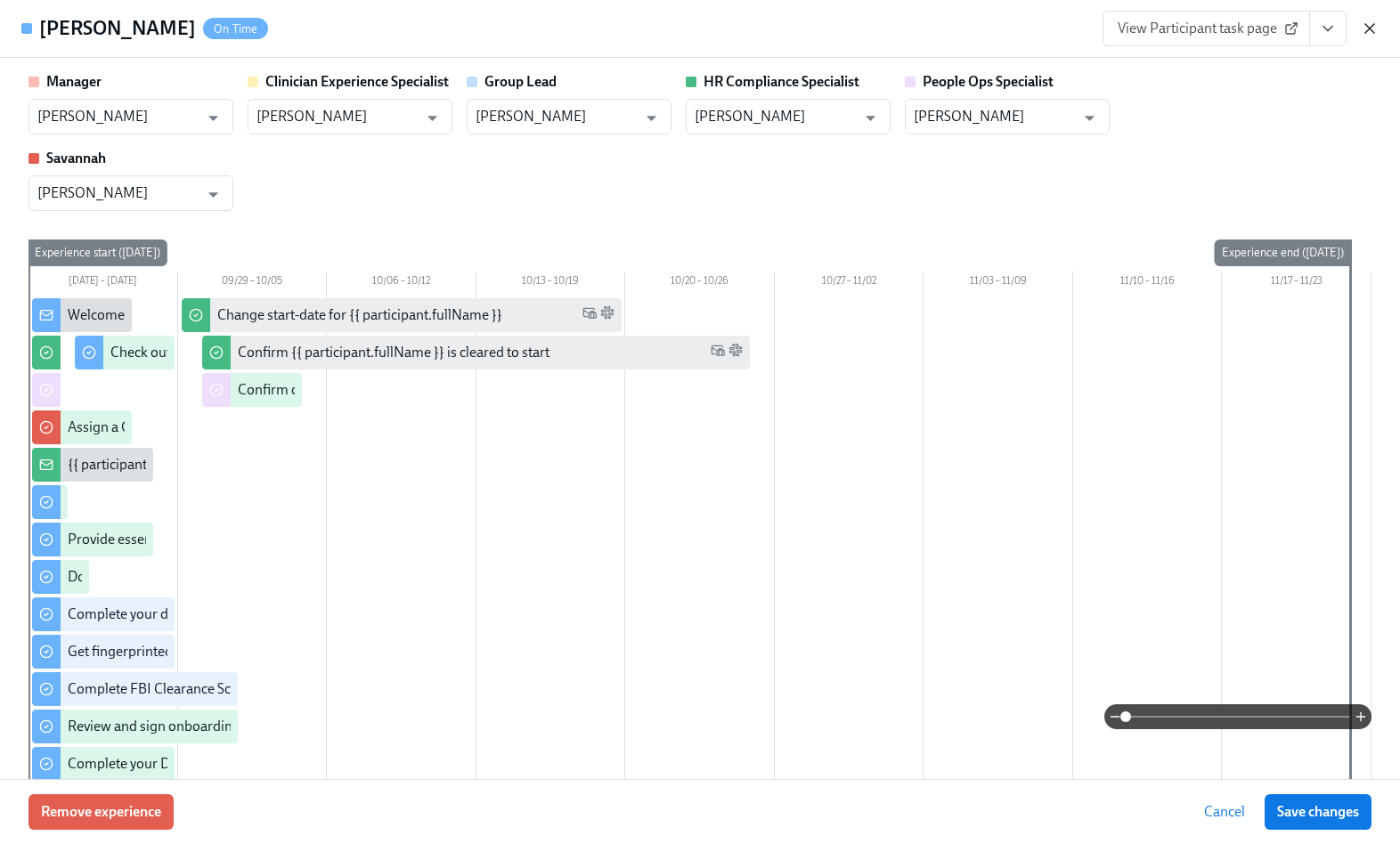
click at [1363, 25] on icon "button" at bounding box center [1370, 28] width 18 height 18
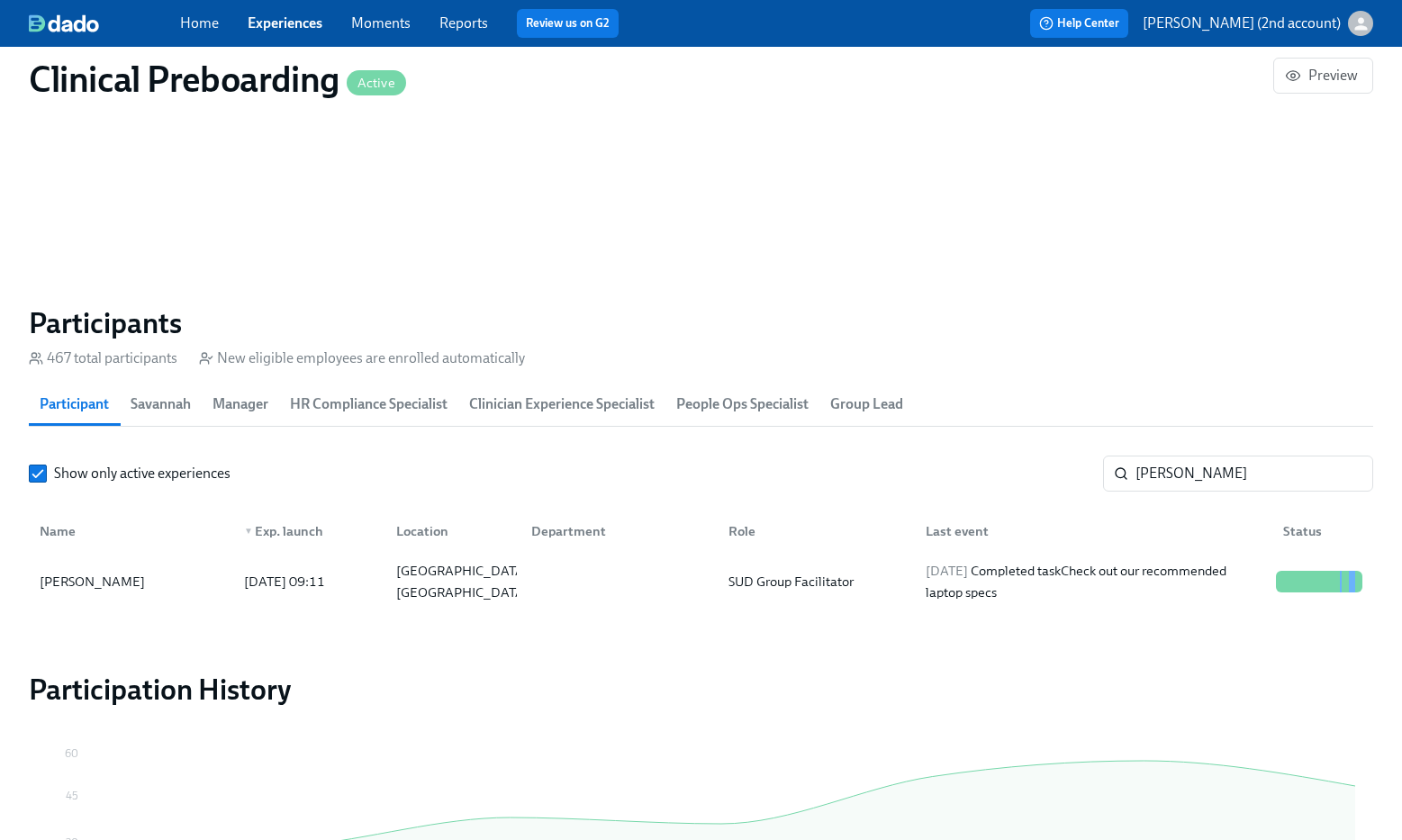
scroll to position [0, 22258]
click at [1238, 480] on input "Matthias Litzmann" at bounding box center [1254, 474] width 238 height 36
paste input "Kayla Parker"
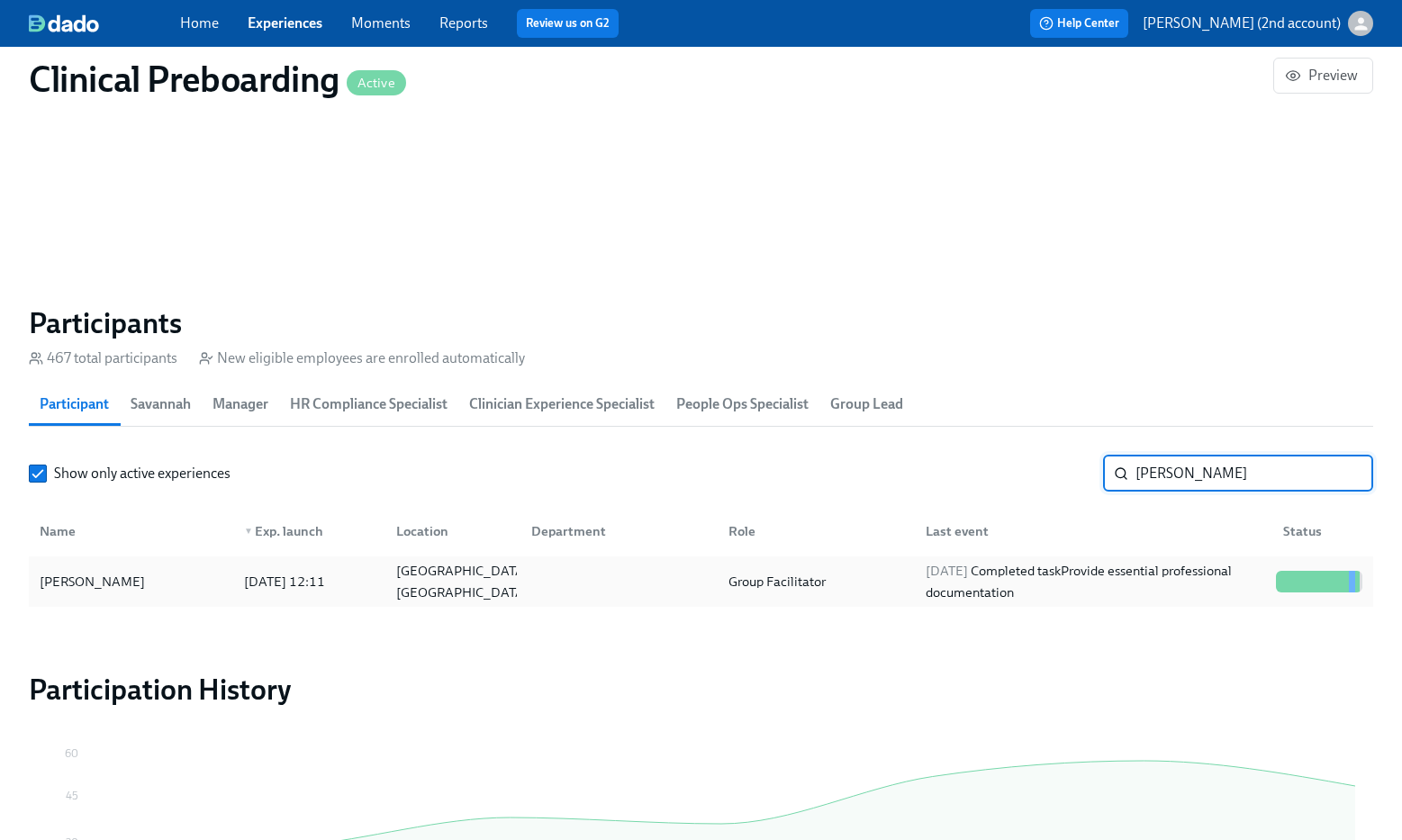
click at [1231, 569] on div "2025/09/23 Completed task Provide essential professional documentation" at bounding box center [1093, 581] width 351 height 43
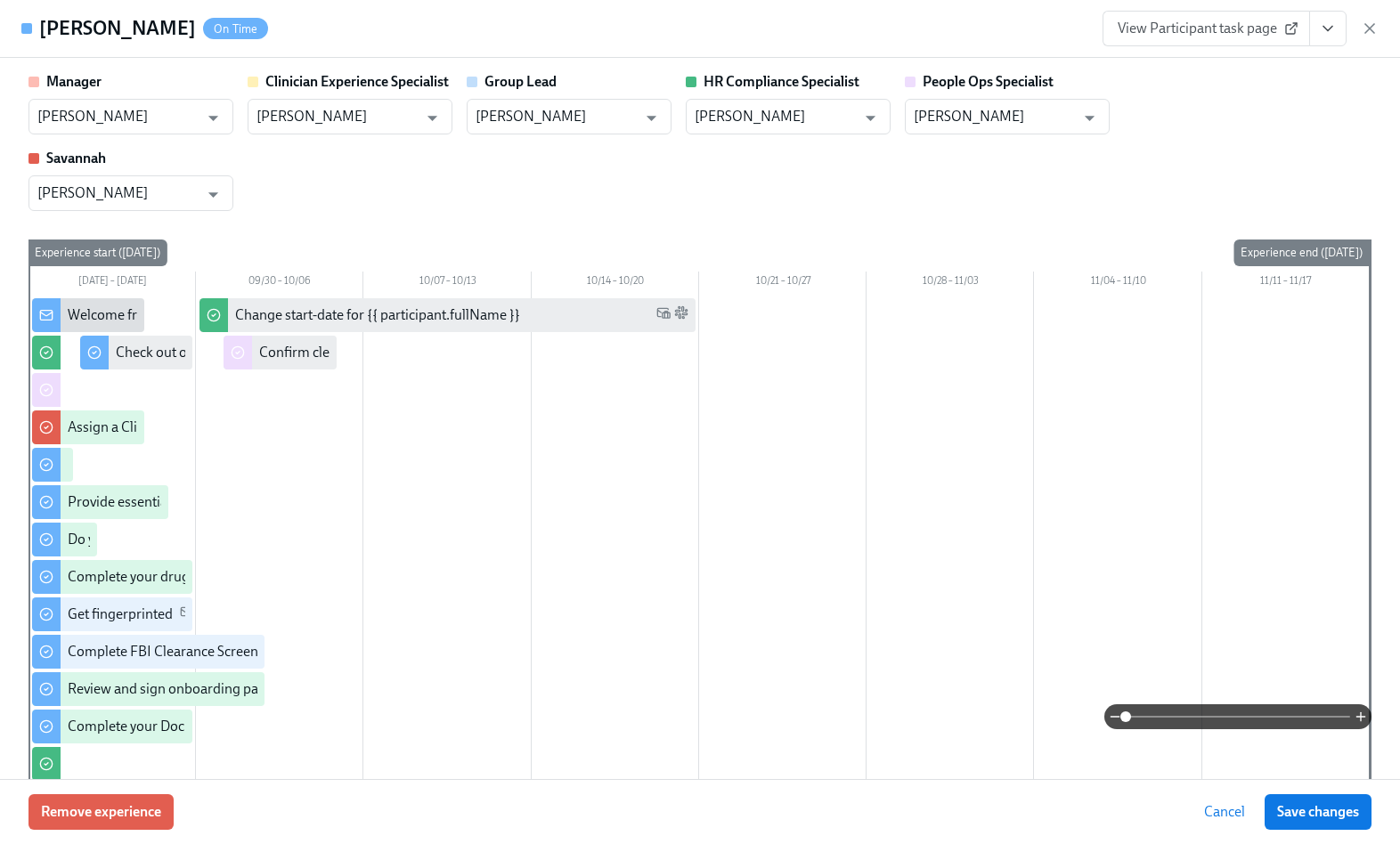
click at [1335, 35] on icon "View task page" at bounding box center [1327, 28] width 18 height 18
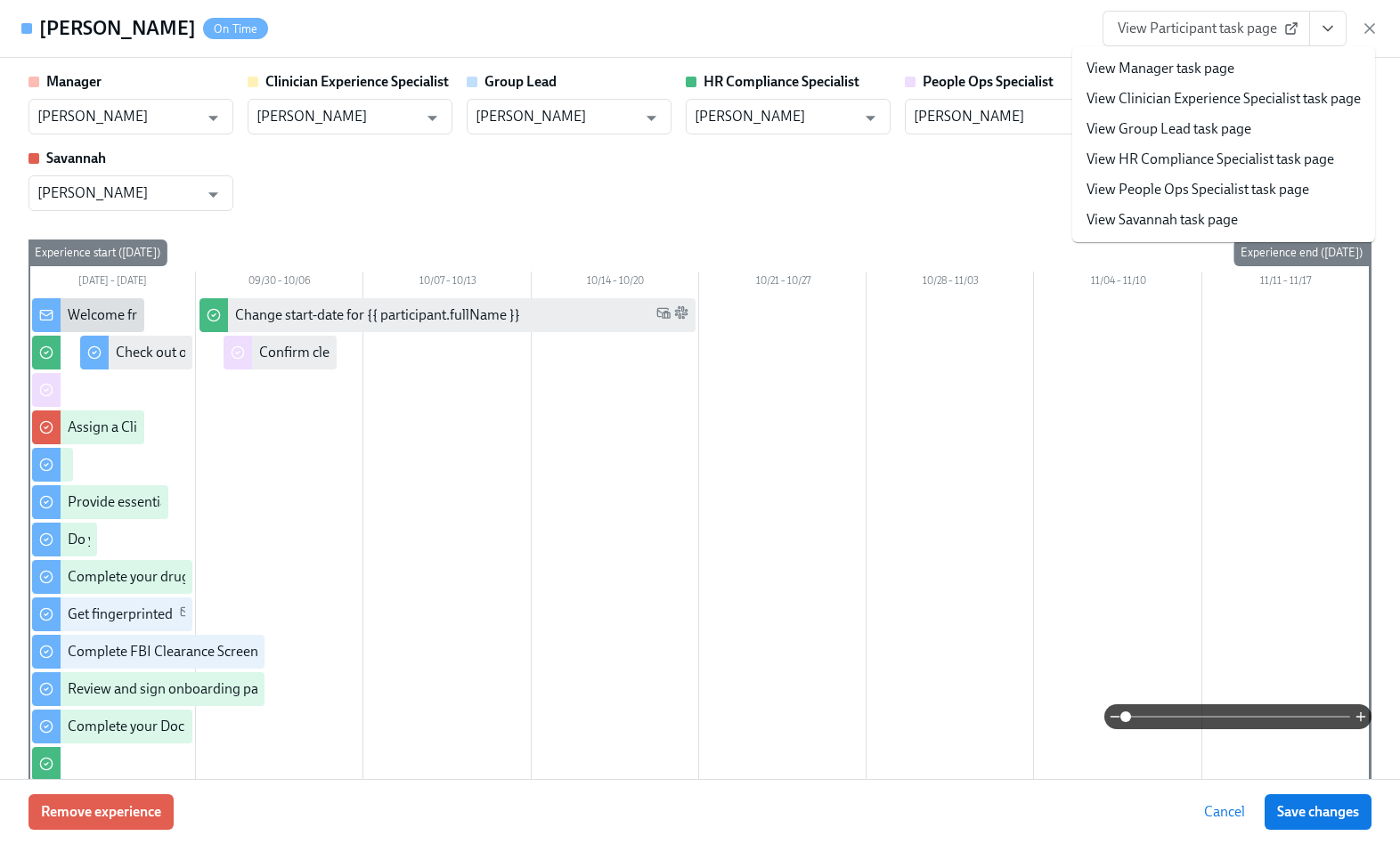
click at [1217, 198] on link "View People Ops Specialist task page" at bounding box center [1198, 189] width 223 height 20
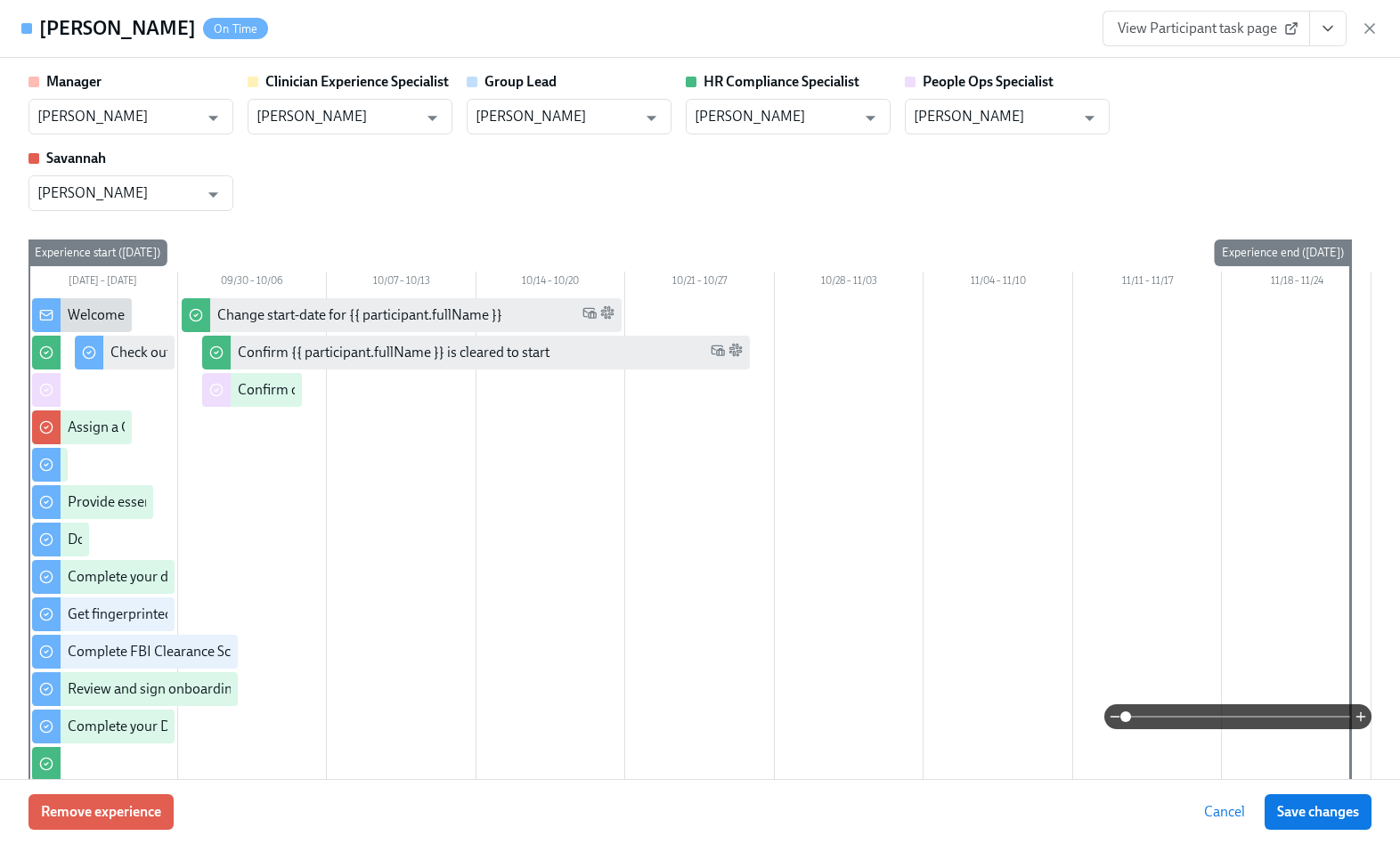
click at [1378, 23] on div "Kayla Parker On Time View Participant task page" at bounding box center [700, 28] width 1400 height 58
click at [1371, 27] on icon "button" at bounding box center [1369, 27] width 9 height 9
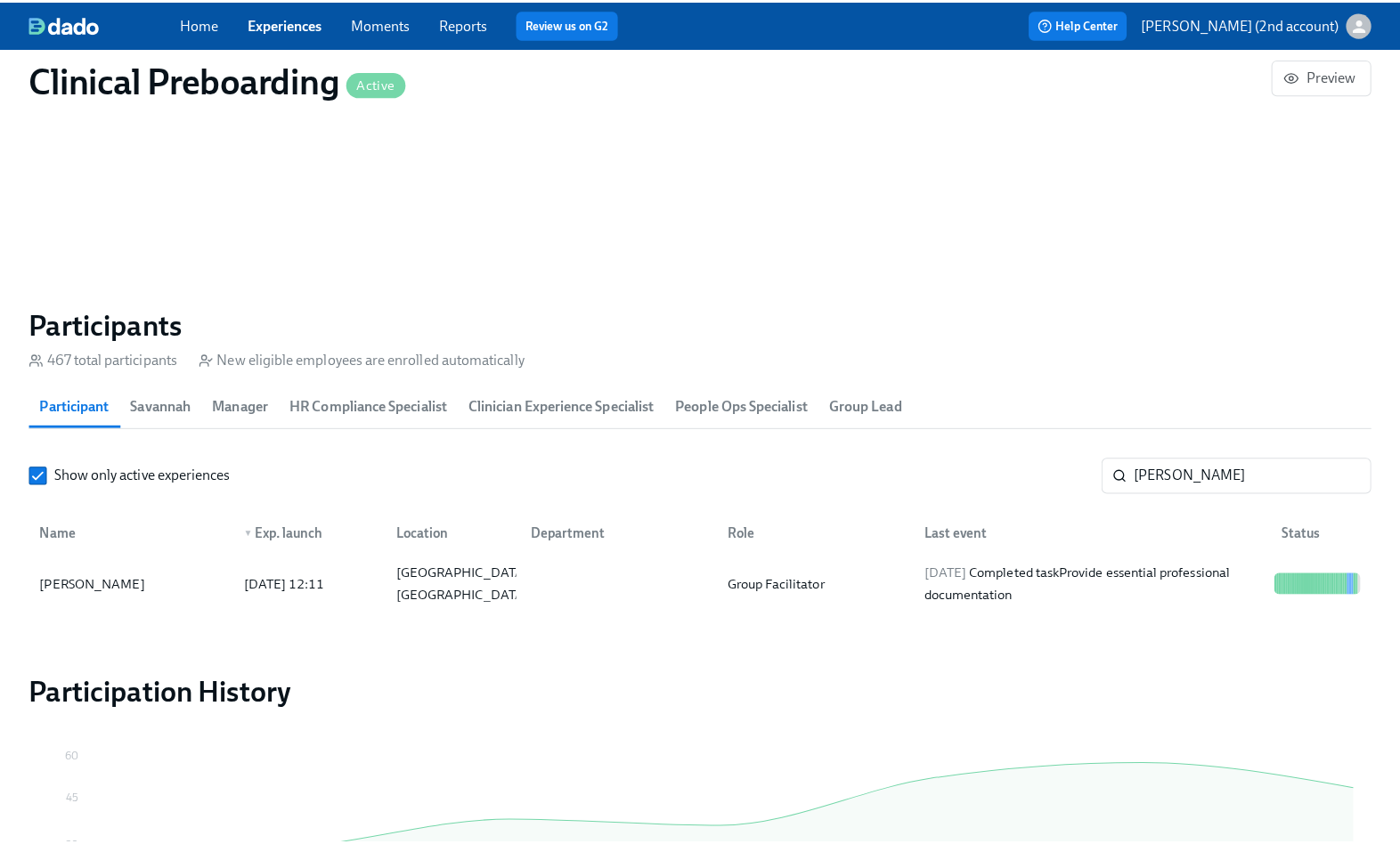
scroll to position [0, 22003]
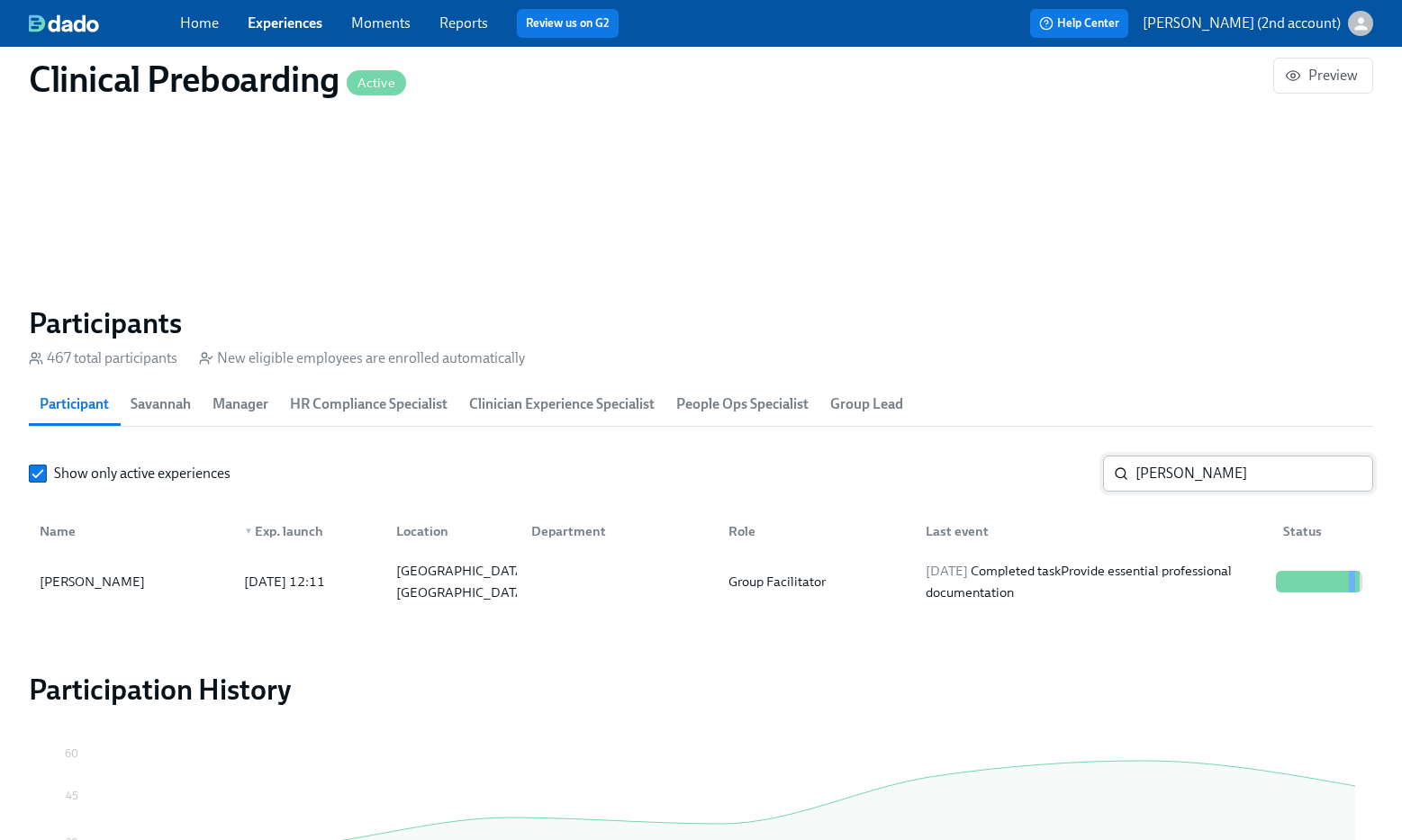
click at [1192, 475] on input "Kayla Parker" at bounding box center [1254, 474] width 238 height 36
paste input "[PERSON_NAME]"
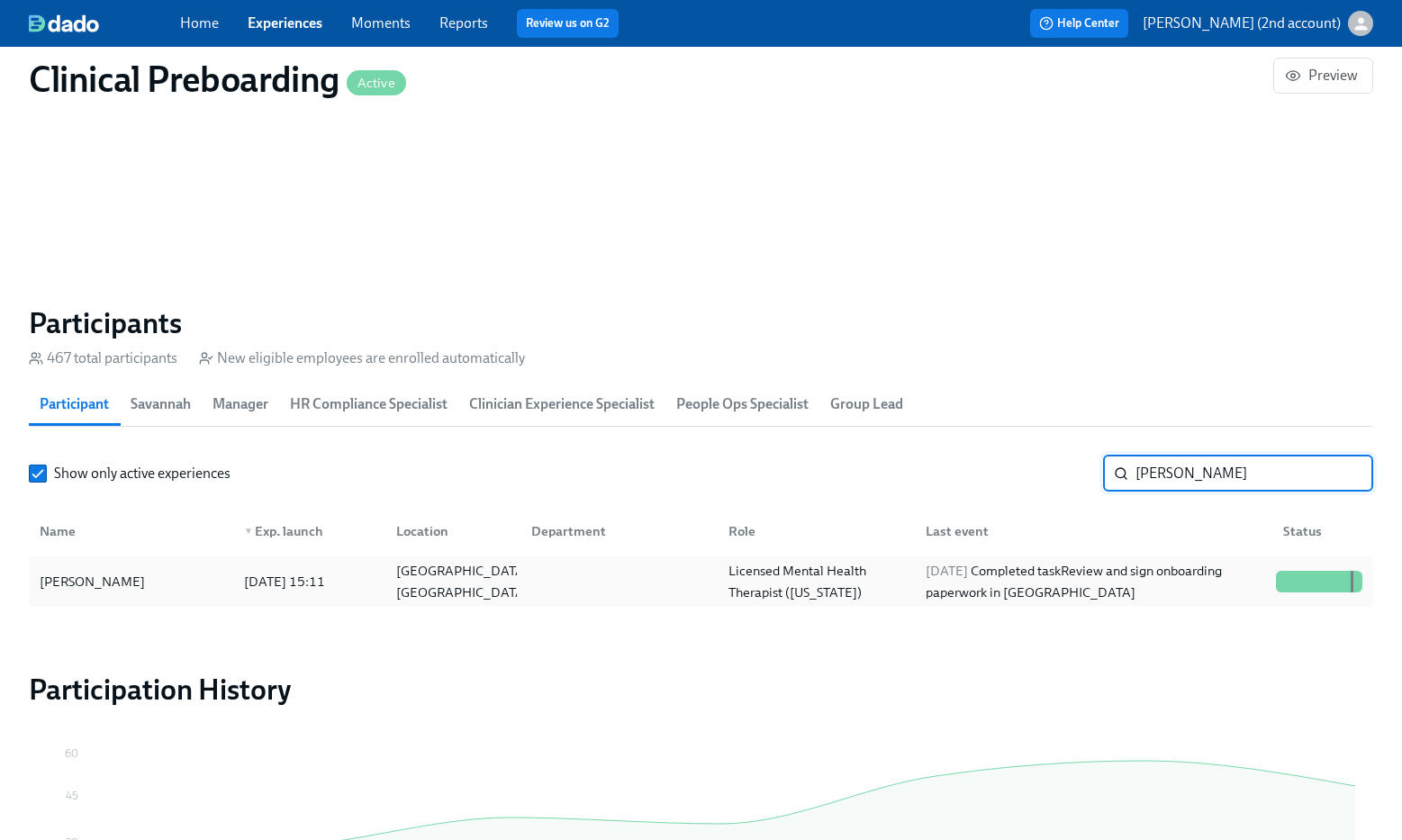
click at [1127, 584] on div "2025/09/22 Completed task Review and sign onboarding paperwork in UKG" at bounding box center [1093, 581] width 351 height 43
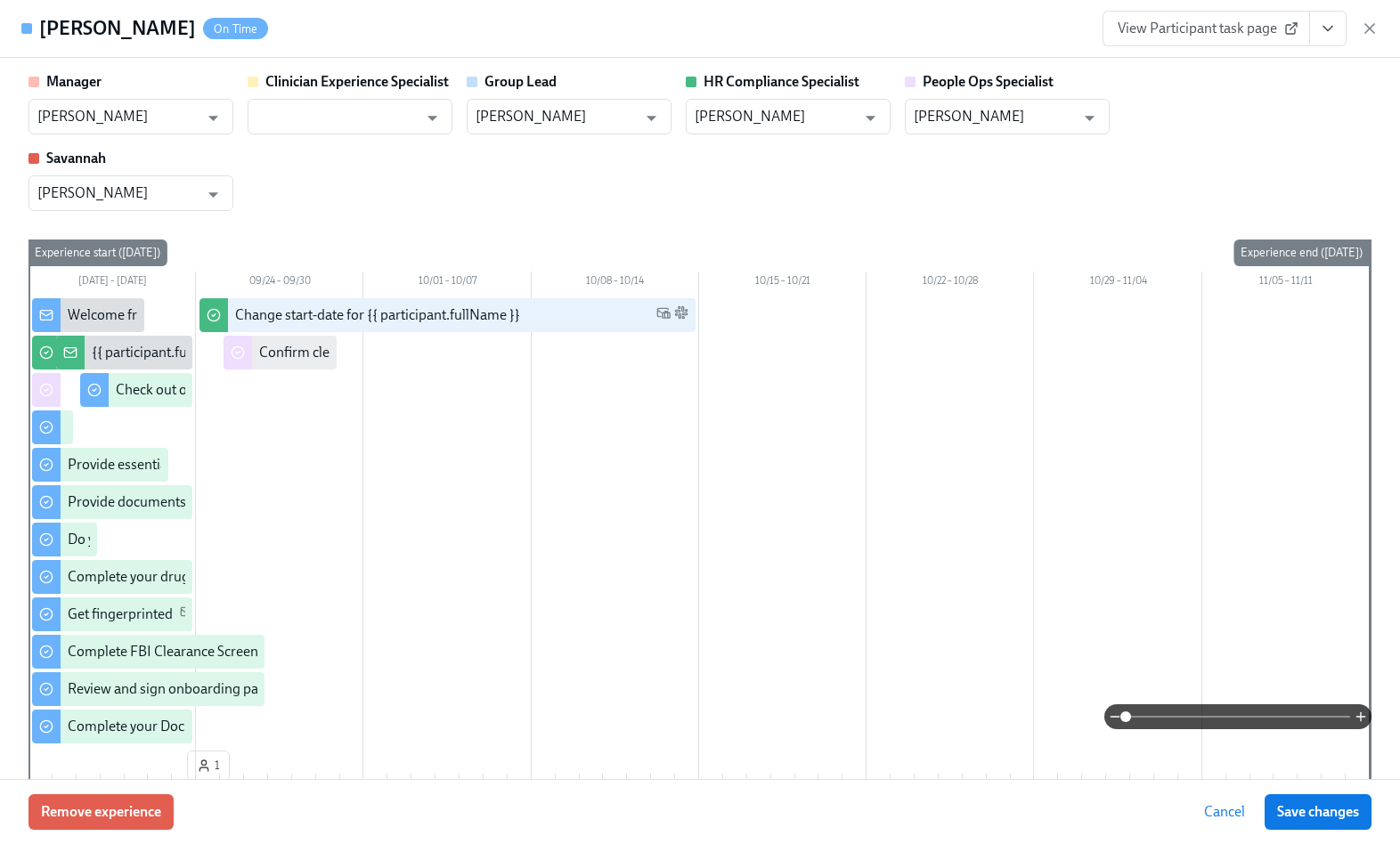
click at [1329, 43] on button "View task page" at bounding box center [1328, 28] width 38 height 36
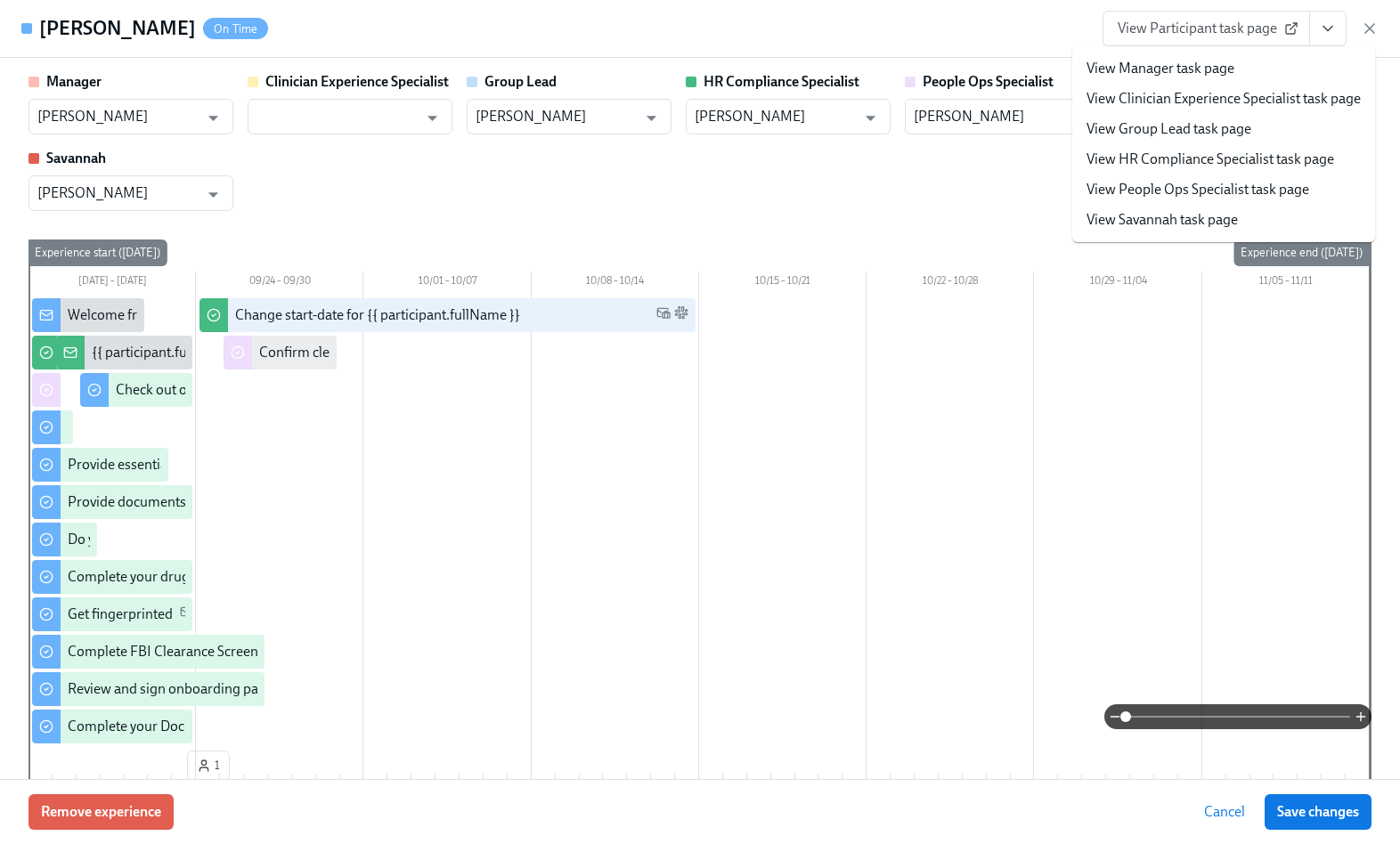
click at [1231, 198] on link "View People Ops Specialist task page" at bounding box center [1198, 189] width 223 height 20
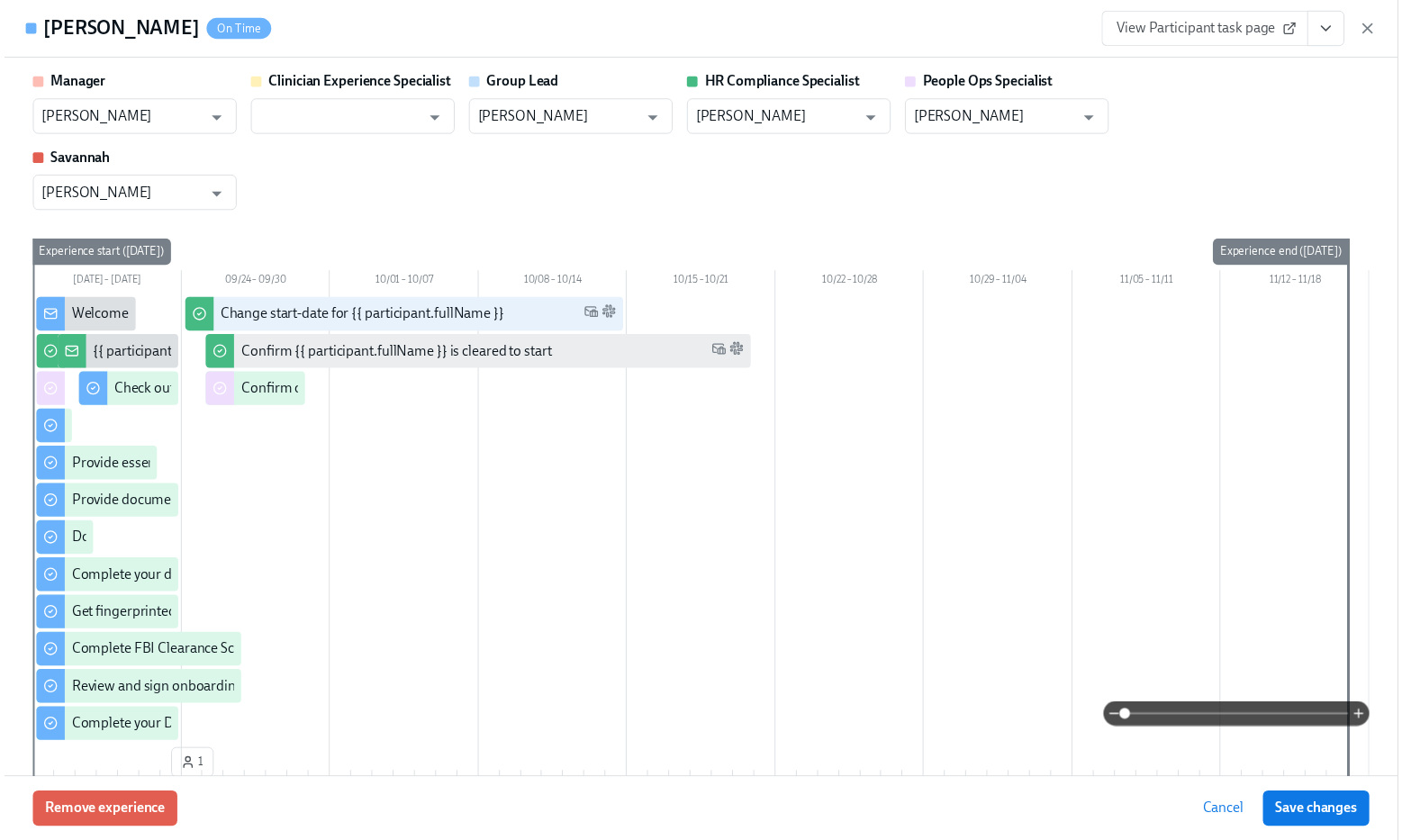
scroll to position [0, 22258]
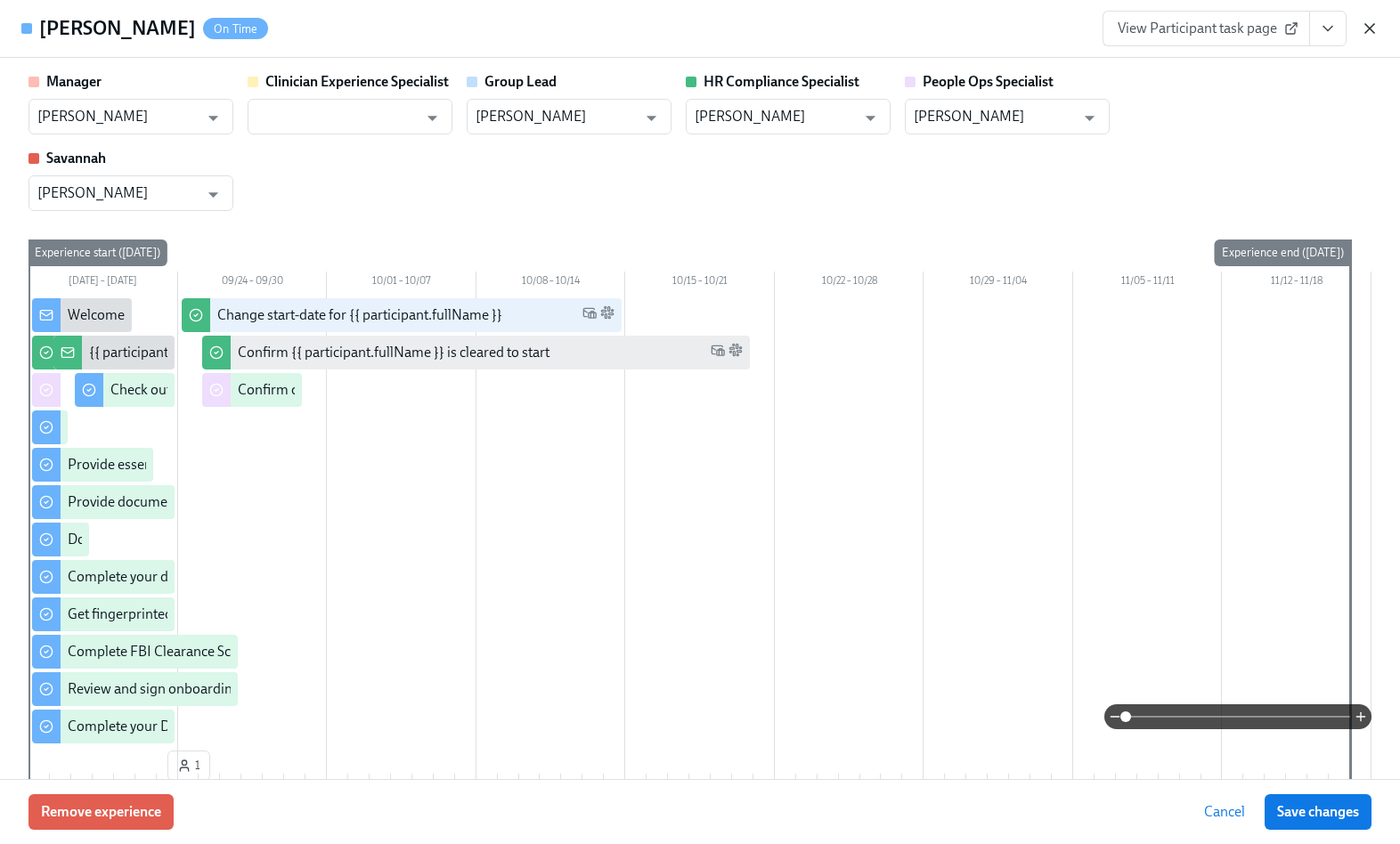
click at [1376, 21] on icon "button" at bounding box center [1370, 28] width 18 height 18
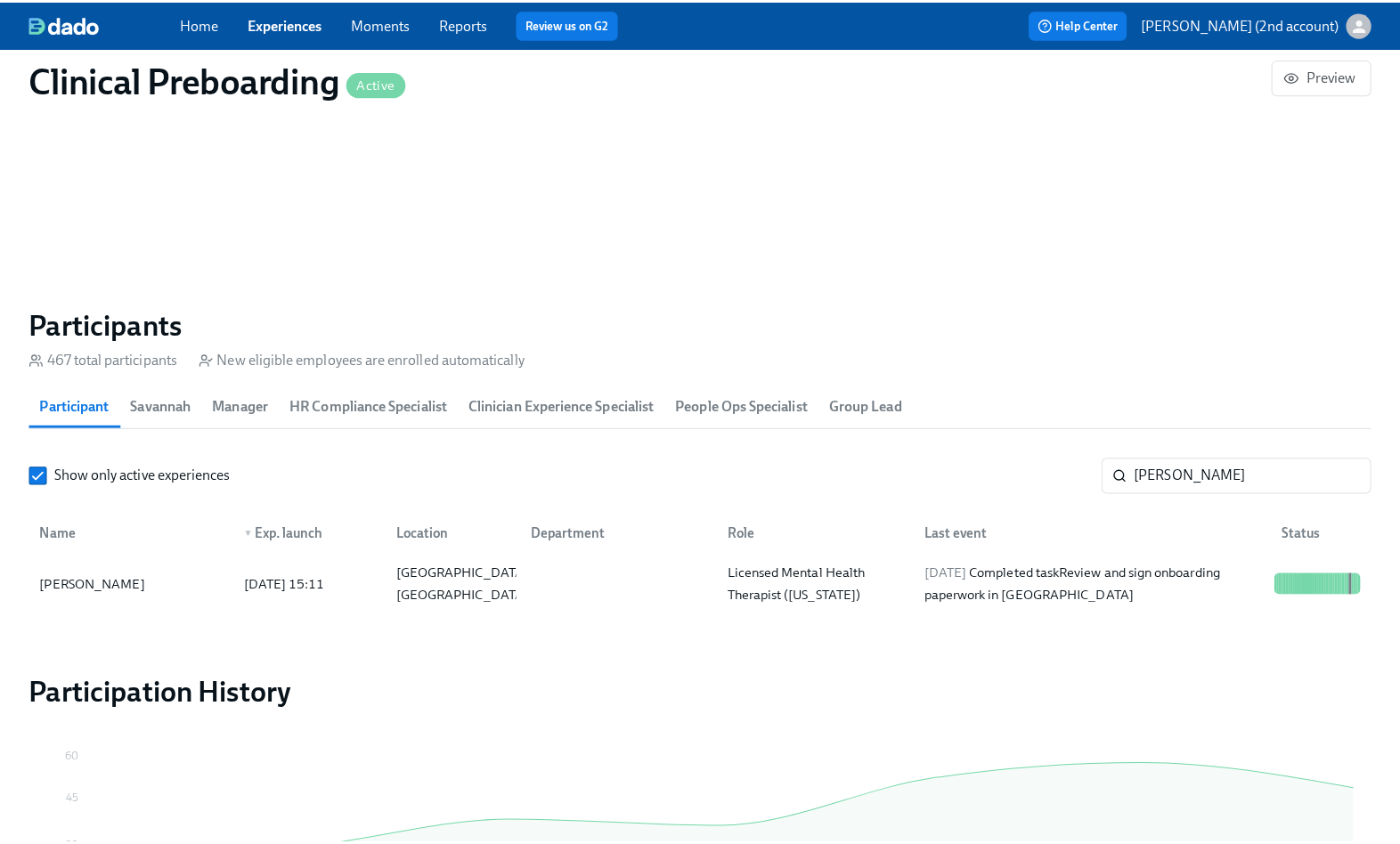
scroll to position [0, 22003]
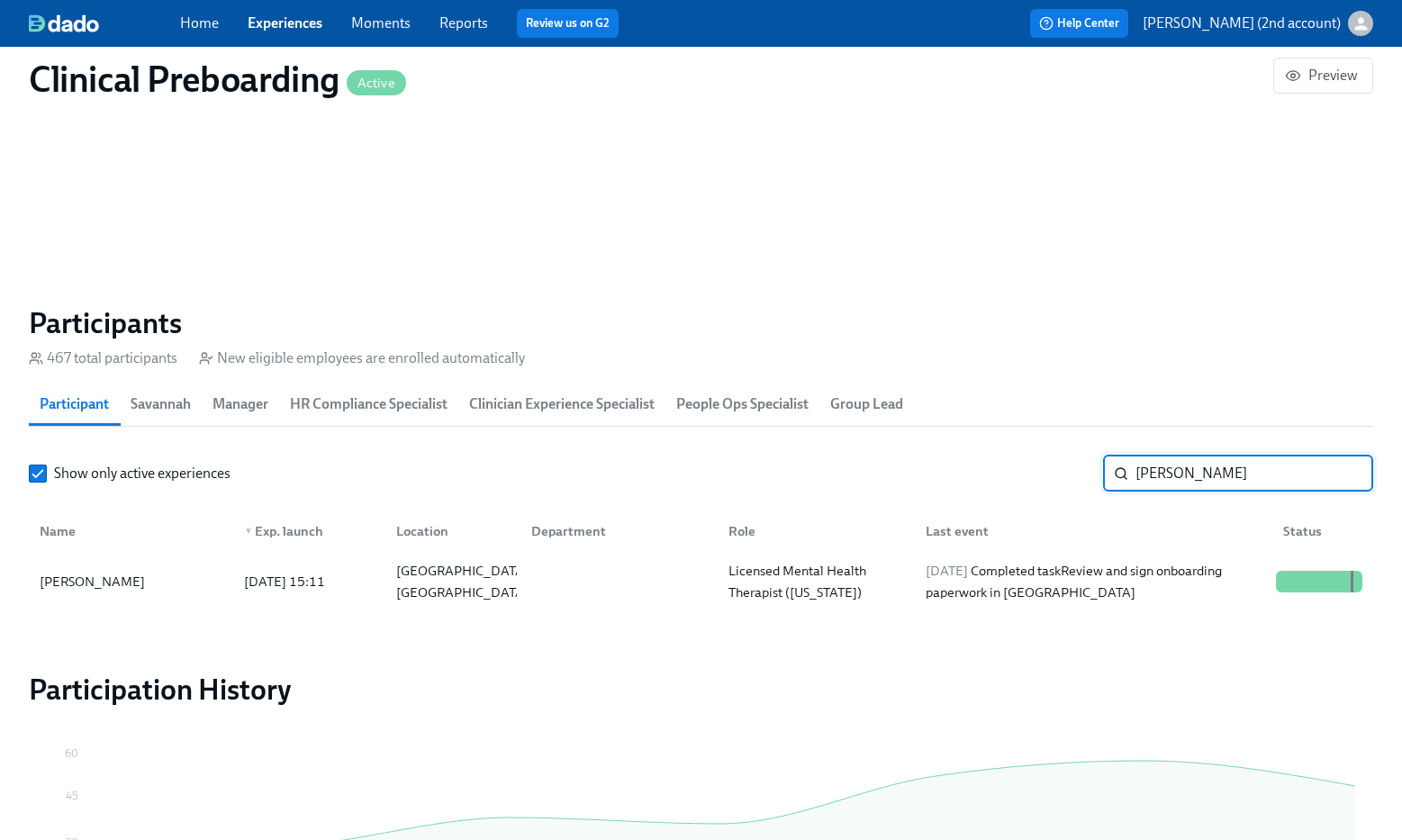
click at [1191, 469] on input "[PERSON_NAME]" at bounding box center [1254, 474] width 238 height 36
paste input "Rachel Robison"
type input "Rachel Robison"
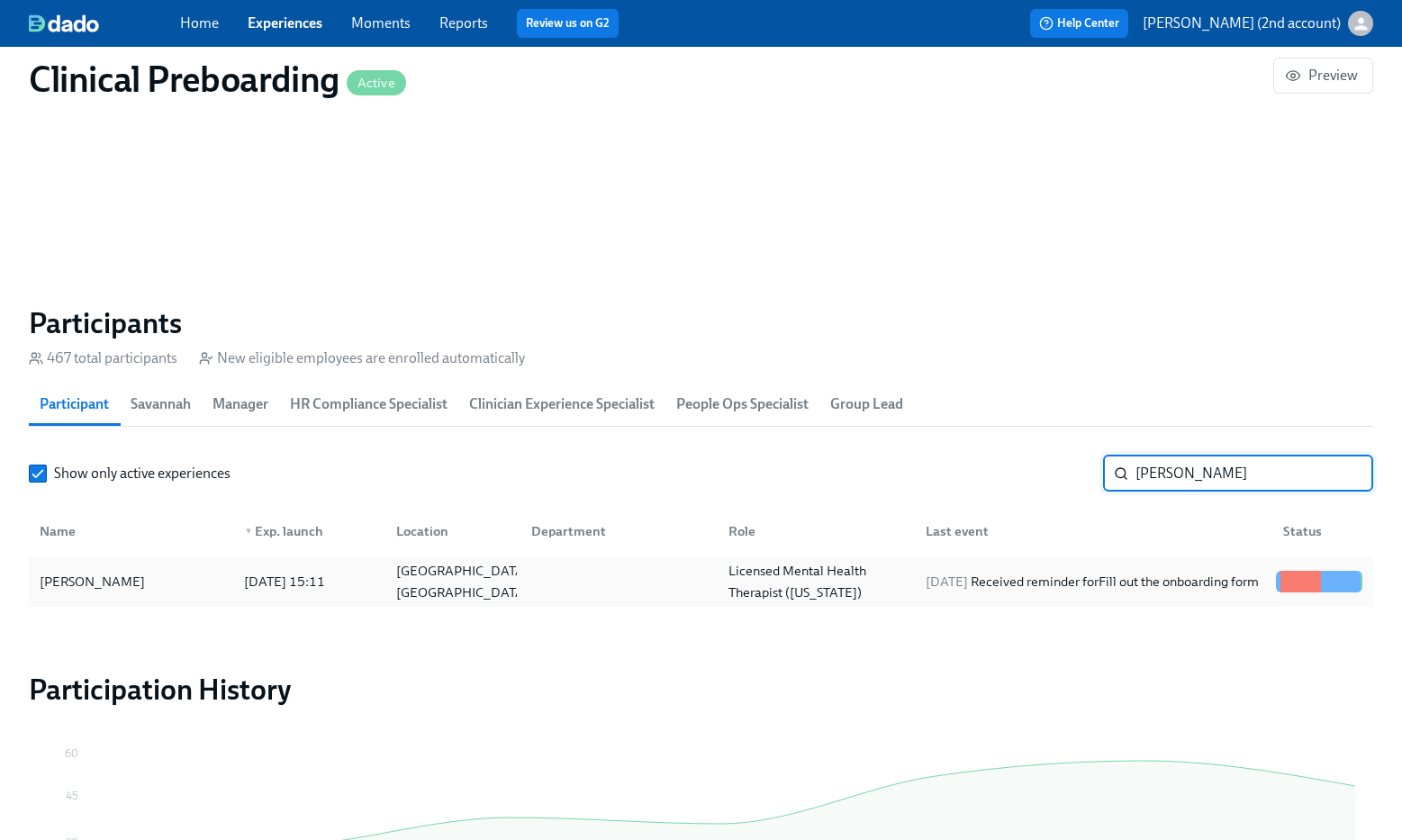
click at [1154, 571] on div "2025/09/23 Received reminder for Fill out the onboarding form" at bounding box center [1092, 581] width 348 height 22
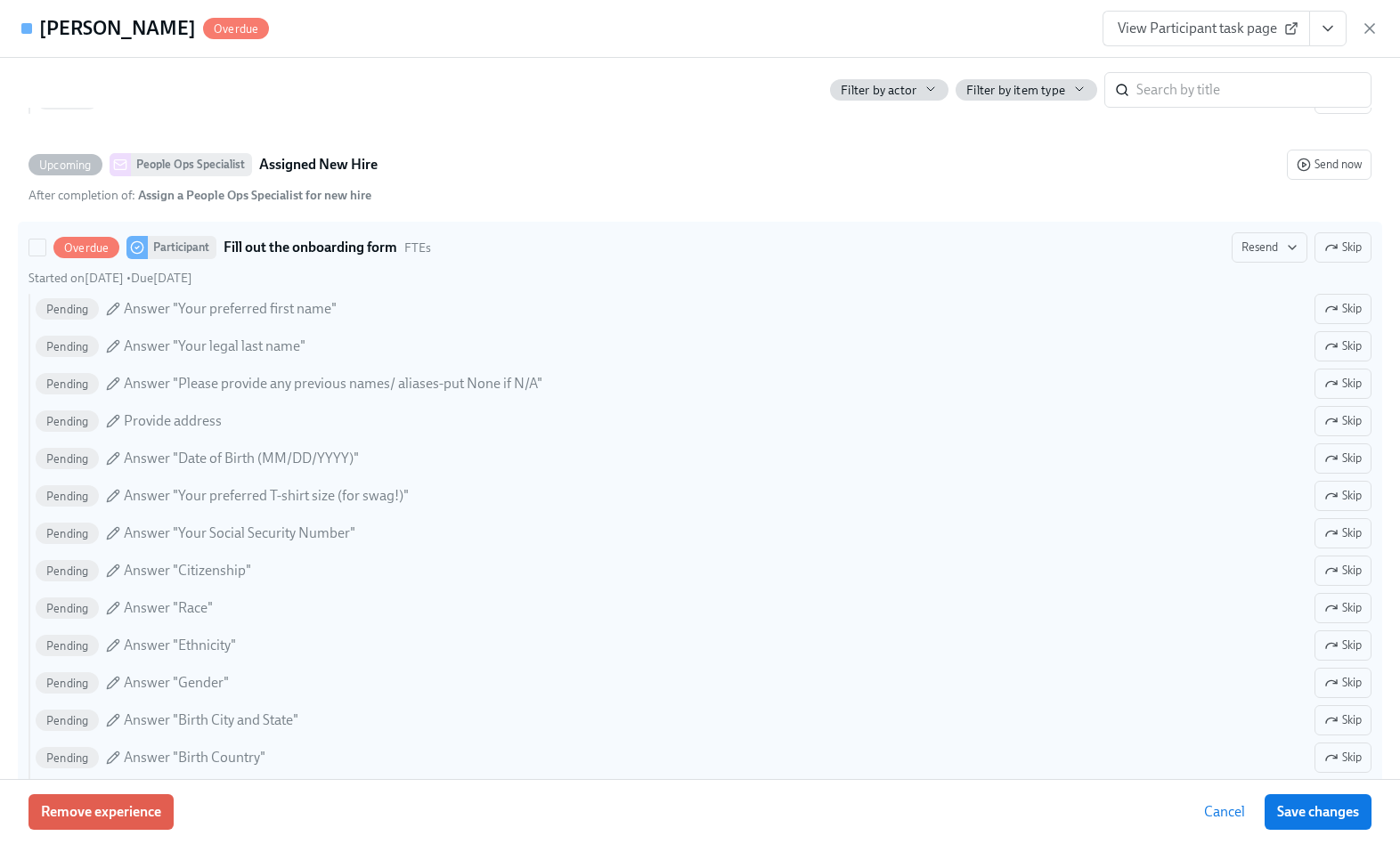
scroll to position [1165, 0]
click at [1288, 252] on icon "button" at bounding box center [1292, 251] width 8 height 4
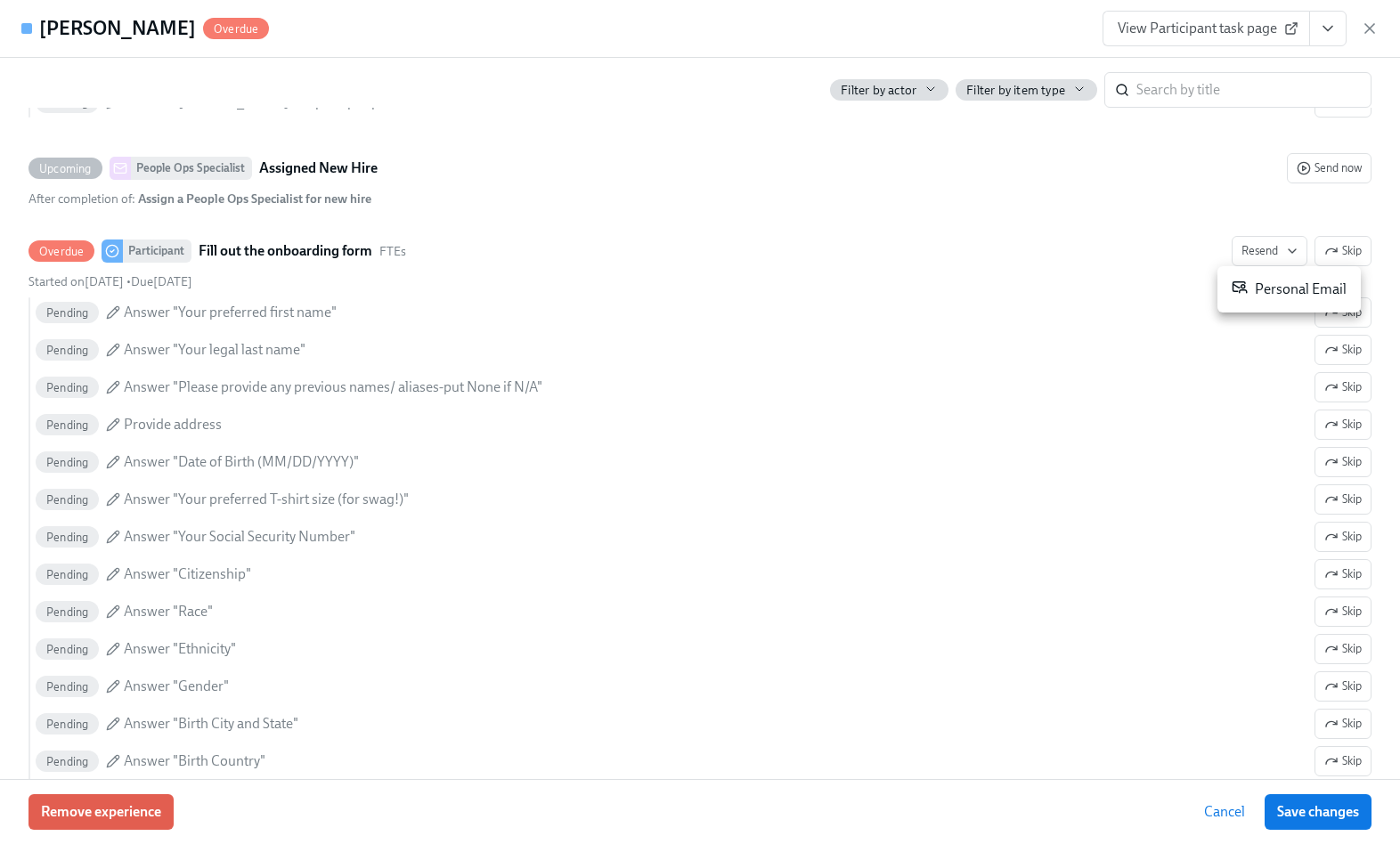
click at [1244, 301] on li "Personal Email" at bounding box center [1289, 289] width 144 height 32
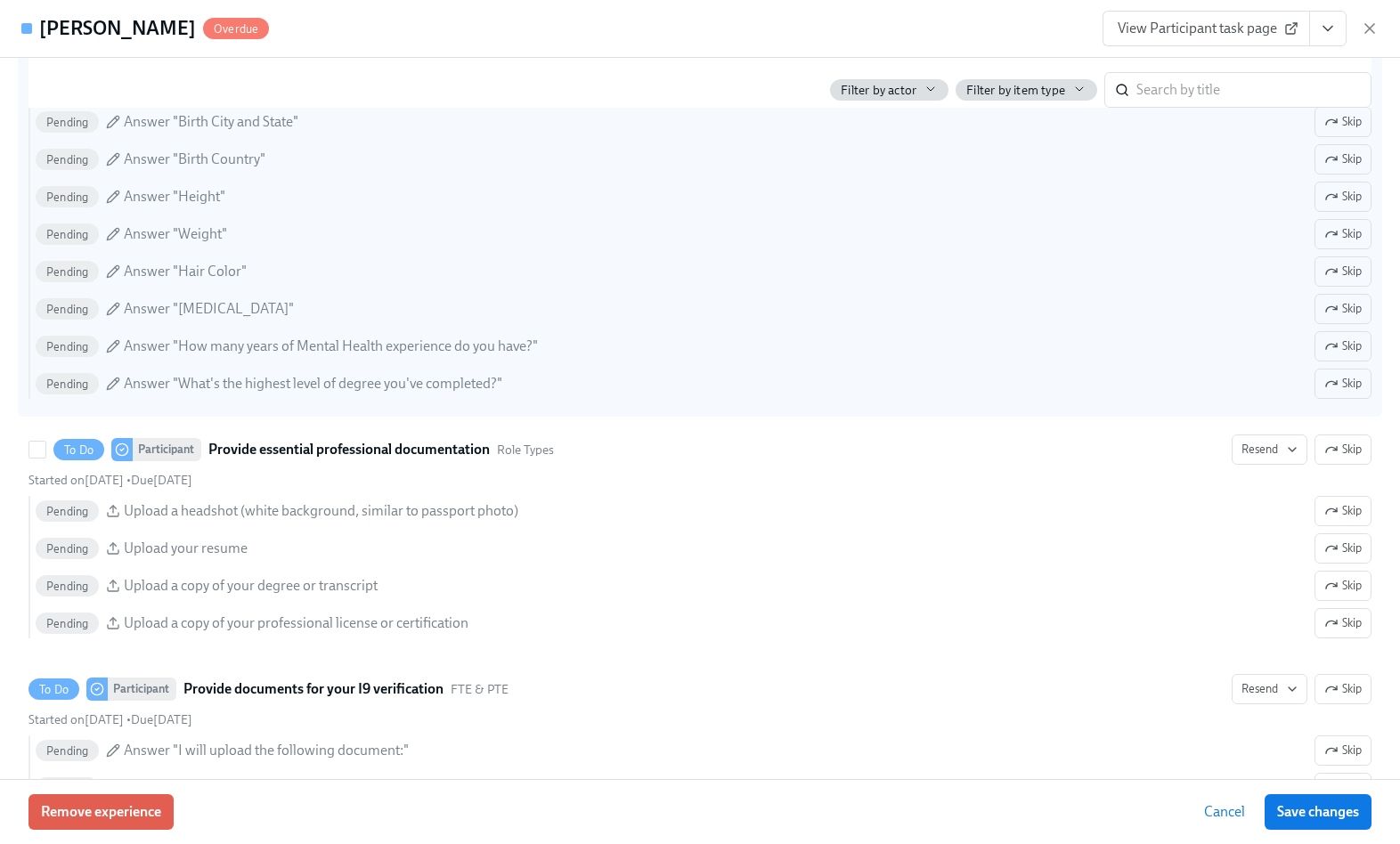
scroll to position [1820, 0]
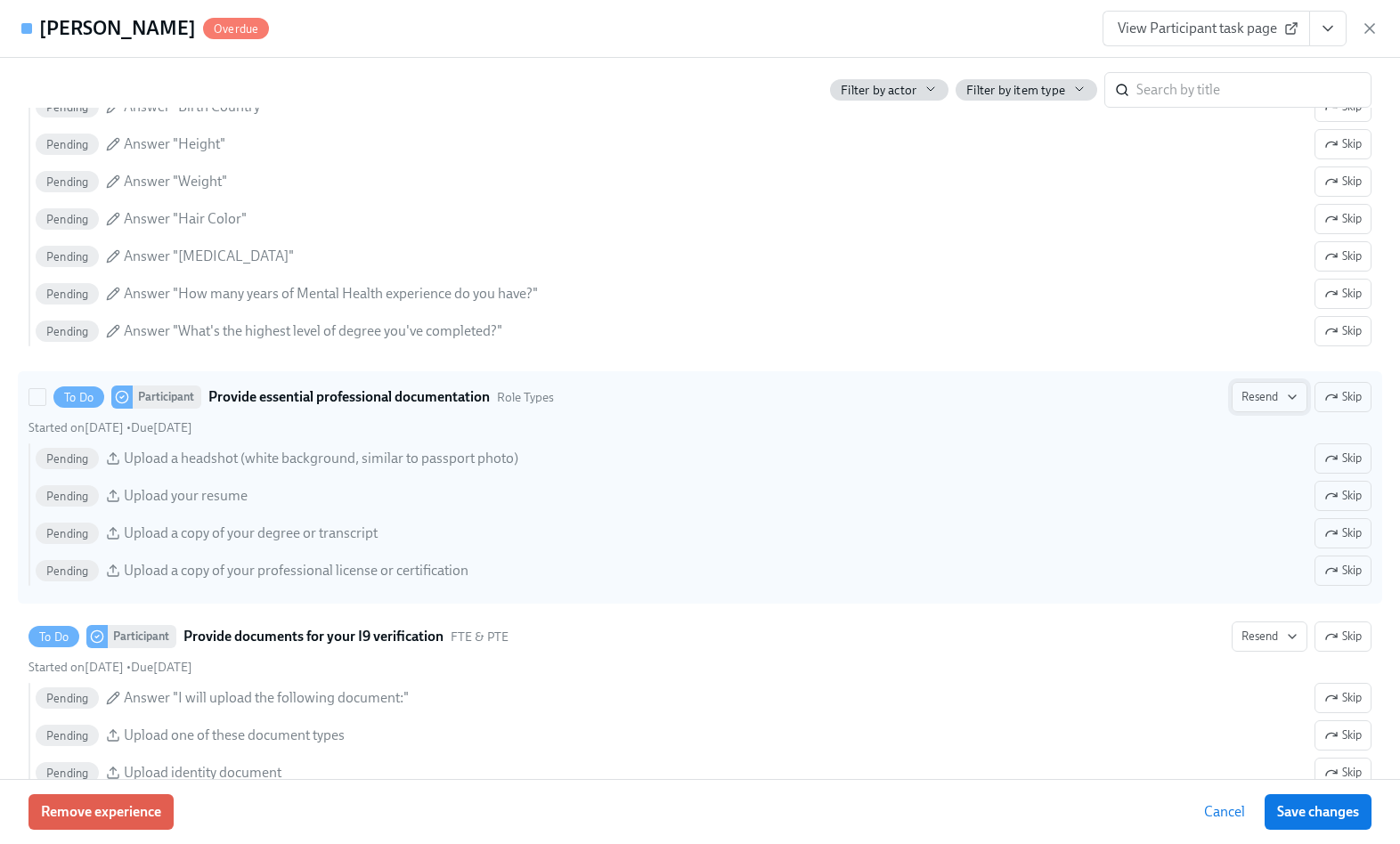
click at [1259, 401] on span "Resend" at bounding box center [1269, 397] width 56 height 18
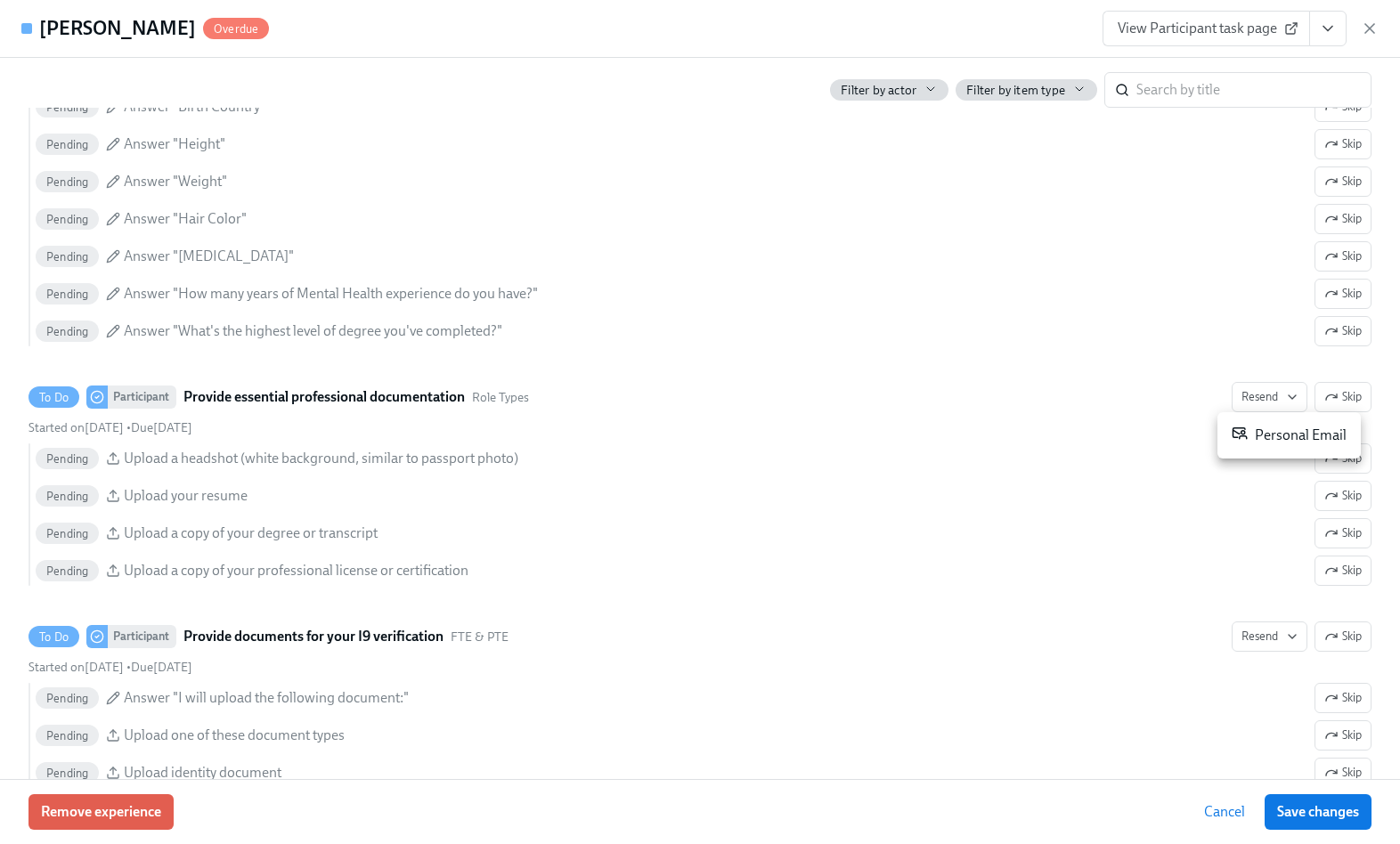
click at [1266, 446] on li "Personal Email" at bounding box center [1289, 436] width 144 height 32
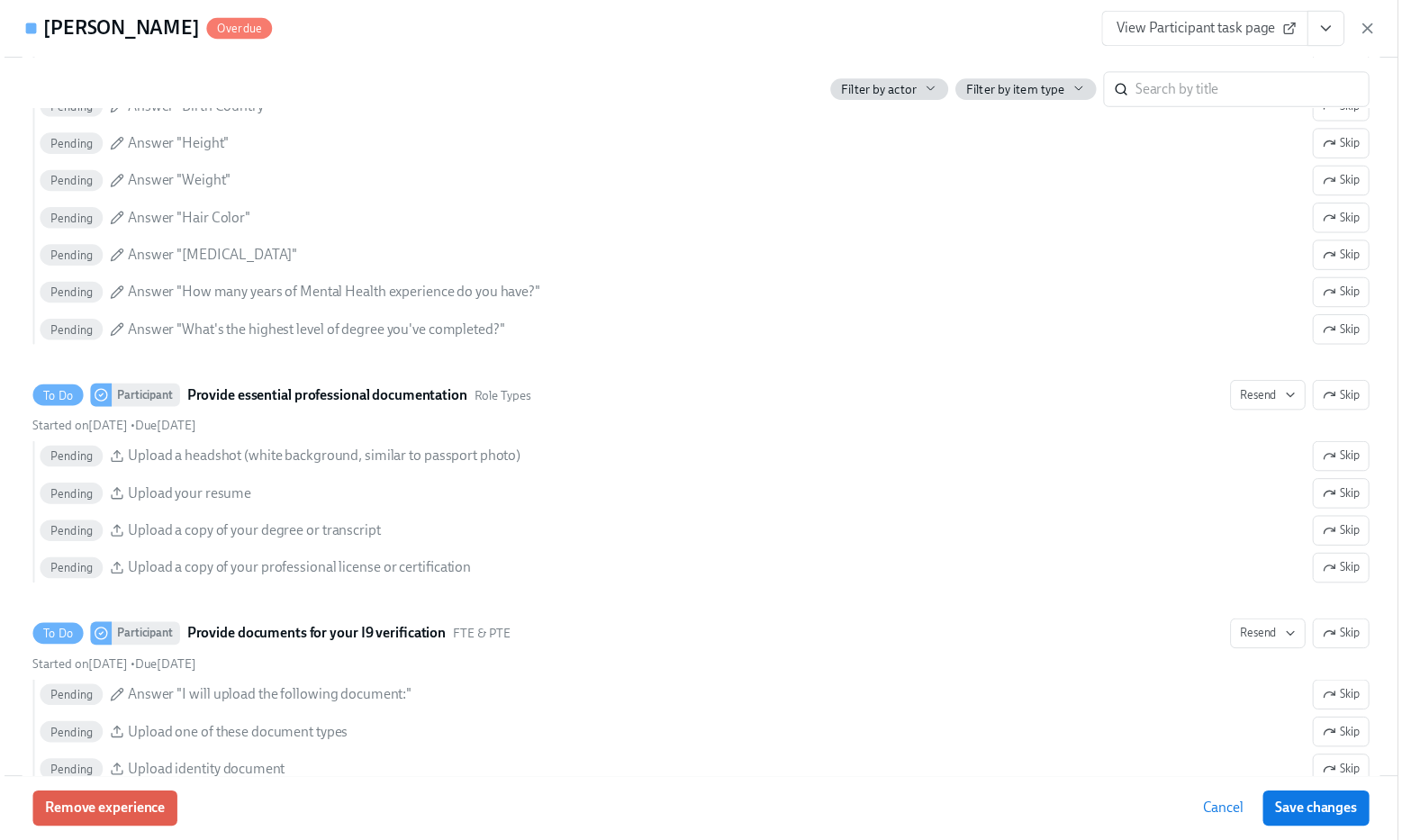
scroll to position [2201, 0]
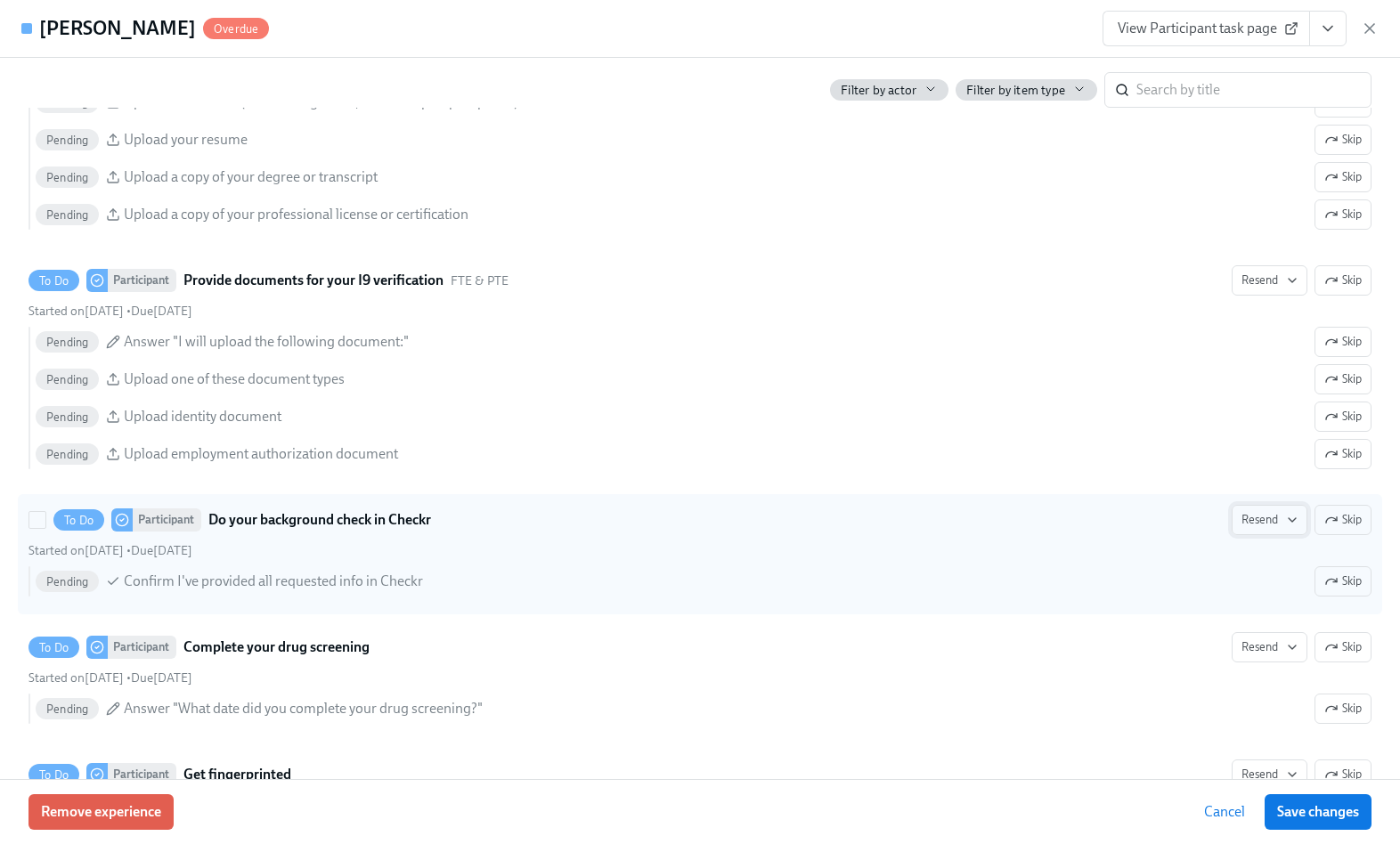
click at [1249, 515] on span "Resend" at bounding box center [1269, 520] width 56 height 18
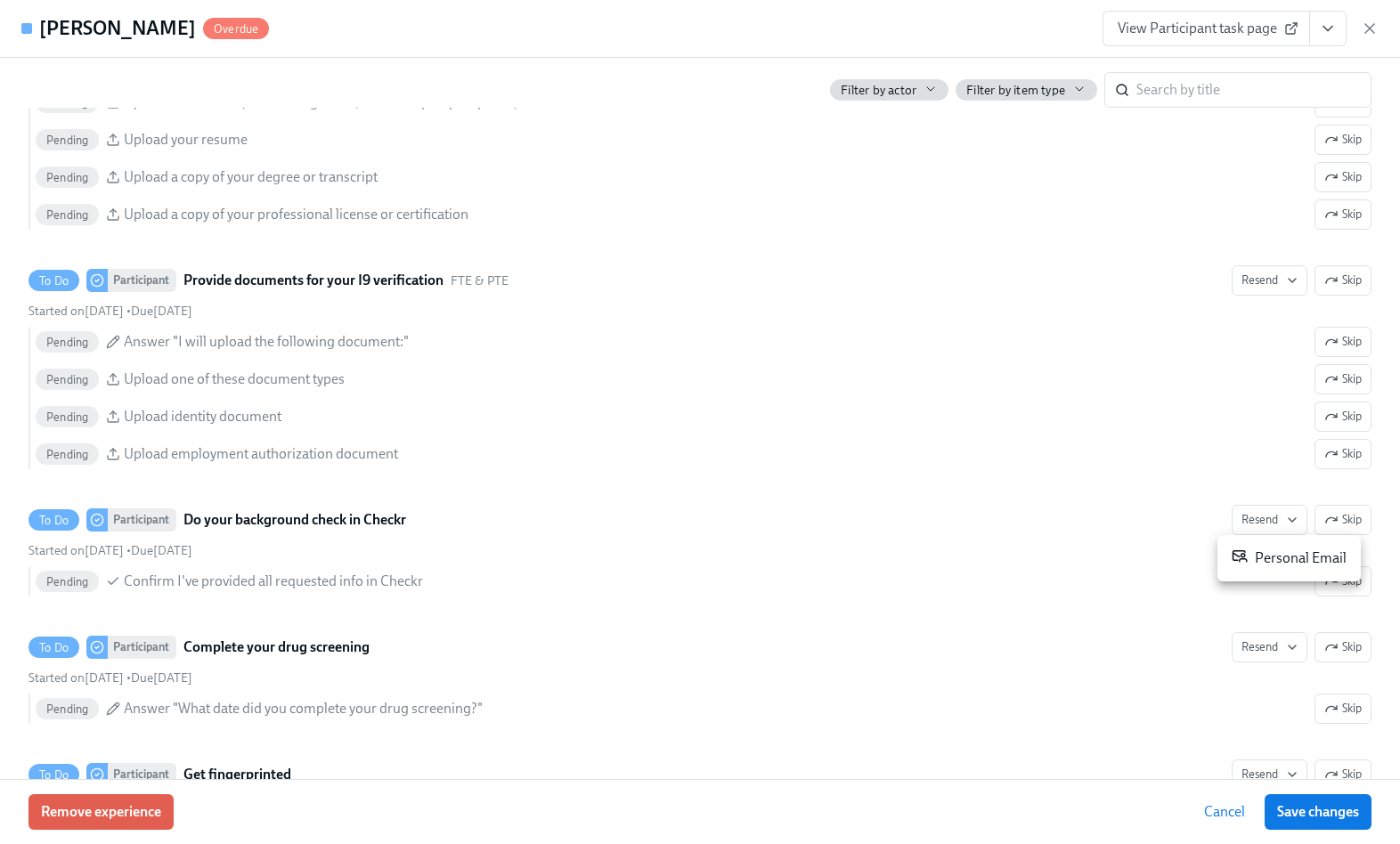
click at [1237, 561] on icon at bounding box center [1239, 555] width 16 height 16
click at [1253, 279] on div at bounding box center [700, 422] width 1400 height 844
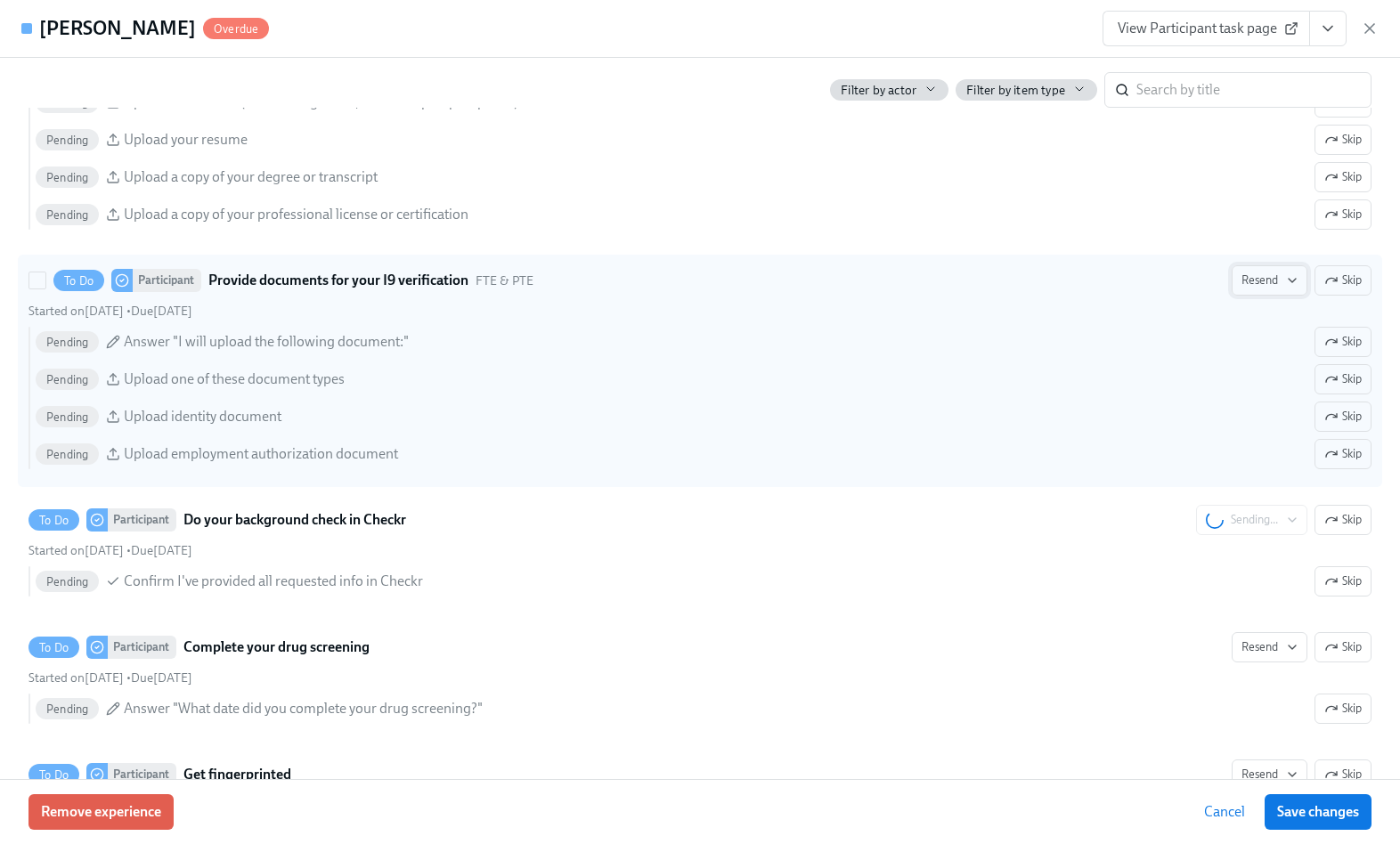
click at [1250, 284] on span "Resend" at bounding box center [1269, 280] width 56 height 18
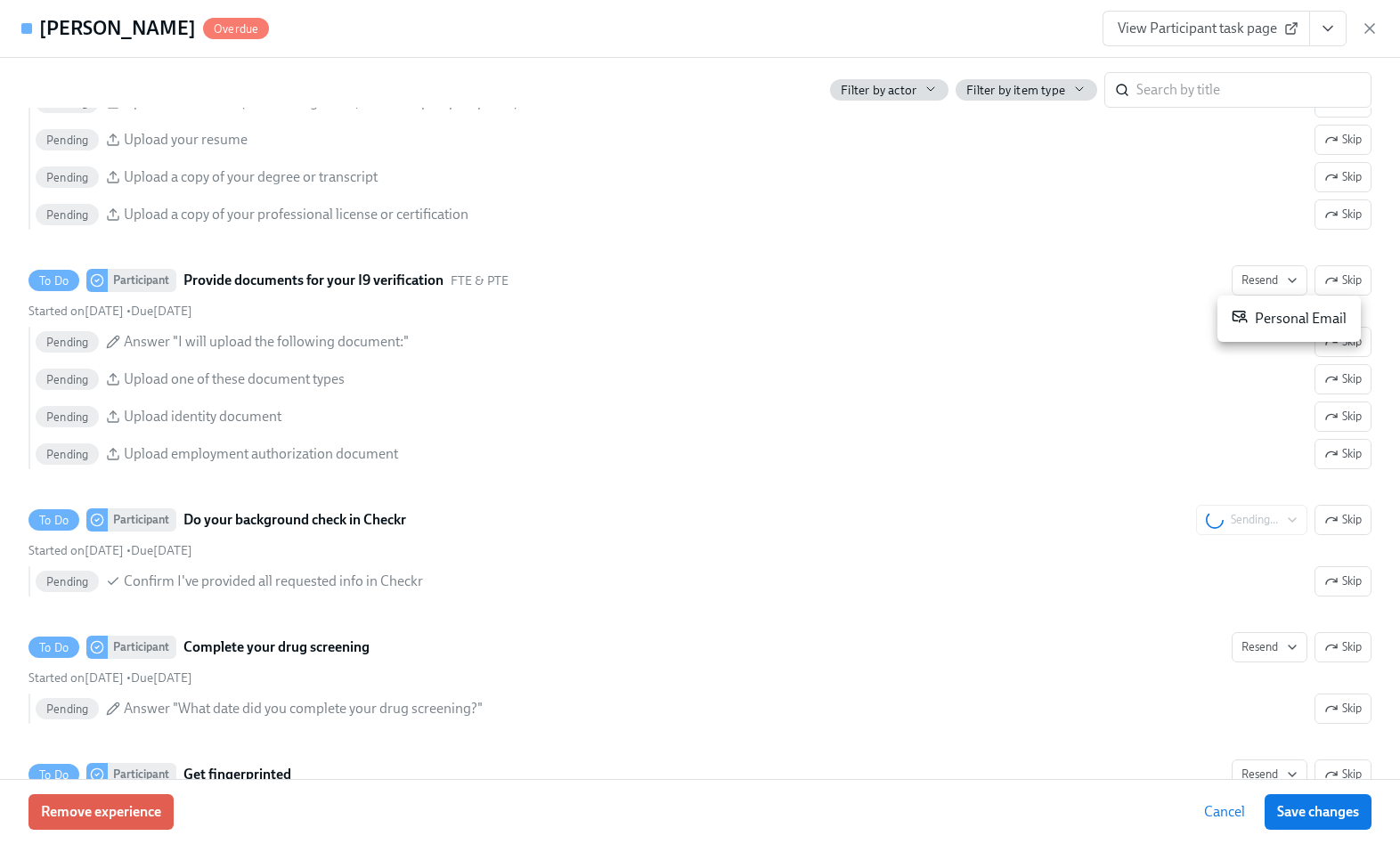
click at [1243, 326] on span at bounding box center [1239, 319] width 16 height 22
click at [1370, 27] on icon "button" at bounding box center [1369, 27] width 9 height 9
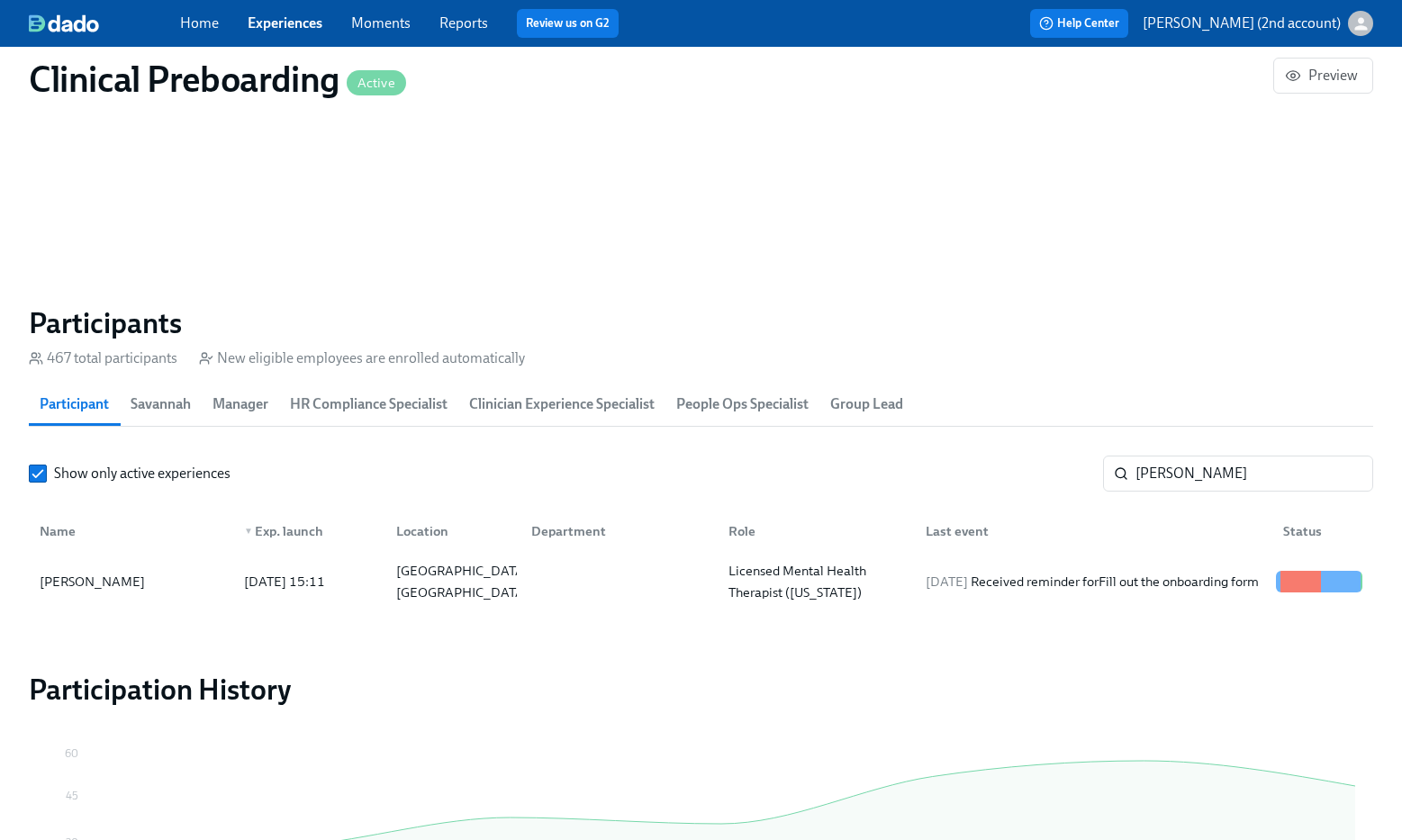
scroll to position [0, 22245]
click at [1228, 480] on input "Rachel Robison" at bounding box center [1254, 474] width 238 height 36
click at [1229, 478] on input "Rachel Robison" at bounding box center [1254, 474] width 238 height 36
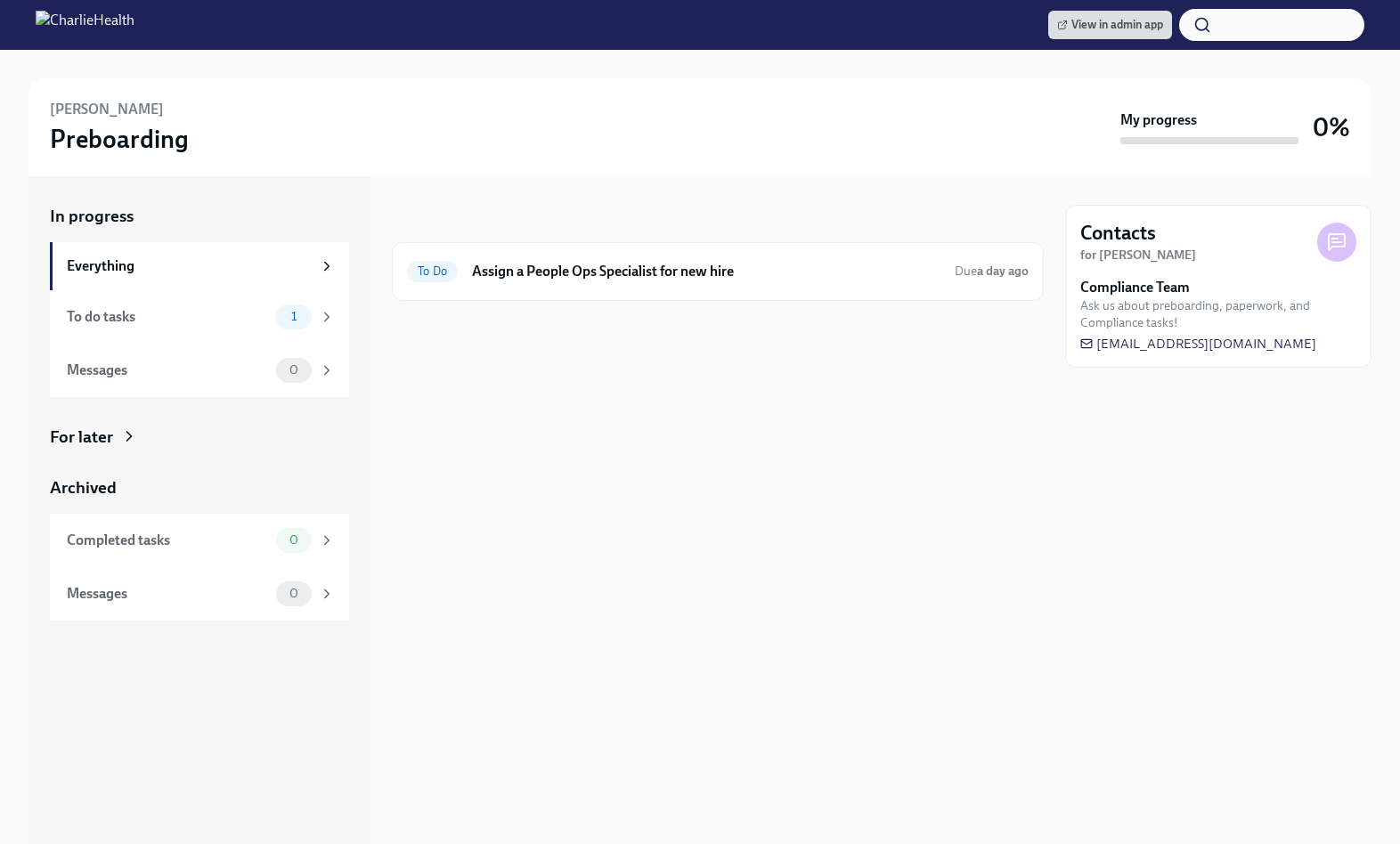
click at [308, 433] on div "For later" at bounding box center [199, 437] width 300 height 23
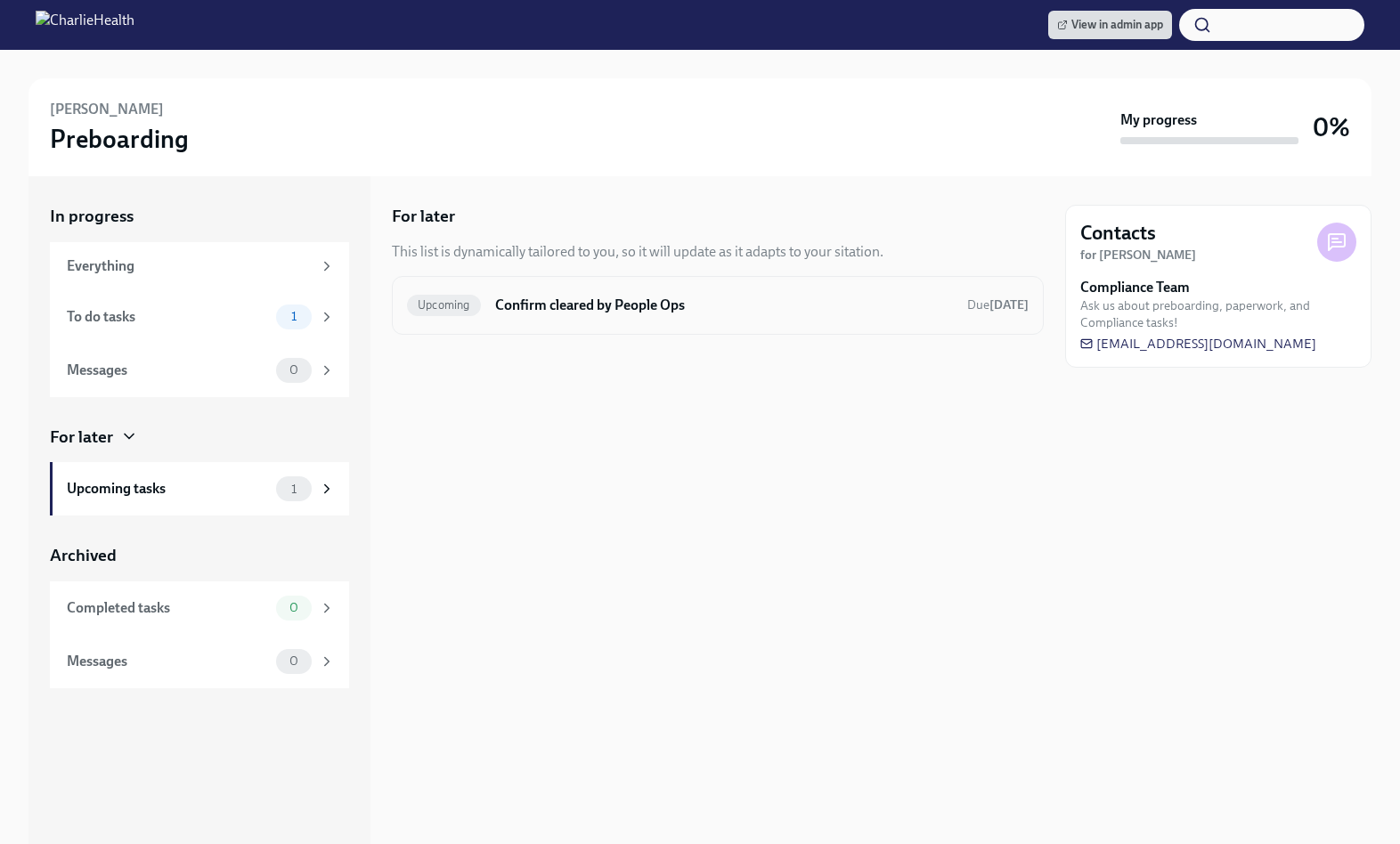
click at [495, 312] on h6 "Confirm cleared by People Ops" at bounding box center [724, 305] width 458 height 20
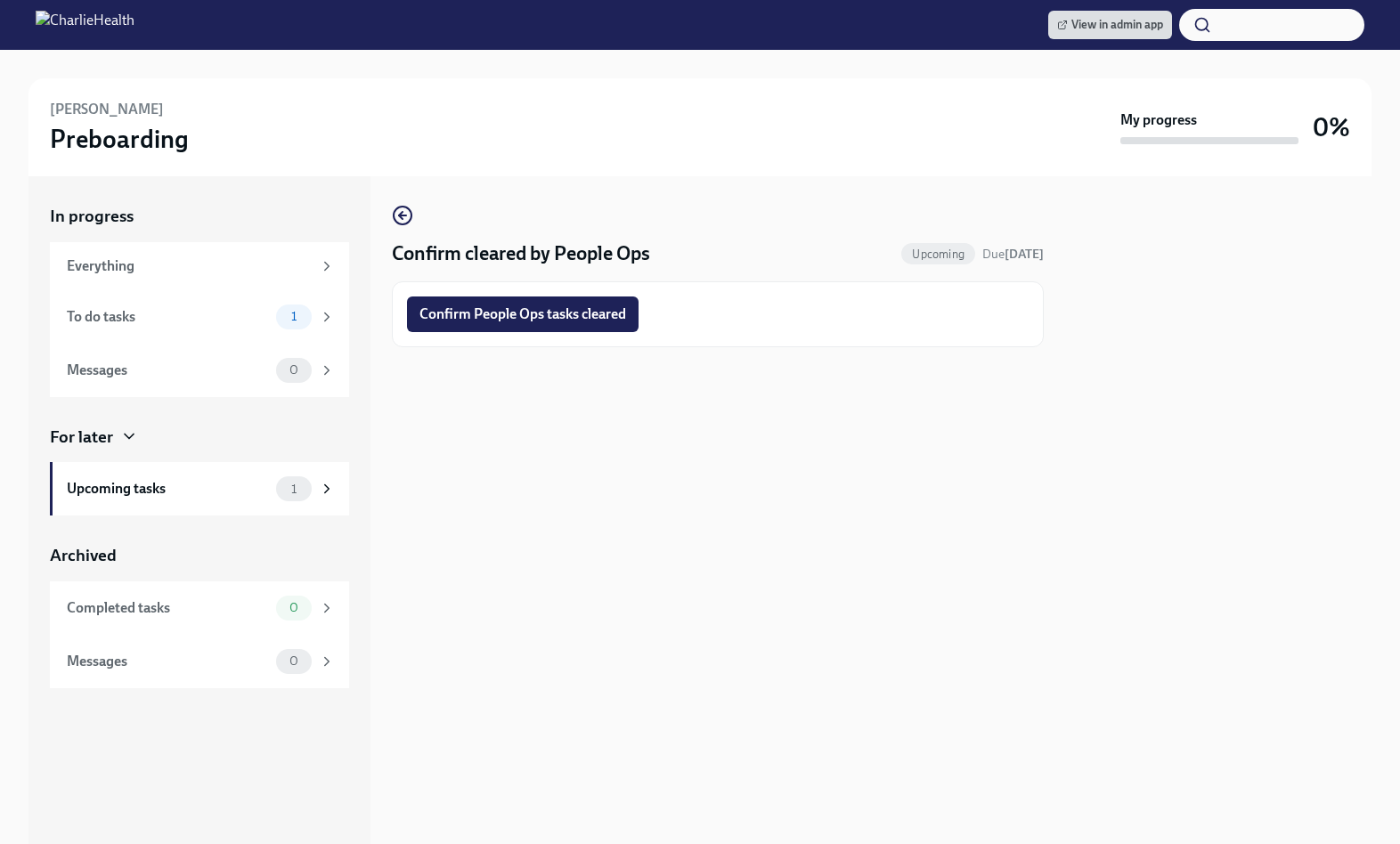
click at [495, 312] on span "Confirm People Ops tasks cleared" at bounding box center [523, 314] width 207 height 18
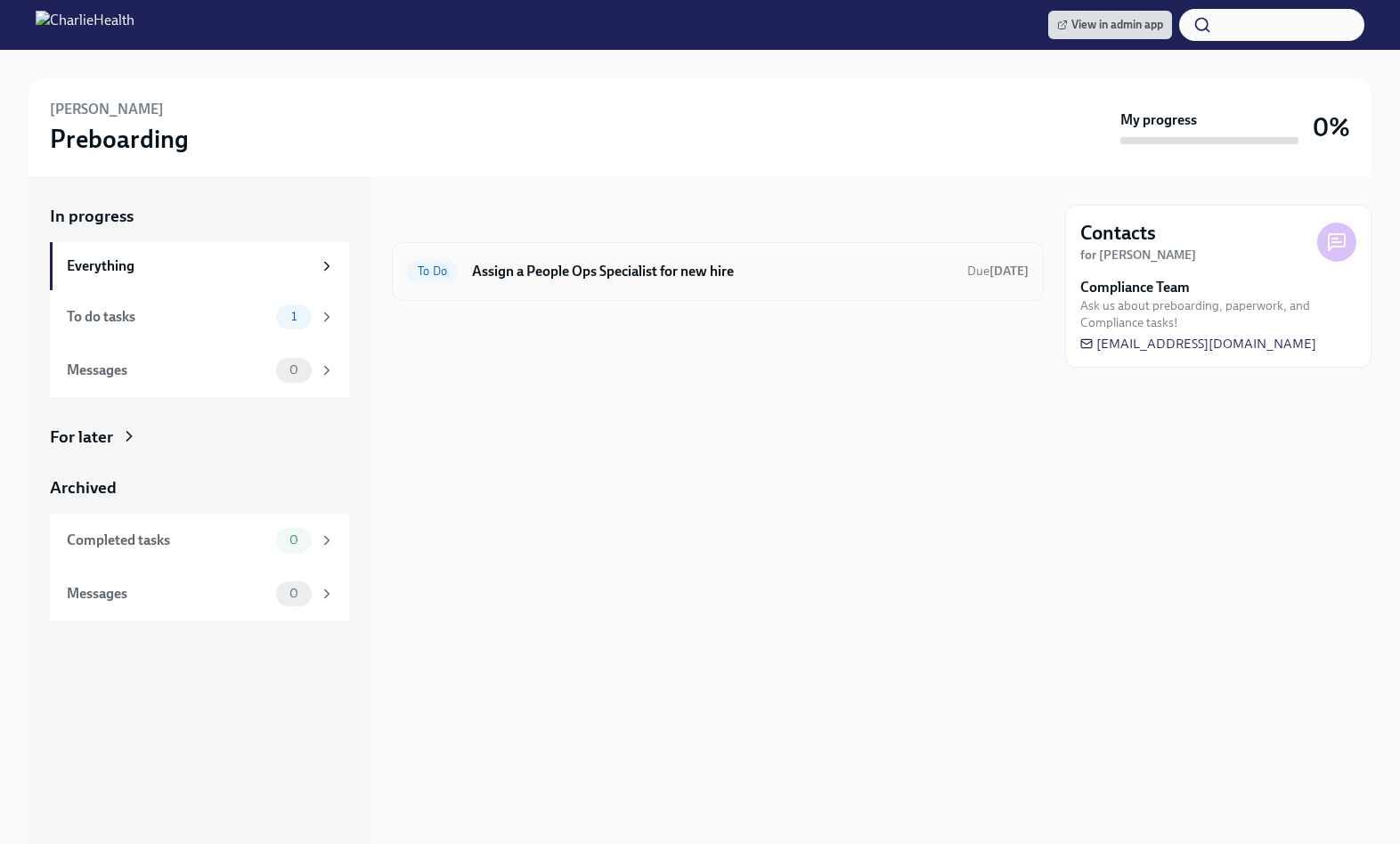
click at [595, 269] on h6 "Assign a People Ops Specialist for new hire" at bounding box center [712, 271] width 481 height 20
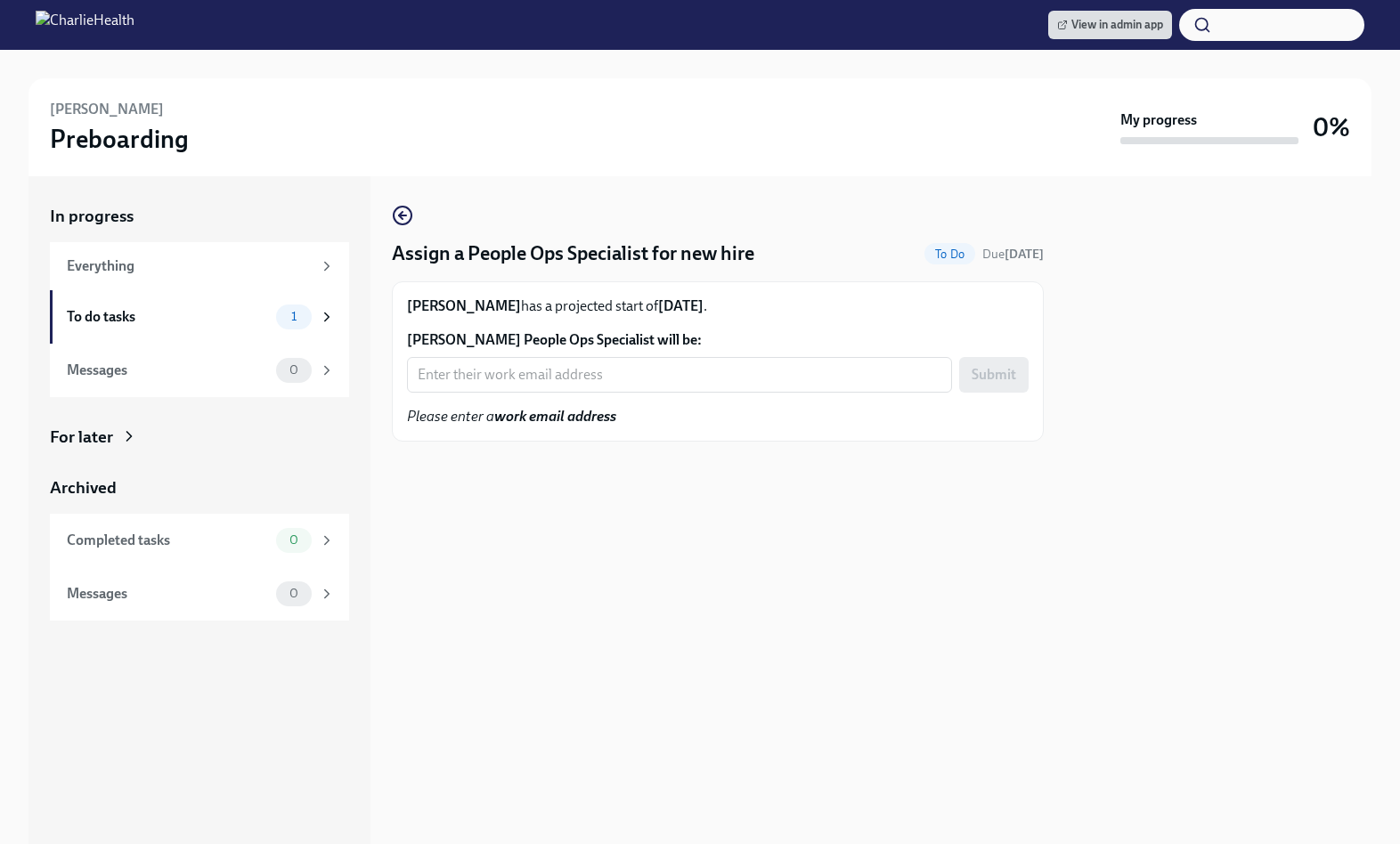
click at [220, 451] on div "In progress Everything To do tasks 1 Messages 0 For later Archived Completed ta…" at bounding box center [199, 413] width 300 height 416
click at [114, 445] on div "For later" at bounding box center [199, 437] width 300 height 23
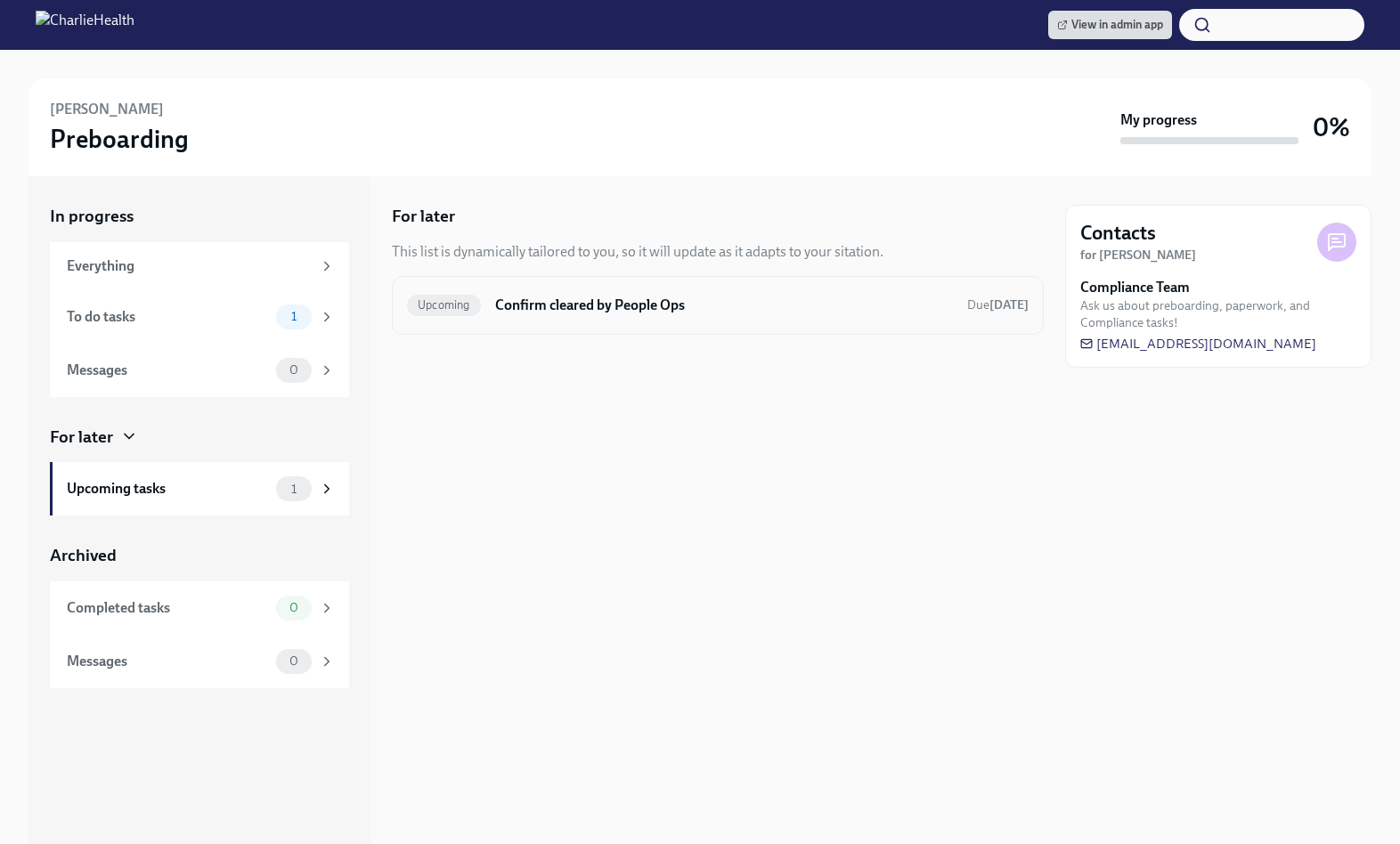
click at [497, 319] on div "Upcoming Confirm cleared by People Ops Due in 5 days" at bounding box center [718, 305] width 622 height 28
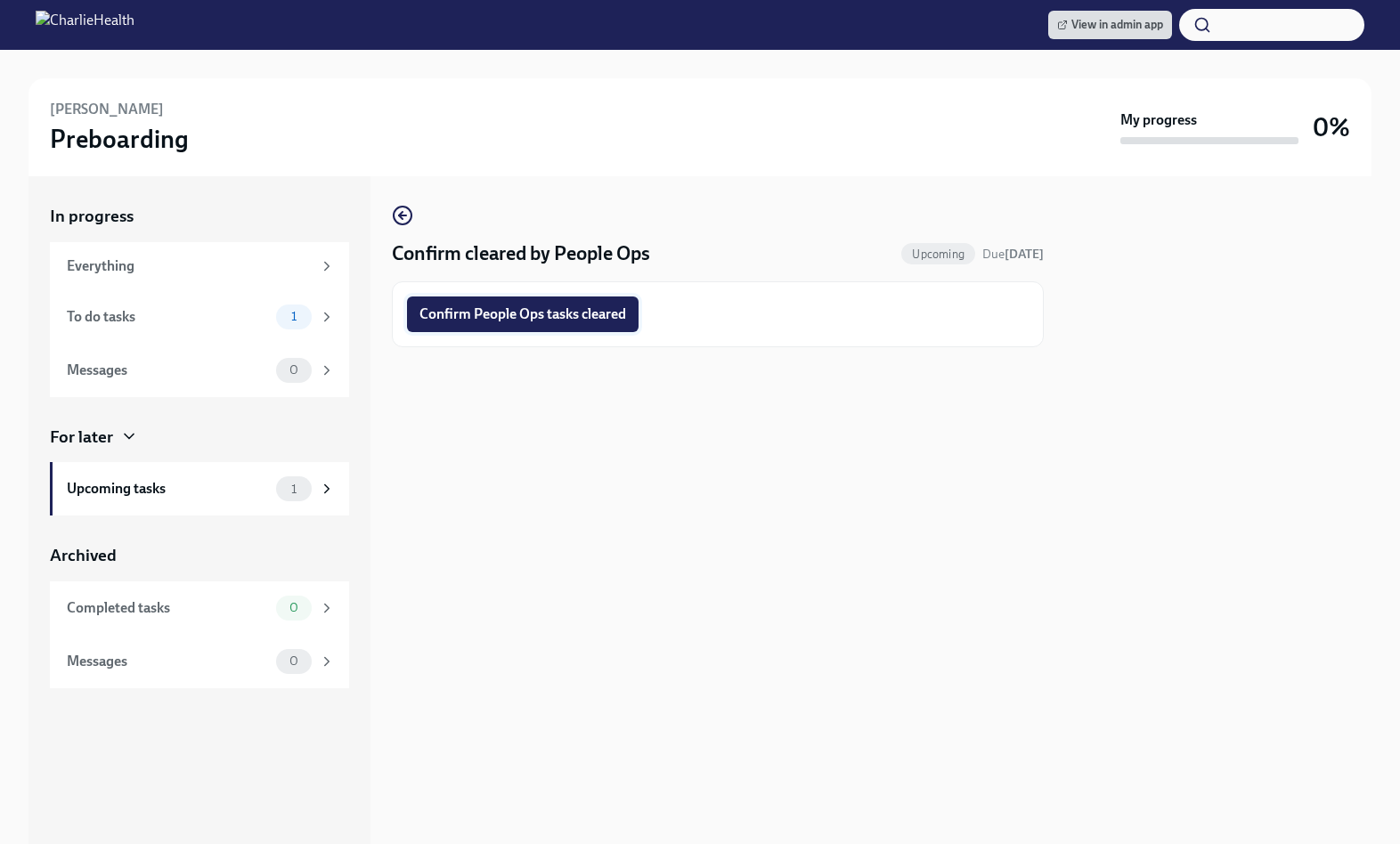
click at [528, 316] on span "Confirm People Ops tasks cleared" at bounding box center [523, 314] width 207 height 18
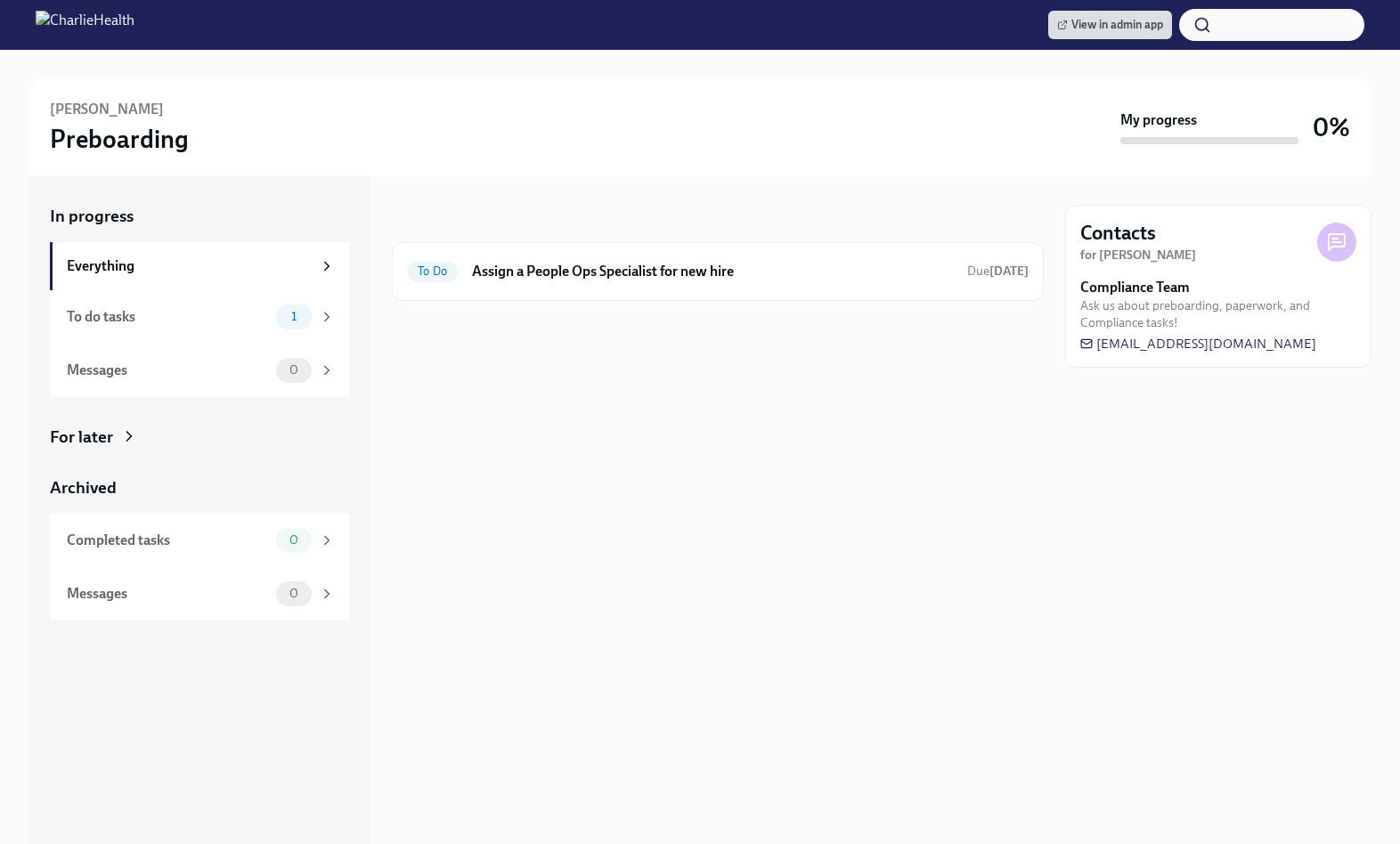
click at [217, 427] on div "For later" at bounding box center [199, 437] width 300 height 23
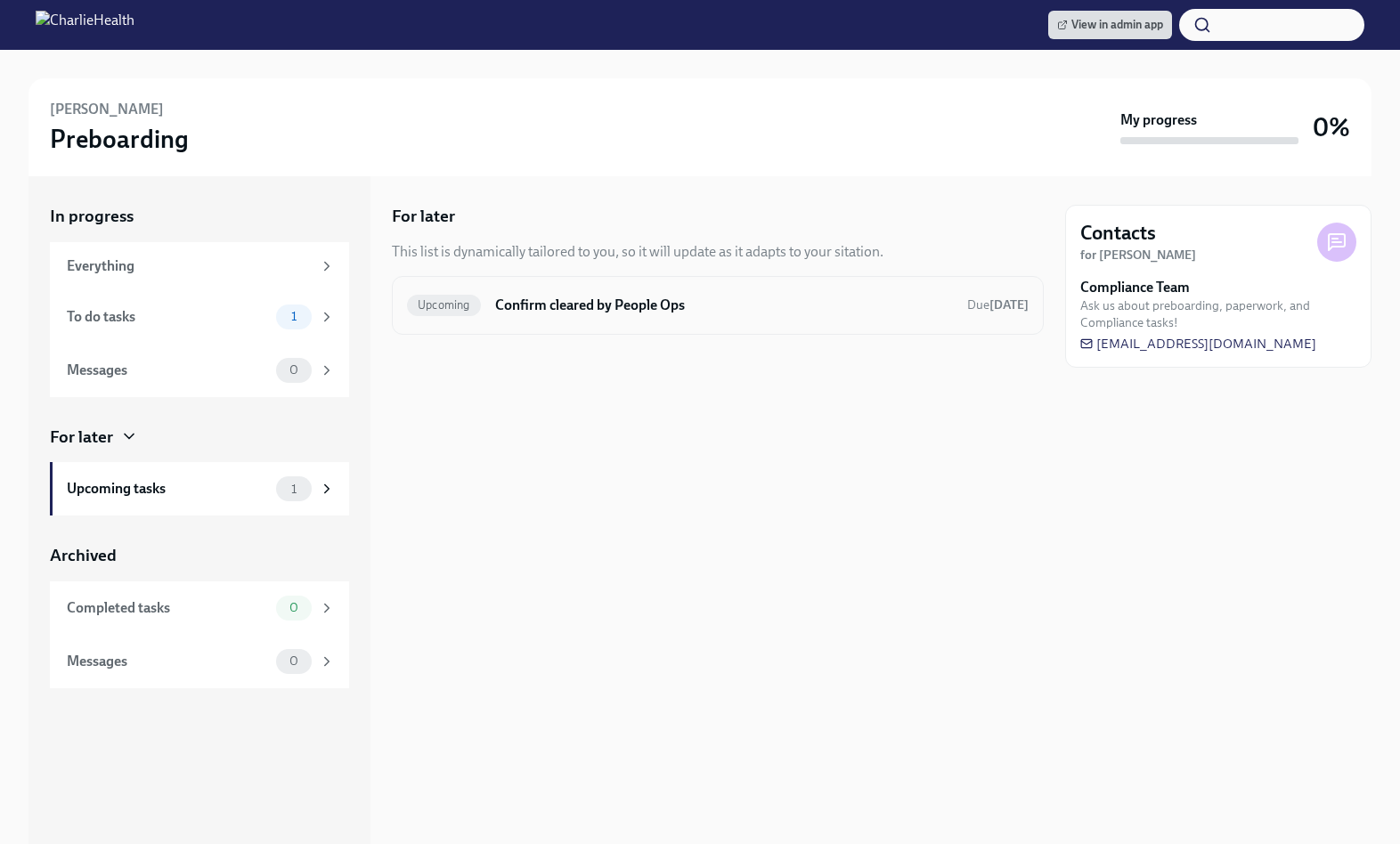
click at [516, 304] on h6 "Confirm cleared by People Ops" at bounding box center [724, 305] width 458 height 20
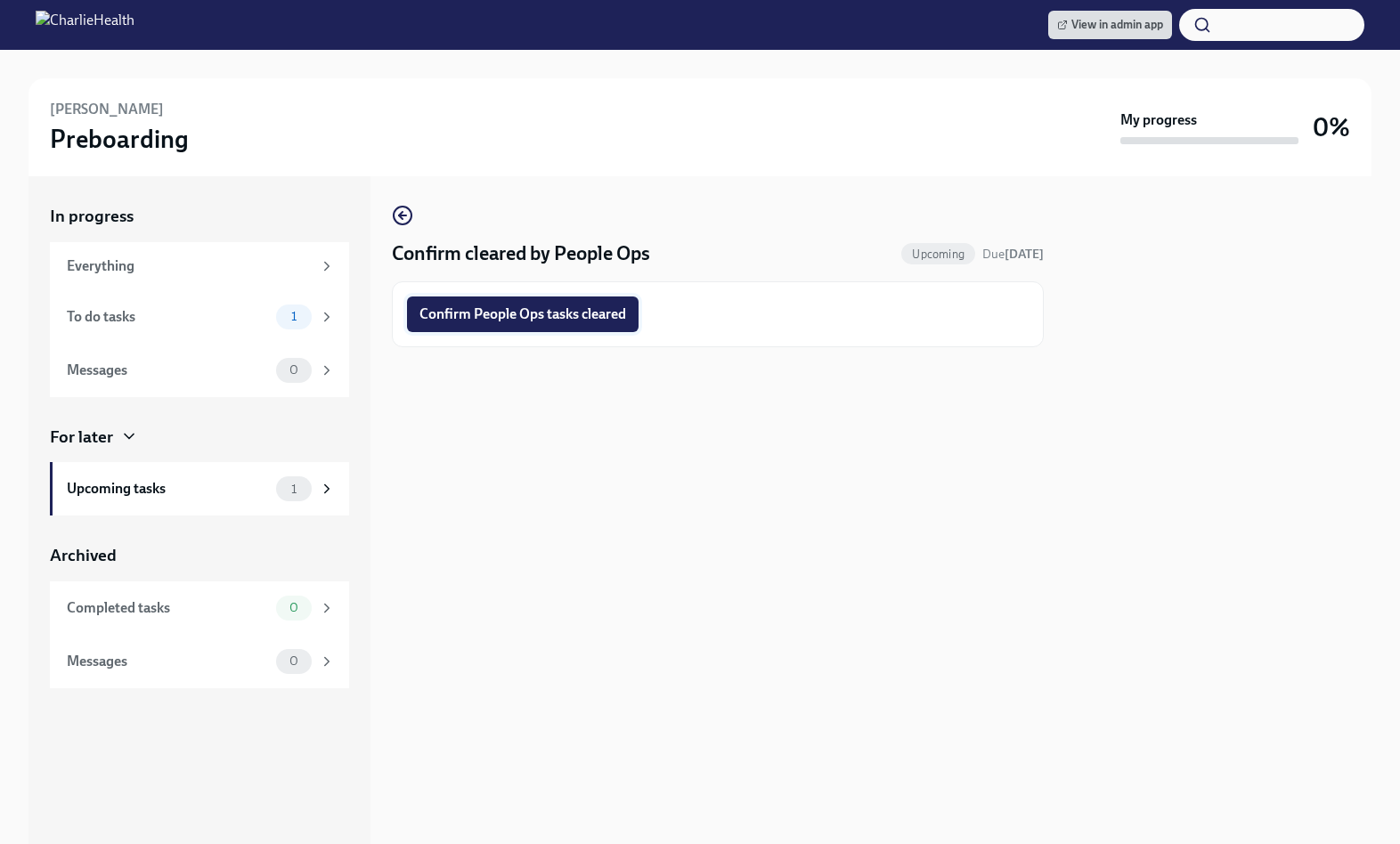
click at [526, 331] on button "Confirm People Ops tasks cleared" at bounding box center [523, 315] width 232 height 36
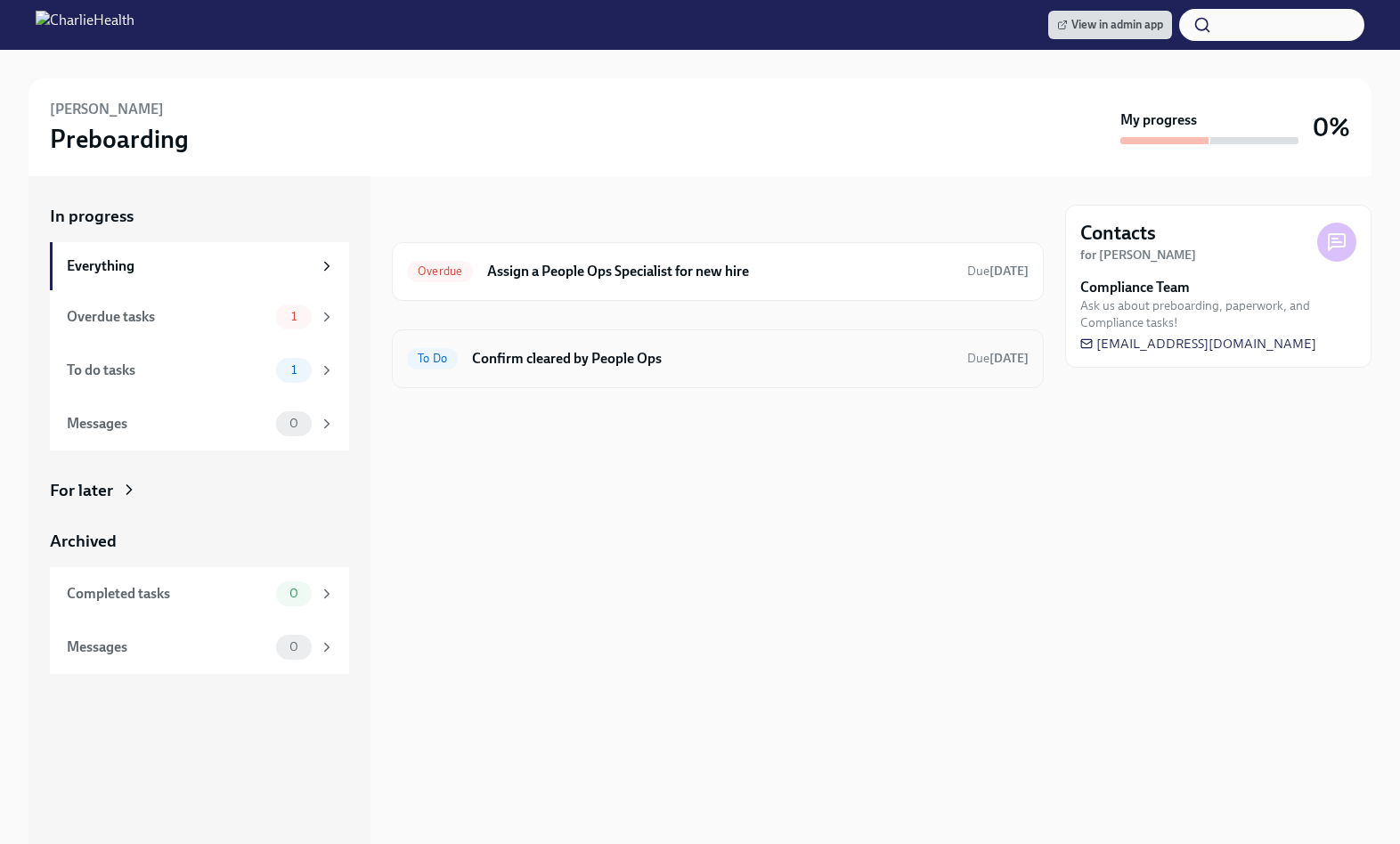
click at [470, 376] on div "To Do Confirm cleared by People Ops Due [DATE]" at bounding box center [718, 359] width 652 height 59
click at [485, 371] on div "To Do Confirm cleared by People Ops Due [DATE]" at bounding box center [718, 359] width 622 height 28
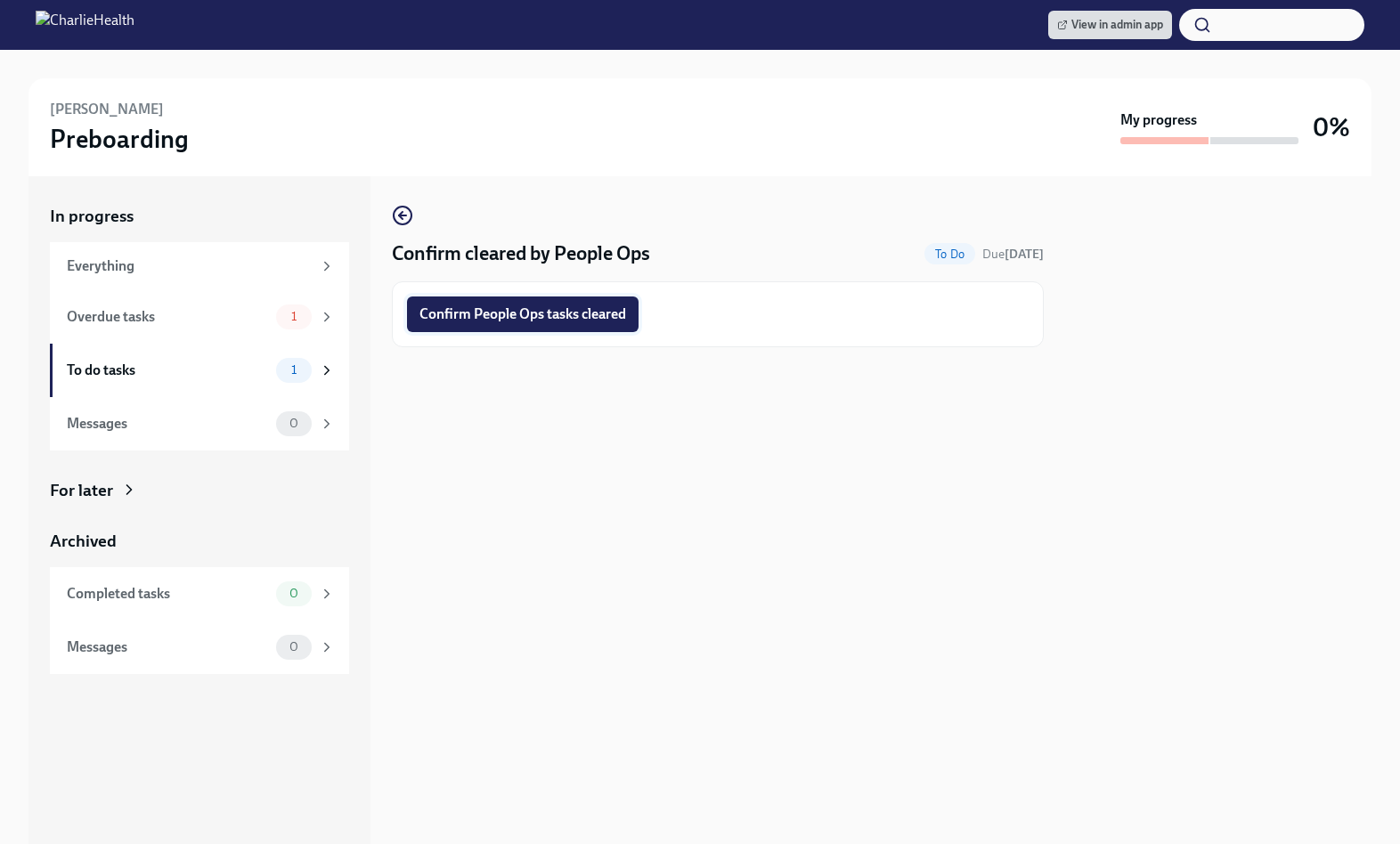
click at [500, 316] on span "Confirm People Ops tasks cleared" at bounding box center [523, 314] width 207 height 18
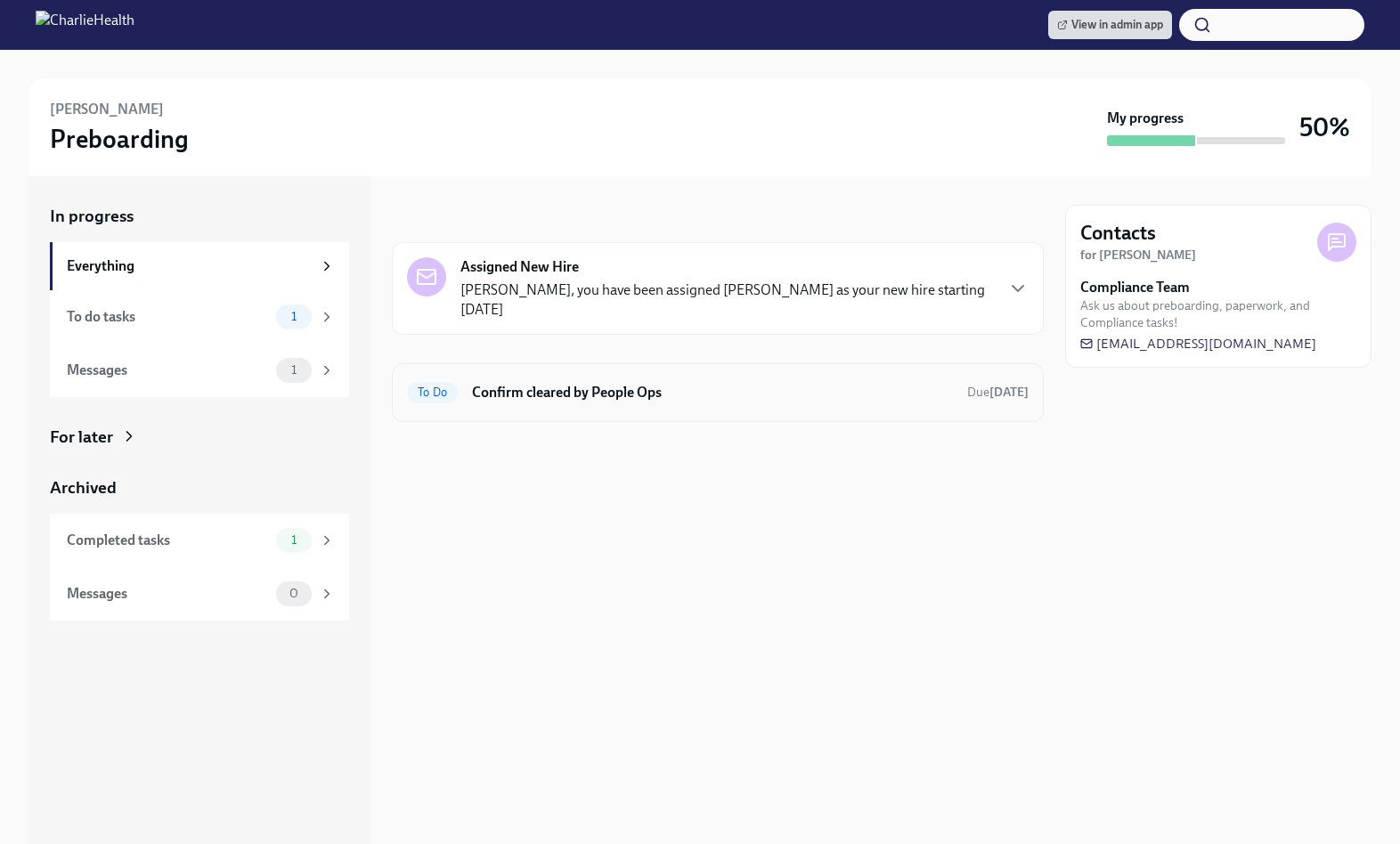
click at [562, 405] on div "To Do Confirm cleared by People Ops Due [DATE]" at bounding box center [718, 392] width 622 height 28
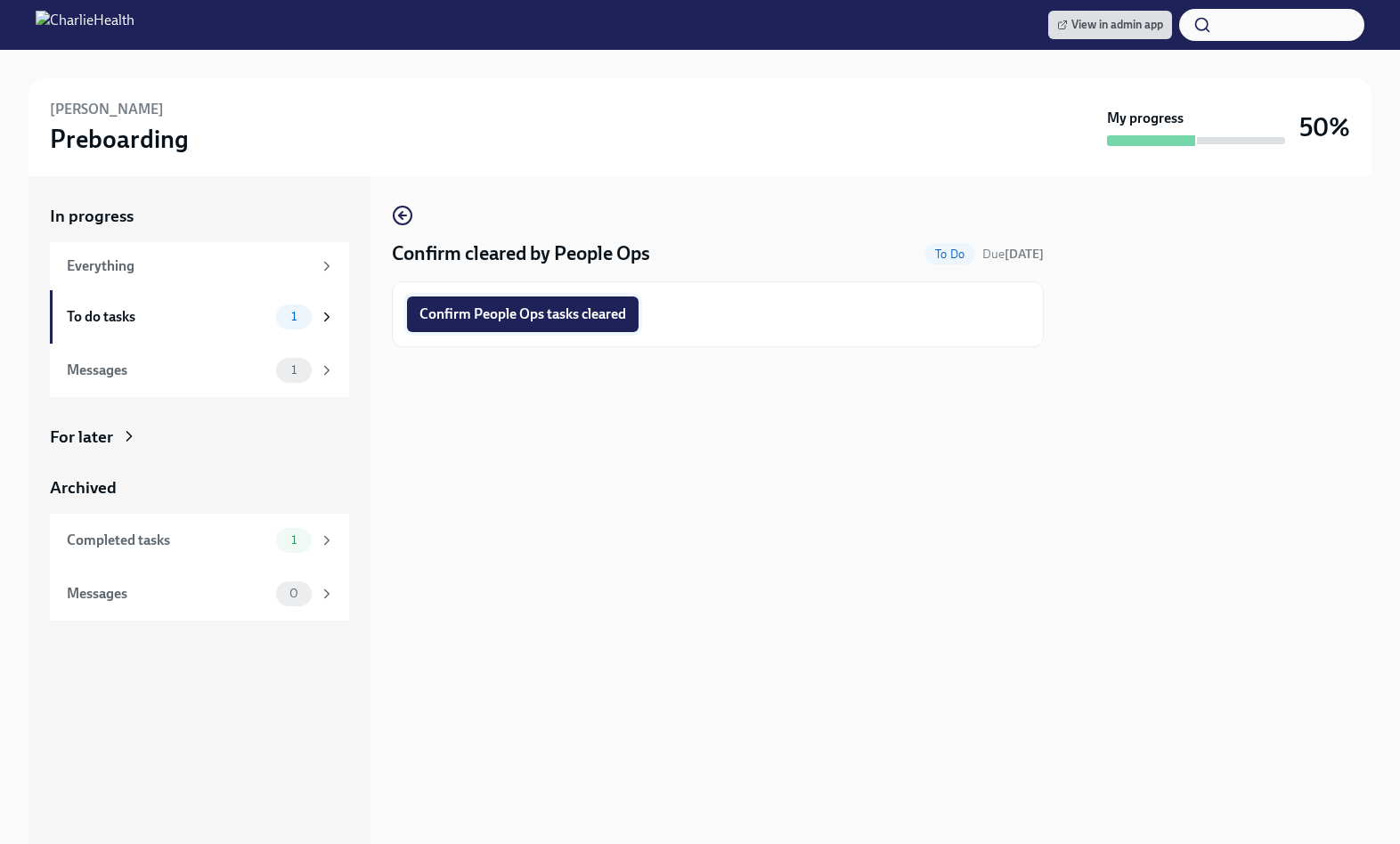
click at [460, 311] on span "Confirm People Ops tasks cleared" at bounding box center [523, 314] width 207 height 18
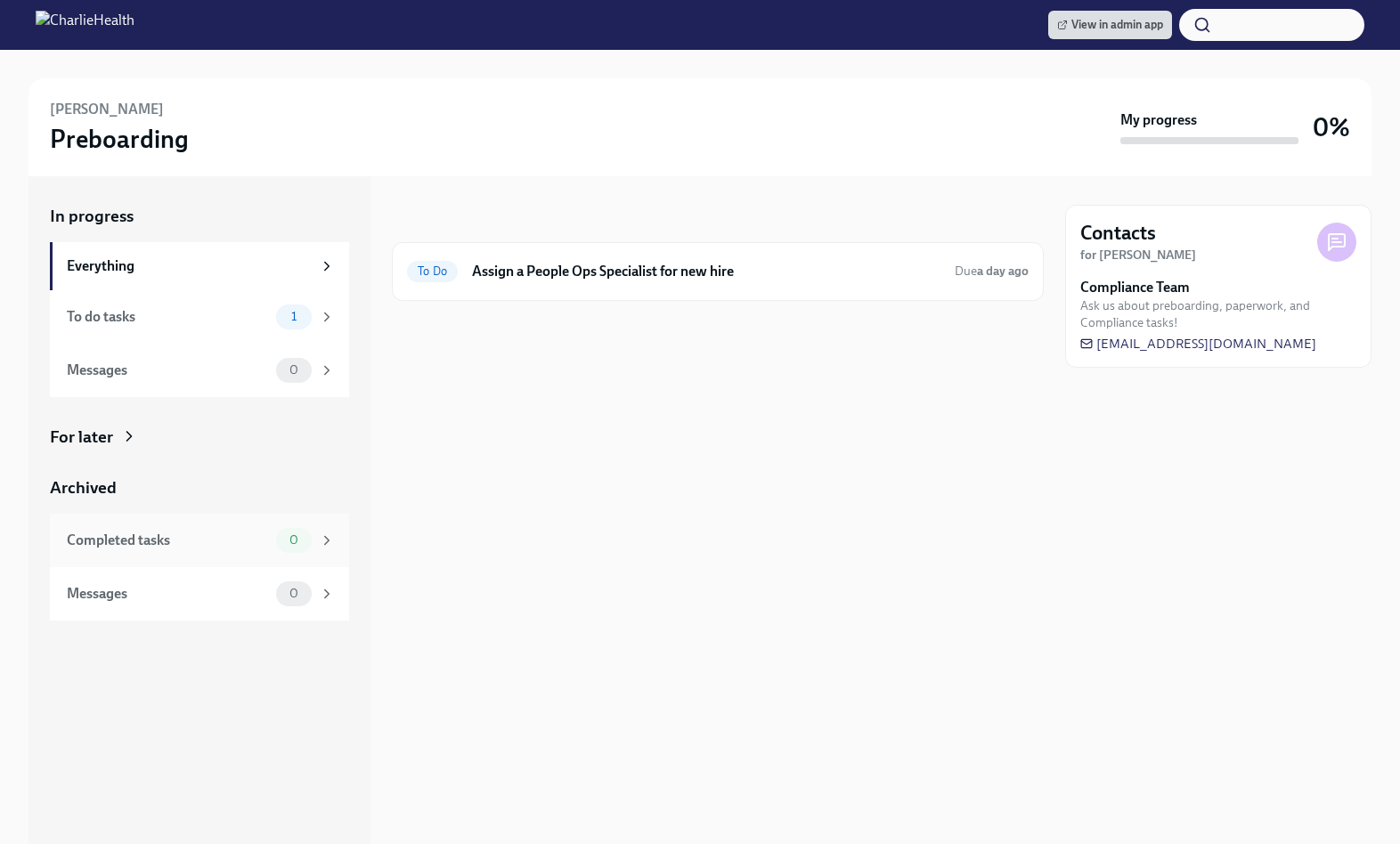
click at [269, 551] on div "Completed tasks 0" at bounding box center [201, 541] width 268 height 25
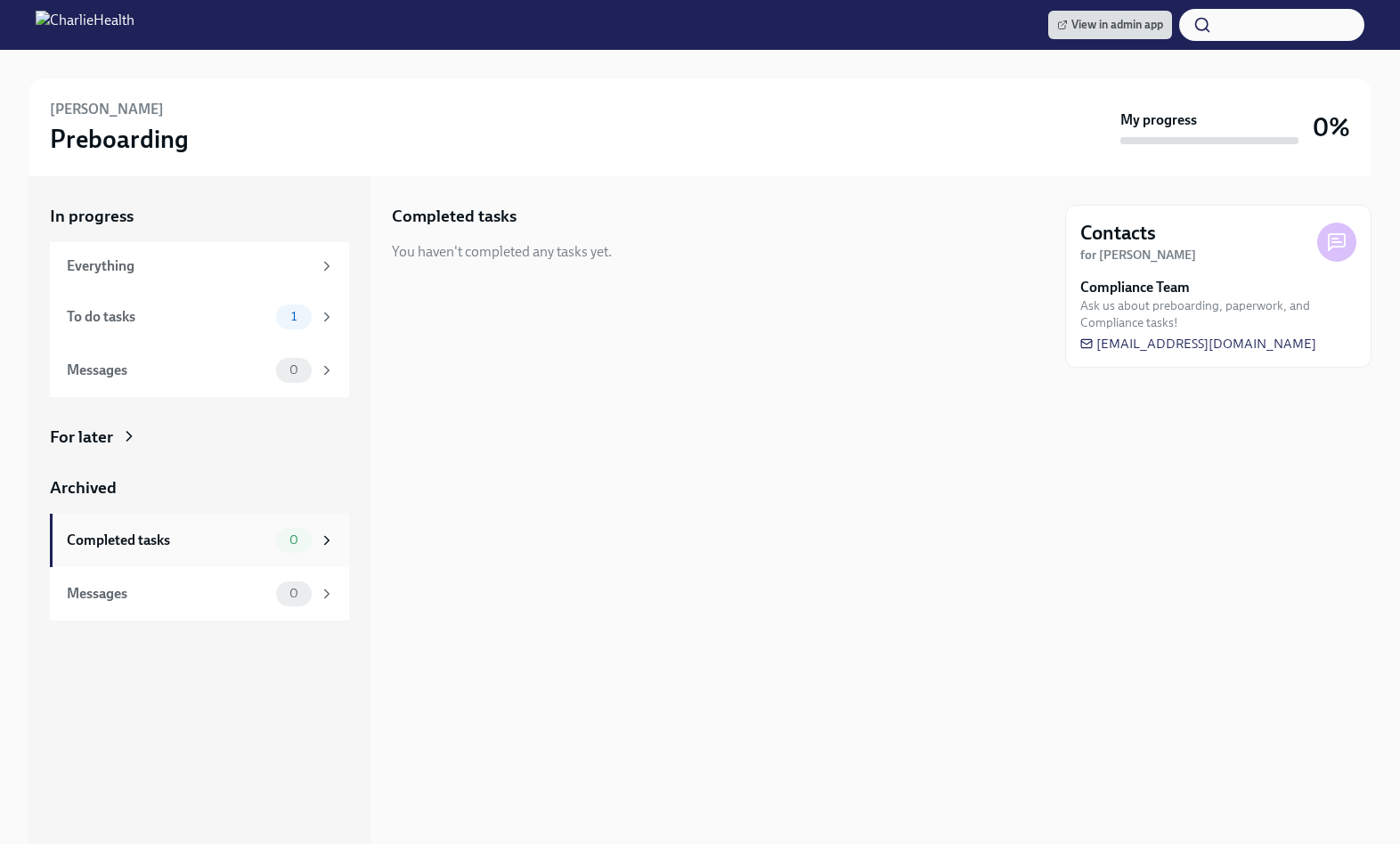
click at [280, 528] on div "0" at bounding box center [305, 541] width 59 height 25
click at [183, 438] on div "For later" at bounding box center [199, 437] width 300 height 23
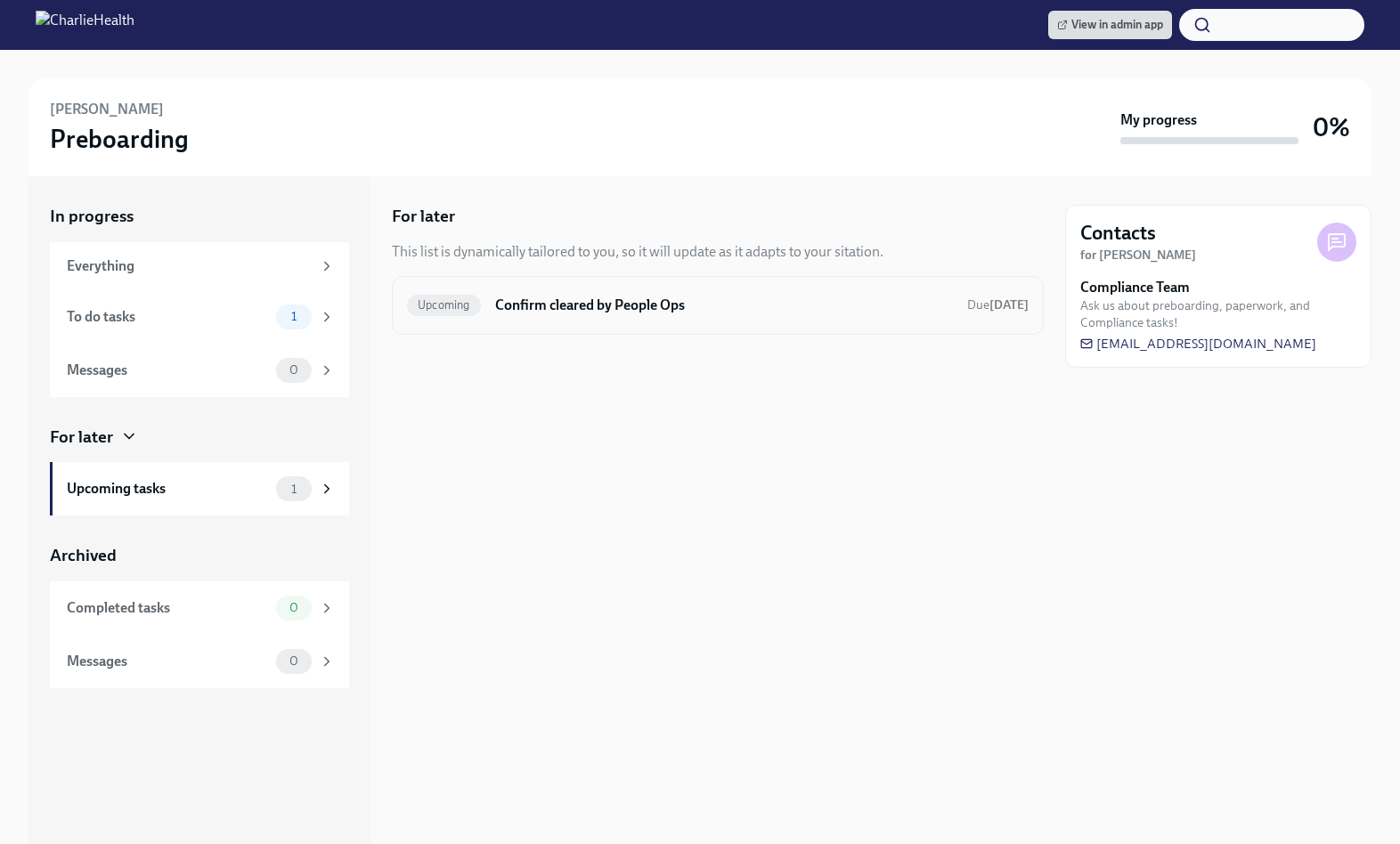
click at [614, 305] on h6 "Confirm cleared by People Ops" at bounding box center [724, 305] width 458 height 20
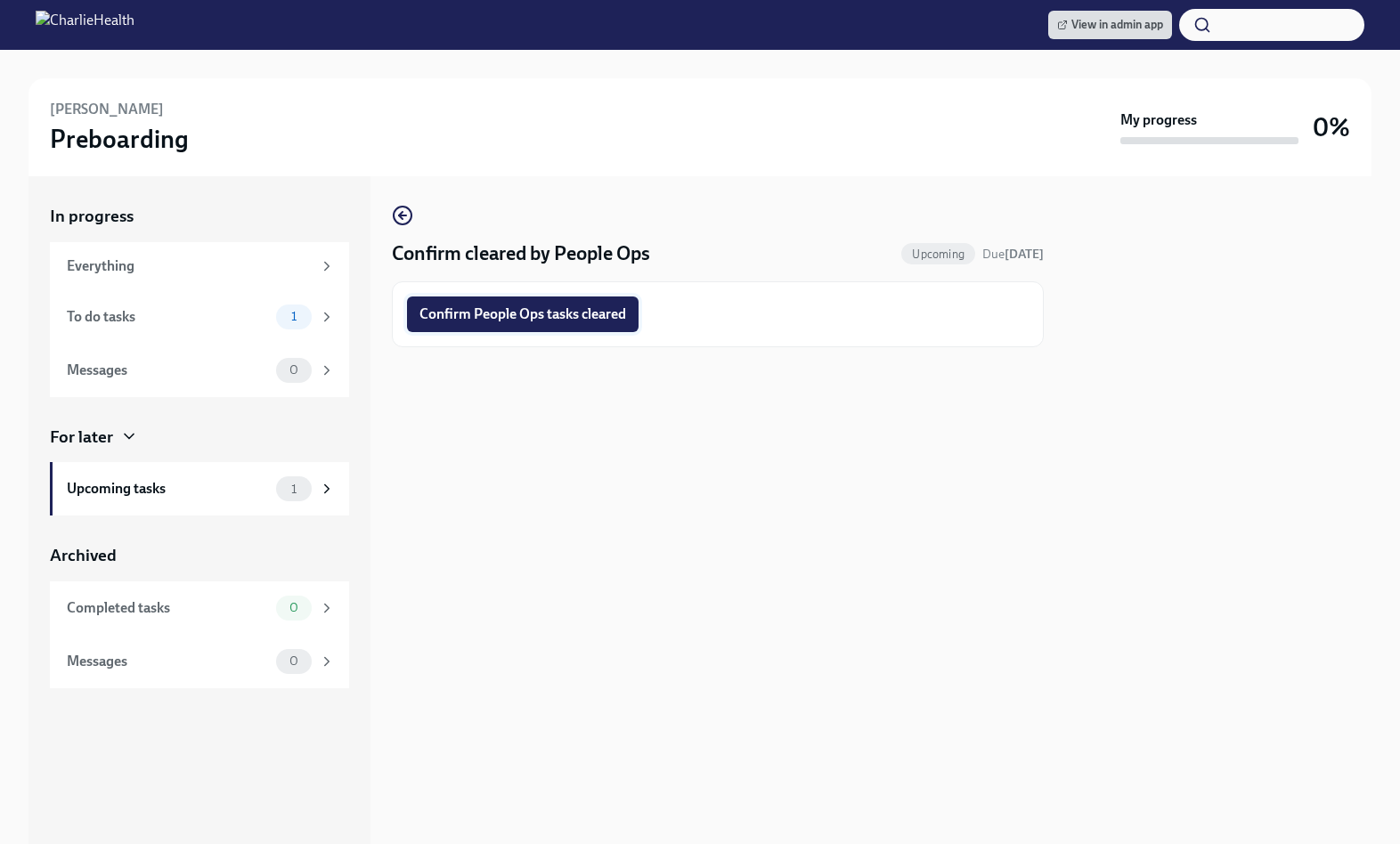
click at [597, 316] on span "Confirm People Ops tasks cleared" at bounding box center [523, 314] width 207 height 18
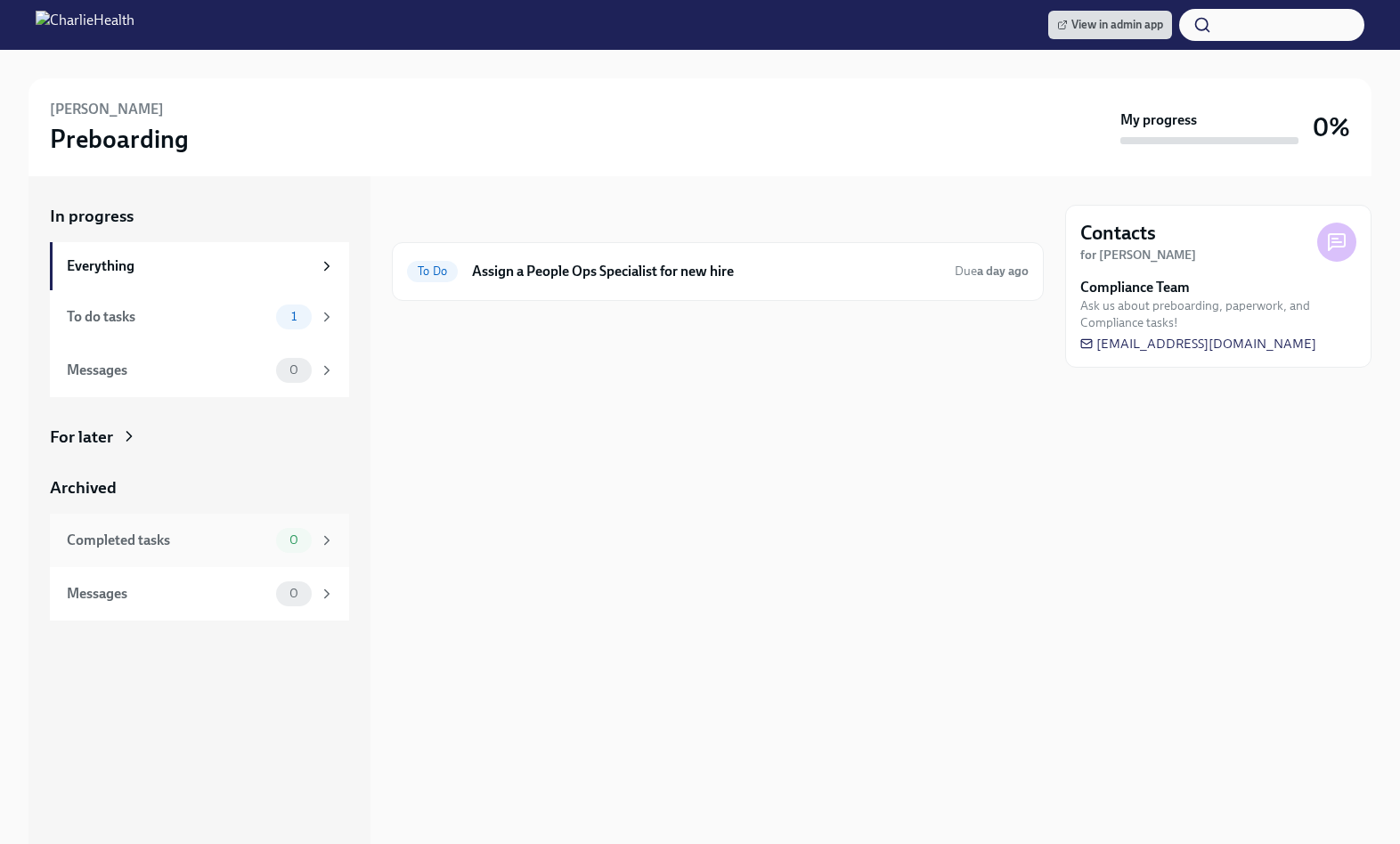
click at [280, 518] on div "Completed tasks 0" at bounding box center [199, 541] width 300 height 54
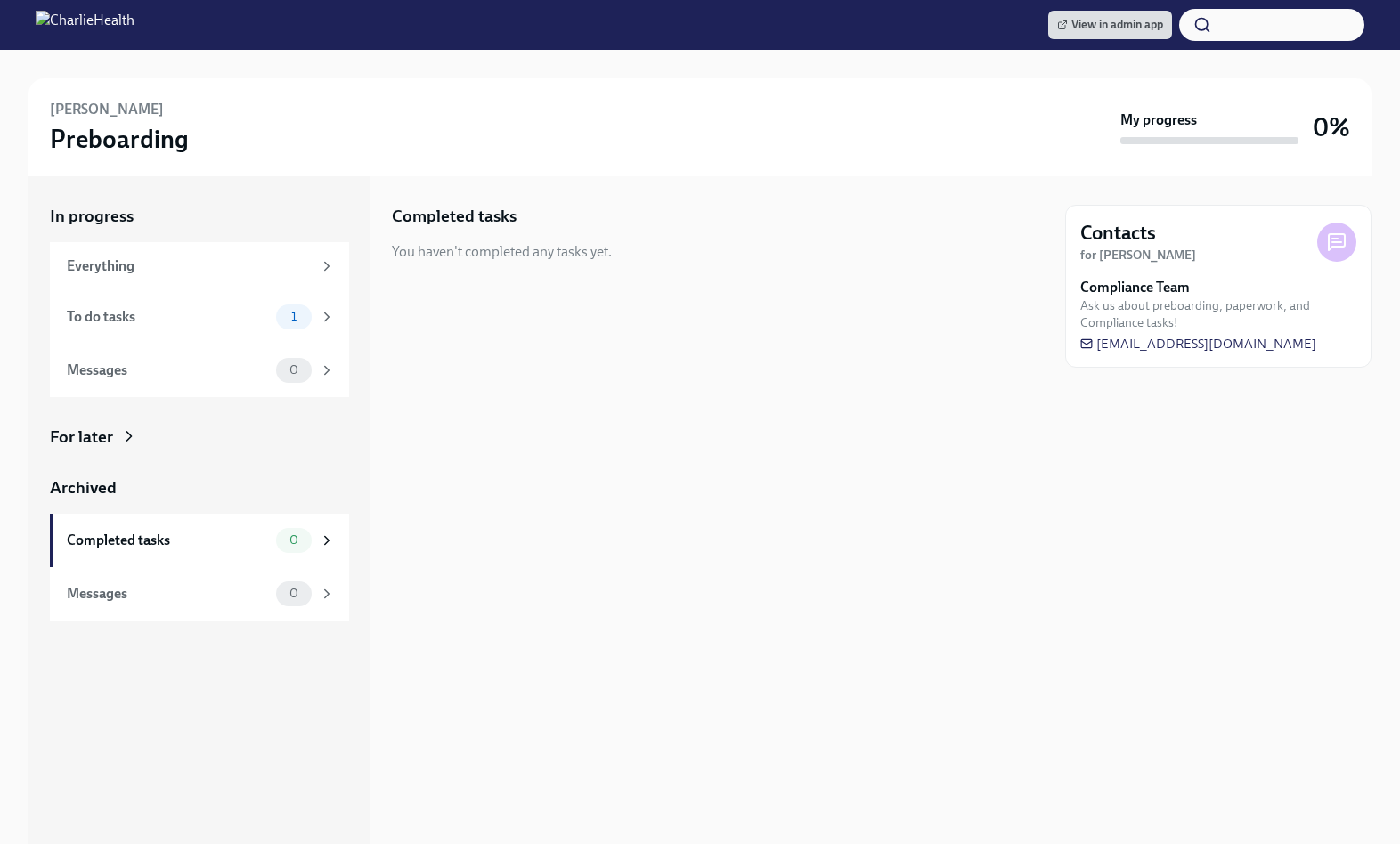
click at [102, 439] on div "For later" at bounding box center [81, 437] width 63 height 23
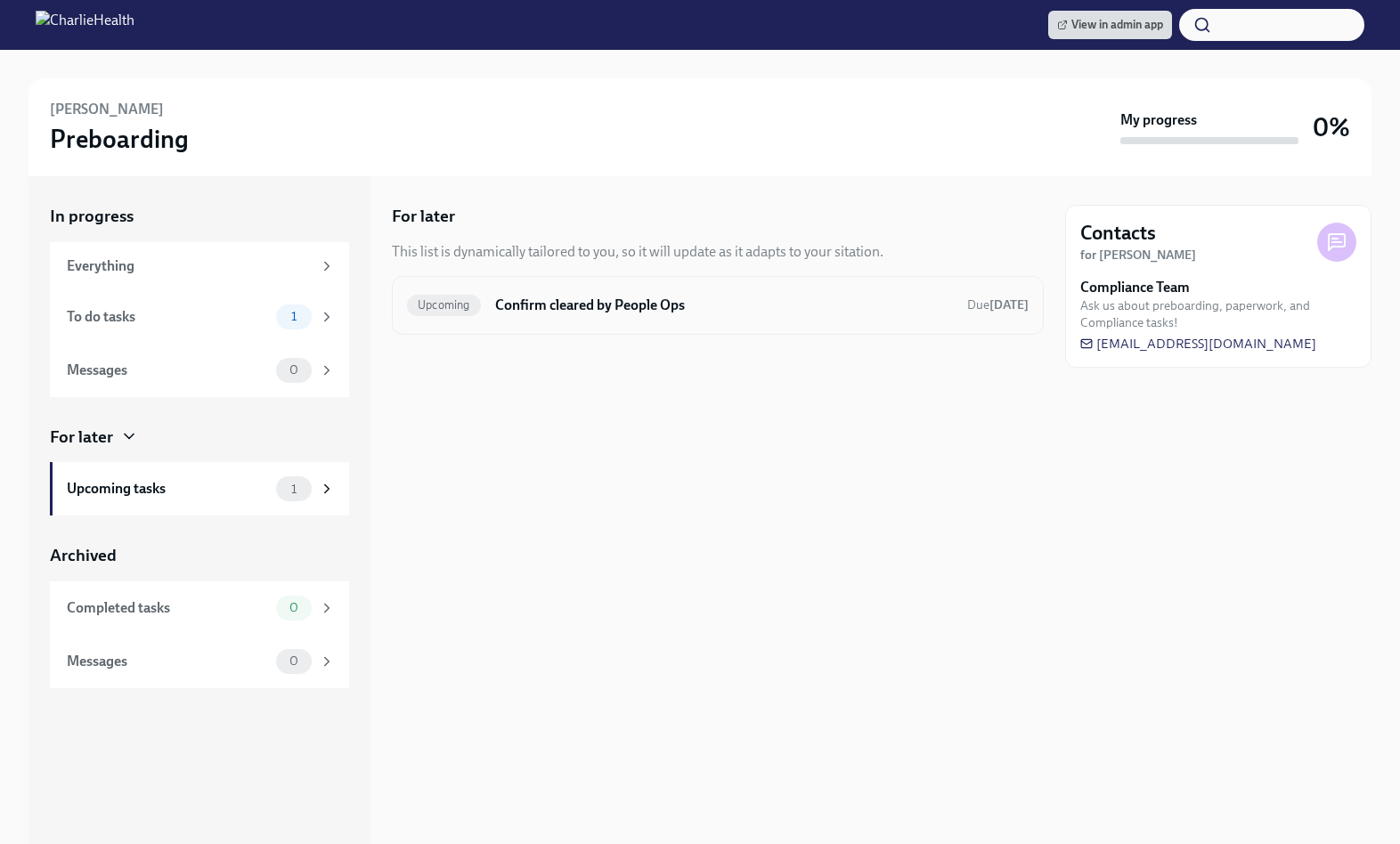
click at [516, 309] on h6 "Confirm cleared by People Ops" at bounding box center [724, 305] width 458 height 20
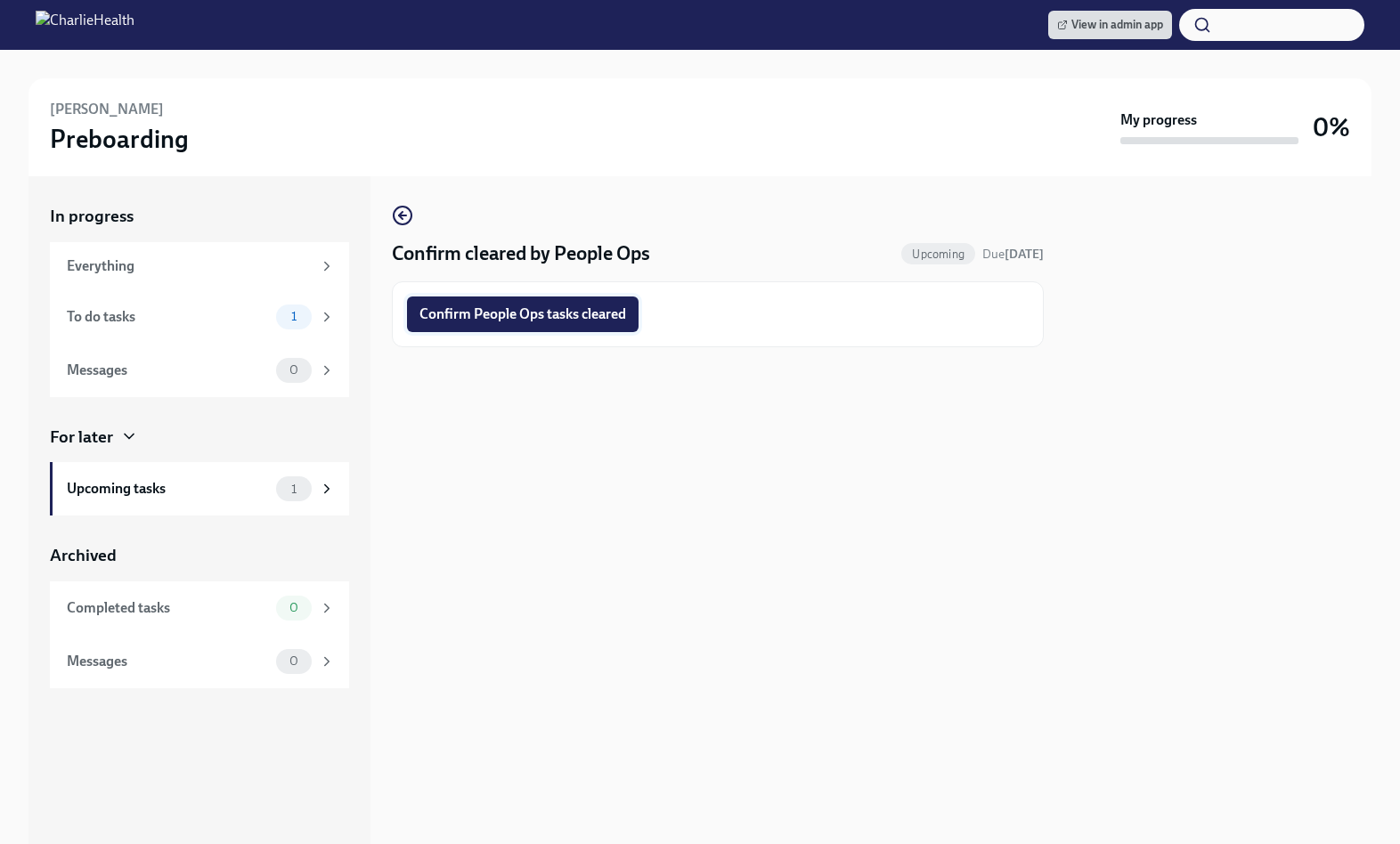
click at [504, 309] on span "Confirm People Ops tasks cleared" at bounding box center [523, 314] width 207 height 18
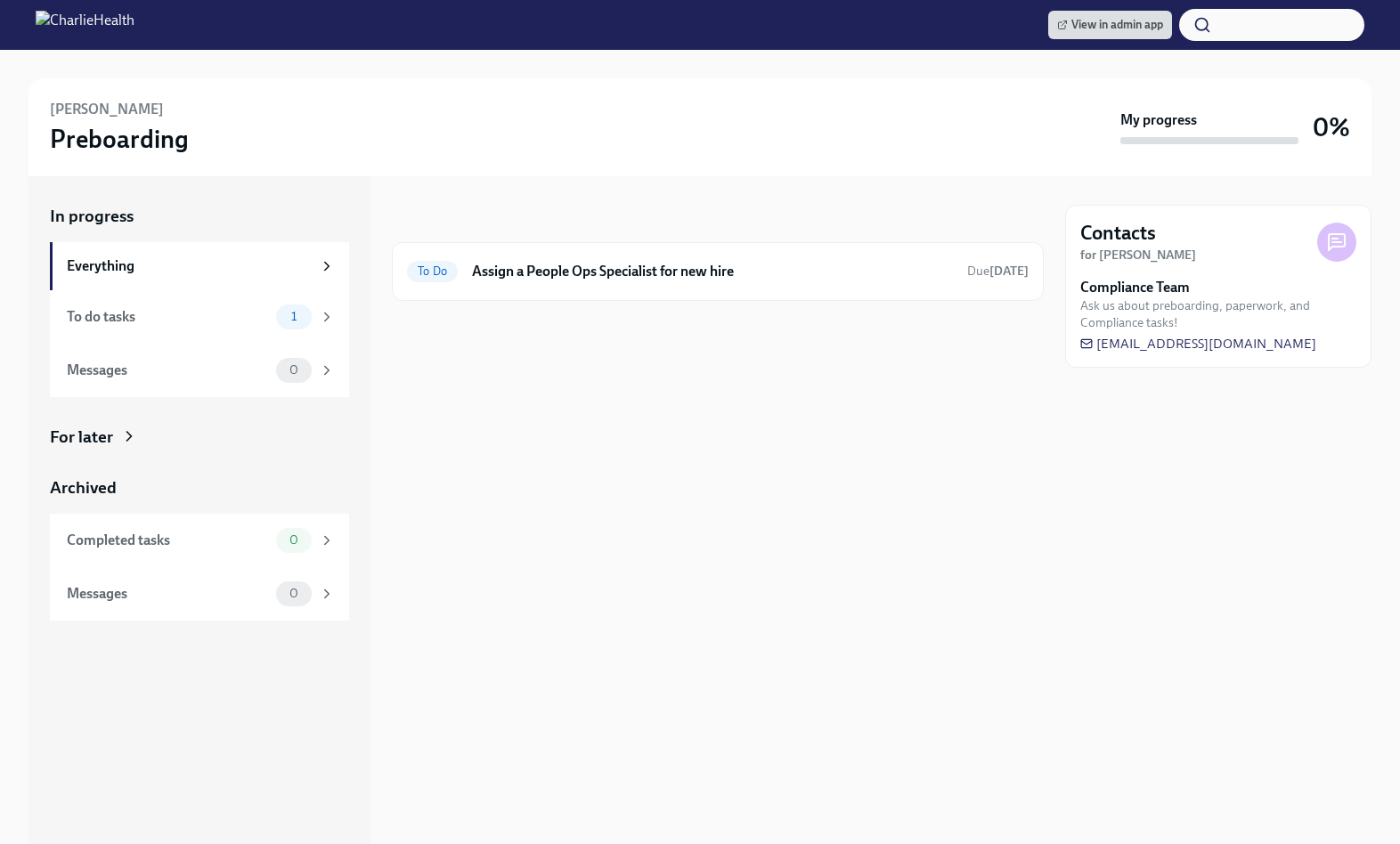
click at [227, 442] on div "For later" at bounding box center [199, 437] width 300 height 23
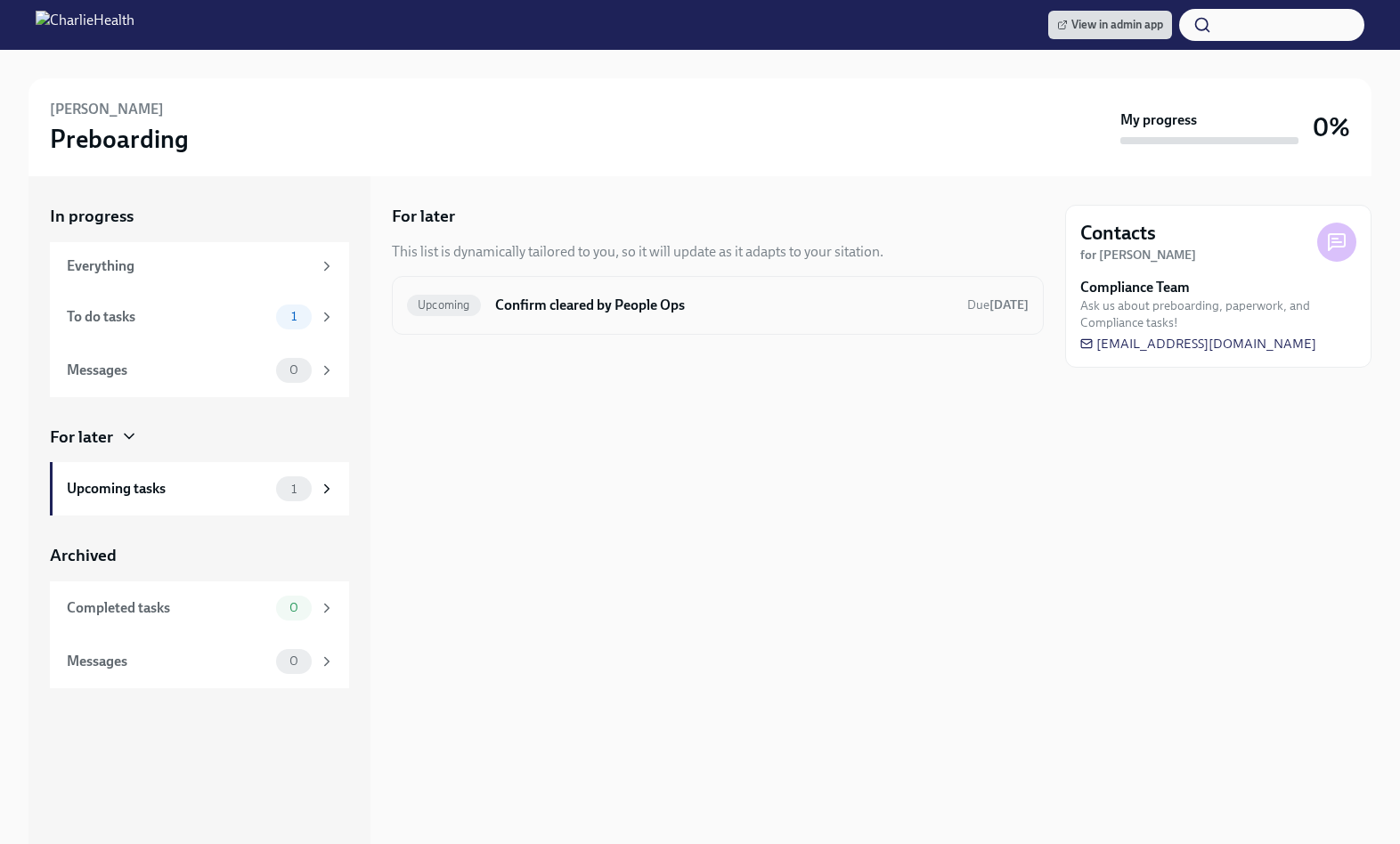
click at [589, 316] on div "Upcoming Confirm cleared by People Ops Due in 11 days" at bounding box center [718, 305] width 622 height 28
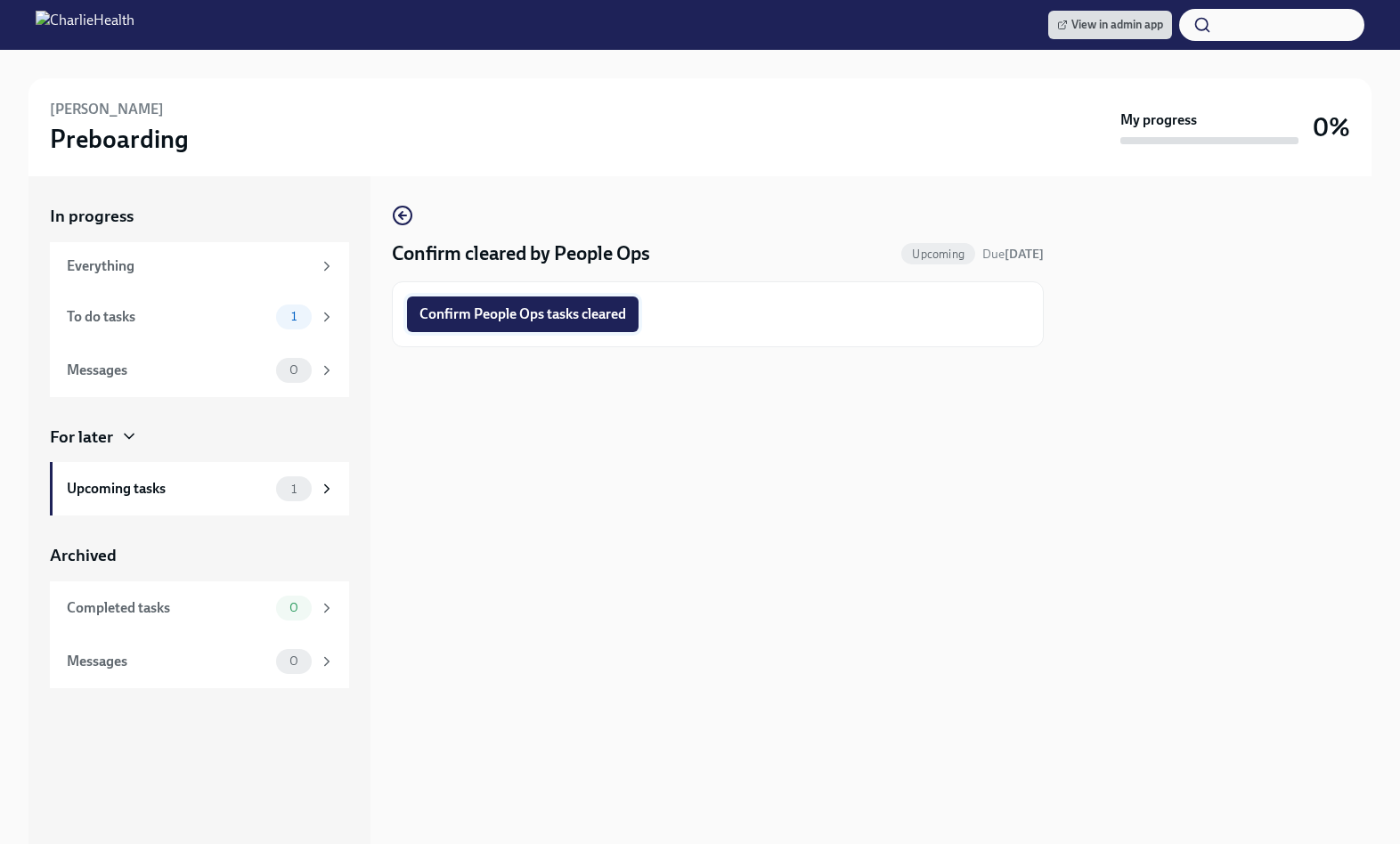
click at [559, 330] on button "Confirm People Ops tasks cleared" at bounding box center [523, 315] width 232 height 36
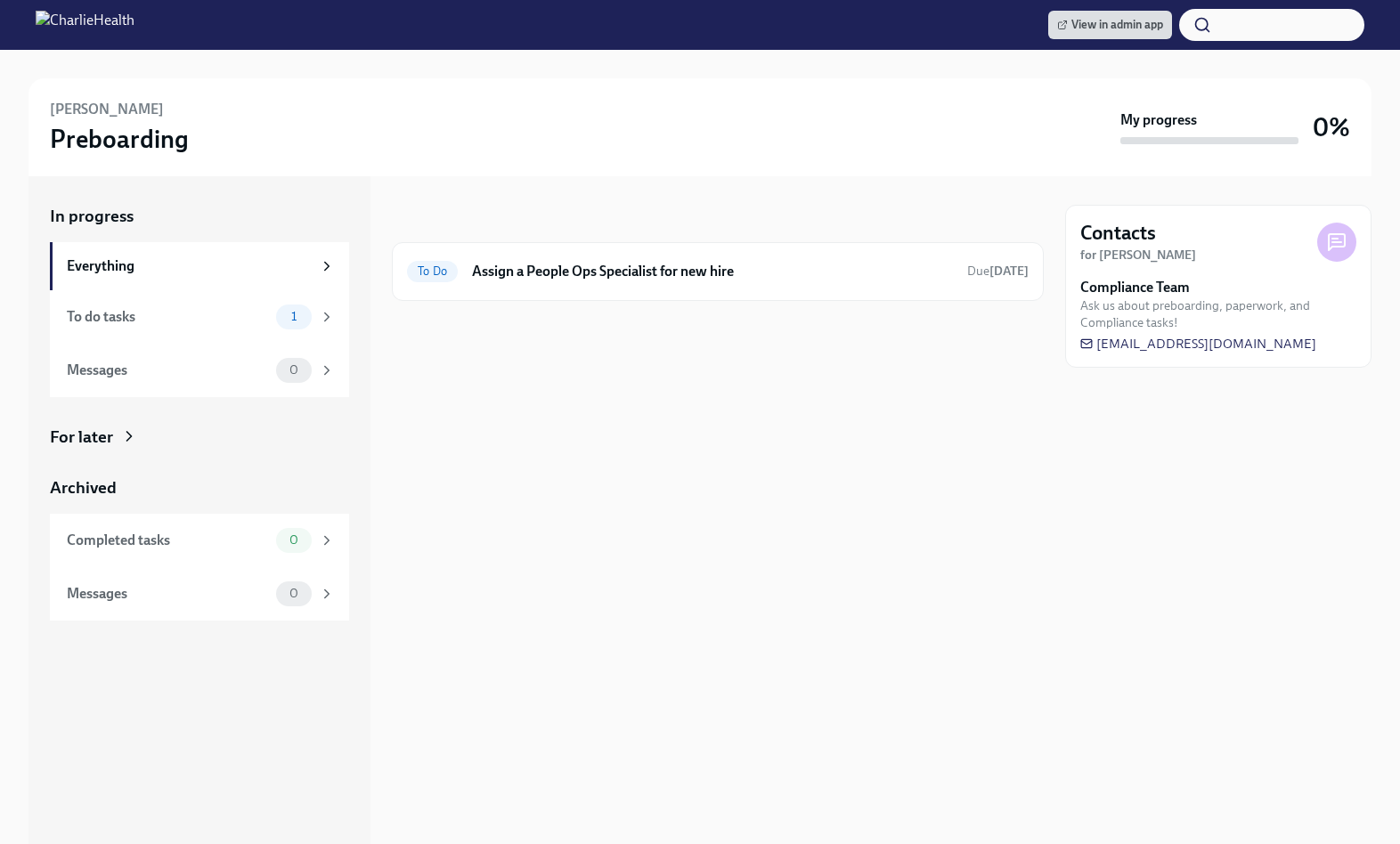
click at [214, 435] on div "For later" at bounding box center [199, 437] width 300 height 23
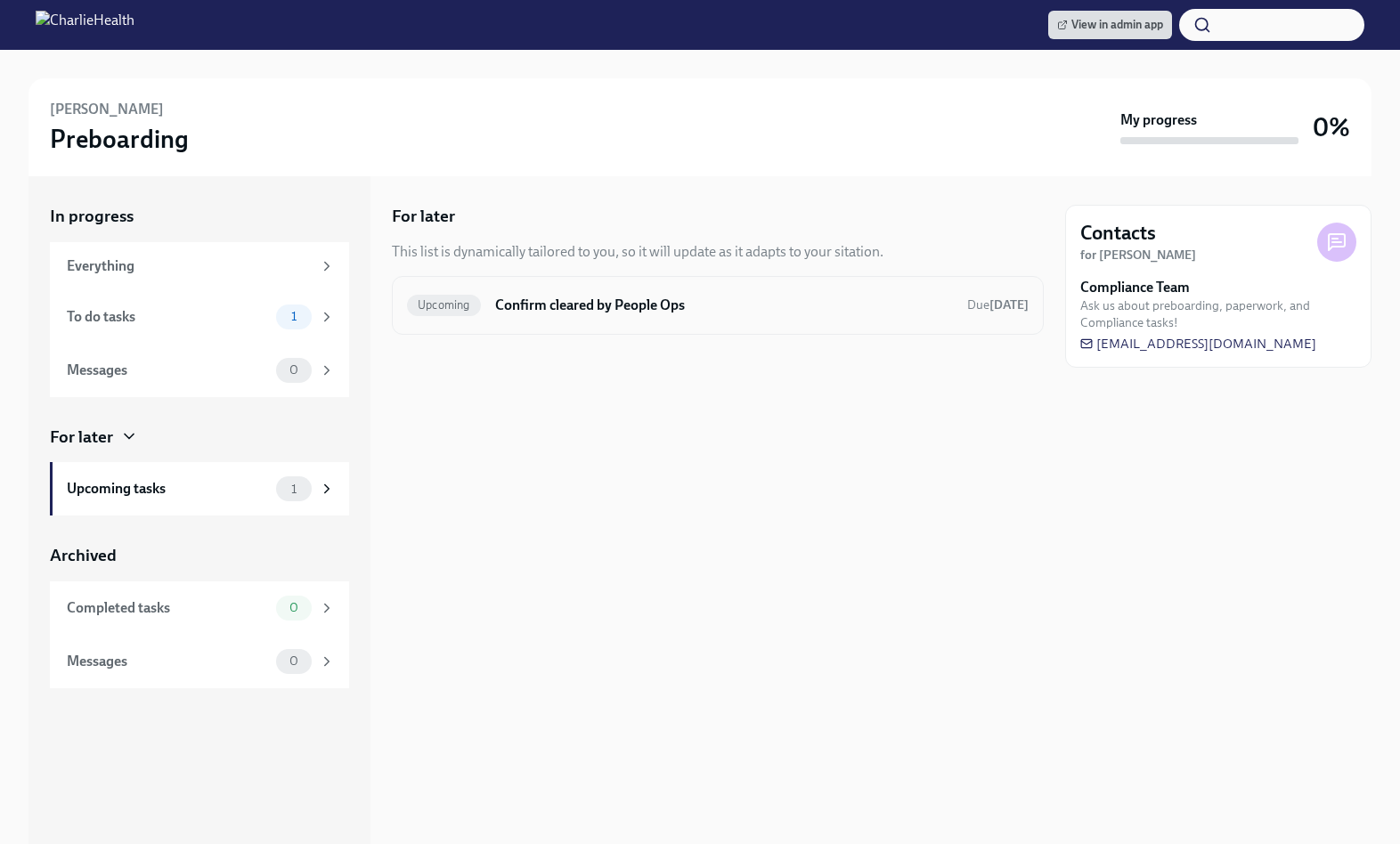
click at [527, 308] on h6 "Confirm cleared by People Ops" at bounding box center [724, 305] width 458 height 20
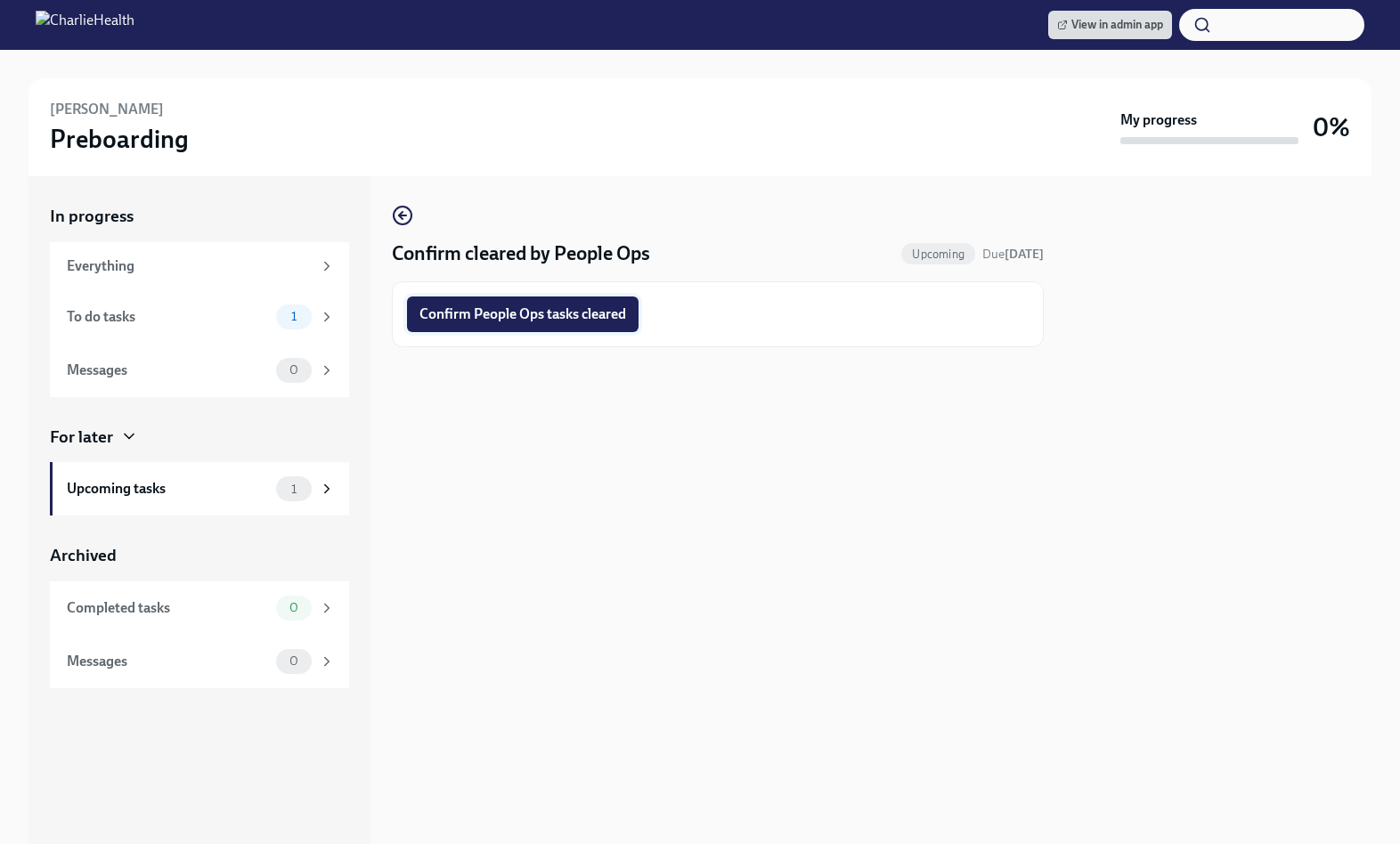
click at [518, 313] on span "Confirm People Ops tasks cleared" at bounding box center [523, 314] width 207 height 18
